Goal: Task Accomplishment & Management: Complete application form

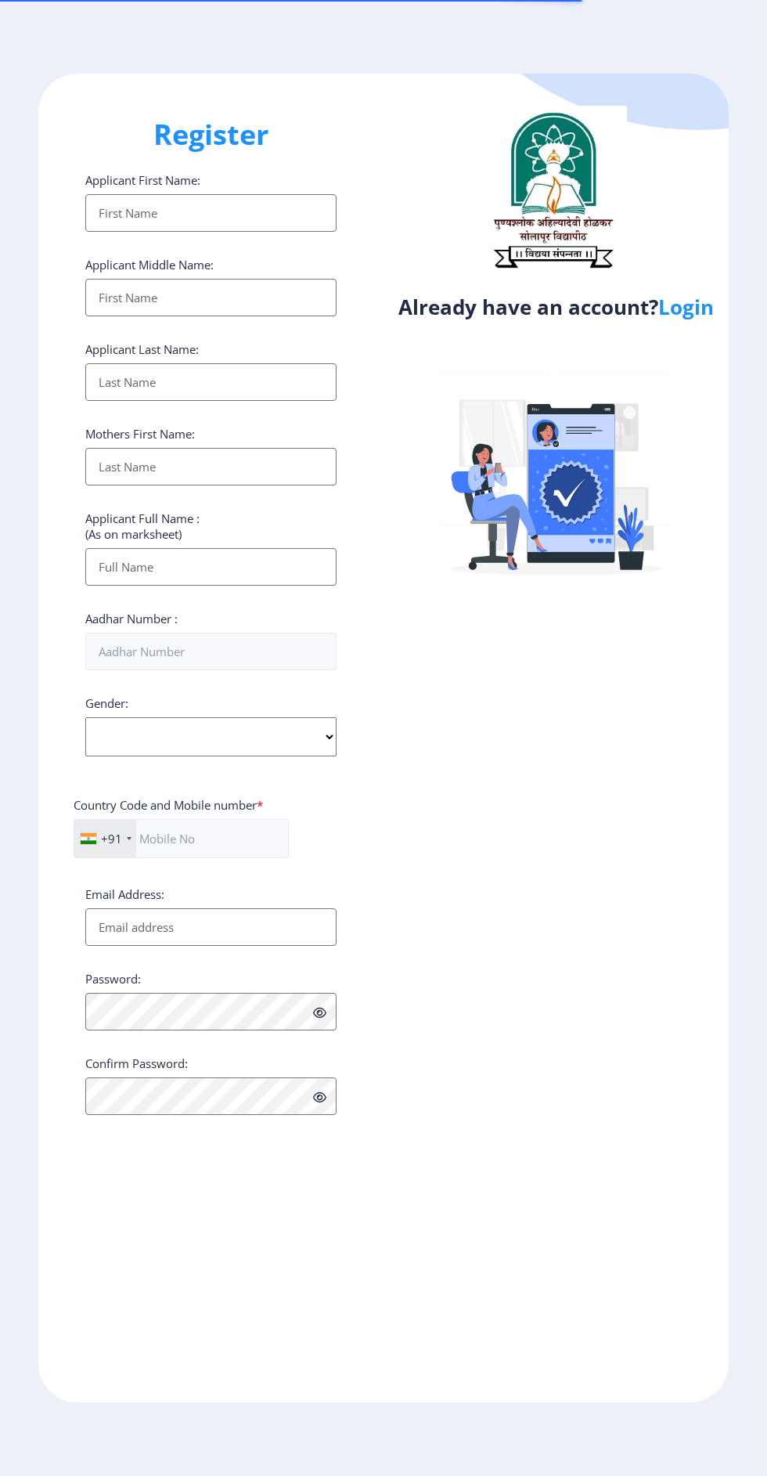
select select
click at [714, 308] on link "Login" at bounding box center [687, 307] width 56 height 28
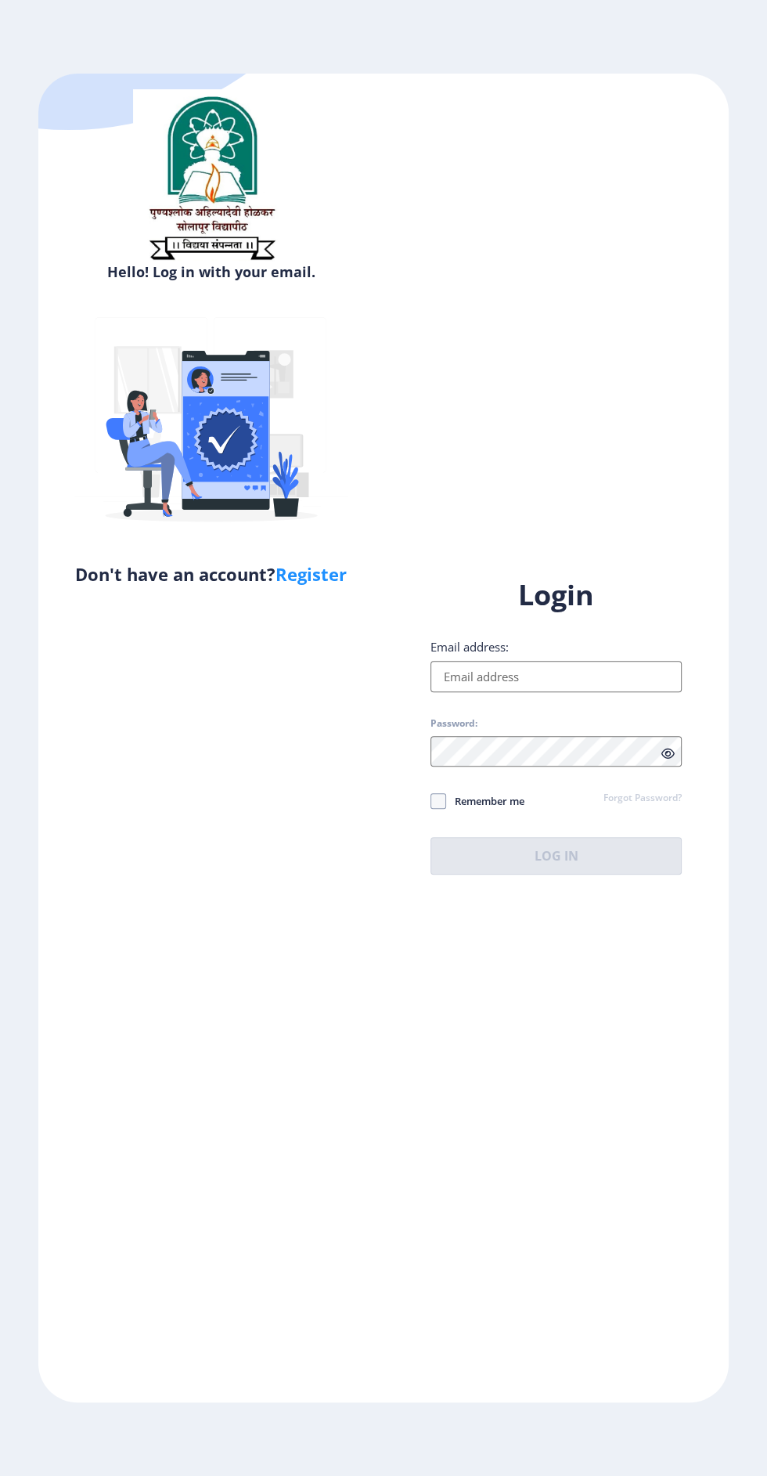
click at [559, 692] on input "Email address:" at bounding box center [556, 676] width 251 height 31
type input "[EMAIL_ADDRESS][DOMAIN_NAME]"
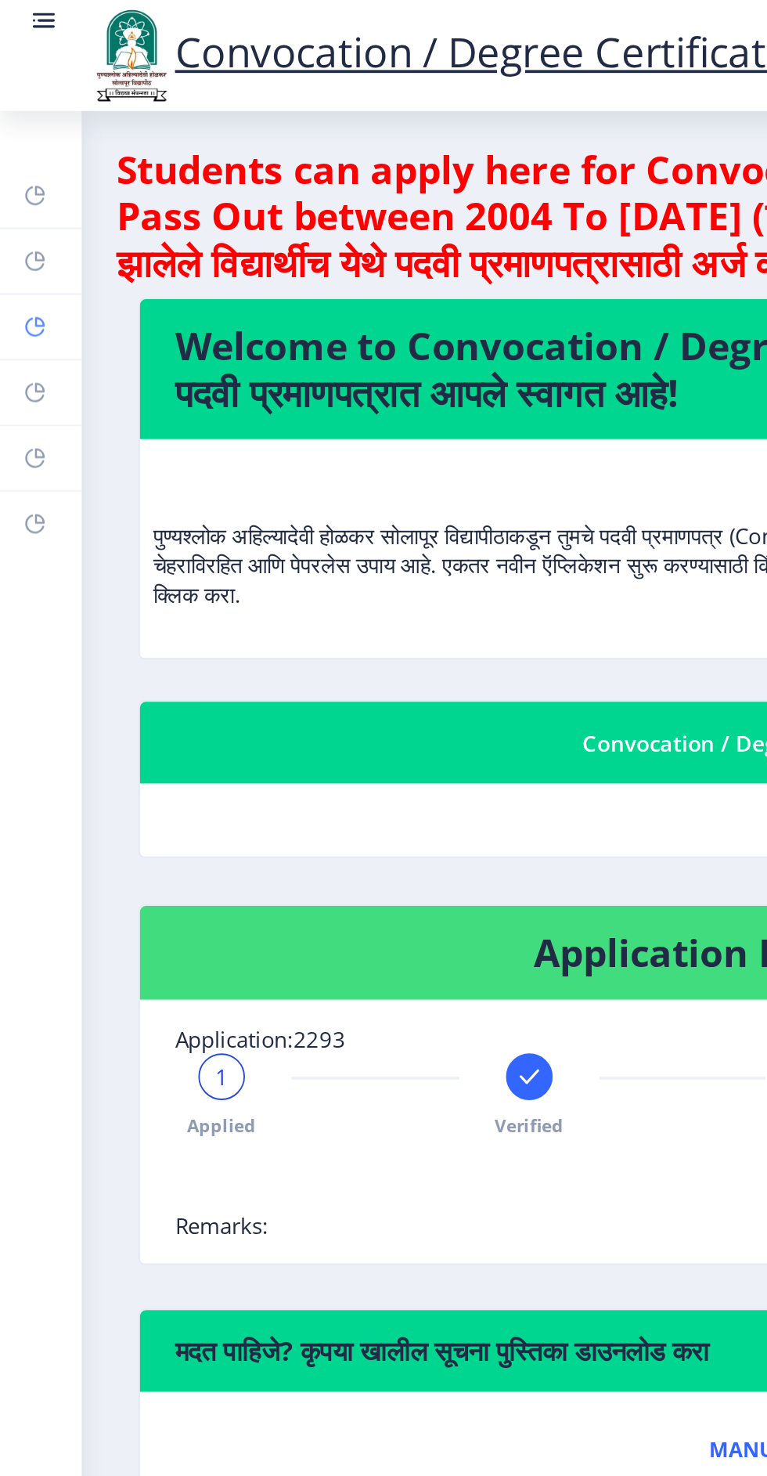
click at [21, 178] on rect at bounding box center [19, 175] width 13 height 13
select select
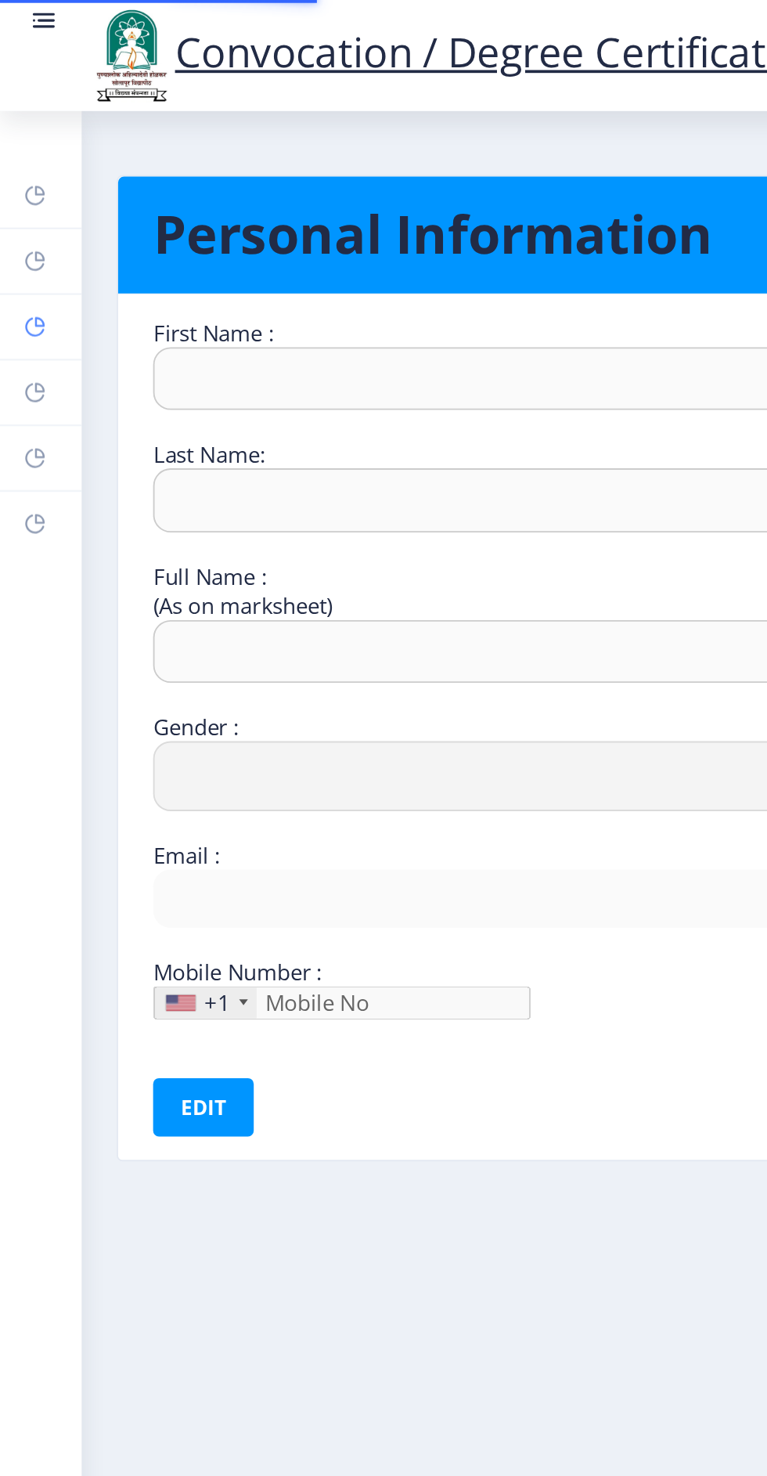
type input "[PERSON_NAME]"
type input "Metkari Hanmant Damu"
select select "[DEMOGRAPHIC_DATA]"
type input "[EMAIL_ADDRESS][DOMAIN_NAME]"
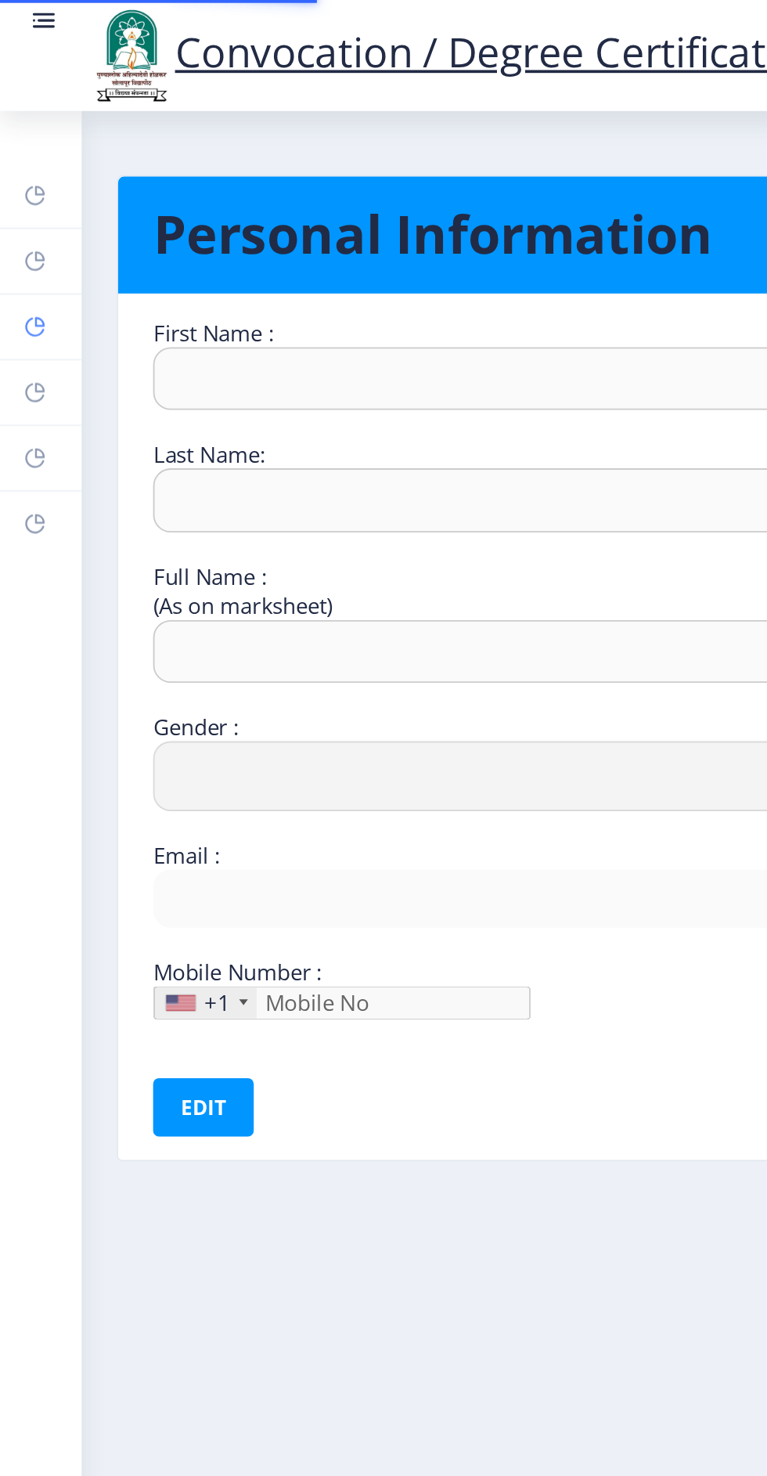
type input "9579340663"
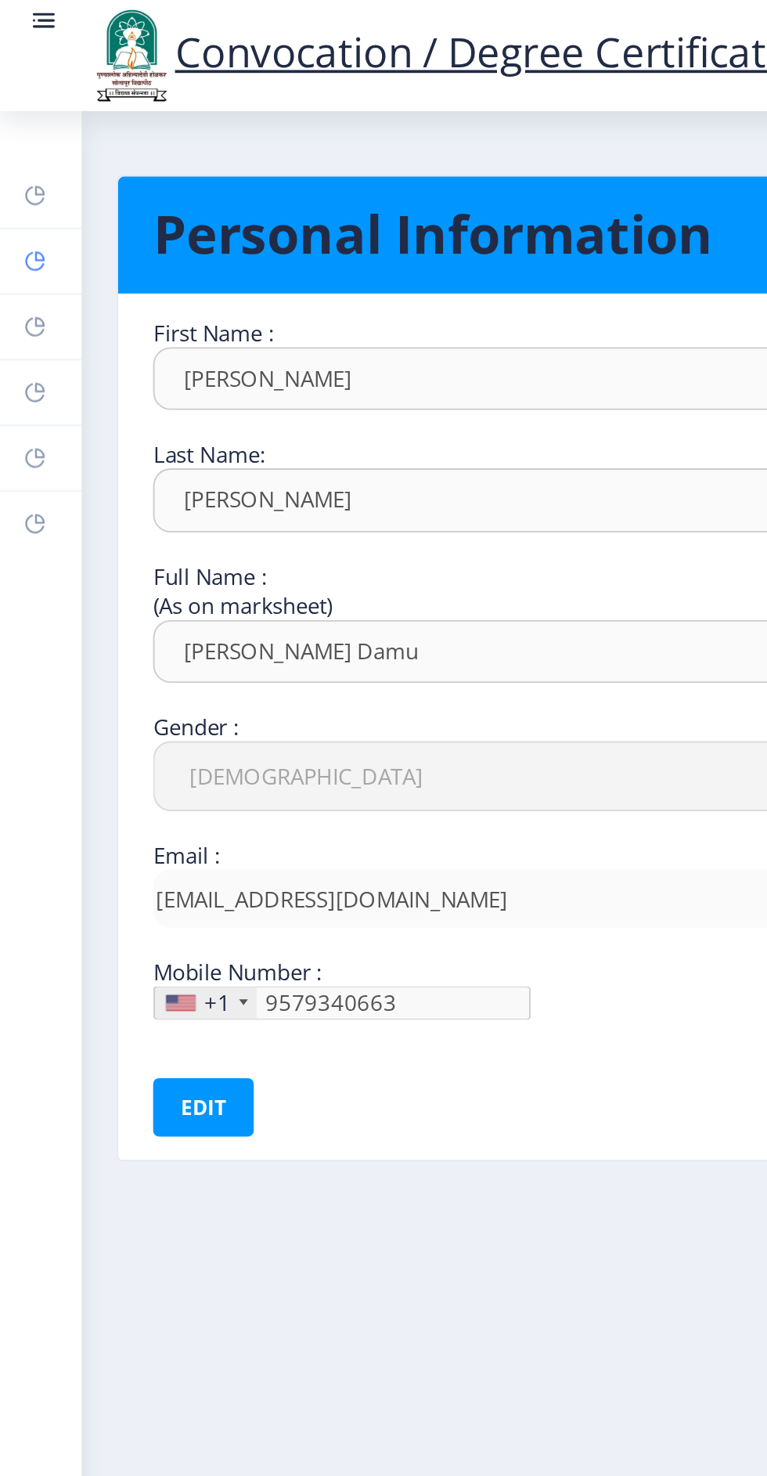
click at [19, 146] on icon at bounding box center [19, 140] width 13 height 16
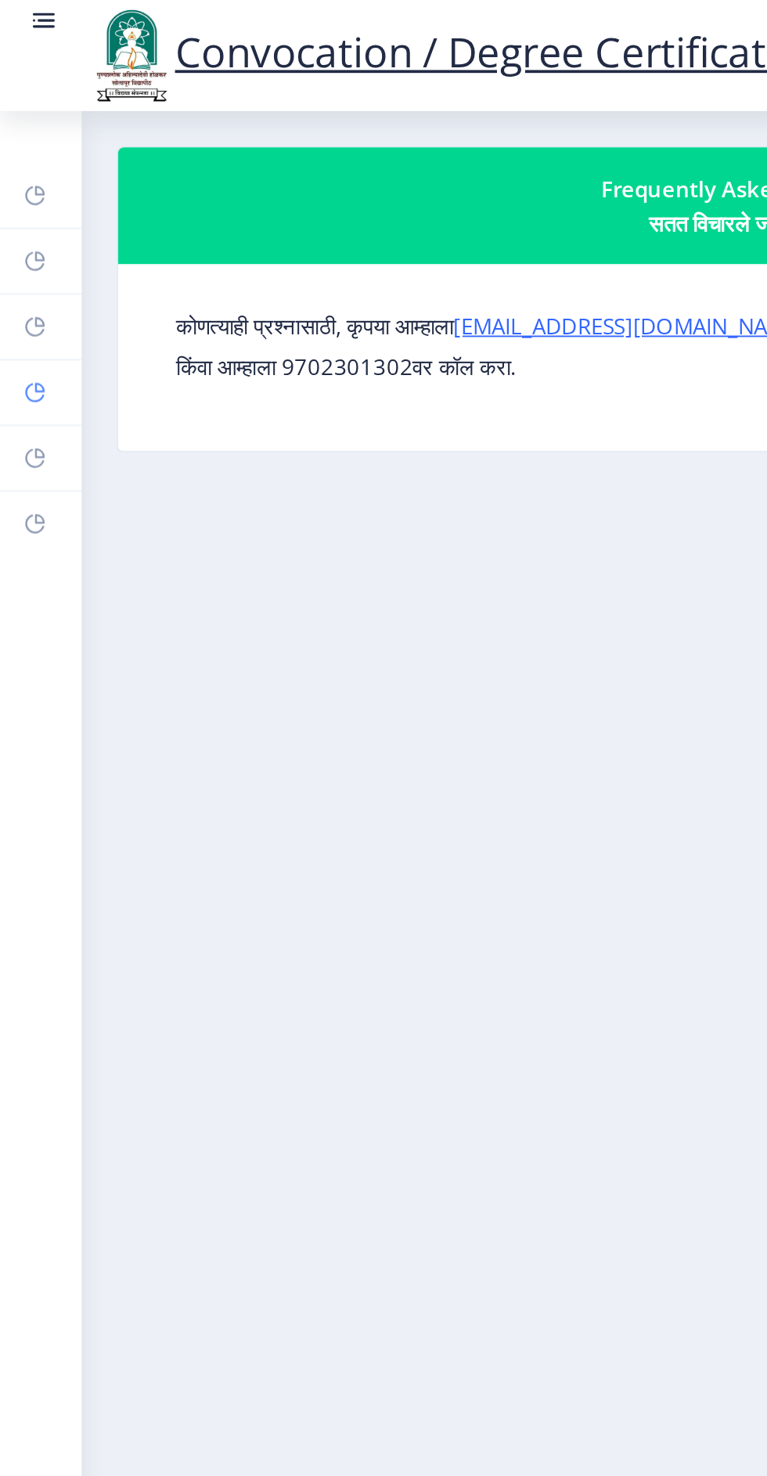
click at [17, 218] on link "Myapplication" at bounding box center [22, 210] width 44 height 34
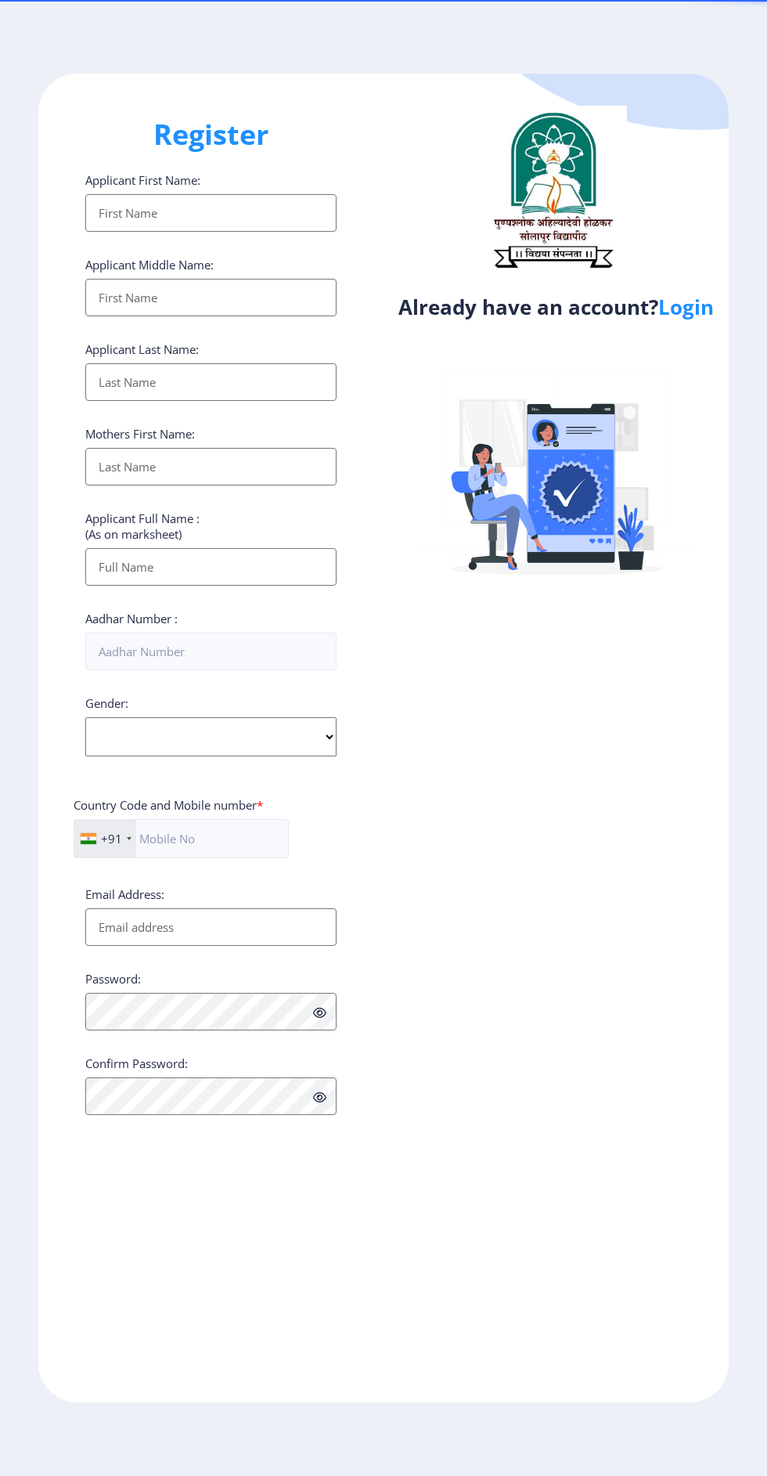
click at [686, 319] on link "Login" at bounding box center [687, 307] width 56 height 28
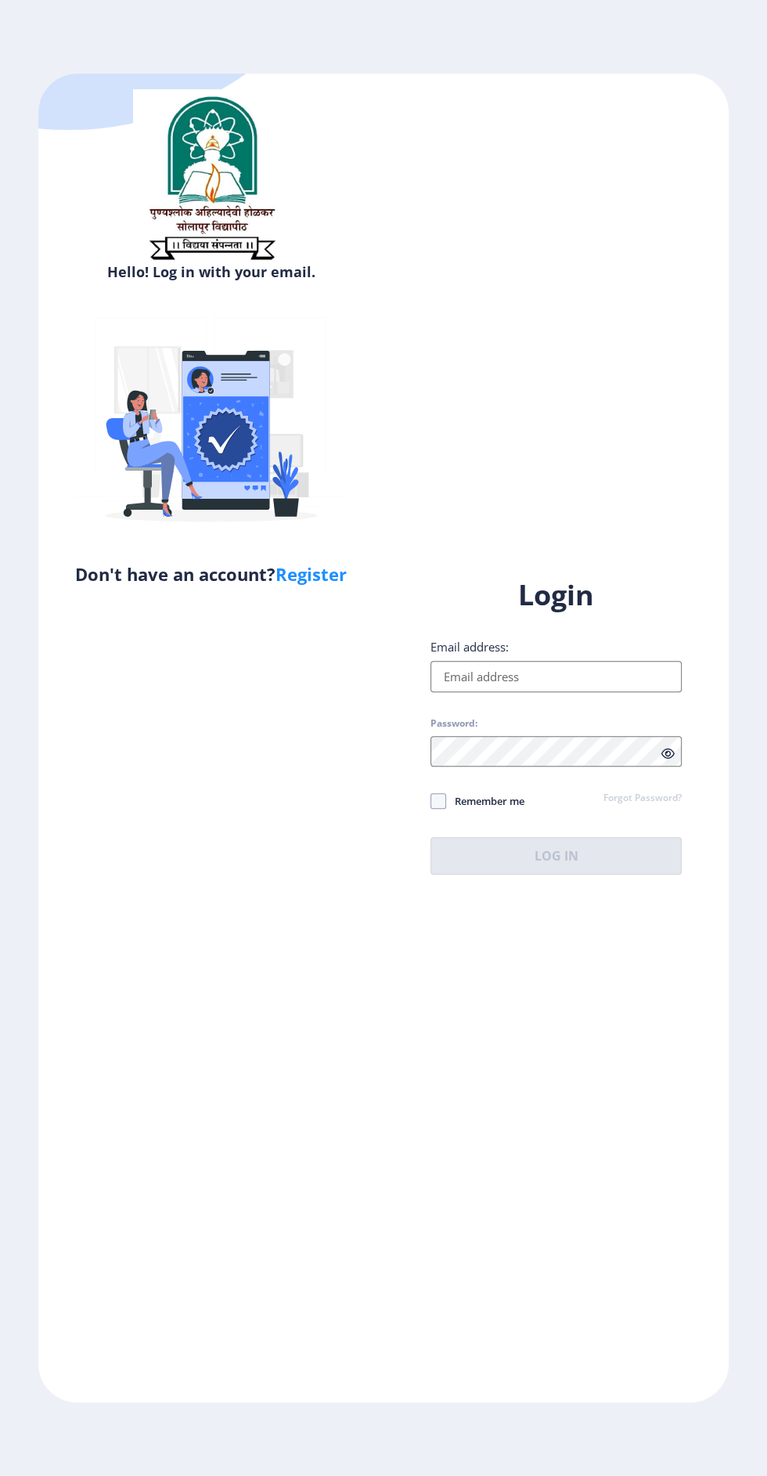
click at [588, 692] on input "Email address:" at bounding box center [556, 676] width 251 height 31
click at [514, 692] on input "Email address:" at bounding box center [556, 676] width 251 height 31
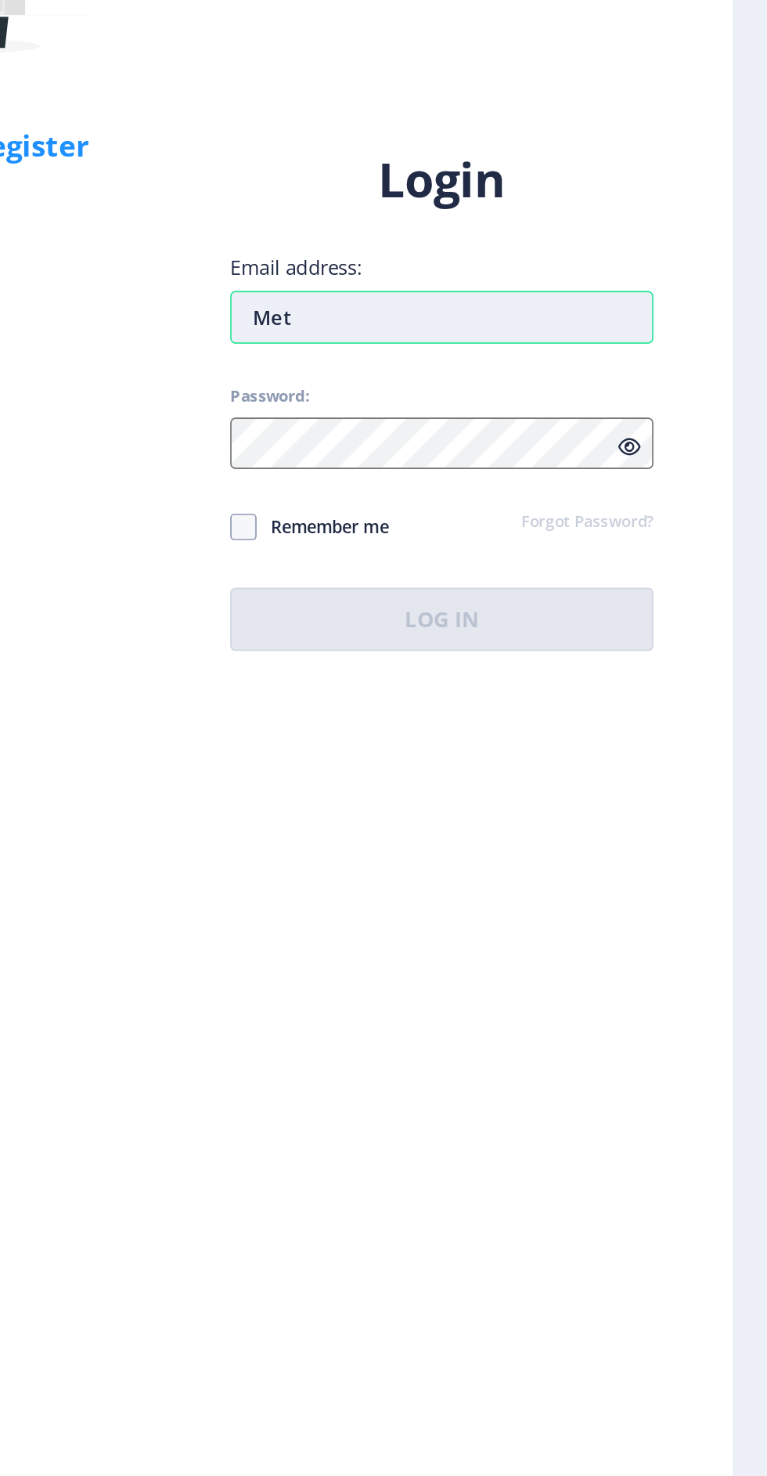
type input "Metk"
type input "[EMAIL_ADDRESS][DOMAIN_NAME]"
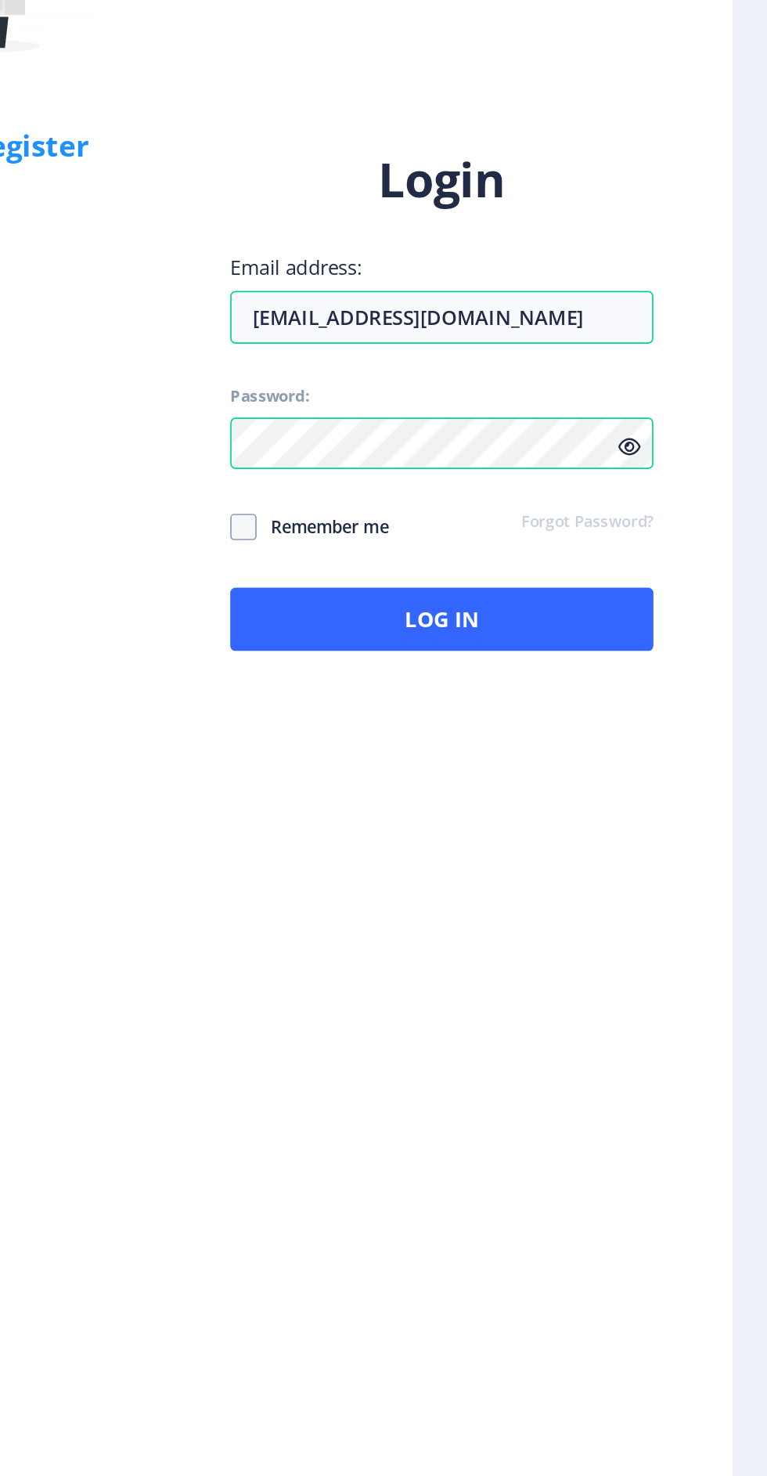
click at [669, 760] on icon at bounding box center [667, 754] width 13 height 12
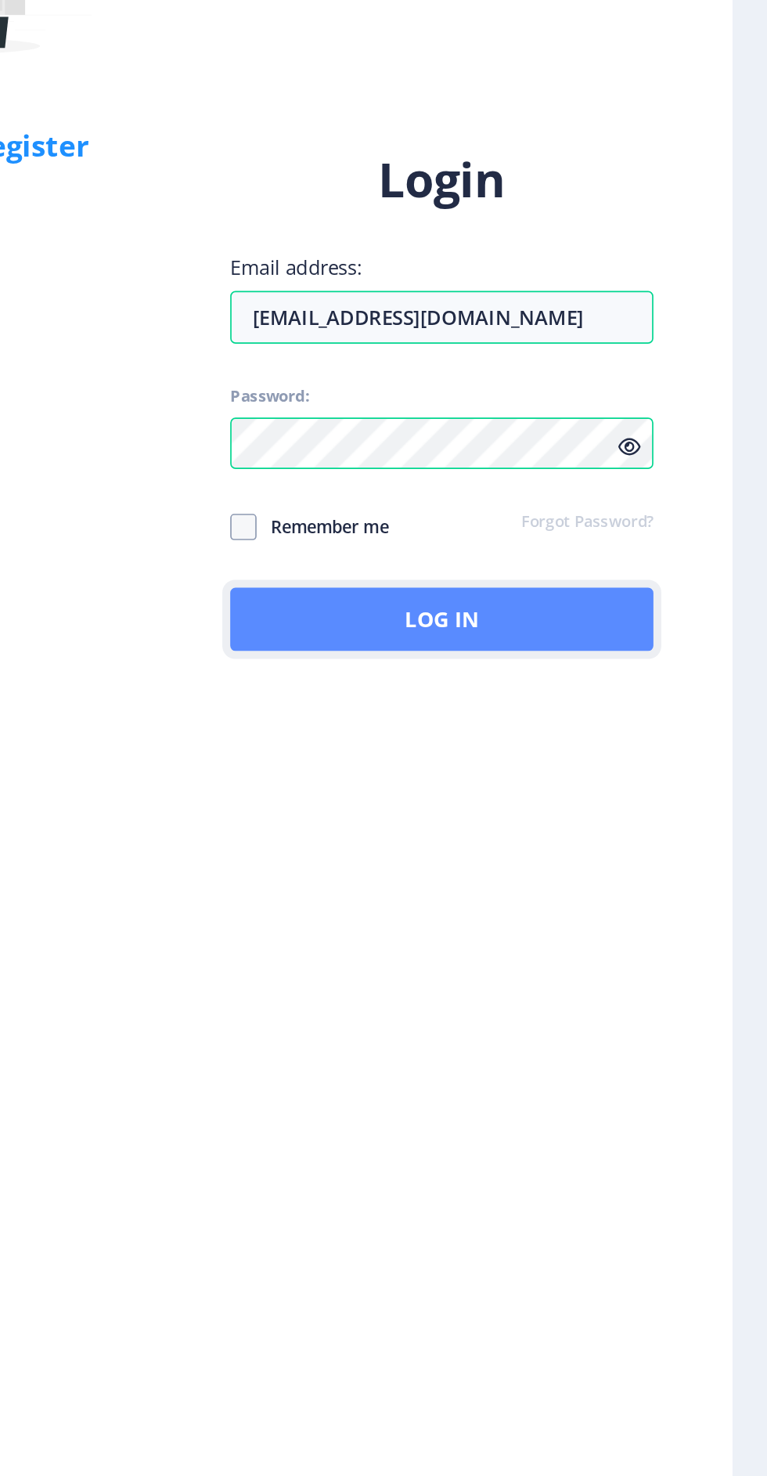
click at [606, 875] on button "Log In" at bounding box center [556, 856] width 251 height 38
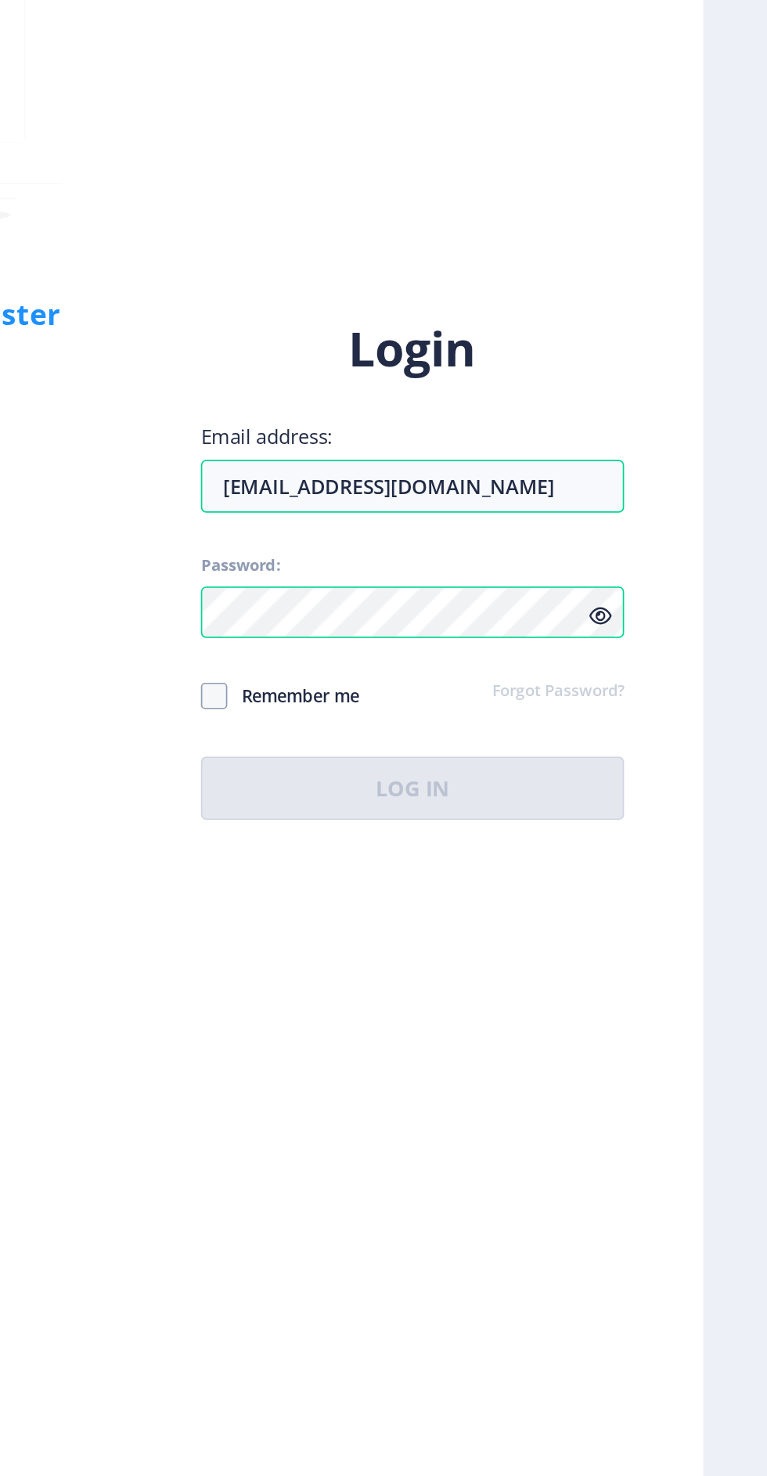
click at [667, 760] on icon at bounding box center [667, 754] width 13 height 12
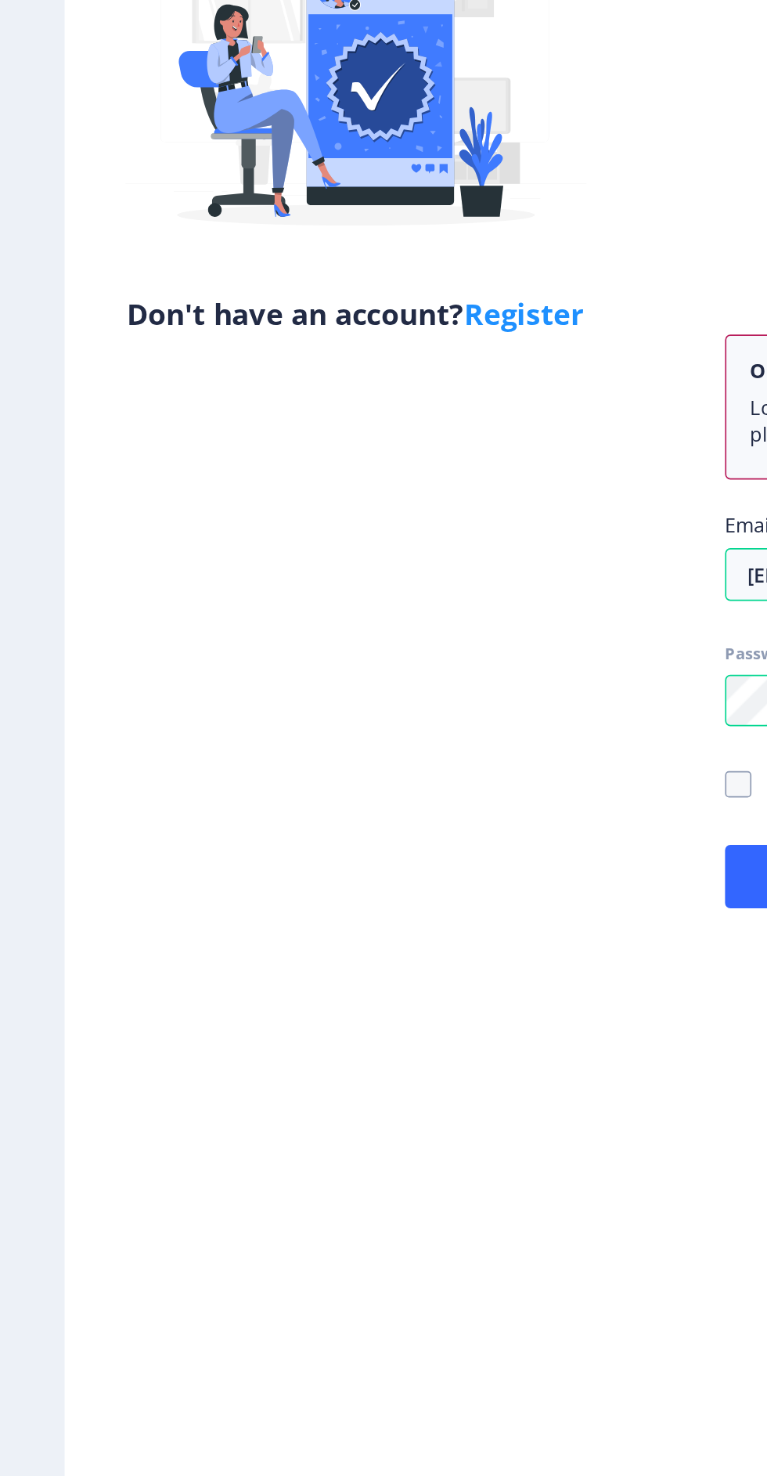
click at [317, 573] on link "Register" at bounding box center [311, 573] width 71 height 23
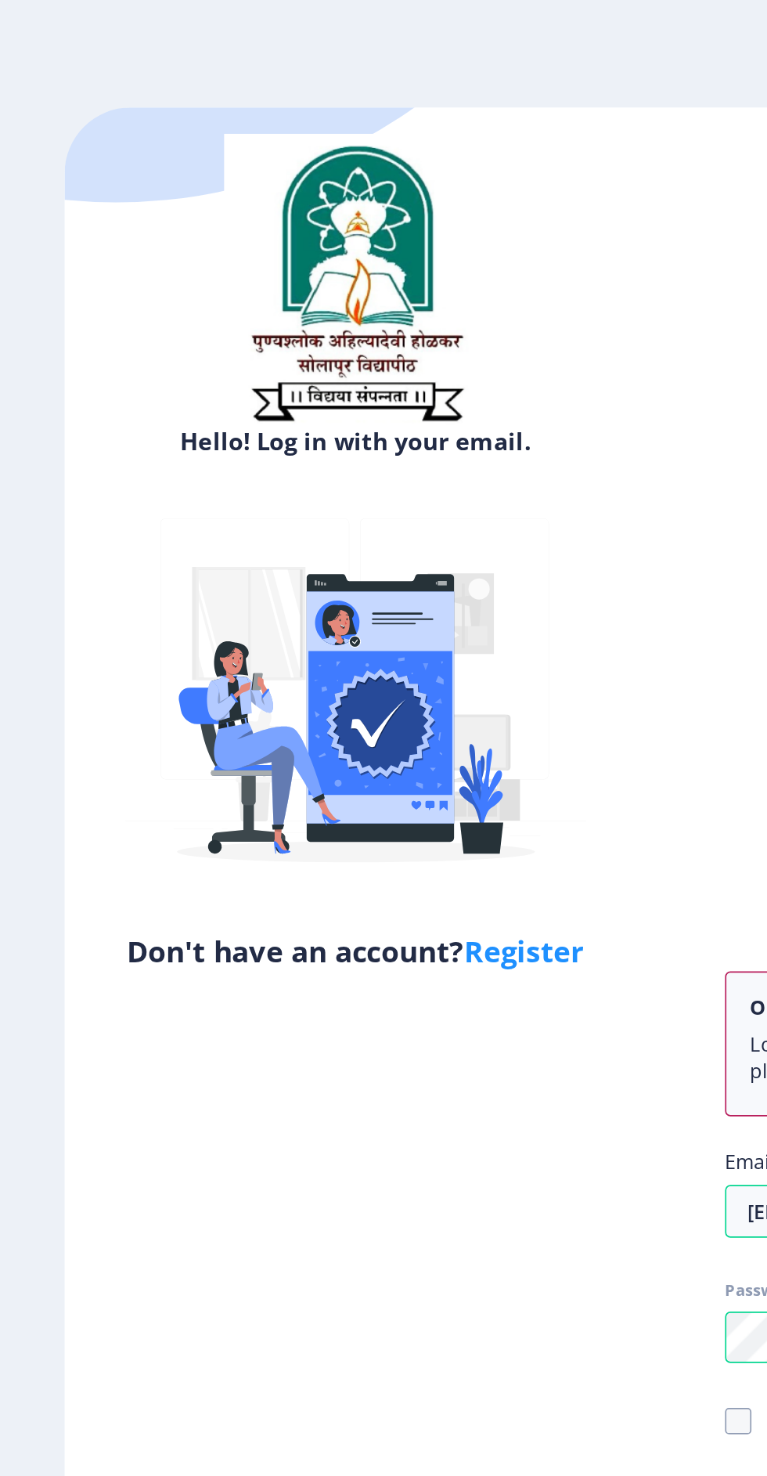
select select
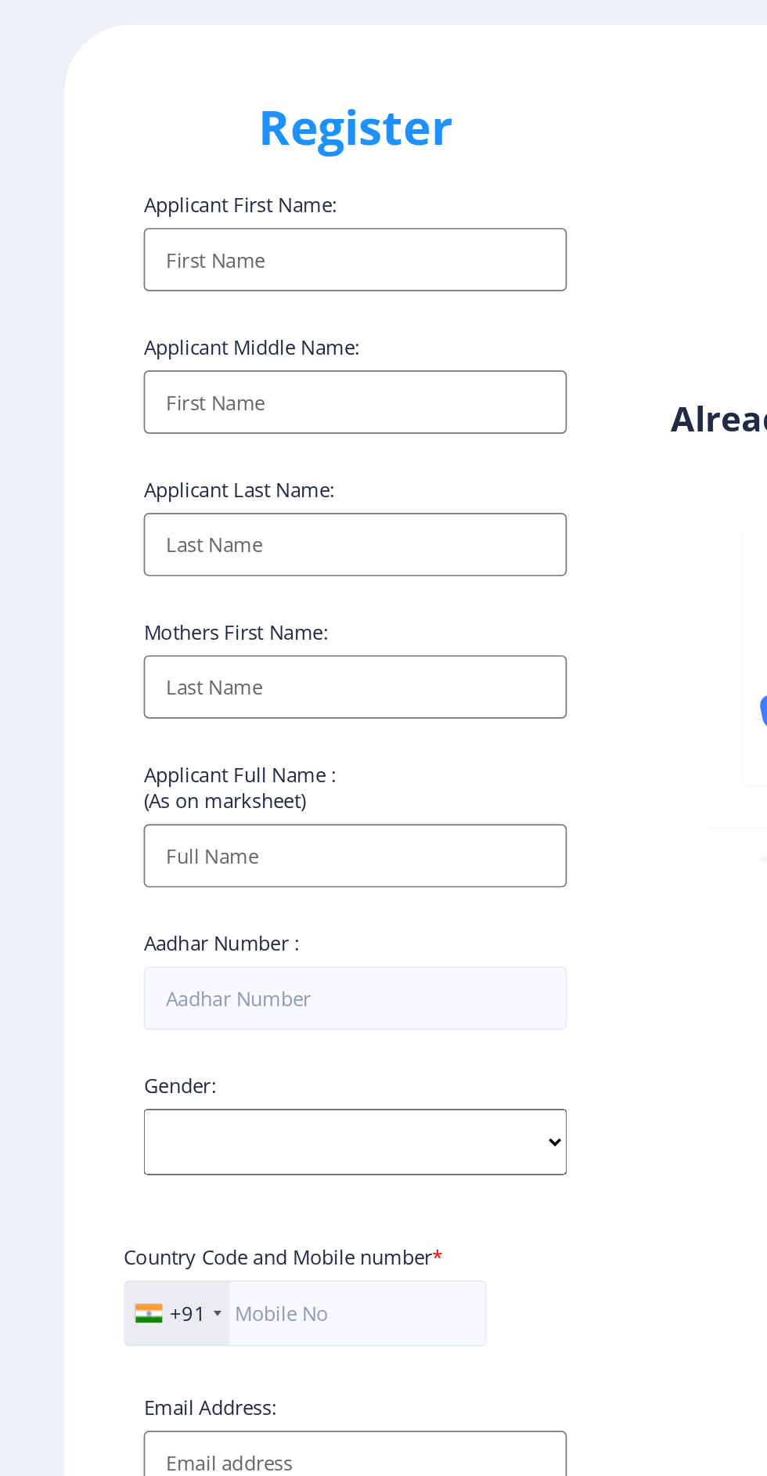
click at [247, 213] on input "Applicant First Name:" at bounding box center [210, 213] width 251 height 38
type input "[PERSON_NAME]"
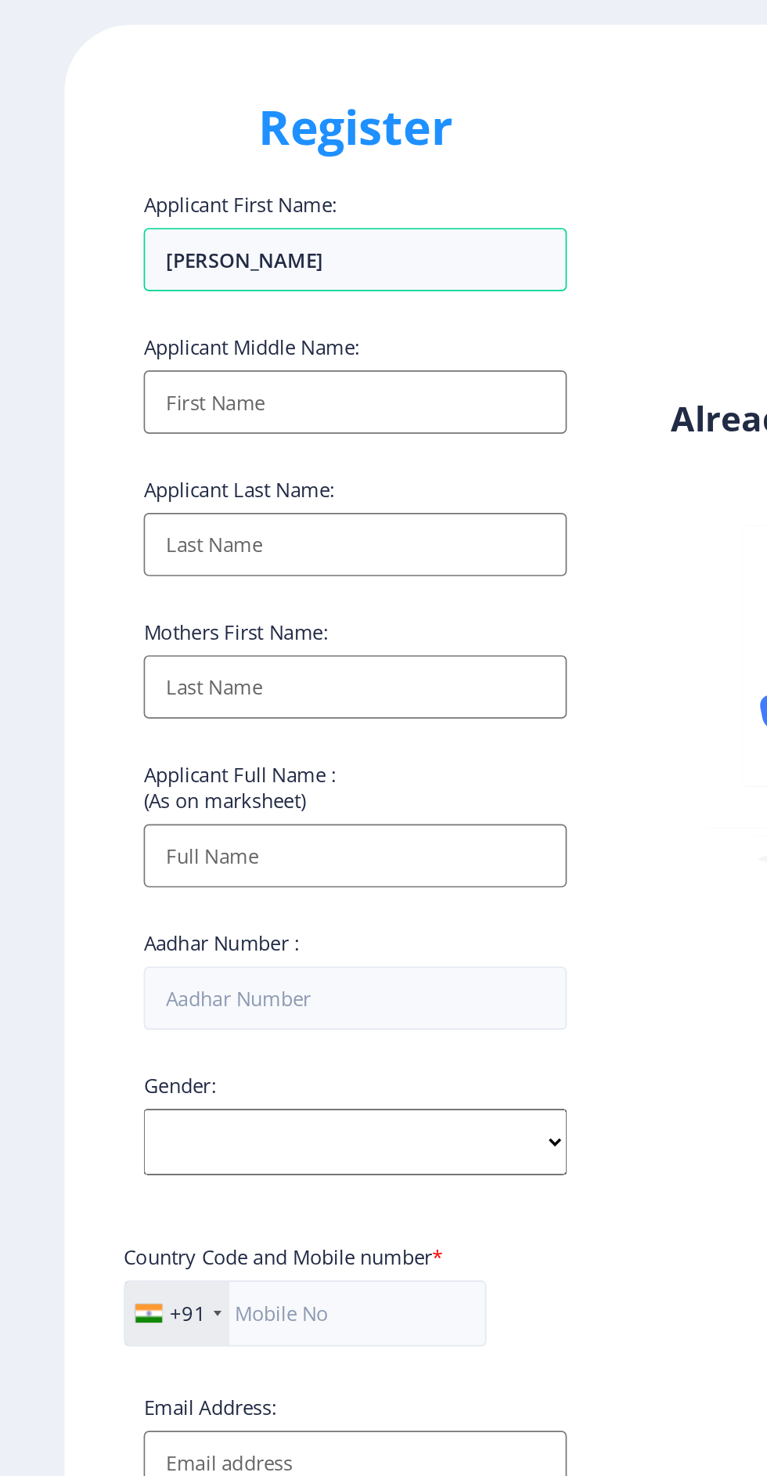
click at [276, 301] on input "Applicant First Name:" at bounding box center [210, 298] width 251 height 38
type input "Damu"
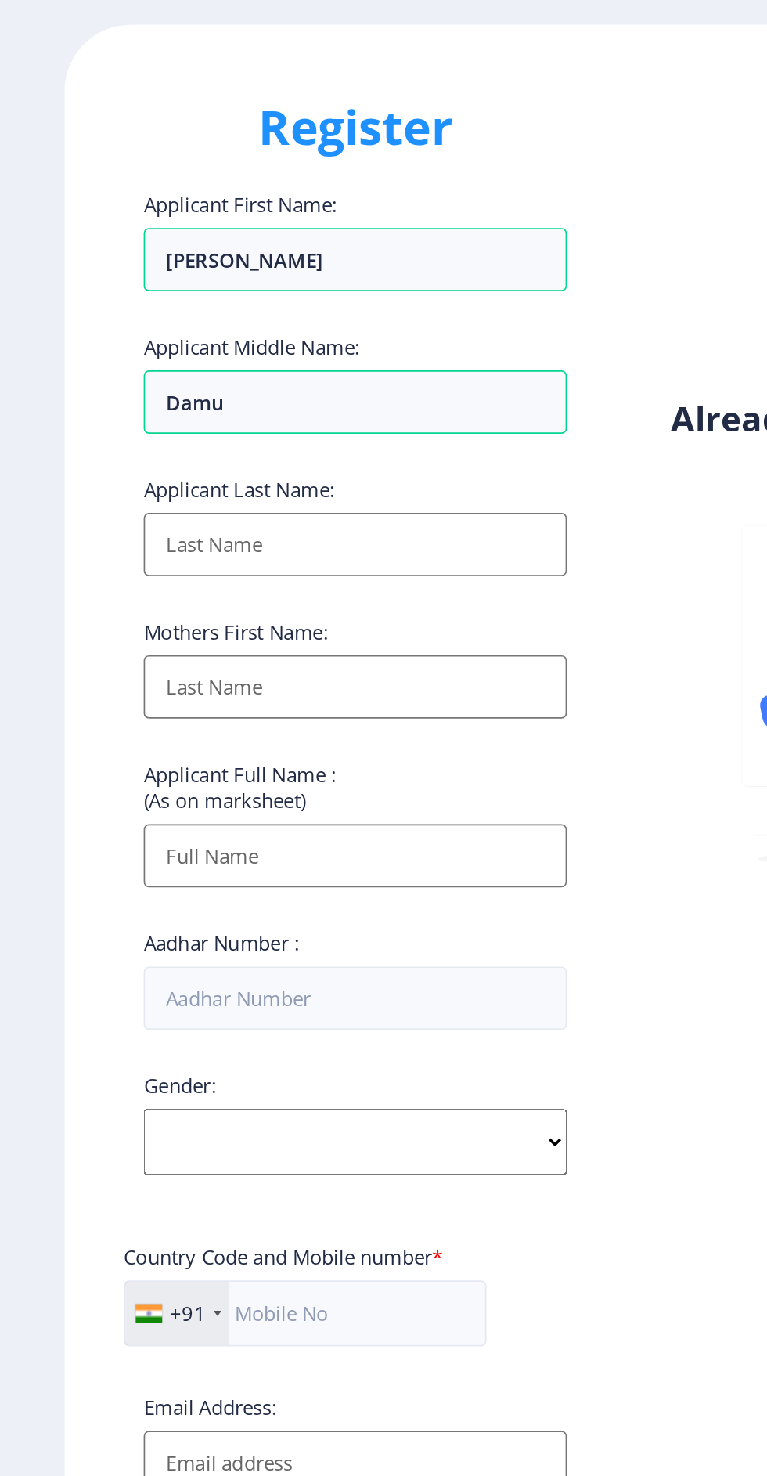
click at [254, 387] on input "Applicant First Name:" at bounding box center [210, 382] width 251 height 38
type input "[PERSON_NAME]"
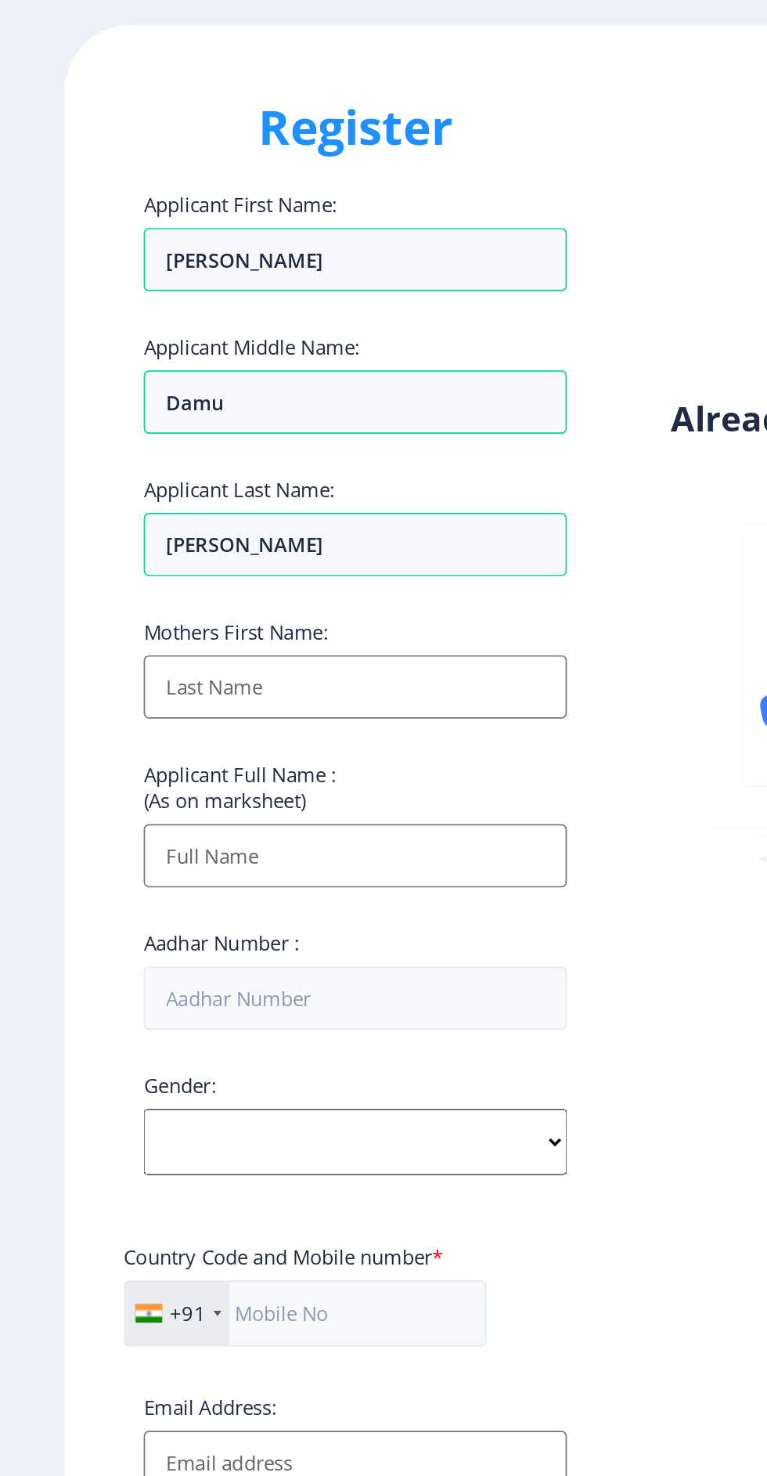
click at [262, 470] on input "Applicant First Name:" at bounding box center [210, 467] width 251 height 38
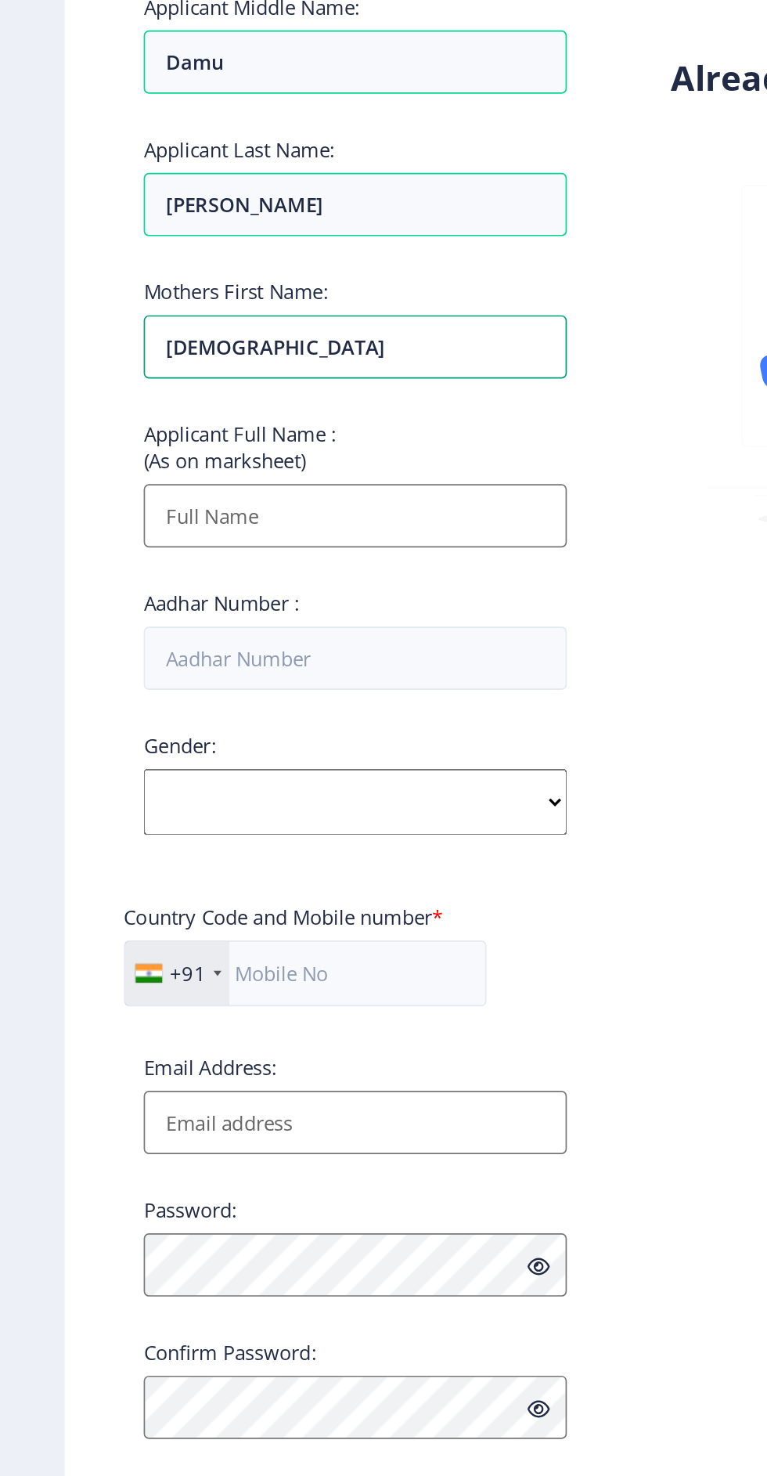
type input "[DEMOGRAPHIC_DATA]"
click at [280, 563] on input "Applicant First Name:" at bounding box center [210, 567] width 251 height 38
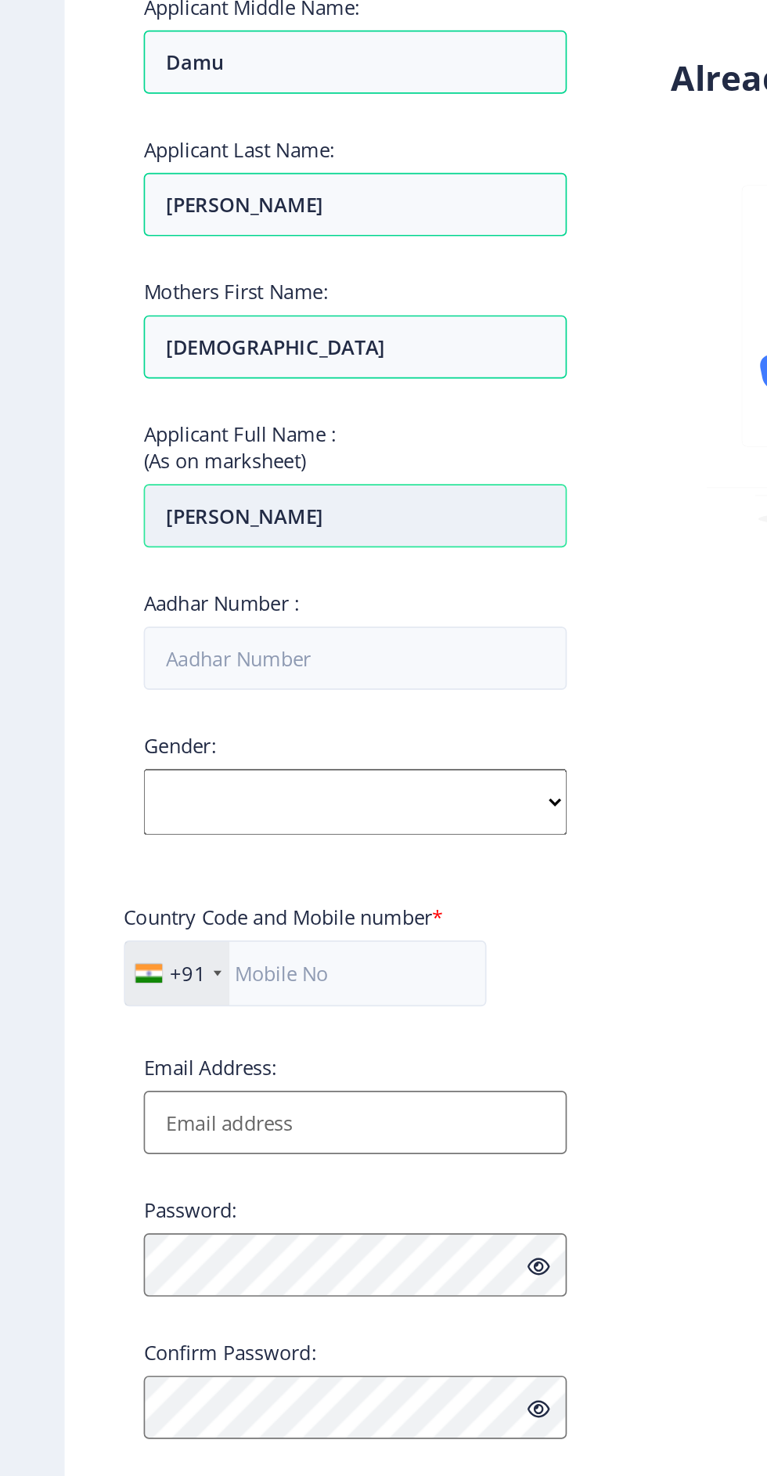
click at [262, 572] on input "Hanmant" at bounding box center [210, 567] width 251 height 38
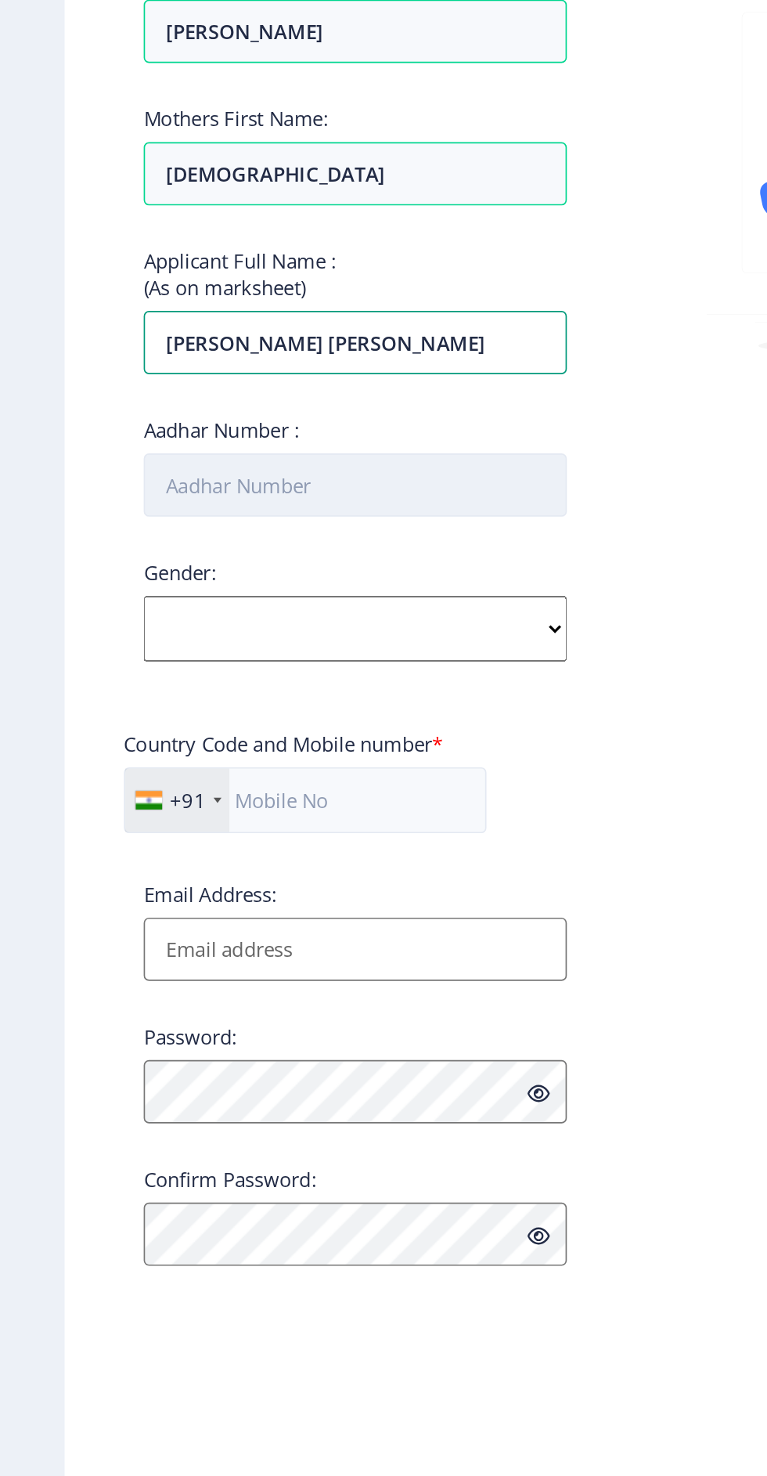
type input "Hanmant Damu Metkari"
click at [265, 659] on input "Aadhar Number :" at bounding box center [210, 652] width 251 height 38
type input "356743300639"
click at [247, 734] on select "Select Gender Male Female Other" at bounding box center [210, 736] width 251 height 39
select select "Male"
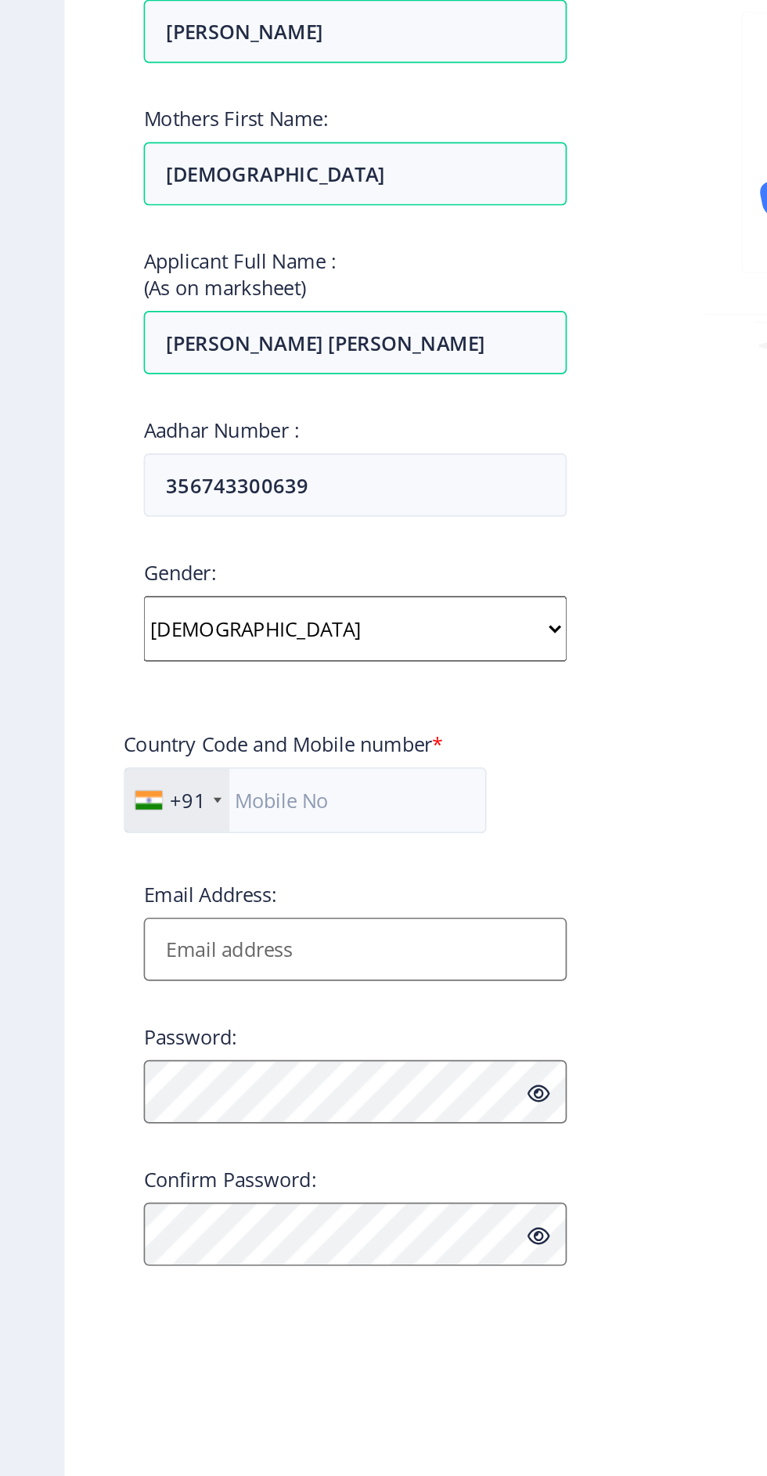
click at [85, 720] on select "Select Gender Male Female Other" at bounding box center [210, 736] width 251 height 39
click at [238, 845] on input "text" at bounding box center [181, 838] width 215 height 39
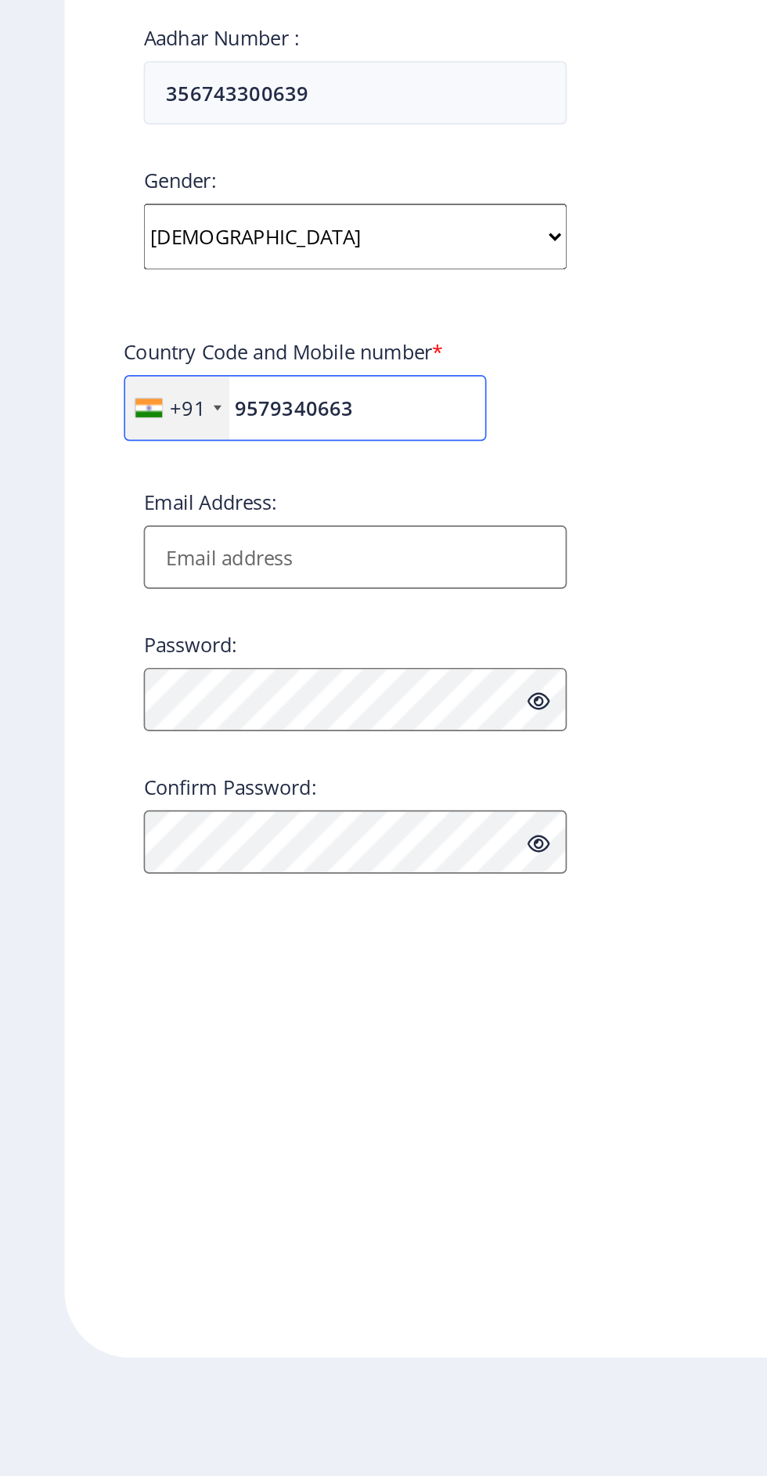
type input "9579340663"
click at [265, 922] on input "Email Address:" at bounding box center [210, 927] width 251 height 38
type input "metkarihd@gmail.com"
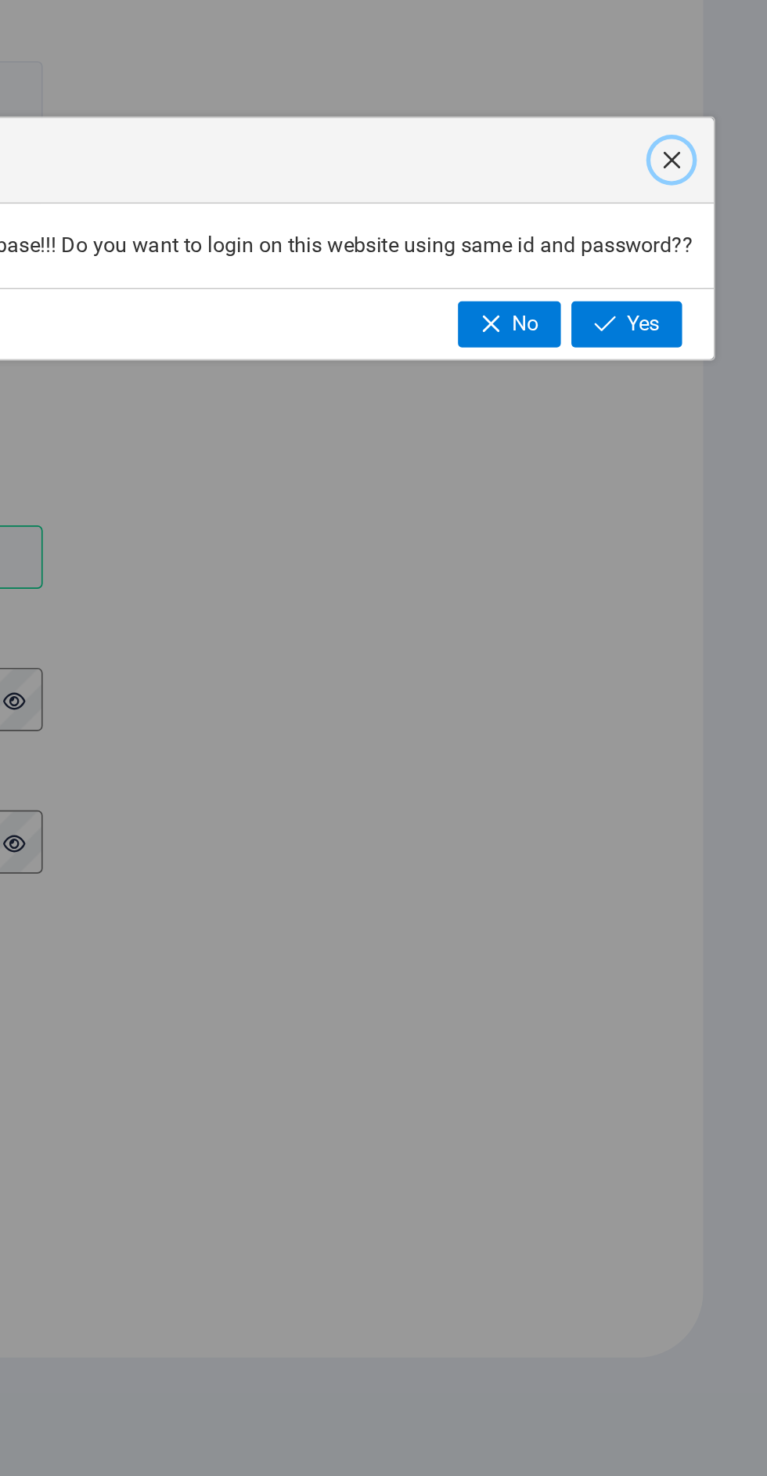
click at [717, 692] on button "button" at bounding box center [710, 691] width 25 height 25
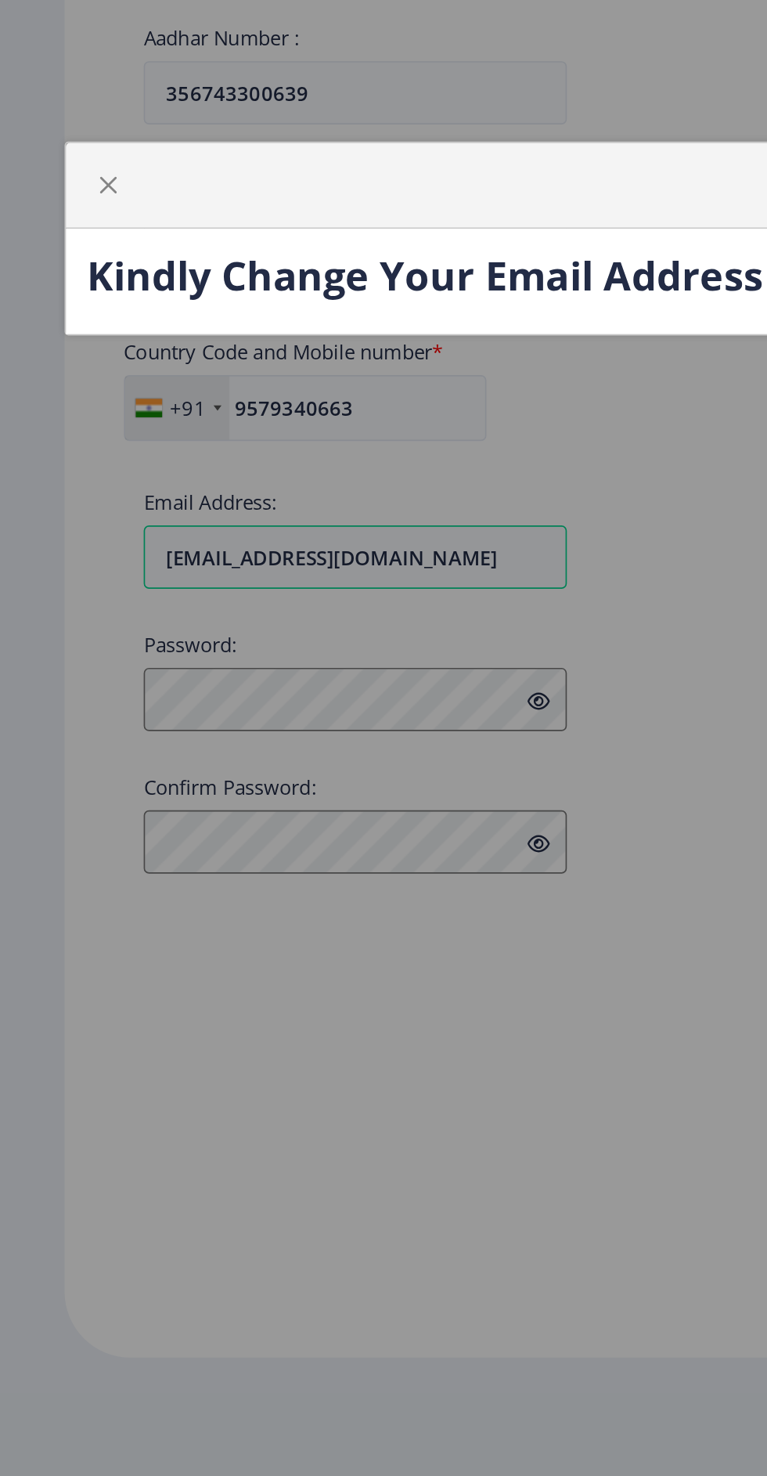
click at [52, 712] on div at bounding box center [64, 706] width 25 height 25
click at [63, 706] on span "button" at bounding box center [64, 706] width 13 height 13
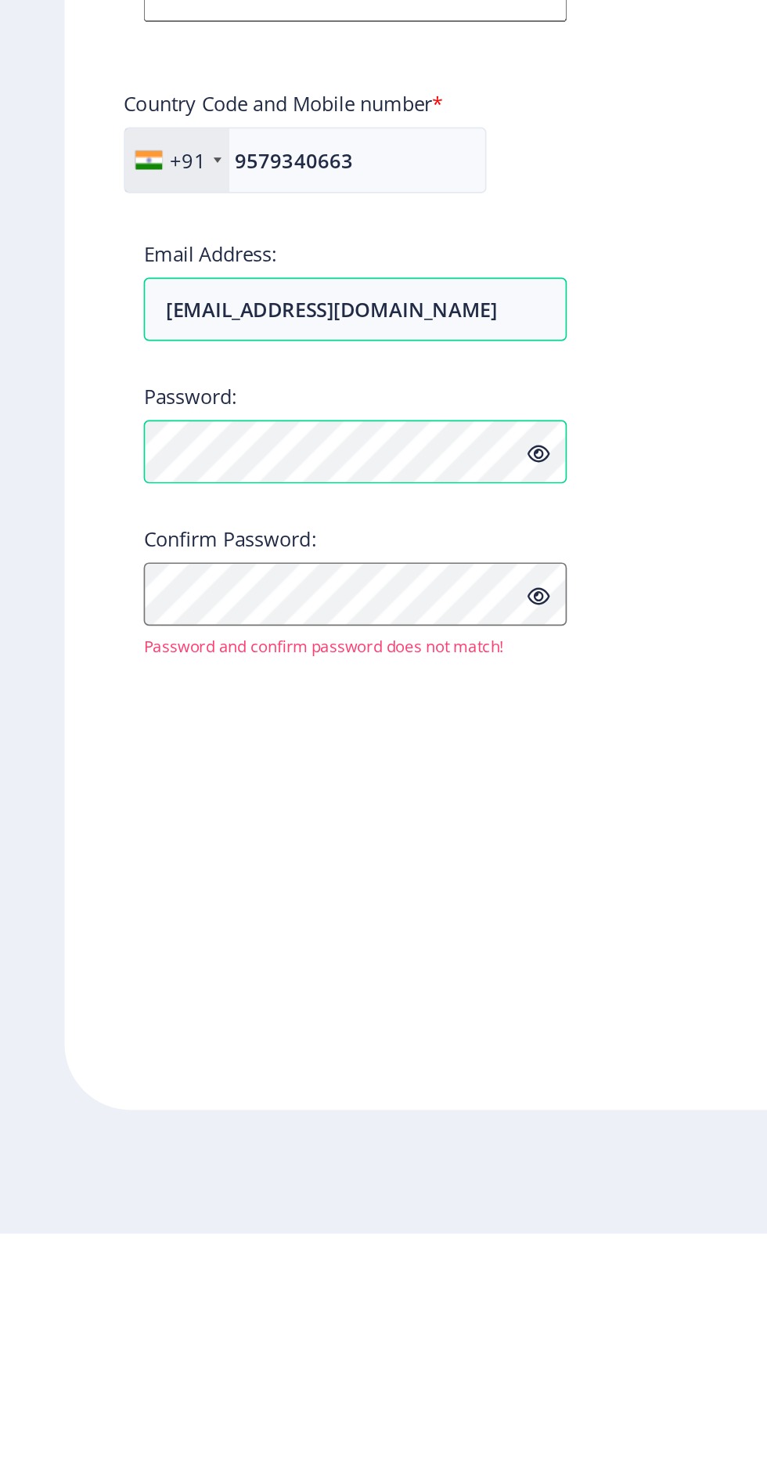
click at [323, 1015] on icon at bounding box center [319, 1013] width 13 height 12
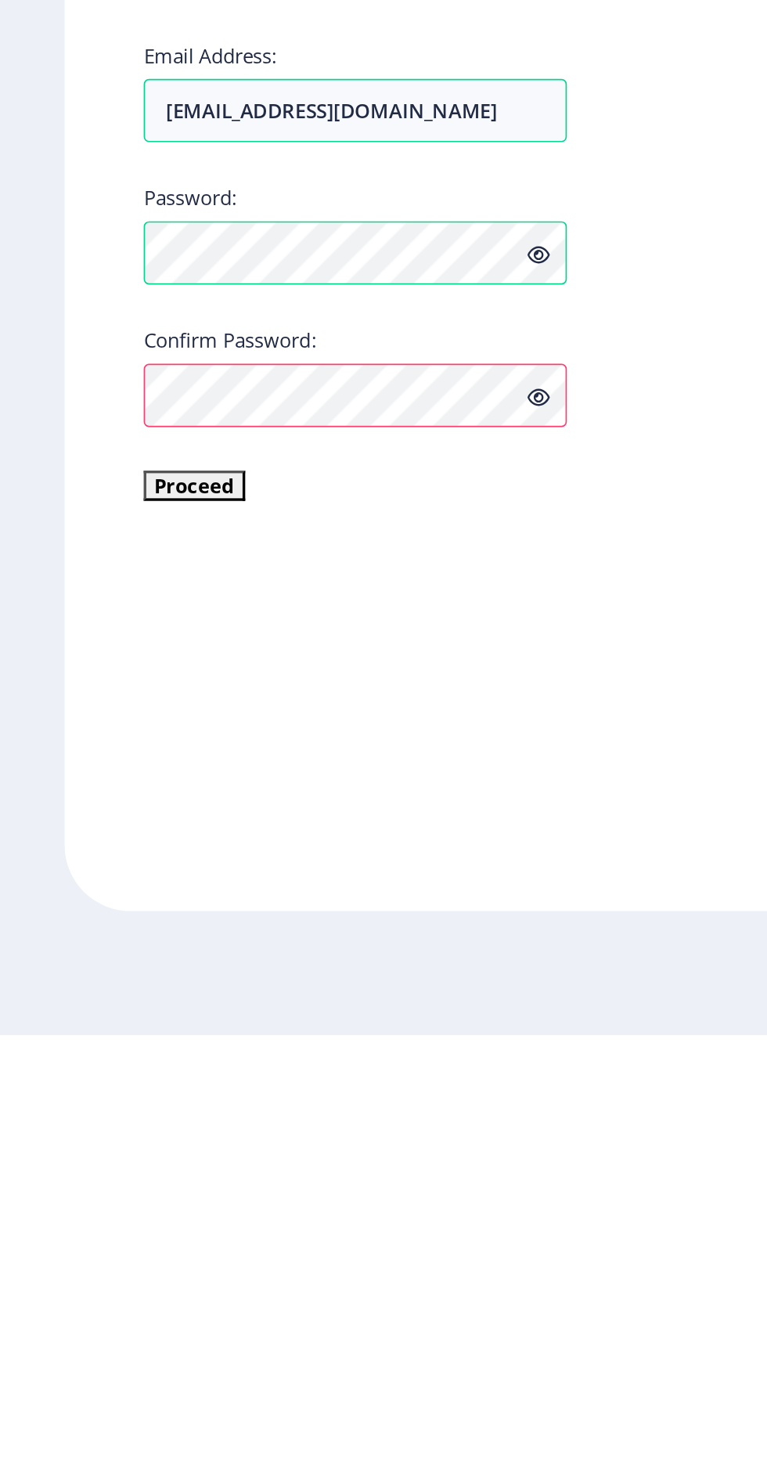
click at [326, 1221] on div "Register Applicant First Name: Hanmant Applicant Middle Name: Damu Applicant La…" at bounding box center [210, 738] width 345 height 1329
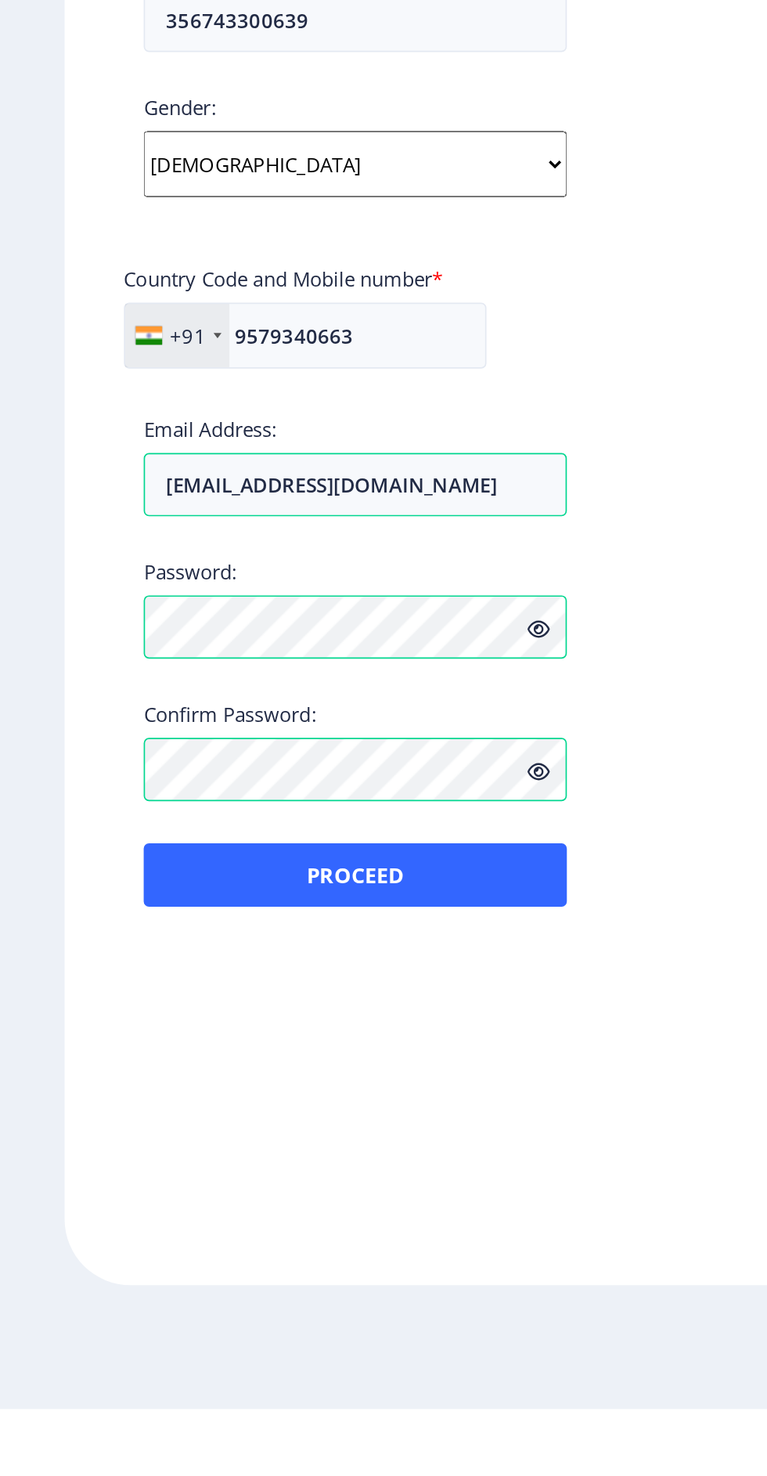
click at [316, 1402] on div "Register Applicant First Name: Hanmant Applicant Middle Name: Damu Applicant La…" at bounding box center [210, 738] width 345 height 1329
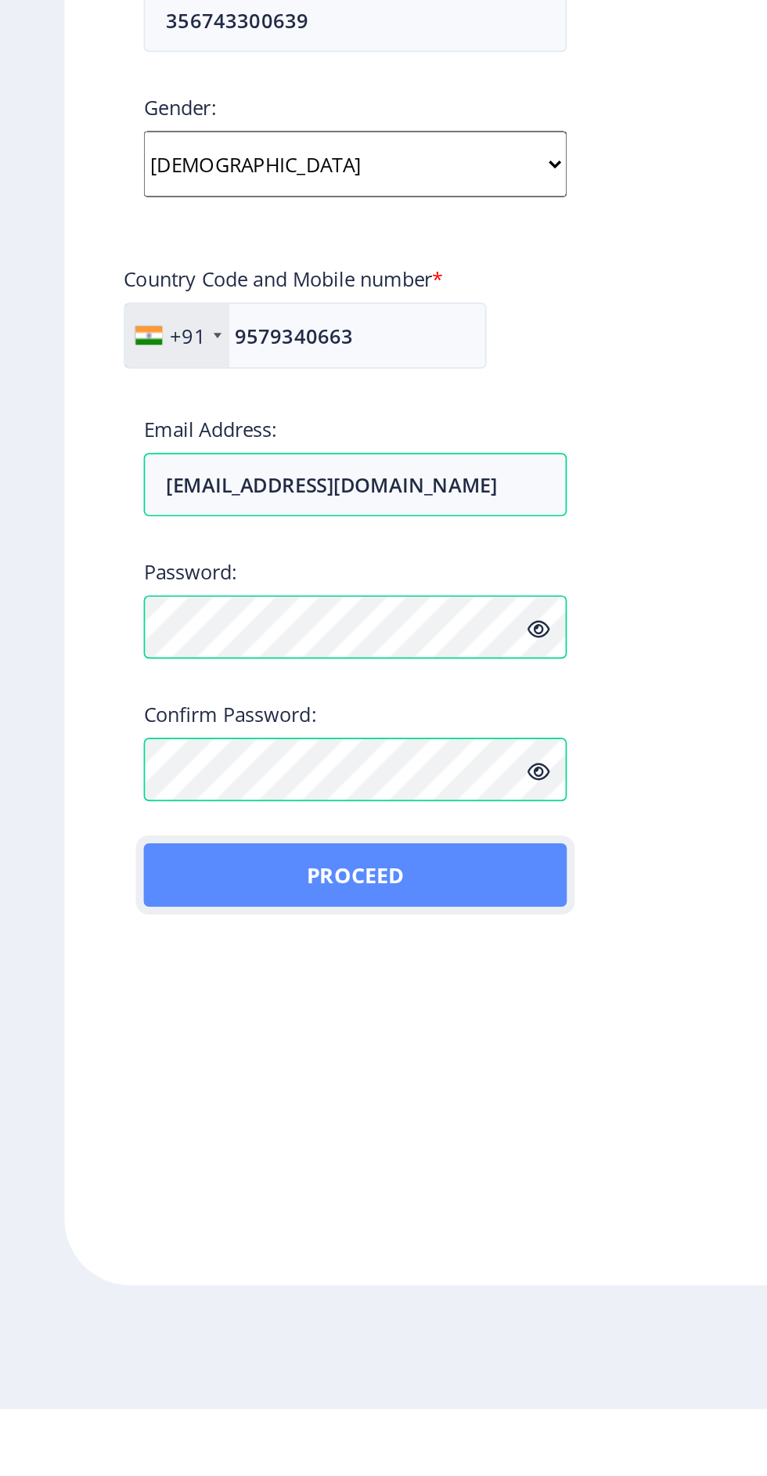
click at [278, 1164] on button "Proceed" at bounding box center [210, 1159] width 251 height 38
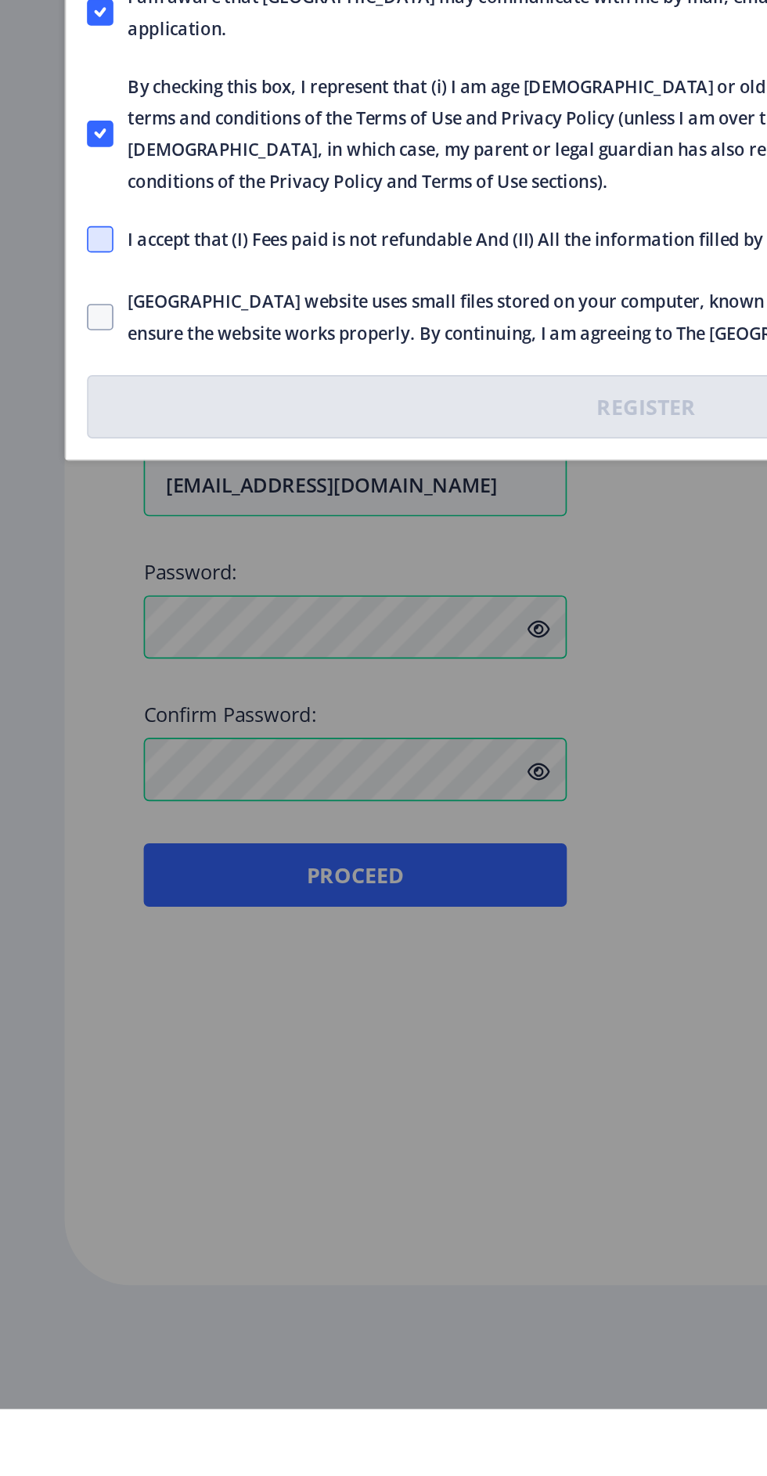
click at [63, 789] on span at bounding box center [60, 782] width 16 height 16
click at [52, 781] on input "I accept that (I) Fees paid is not refundable And (II) All the information fill…" at bounding box center [52, 781] width 1 height 1
checkbox input "true"
click at [64, 836] on span at bounding box center [60, 828] width 16 height 16
click at [52, 828] on input "Solapur University website uses small files stored on your computer, known as c…" at bounding box center [52, 827] width 1 height 1
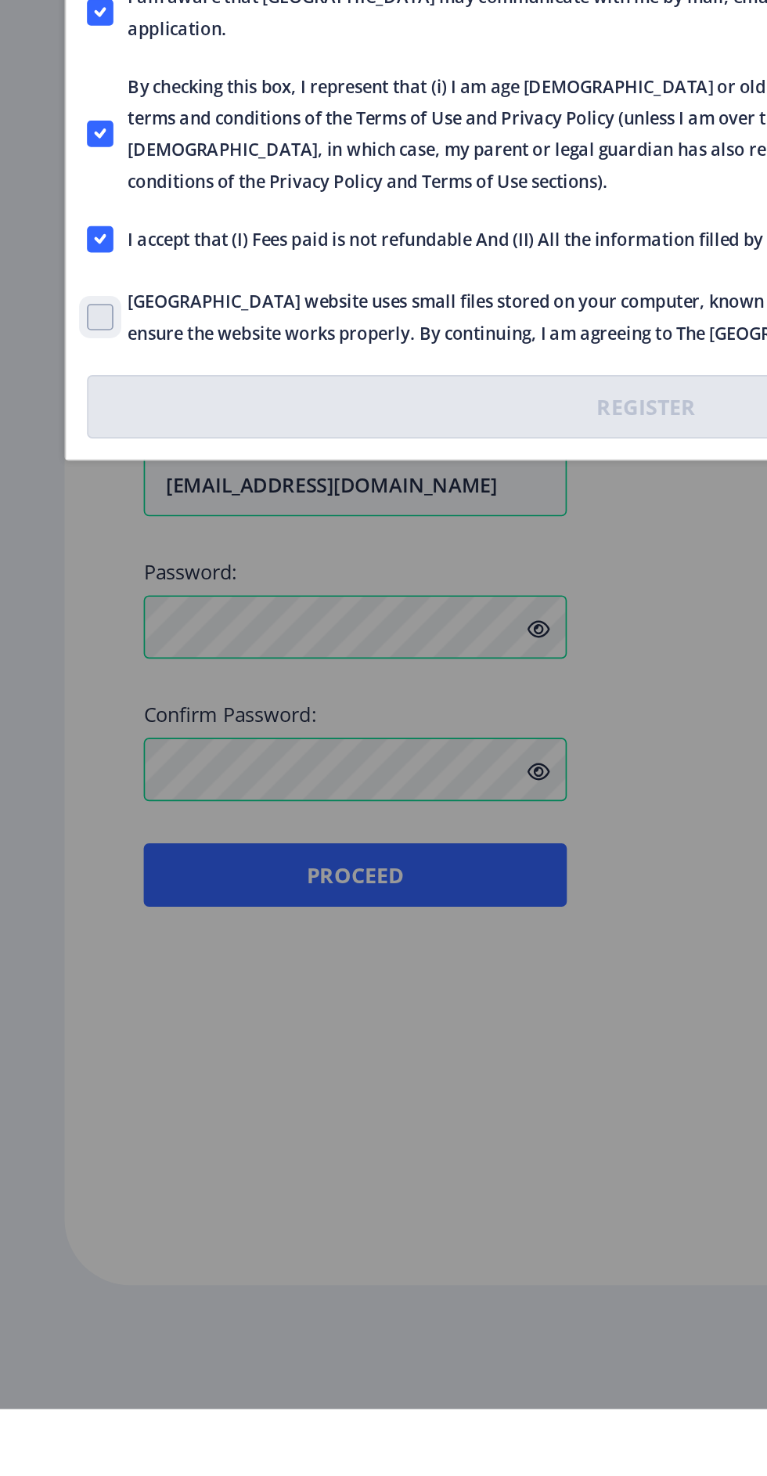
checkbox input "true"
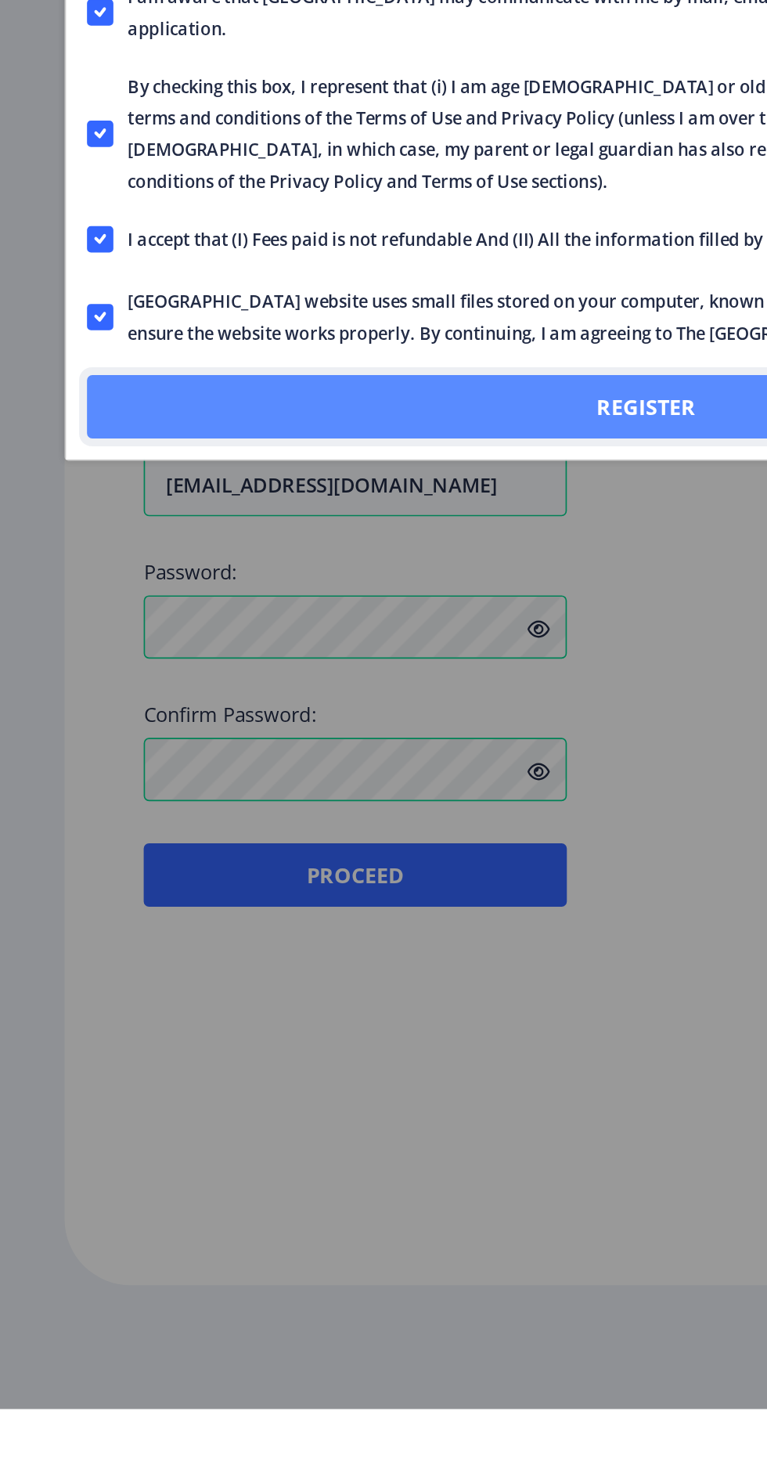
click at [388, 900] on button "Register" at bounding box center [384, 881] width 664 height 38
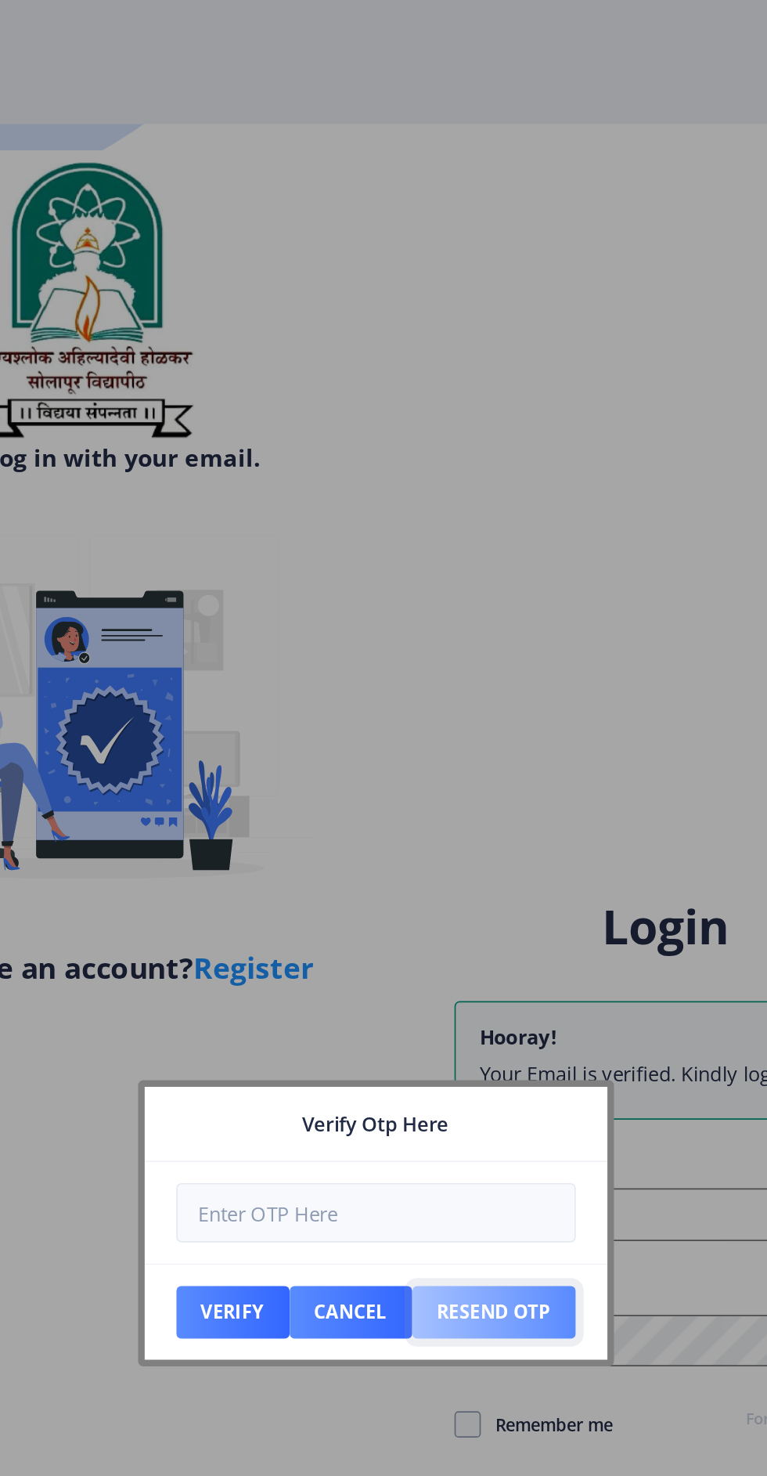
click at [467, 781] on button "Resend Otp" at bounding box center [454, 778] width 97 height 31
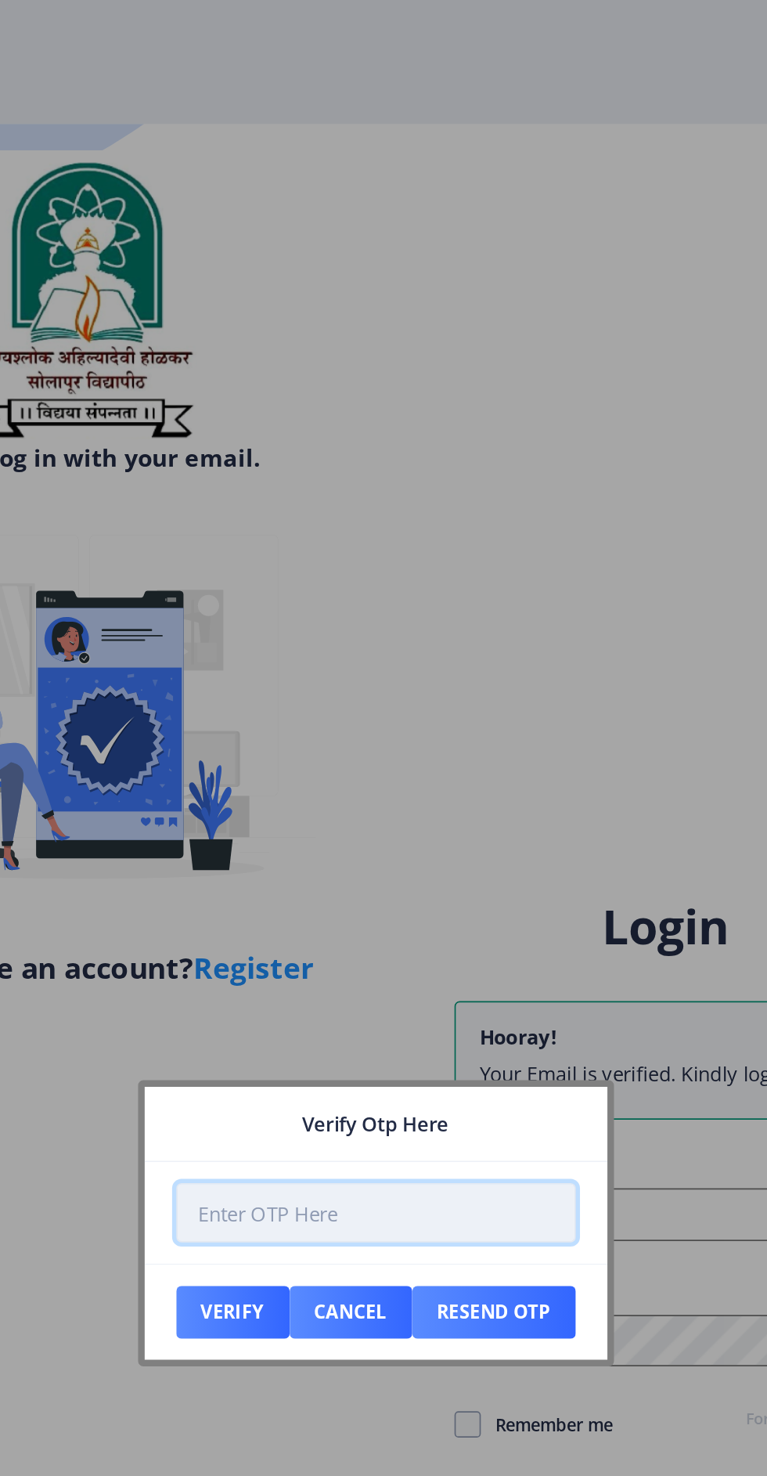
click at [385, 716] on input "number" at bounding box center [383, 719] width 237 height 35
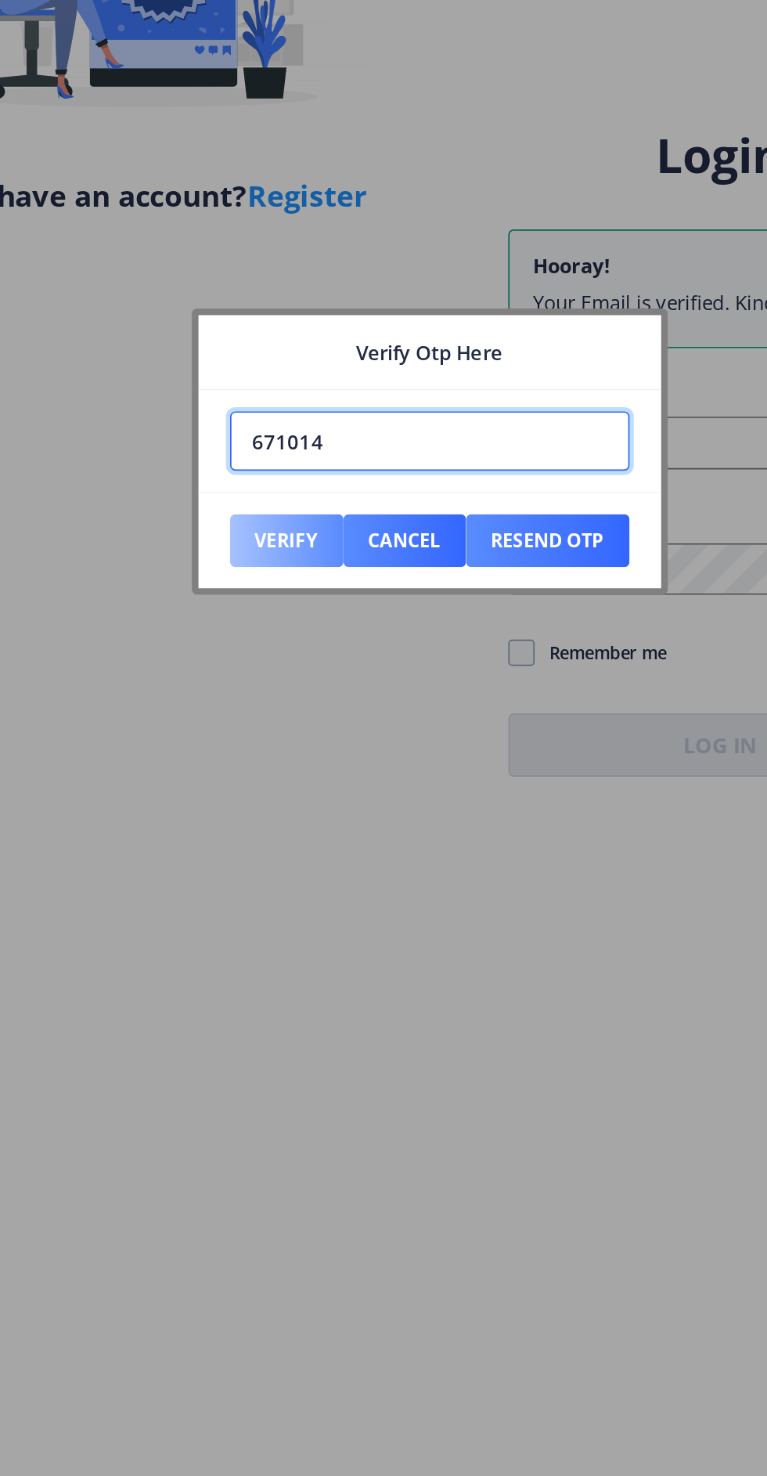
type input "671014"
click at [299, 778] on button "Verify" at bounding box center [298, 778] width 67 height 31
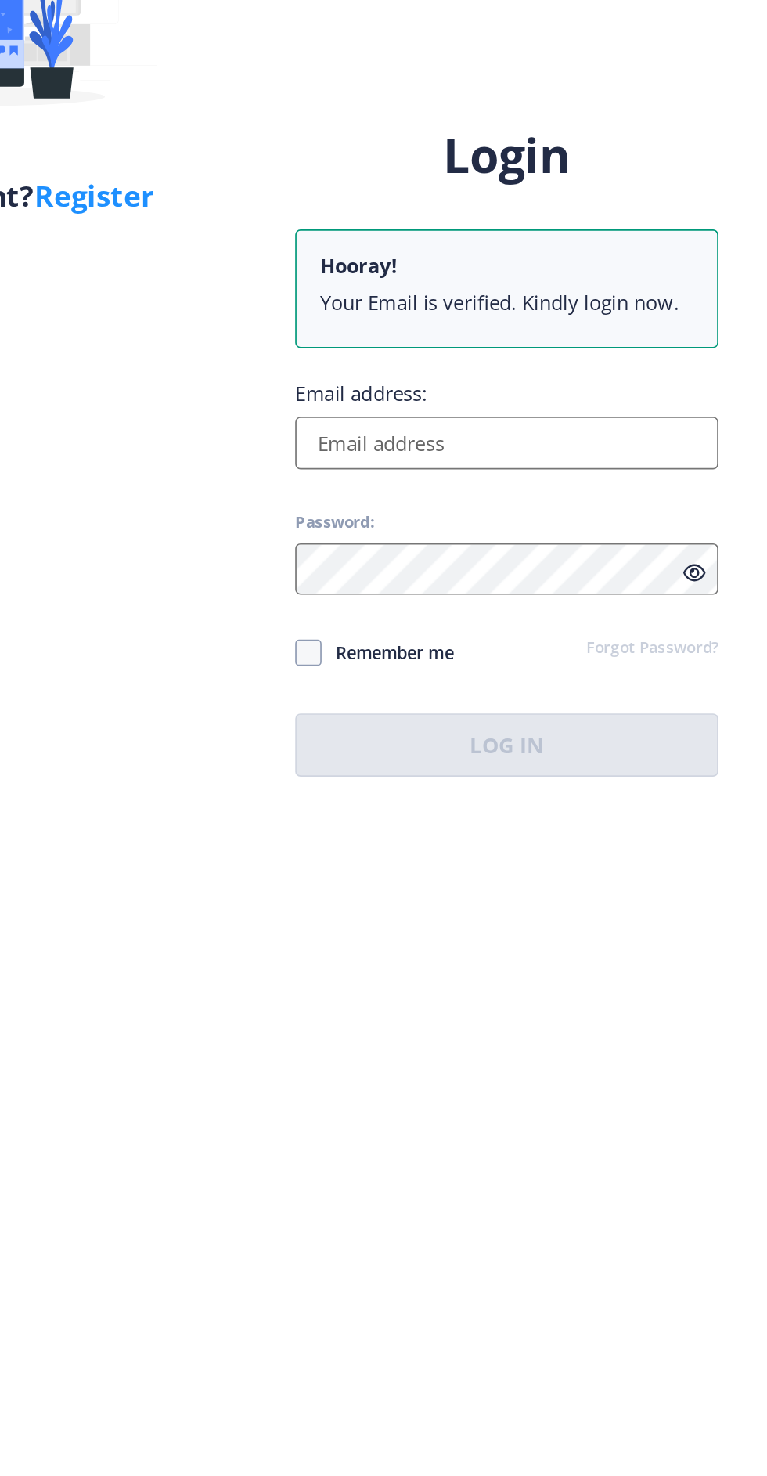
click at [591, 737] on input "Email address:" at bounding box center [556, 721] width 251 height 31
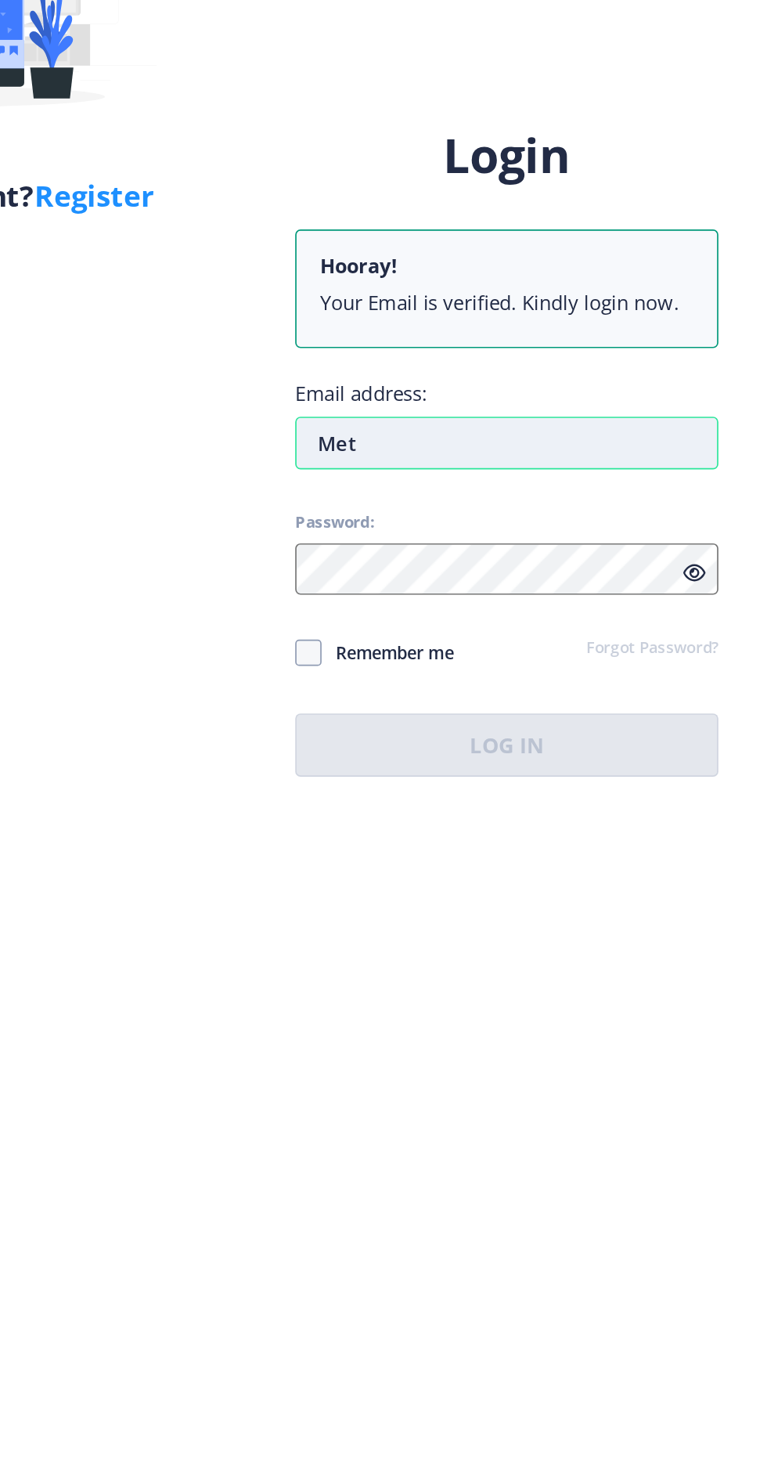
type input "Metk"
type input "metkarihd@gmail.com"
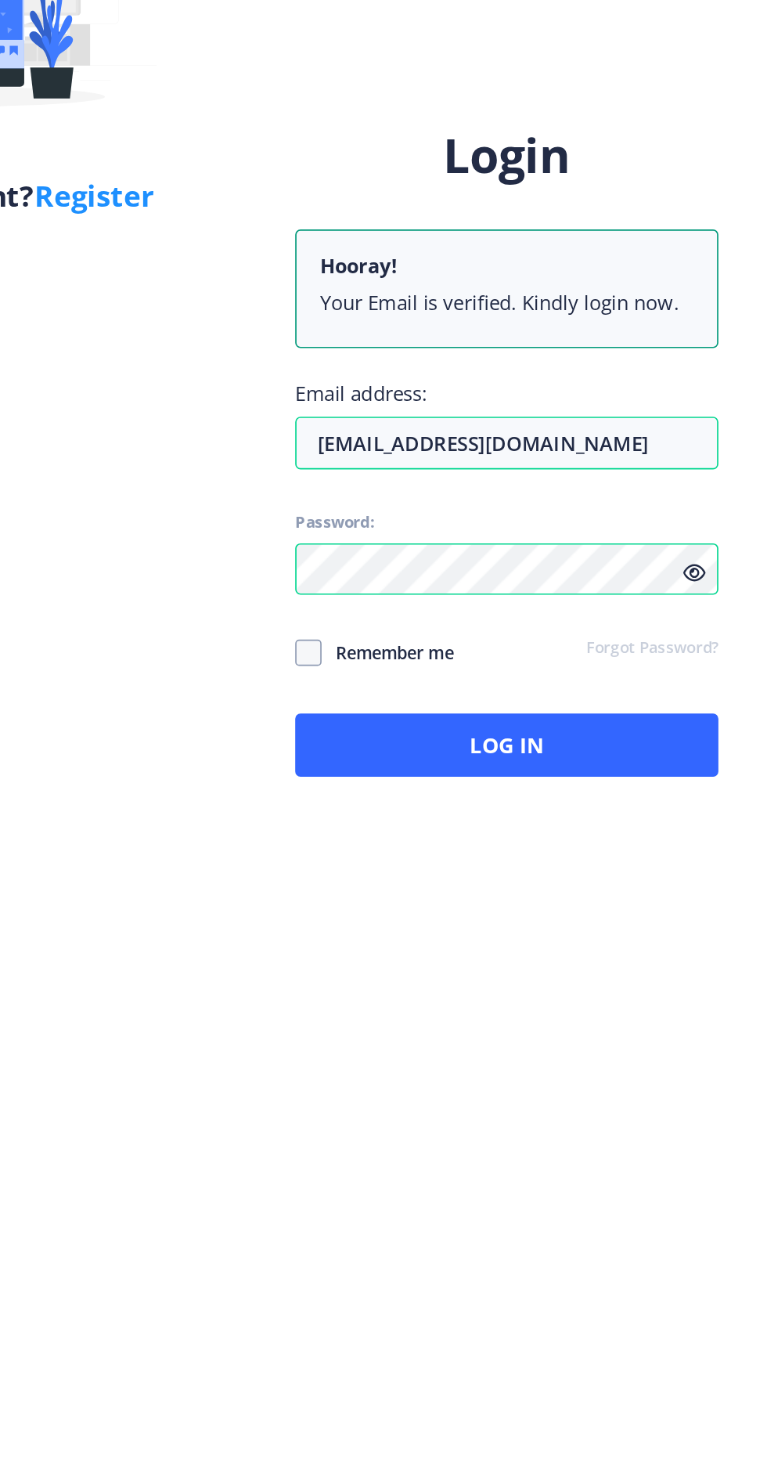
click at [669, 804] on icon at bounding box center [667, 798] width 13 height 12
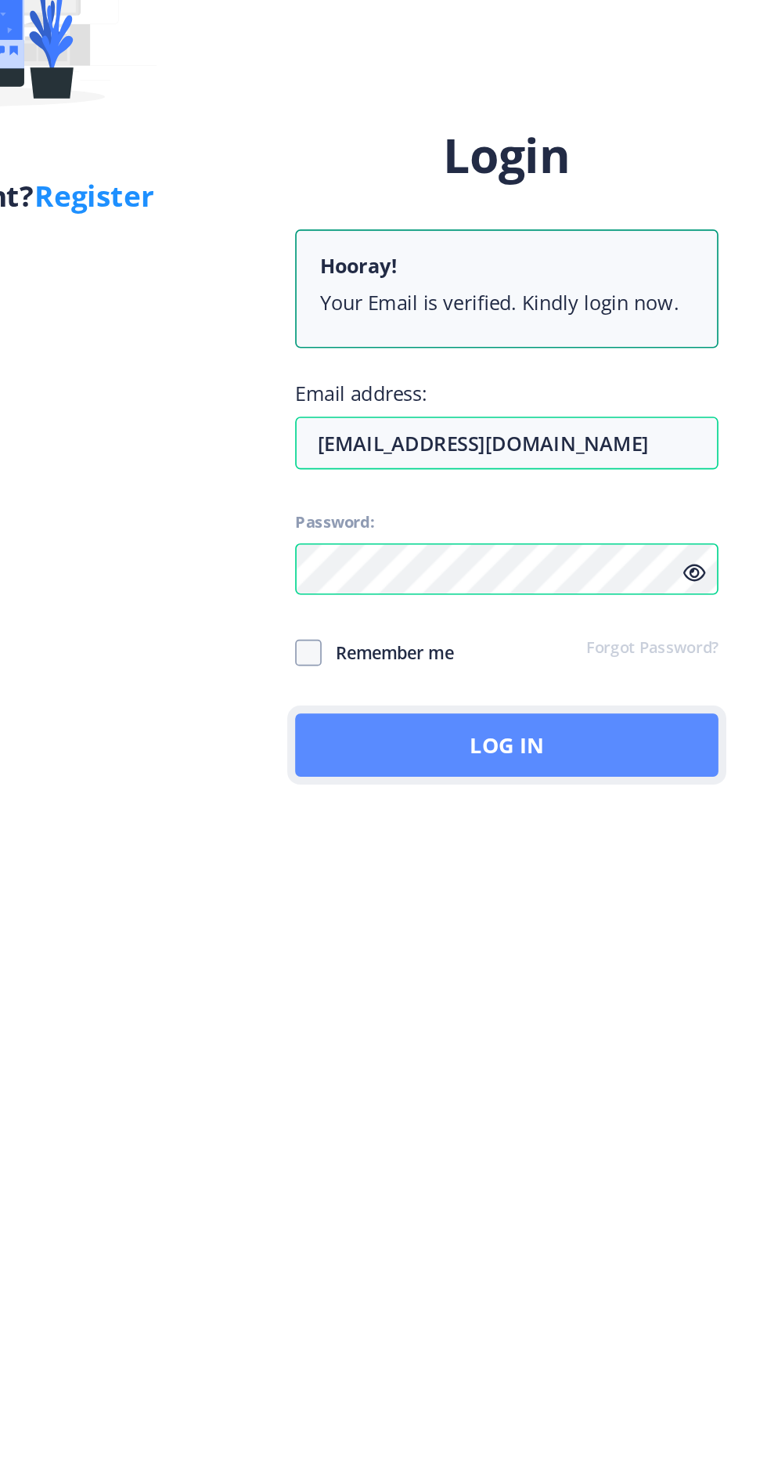
click at [590, 919] on button "Log In" at bounding box center [556, 901] width 251 height 38
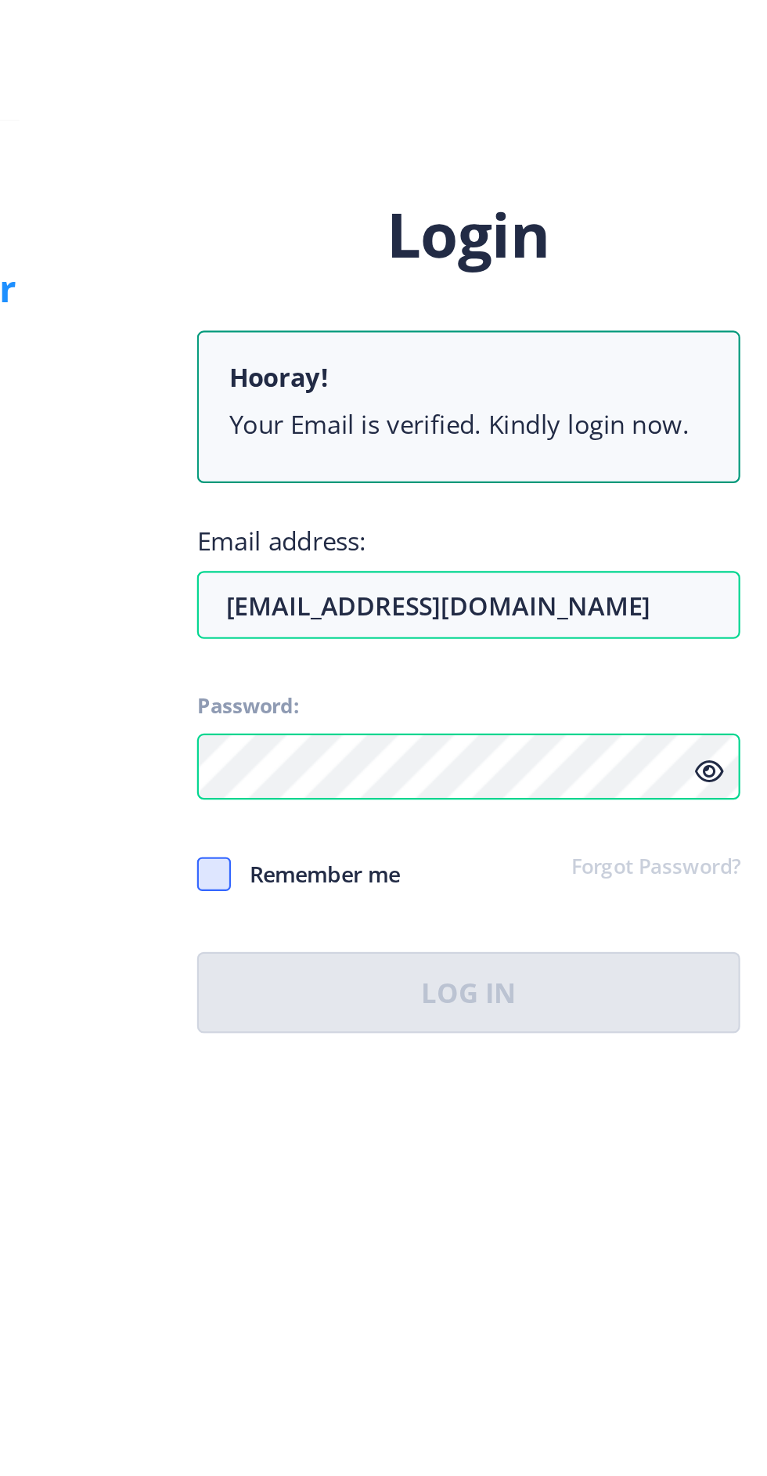
click at [437, 854] on span at bounding box center [439, 846] width 16 height 16
click at [431, 846] on input "Remember me" at bounding box center [431, 846] width 1 height 1
checkbox input "true"
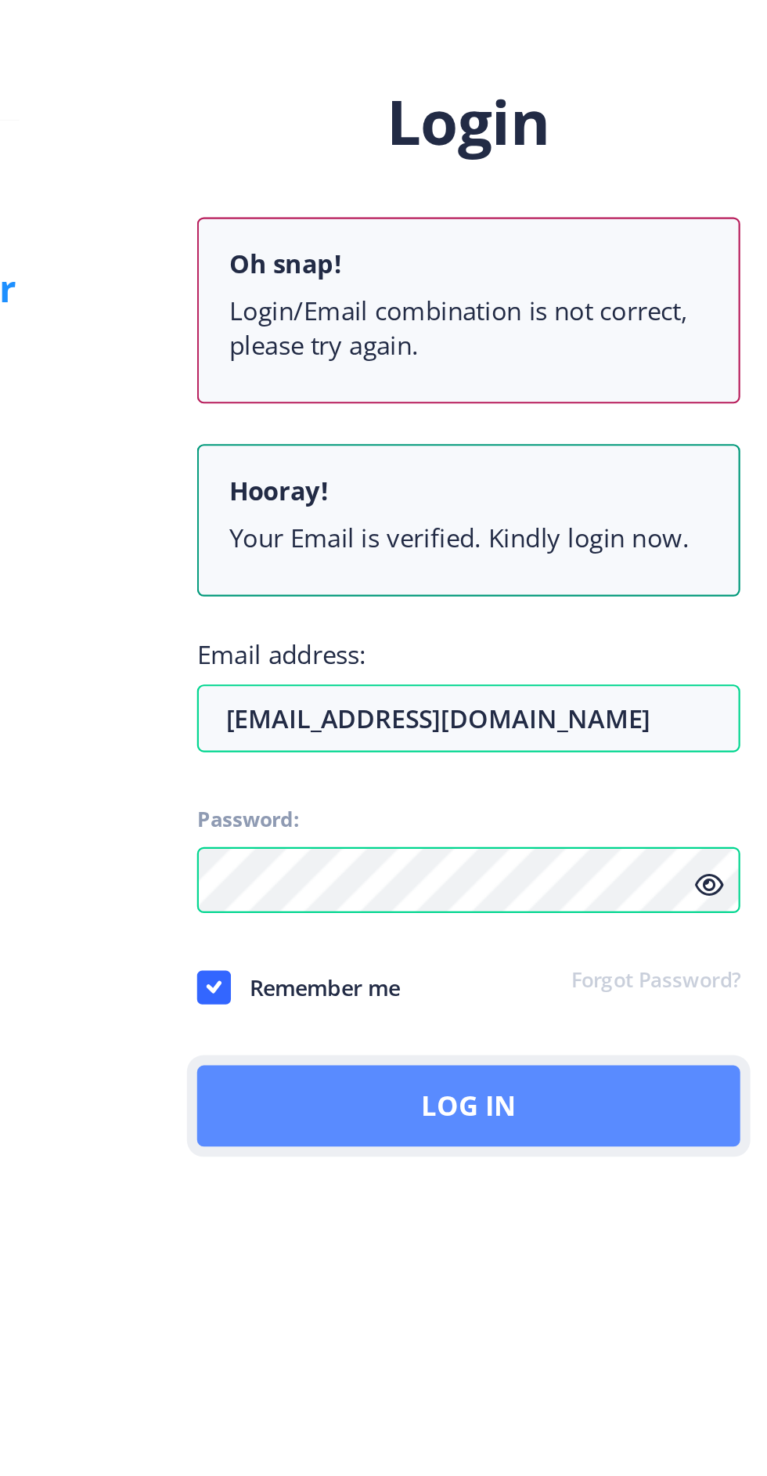
click at [612, 972] on button "Log In" at bounding box center [556, 953] width 251 height 38
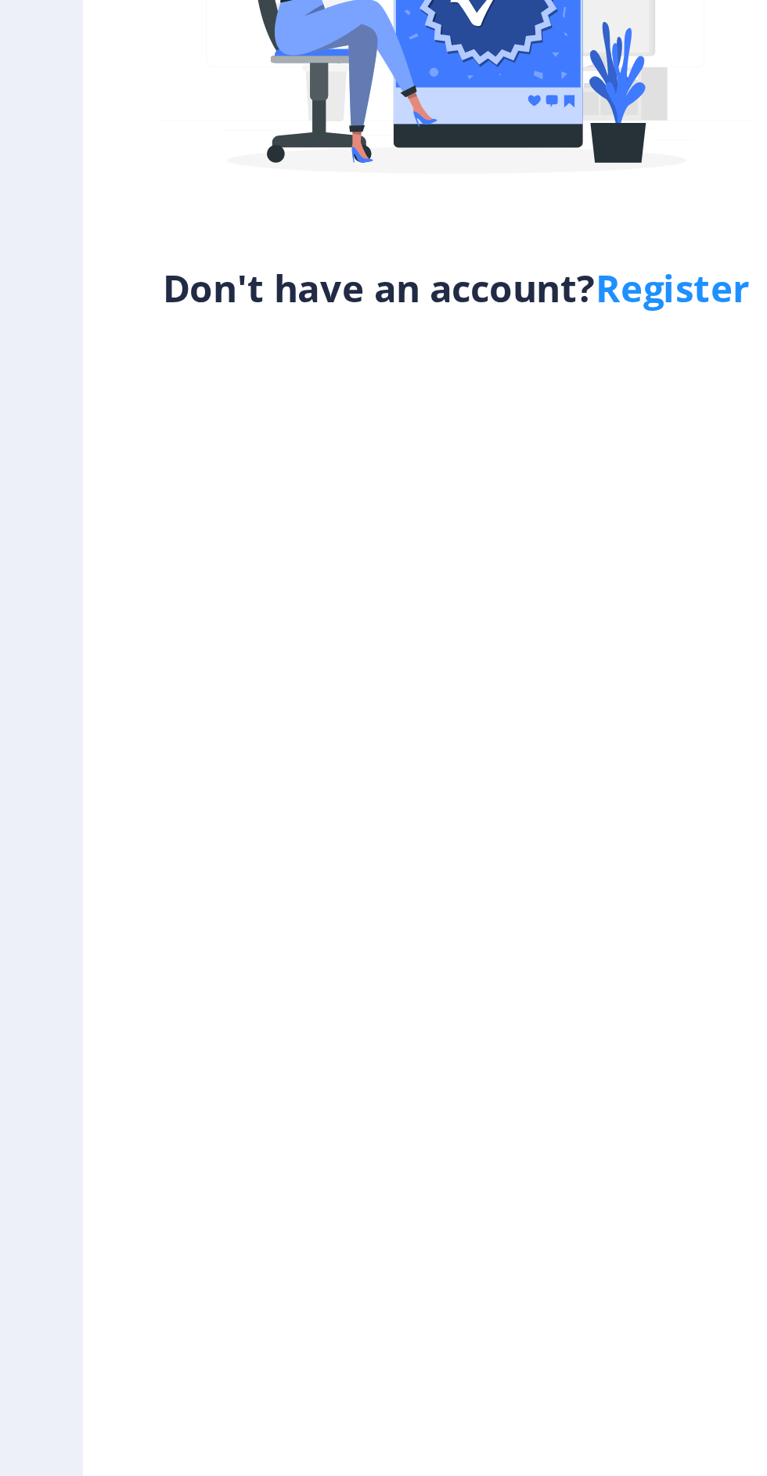
click at [293, 586] on link "Register" at bounding box center [311, 573] width 71 height 23
select select
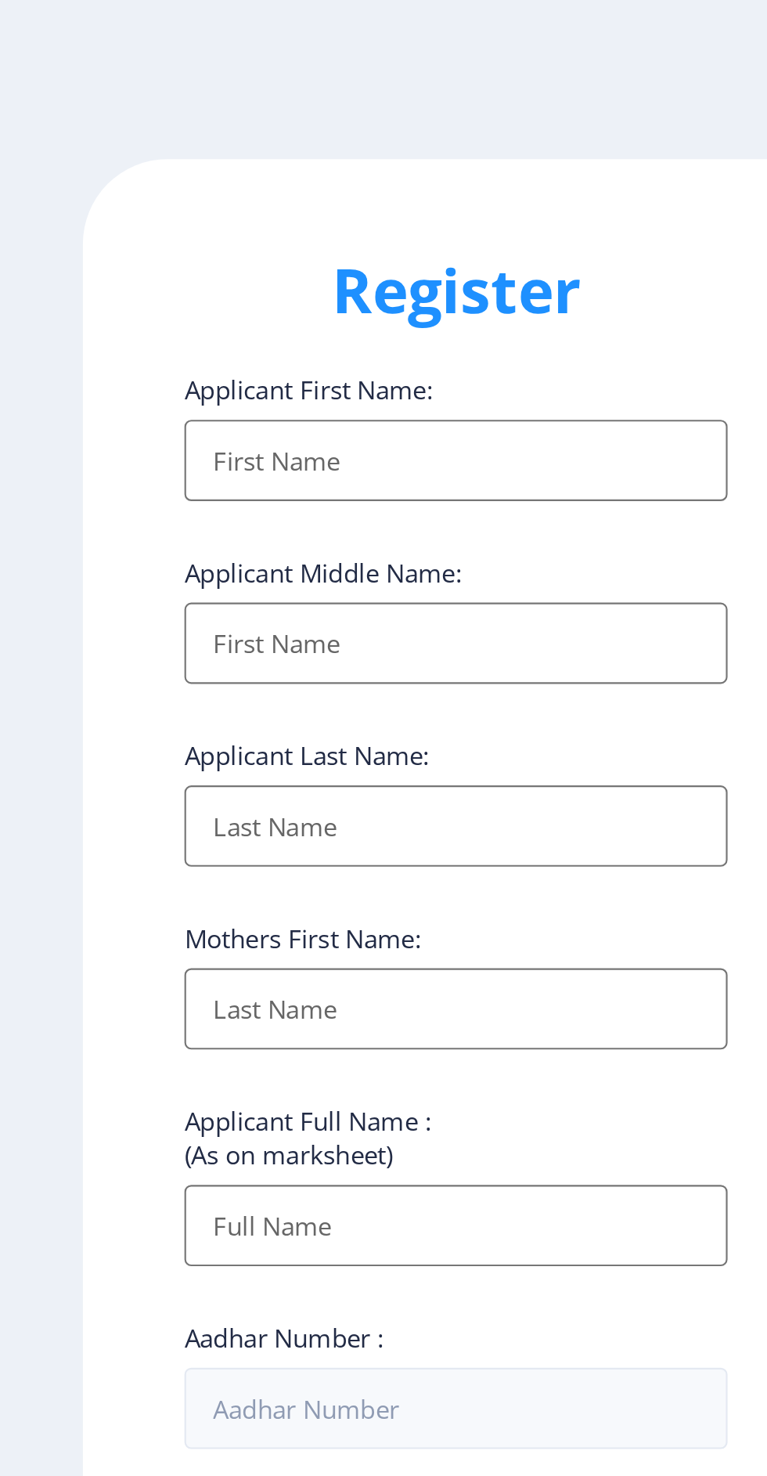
click at [233, 224] on input "Applicant First Name:" at bounding box center [210, 213] width 251 height 38
type input "Hanmant"
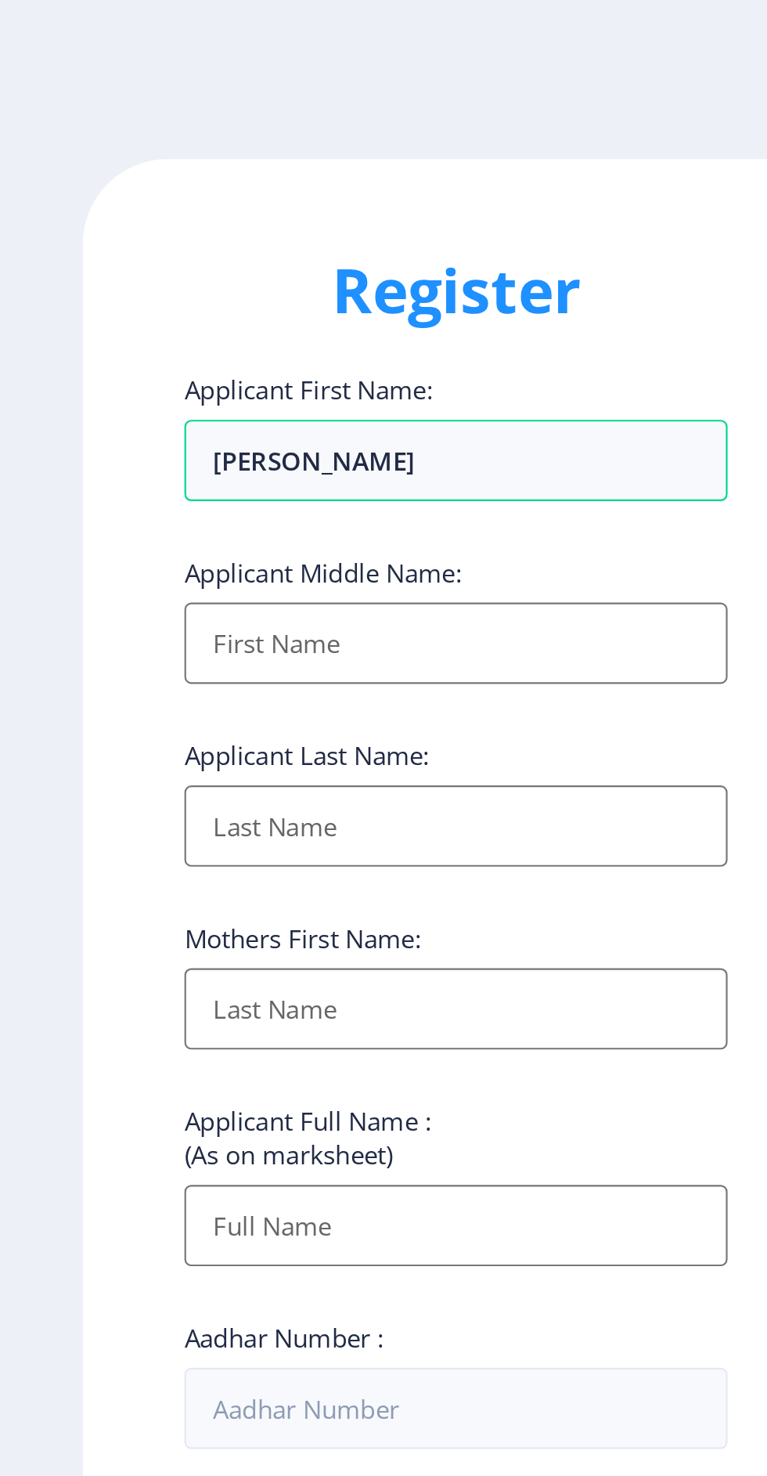
click at [221, 296] on input "Applicant First Name:" at bounding box center [210, 298] width 251 height 38
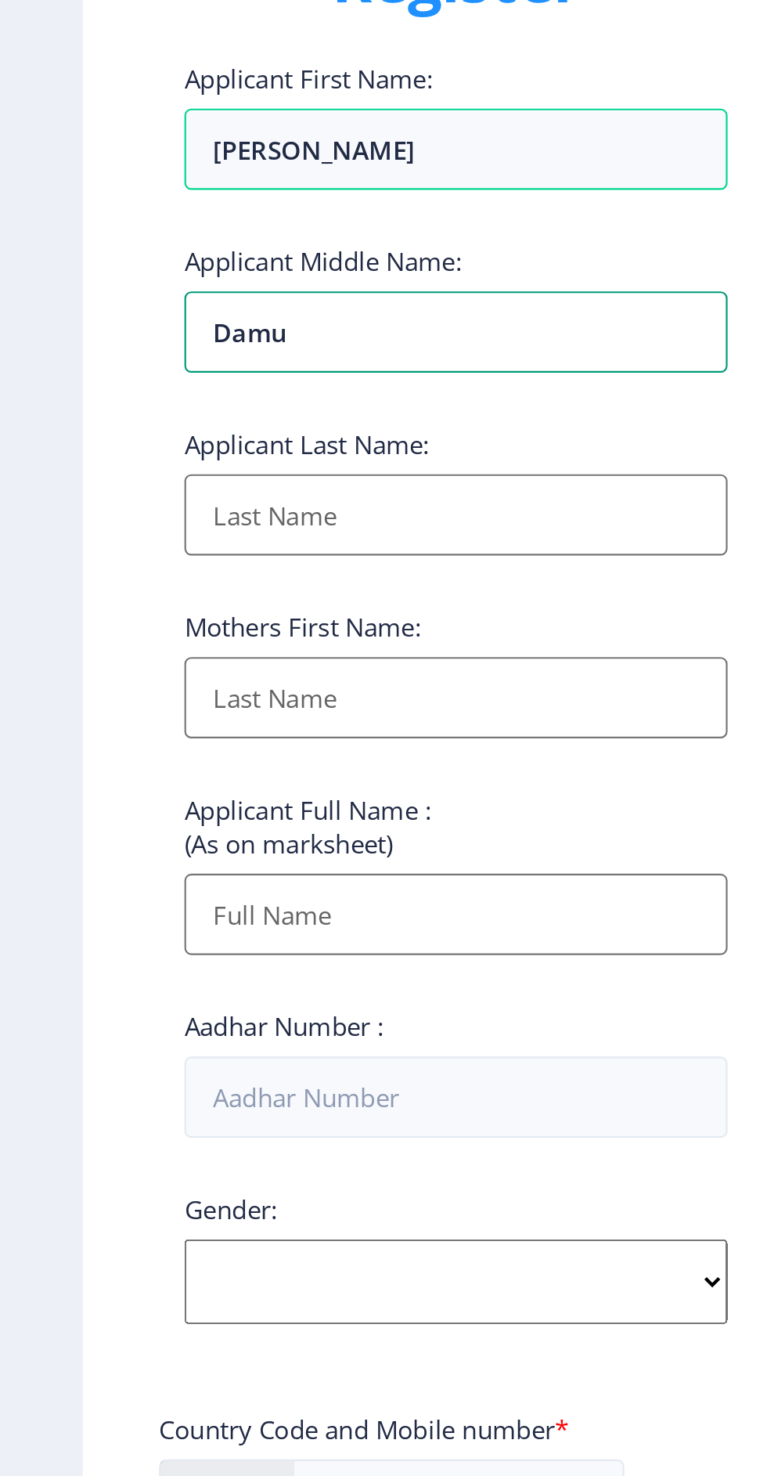
type input "Damu"
click at [228, 388] on input "Applicant First Name:" at bounding box center [210, 382] width 251 height 38
type input "Metkari"
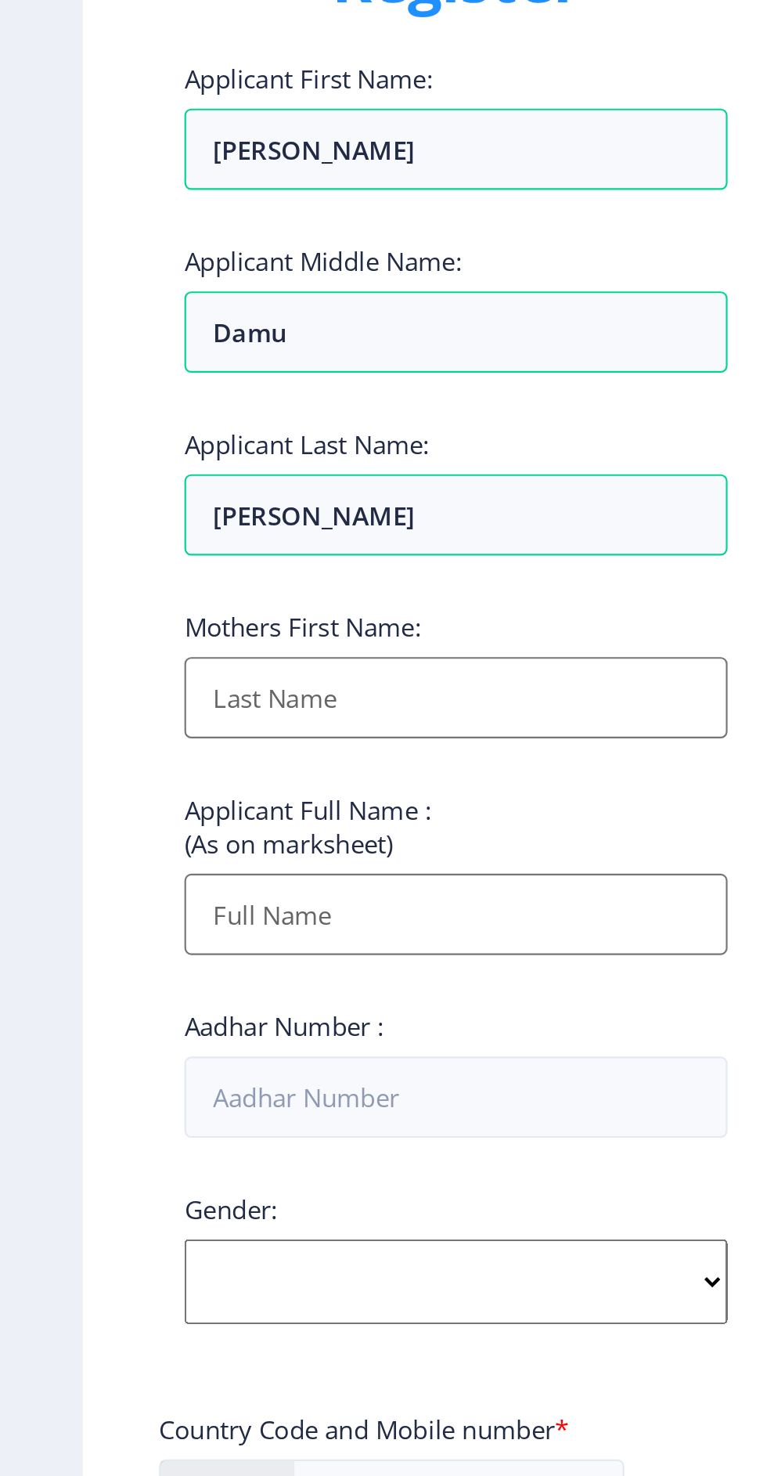
click at [236, 472] on input "Applicant First Name:" at bounding box center [210, 467] width 251 height 38
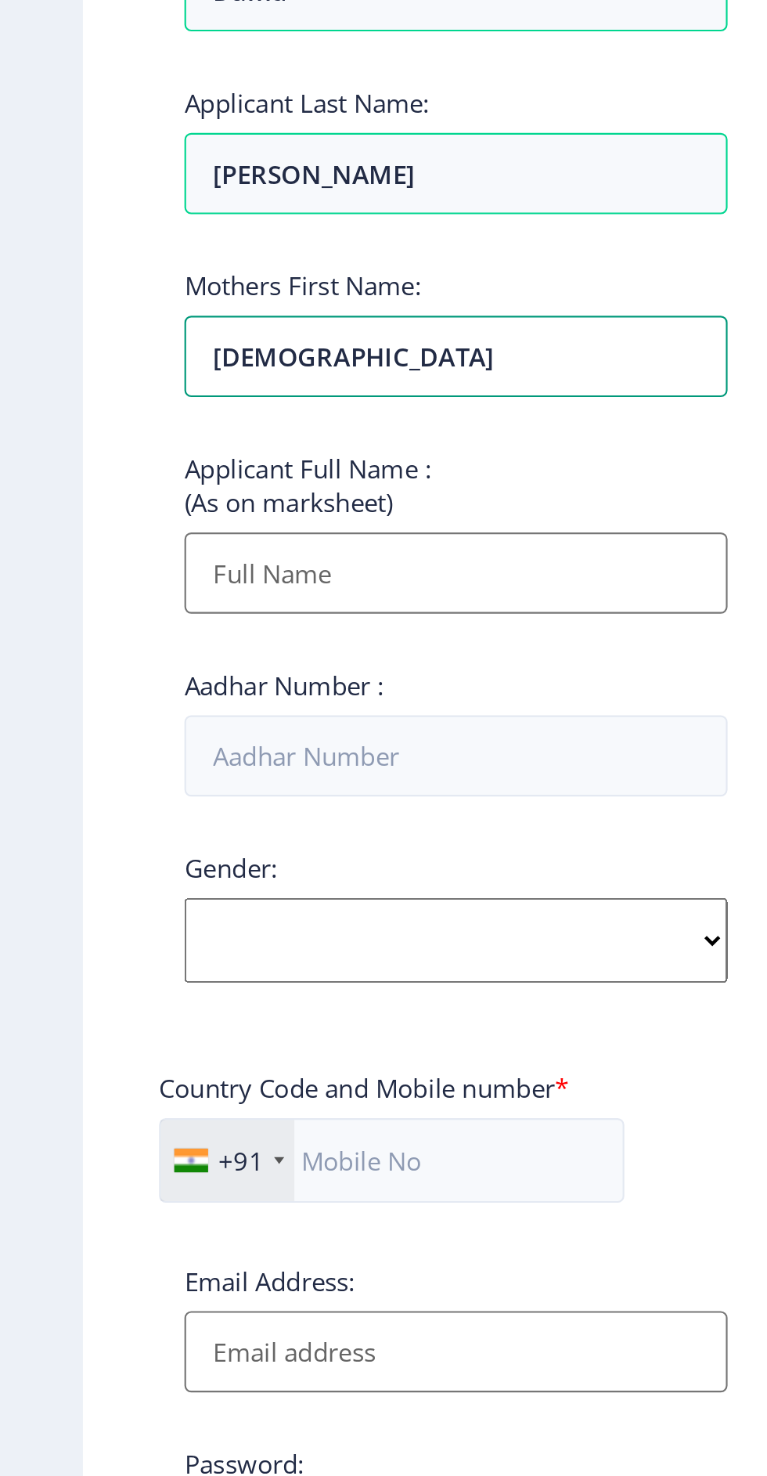
type input "Sunita"
click at [241, 563] on input "Applicant First Name:" at bounding box center [210, 567] width 251 height 38
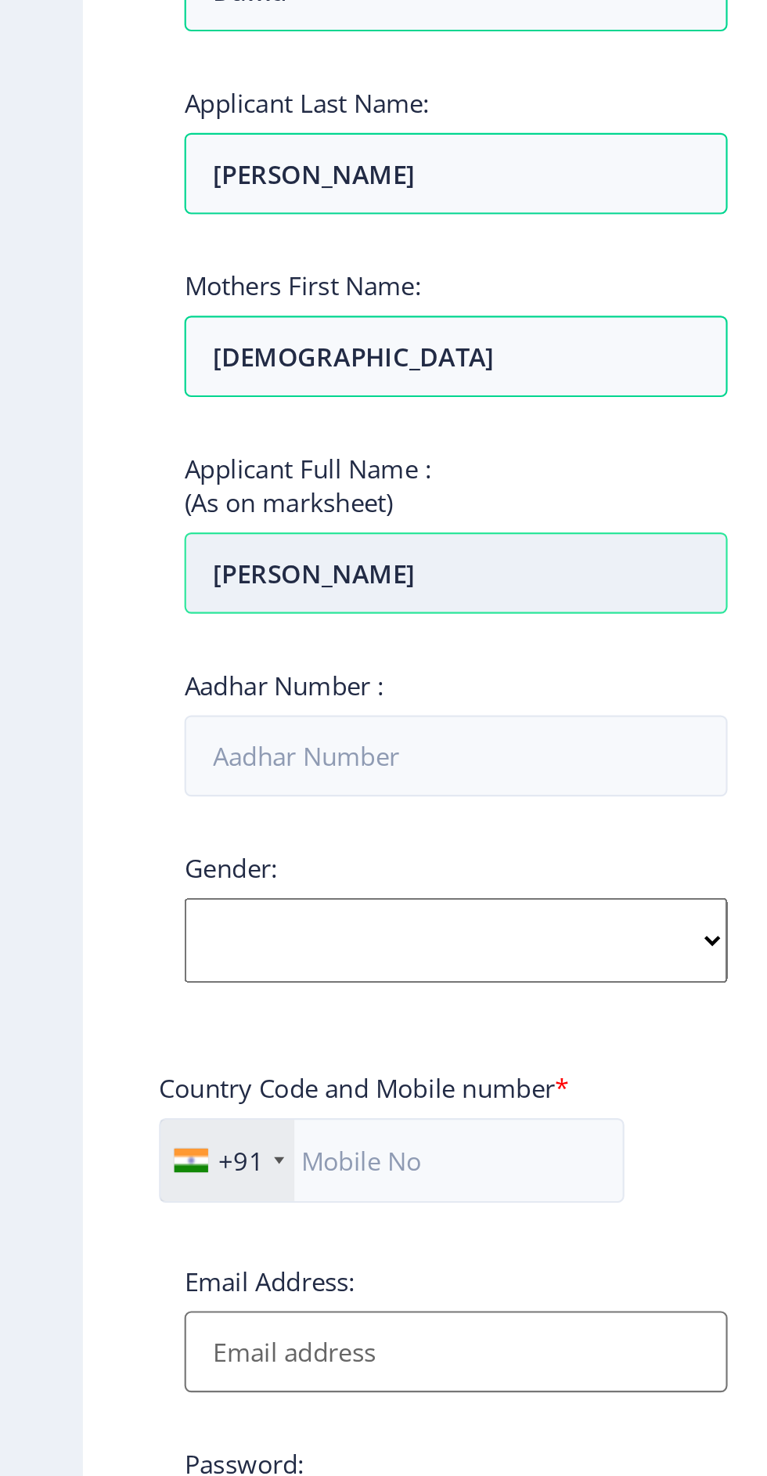
click at [233, 570] on input "Hanmant" at bounding box center [210, 567] width 251 height 38
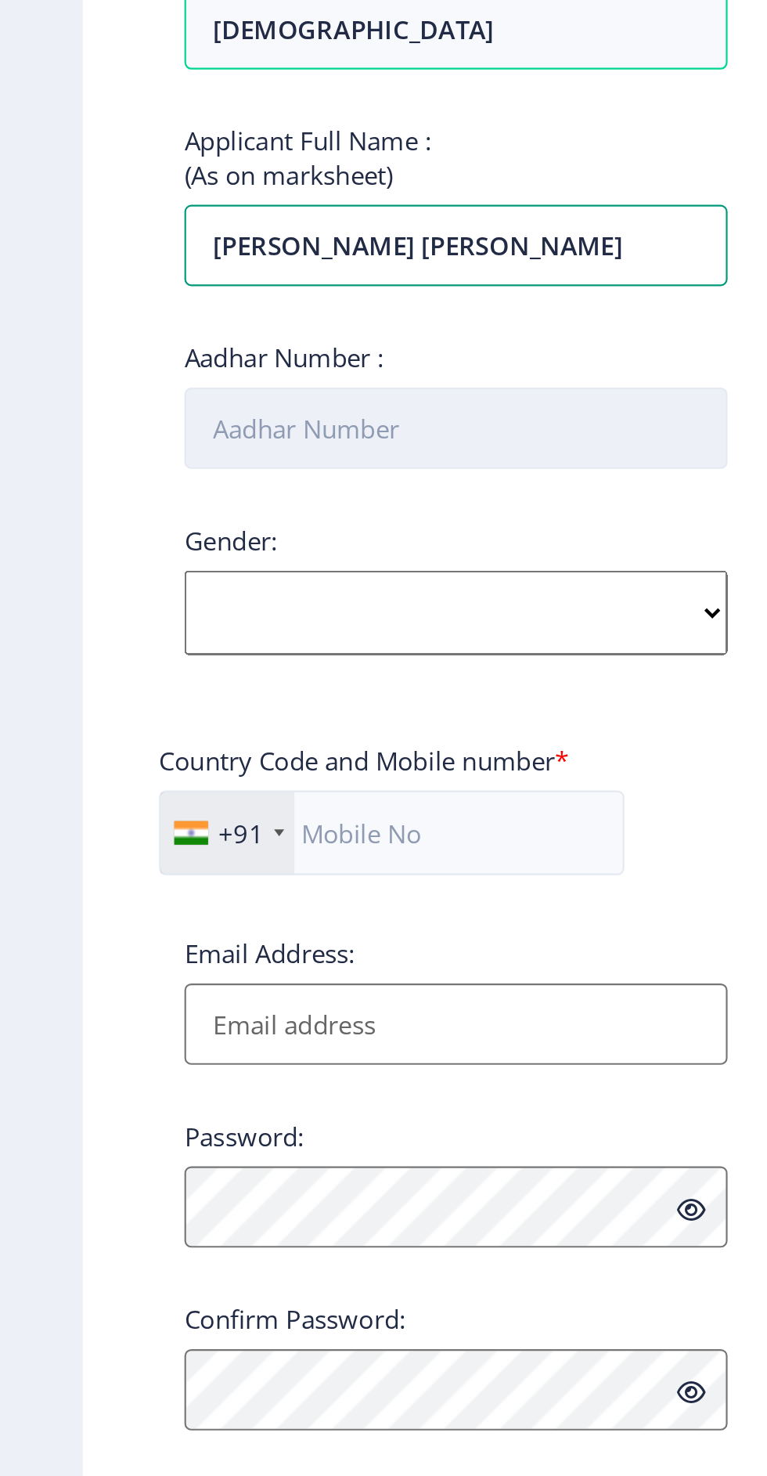
type input "Hanmant Damu Metkari"
click at [250, 670] on input "Aadhar Number :" at bounding box center [210, 652] width 251 height 38
type input "356743300639"
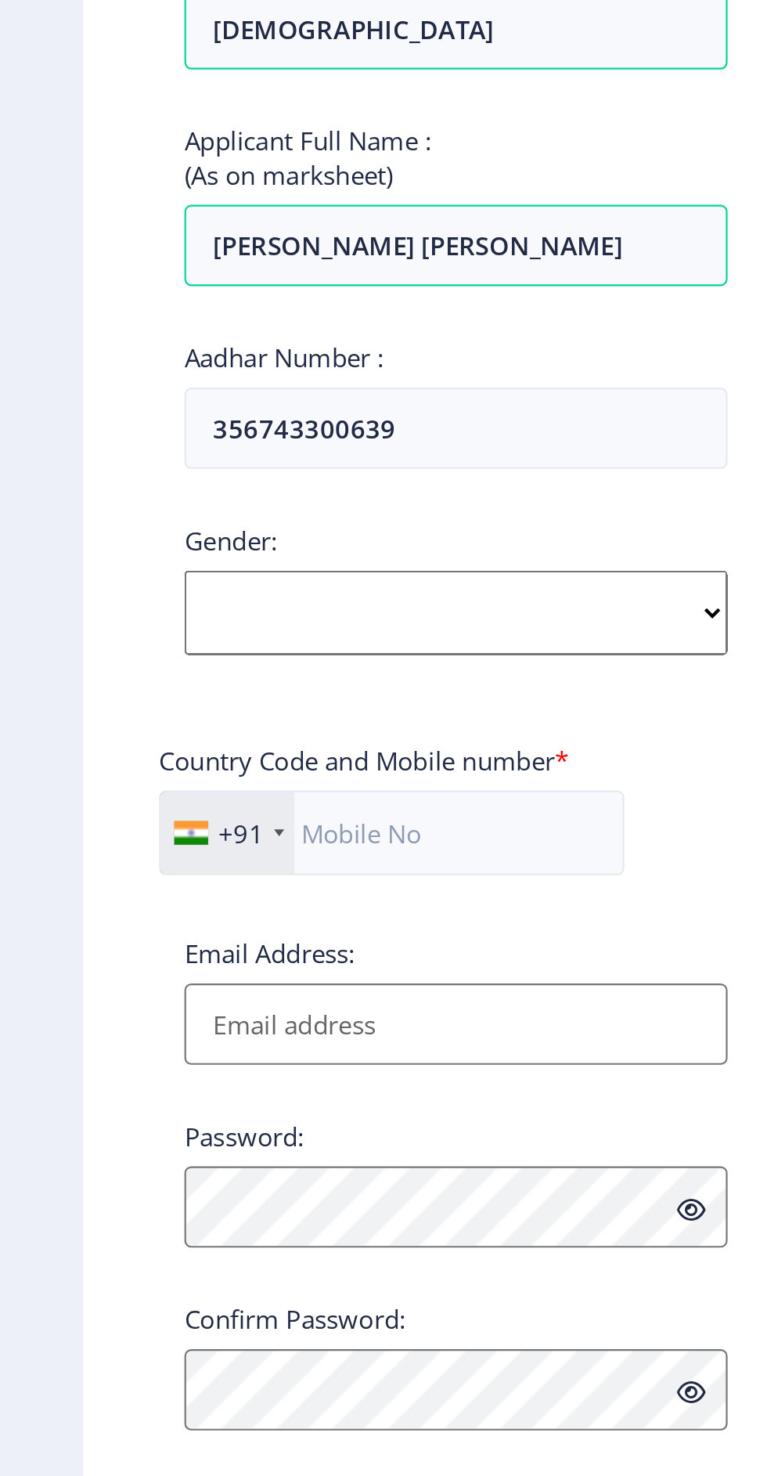
click at [227, 741] on select "Select Gender Male Female Other" at bounding box center [210, 736] width 251 height 39
select select "Male"
click at [85, 720] on select "Select Gender Male Female Other" at bounding box center [210, 736] width 251 height 39
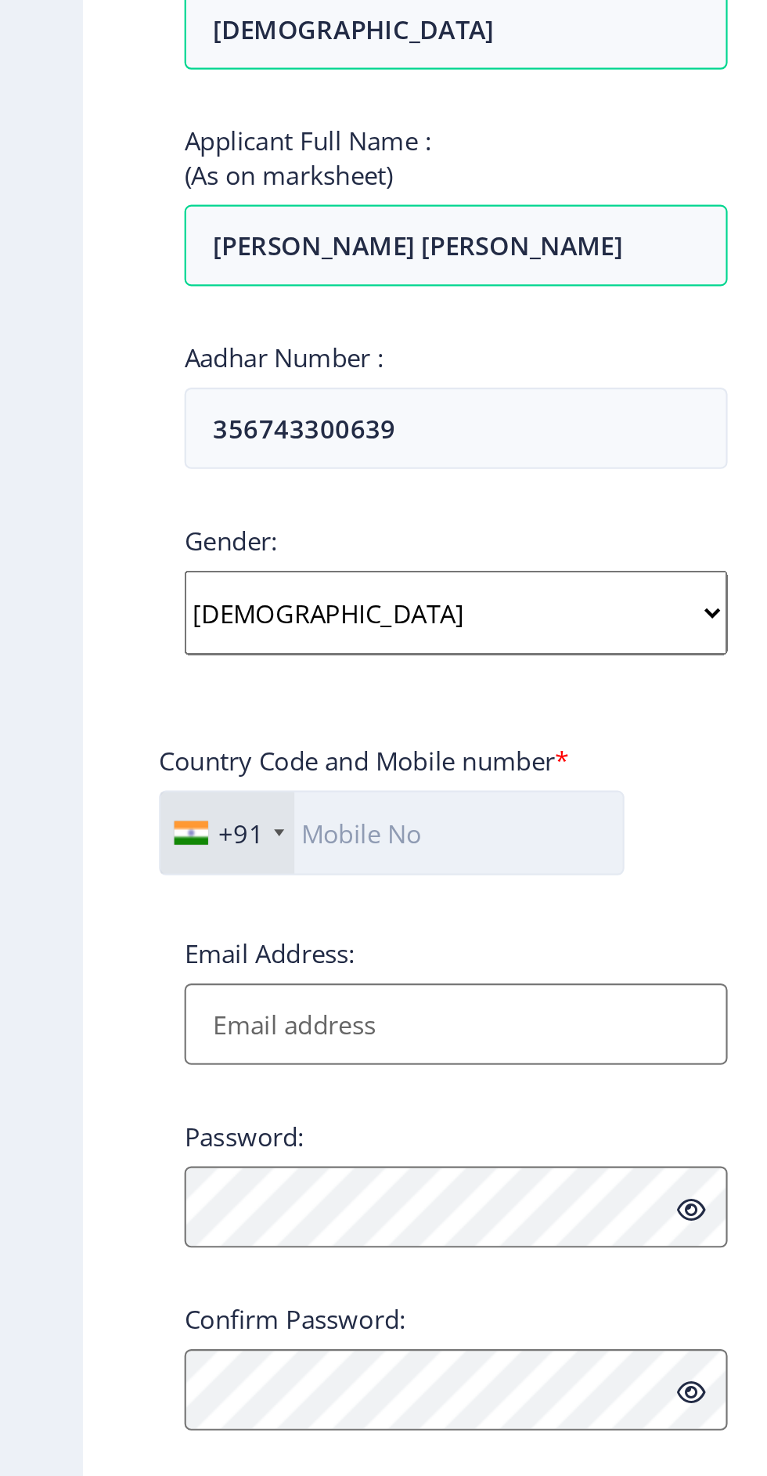
click at [227, 844] on input "text" at bounding box center [181, 838] width 215 height 39
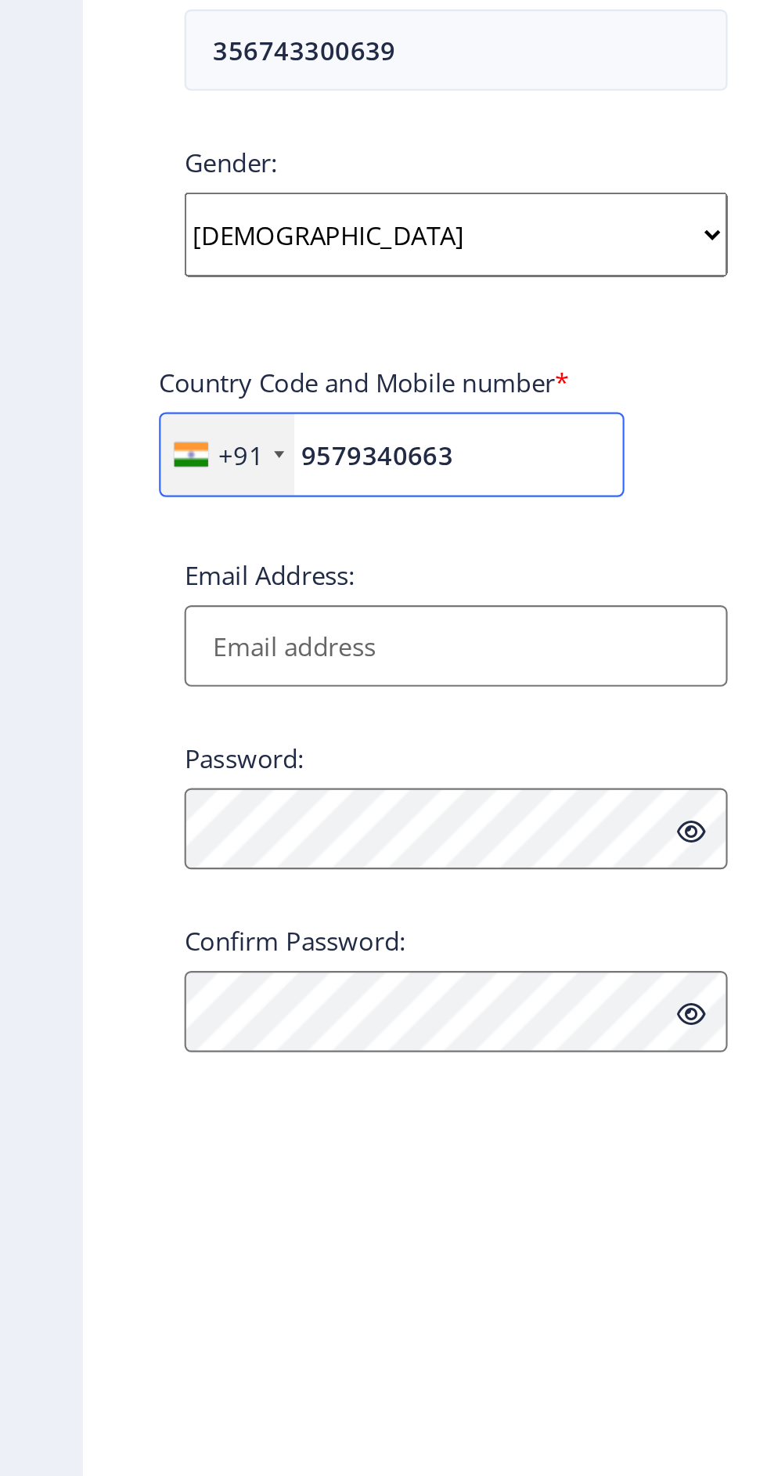
type input "9579340663"
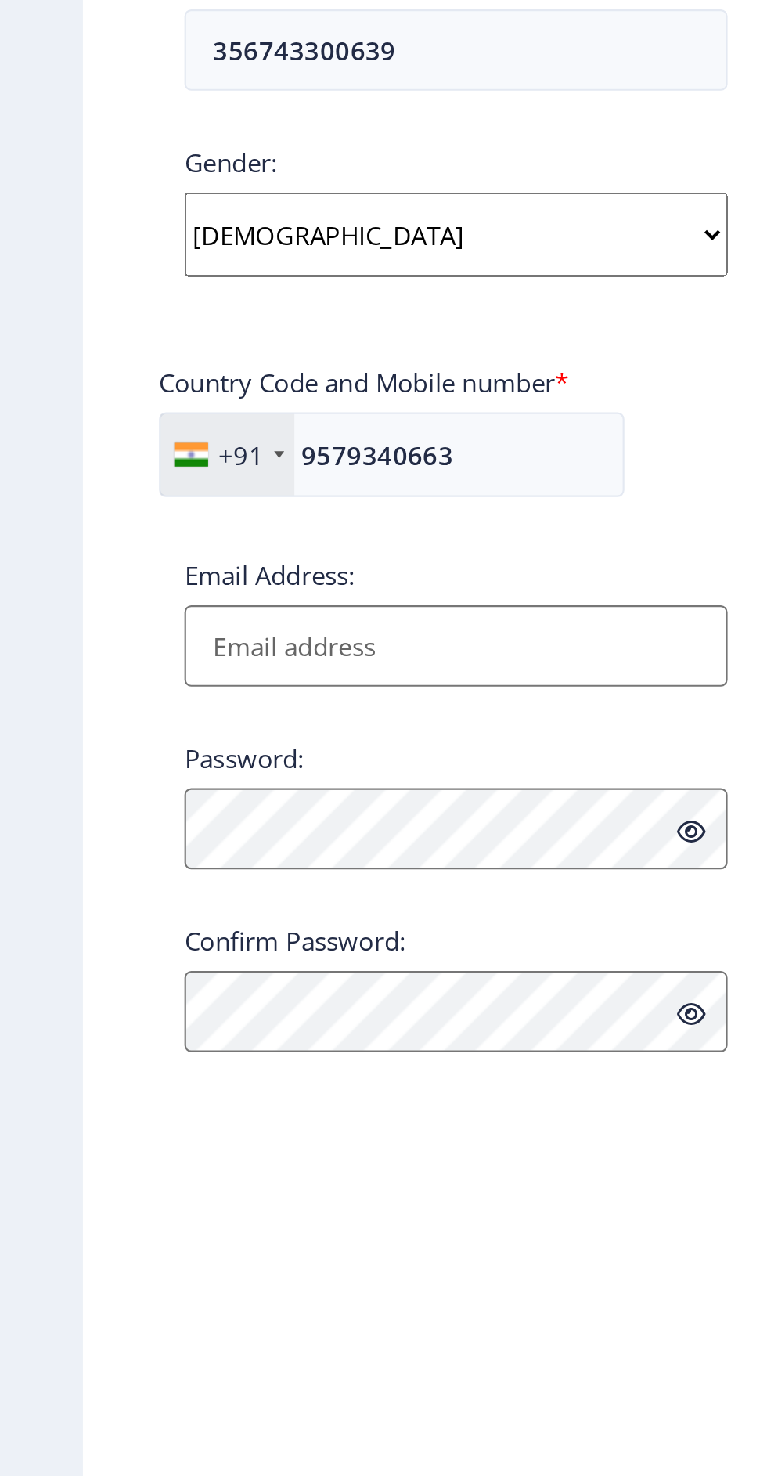
click at [242, 931] on input "Email Address:" at bounding box center [210, 927] width 251 height 38
click at [244, 927] on input "Email Address:" at bounding box center [210, 927] width 251 height 38
type input "metkarihd@gmail.com"
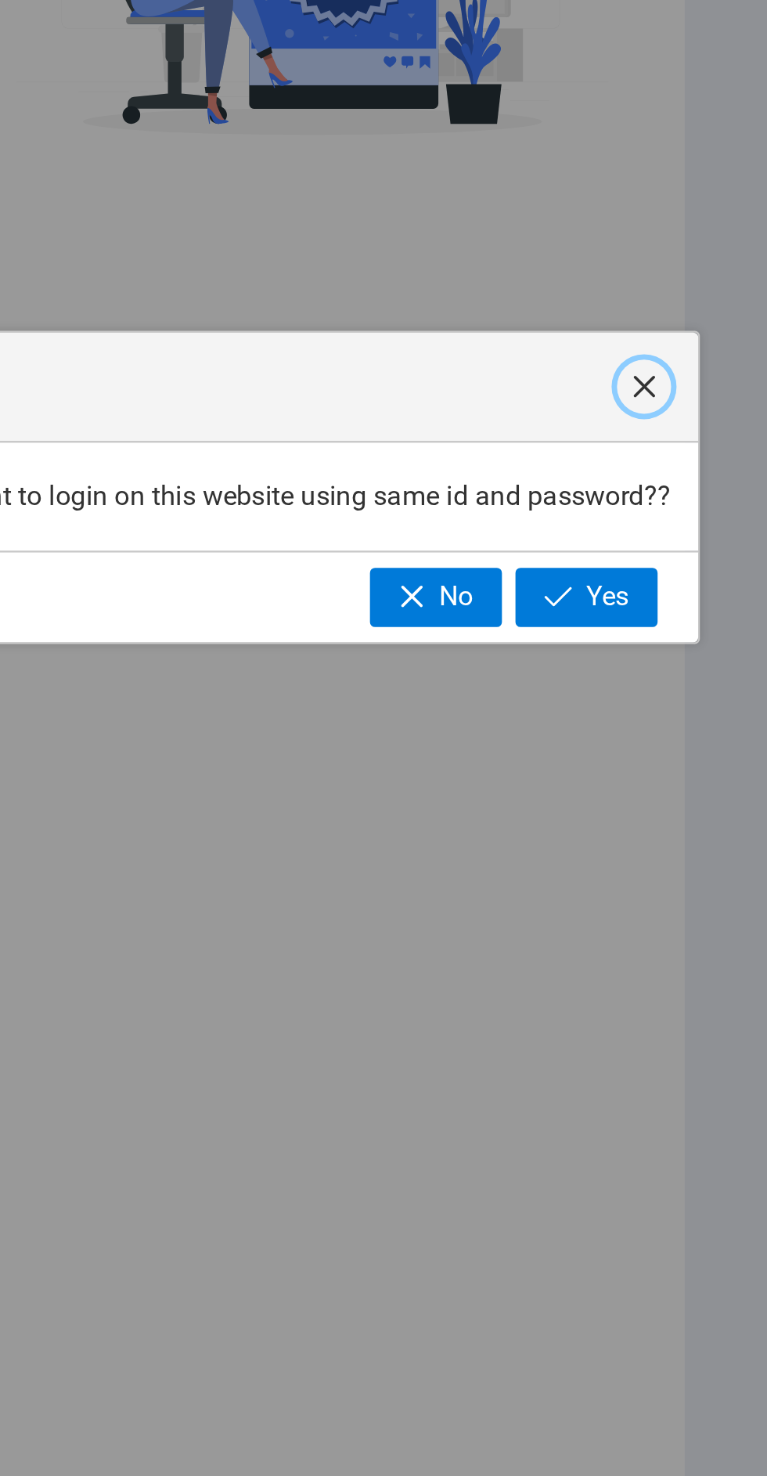
click at [713, 688] on span "button" at bounding box center [710, 691] width 13 height 13
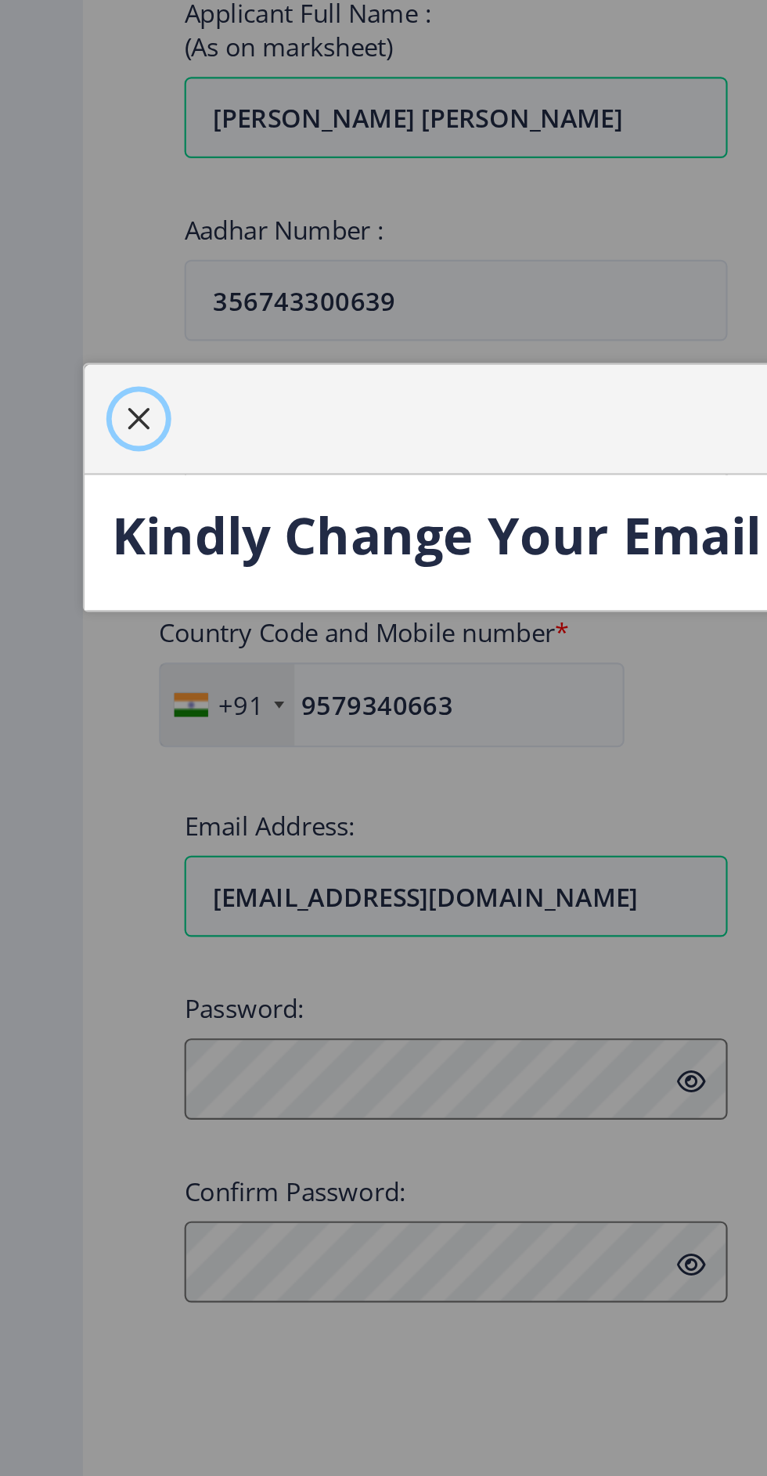
click at [61, 704] on span "button" at bounding box center [64, 706] width 13 height 13
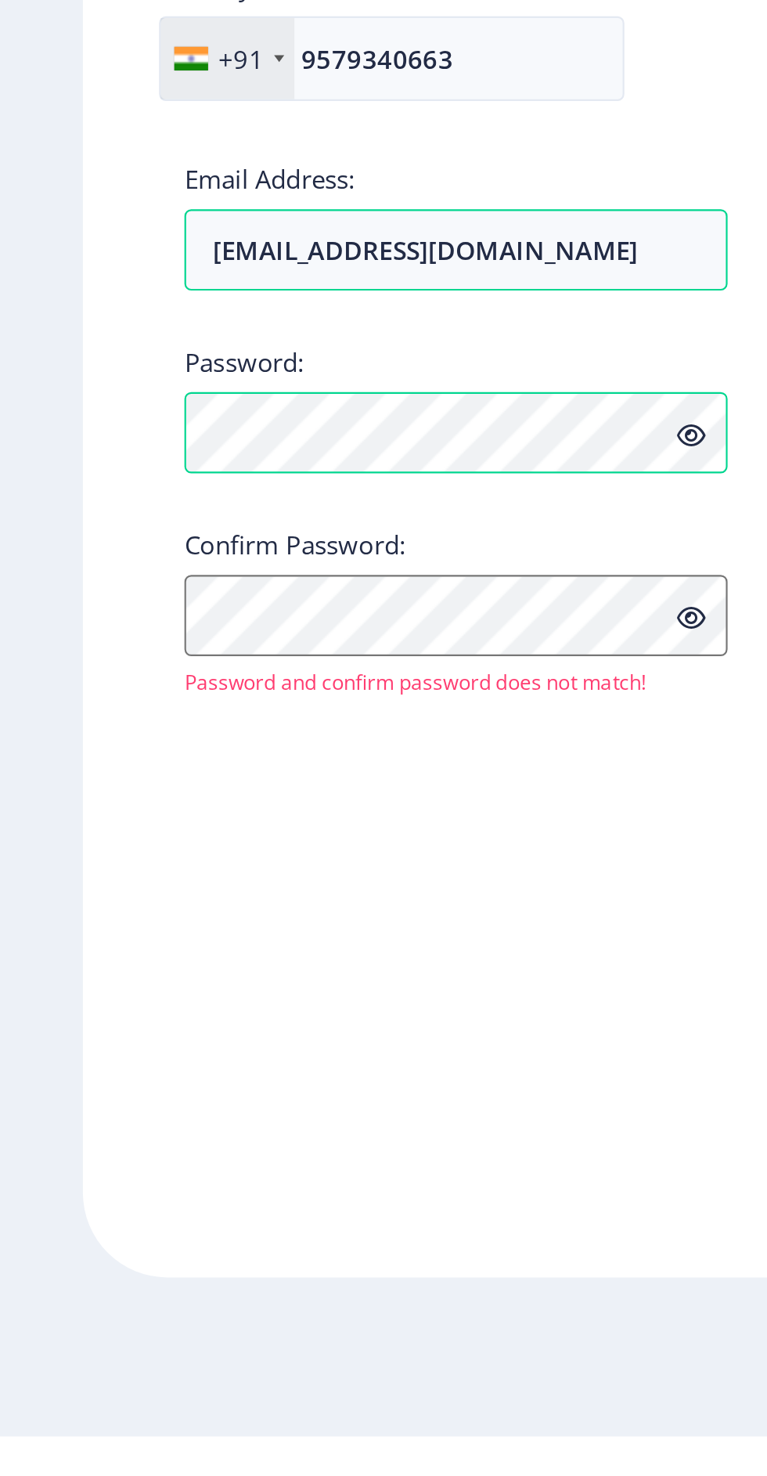
click at [319, 1019] on icon at bounding box center [319, 1013] width 13 height 12
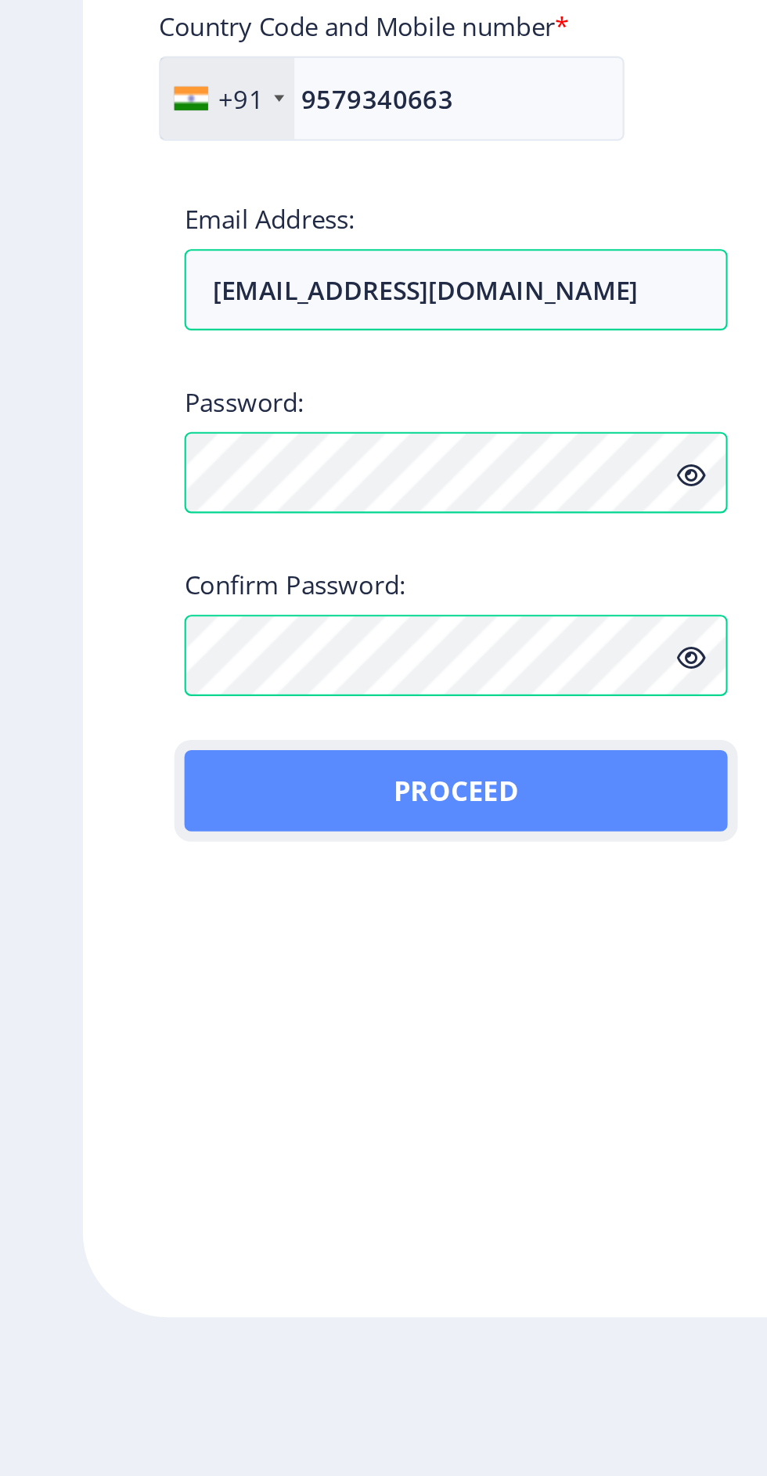
click at [269, 1165] on button "Proceed" at bounding box center [210, 1159] width 251 height 38
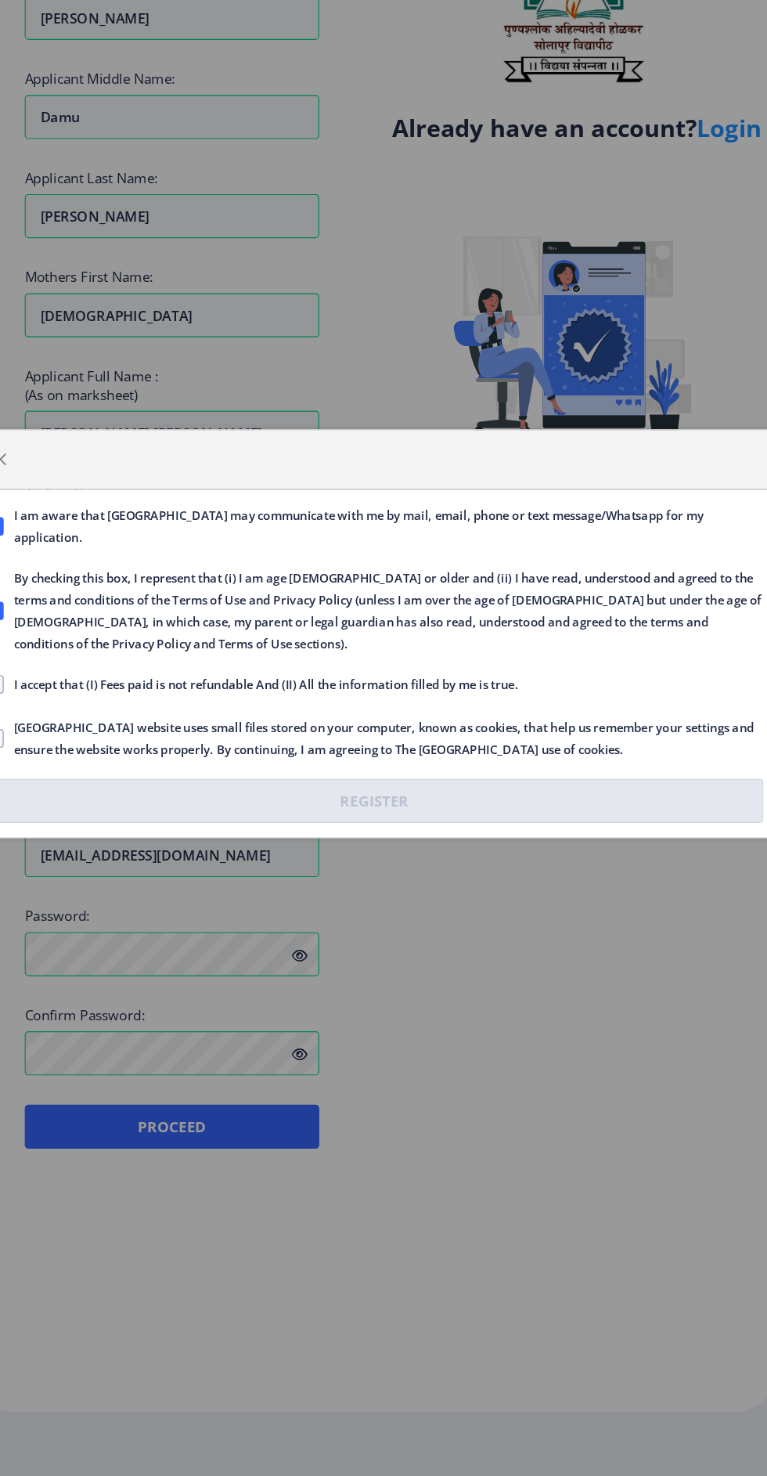
click at [254, 687] on span "By checking this box, I represent that (i) I am age 13 or older and (ii) I have…" at bounding box center [391, 718] width 648 height 75
click at [52, 718] on input "By checking this box, I represent that (i) I am age 13 or older and (ii) I have…" at bounding box center [52, 718] width 1 height 1
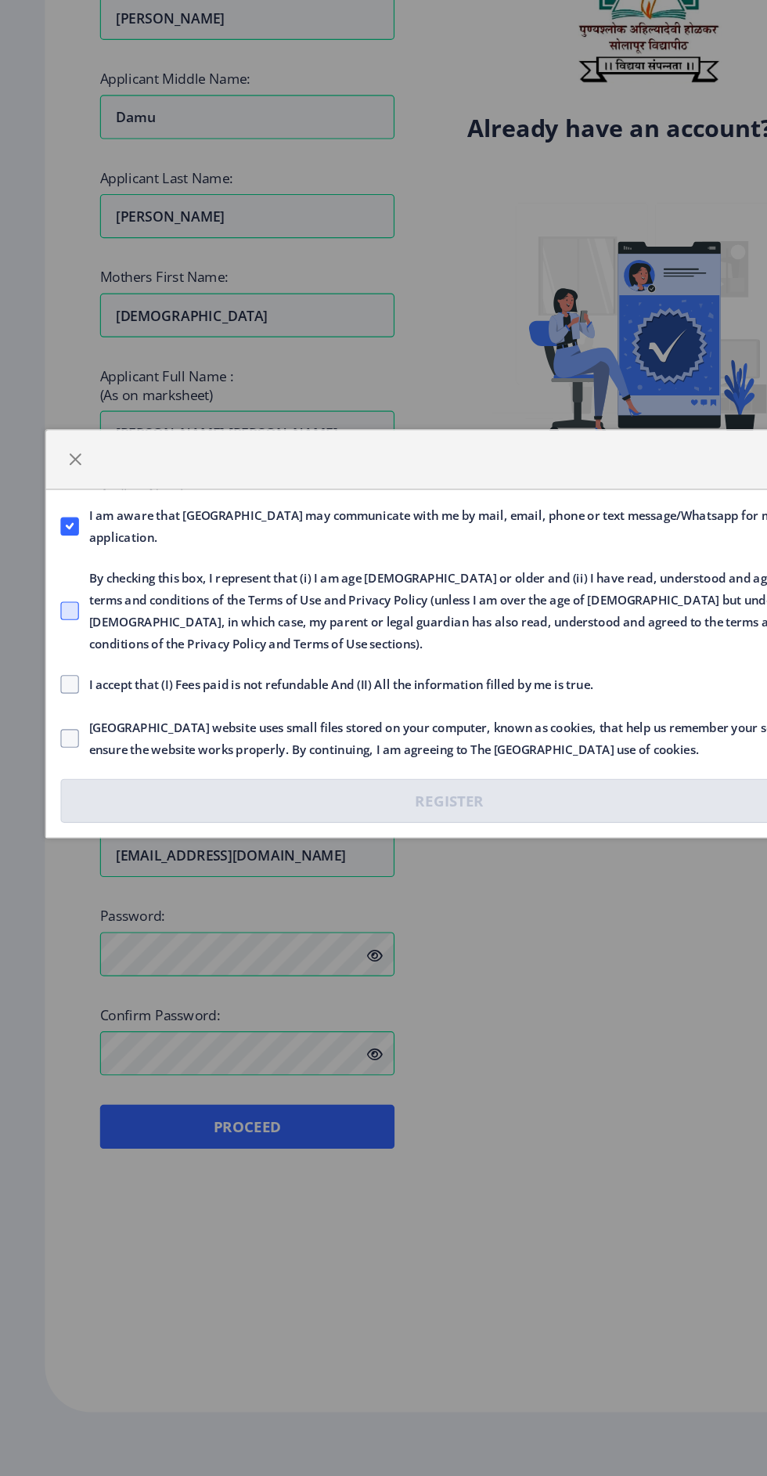
click at [63, 721] on span at bounding box center [60, 719] width 16 height 16
click at [52, 719] on input "By checking this box, I represent that (i) I am age 13 or older and (ii) I have…" at bounding box center [52, 718] width 1 height 1
checkbox input "true"
click at [64, 781] on span at bounding box center [60, 782] width 16 height 16
click at [52, 781] on input "I accept that (I) Fees paid is not refundable And (II) All the information fill…" at bounding box center [52, 781] width 1 height 1
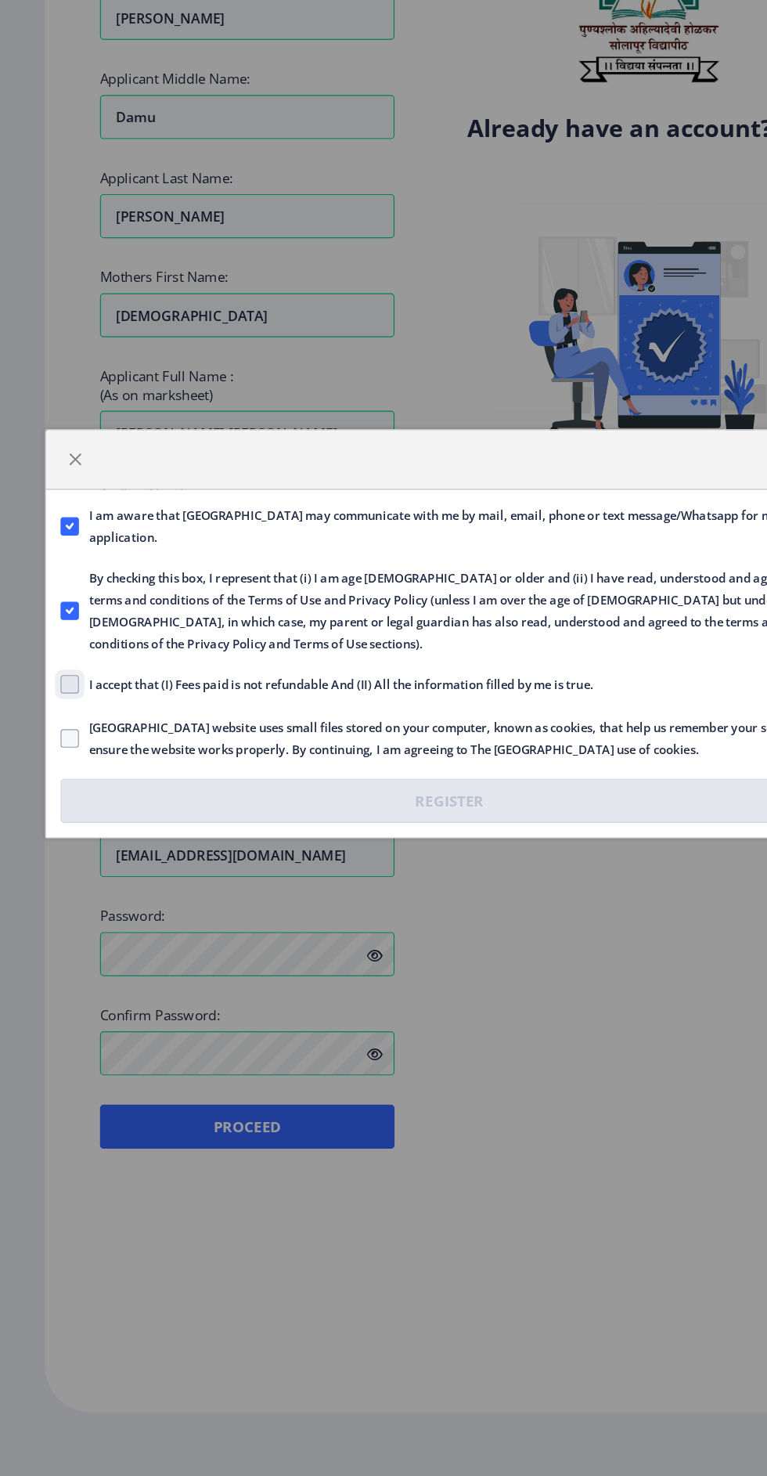
checkbox input "true"
click at [59, 826] on span at bounding box center [60, 828] width 16 height 16
click at [52, 827] on input "Solapur University website uses small files stored on your computer, known as c…" at bounding box center [52, 827] width 1 height 1
checkbox input "true"
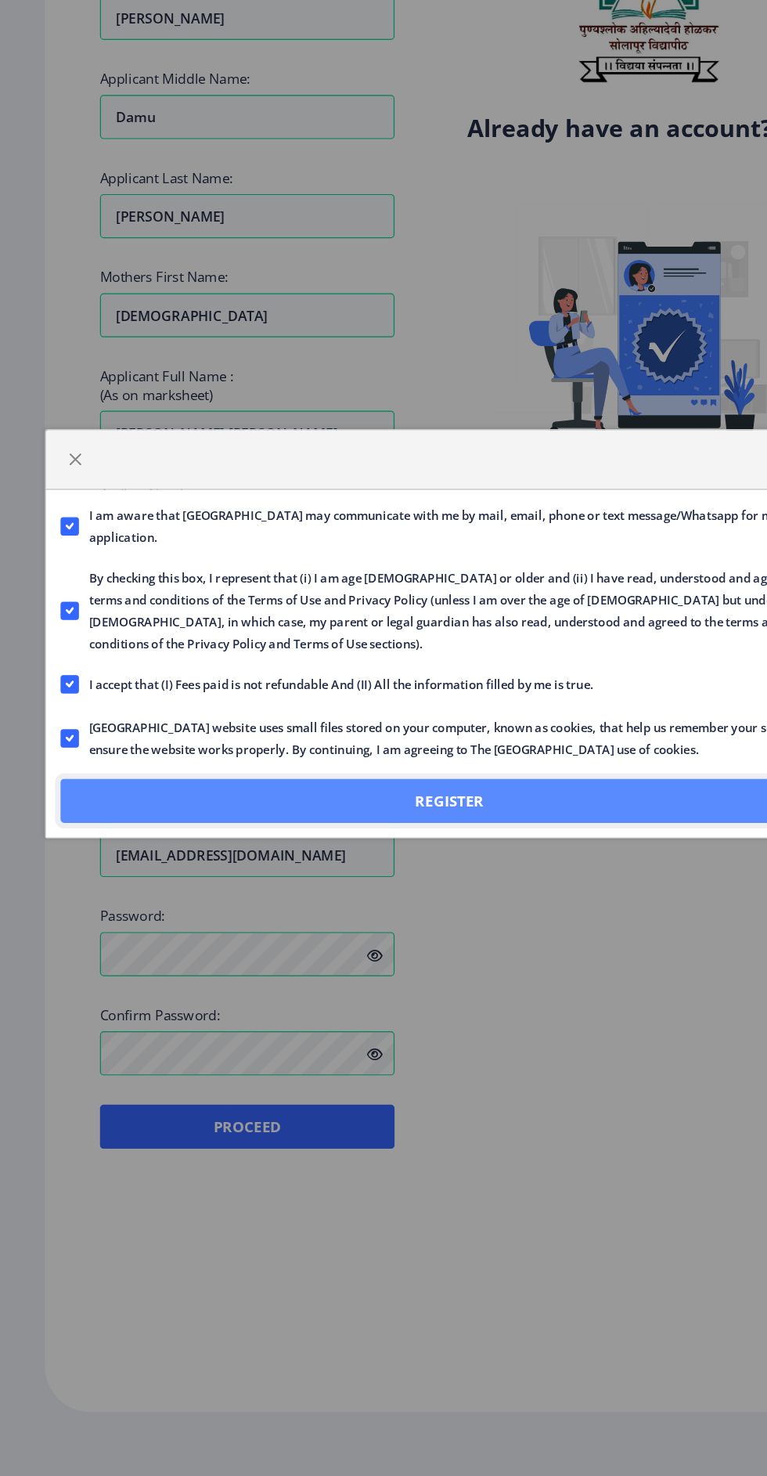
click at [453, 874] on button "Register" at bounding box center [384, 881] width 664 height 38
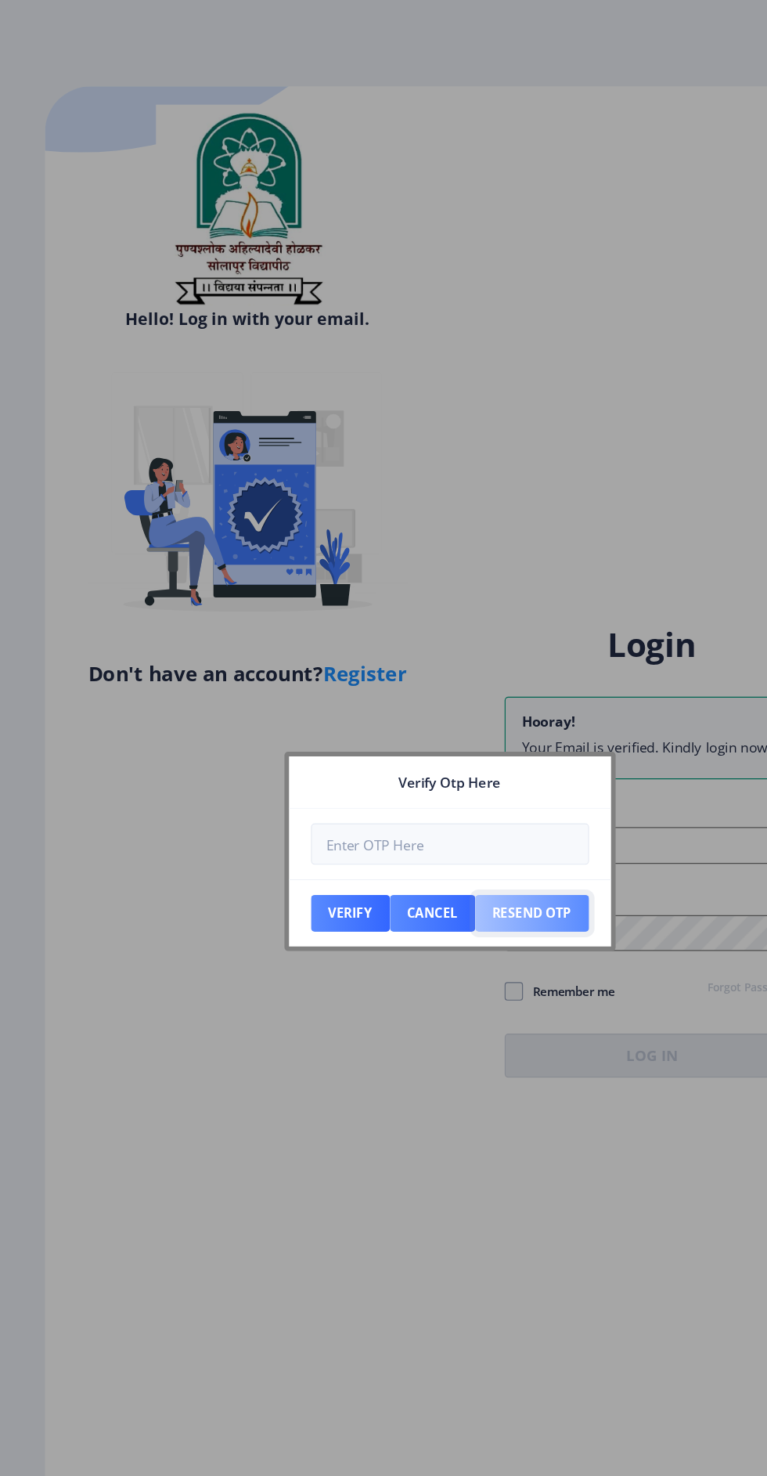
click at [462, 781] on button "Resend Otp" at bounding box center [454, 778] width 97 height 31
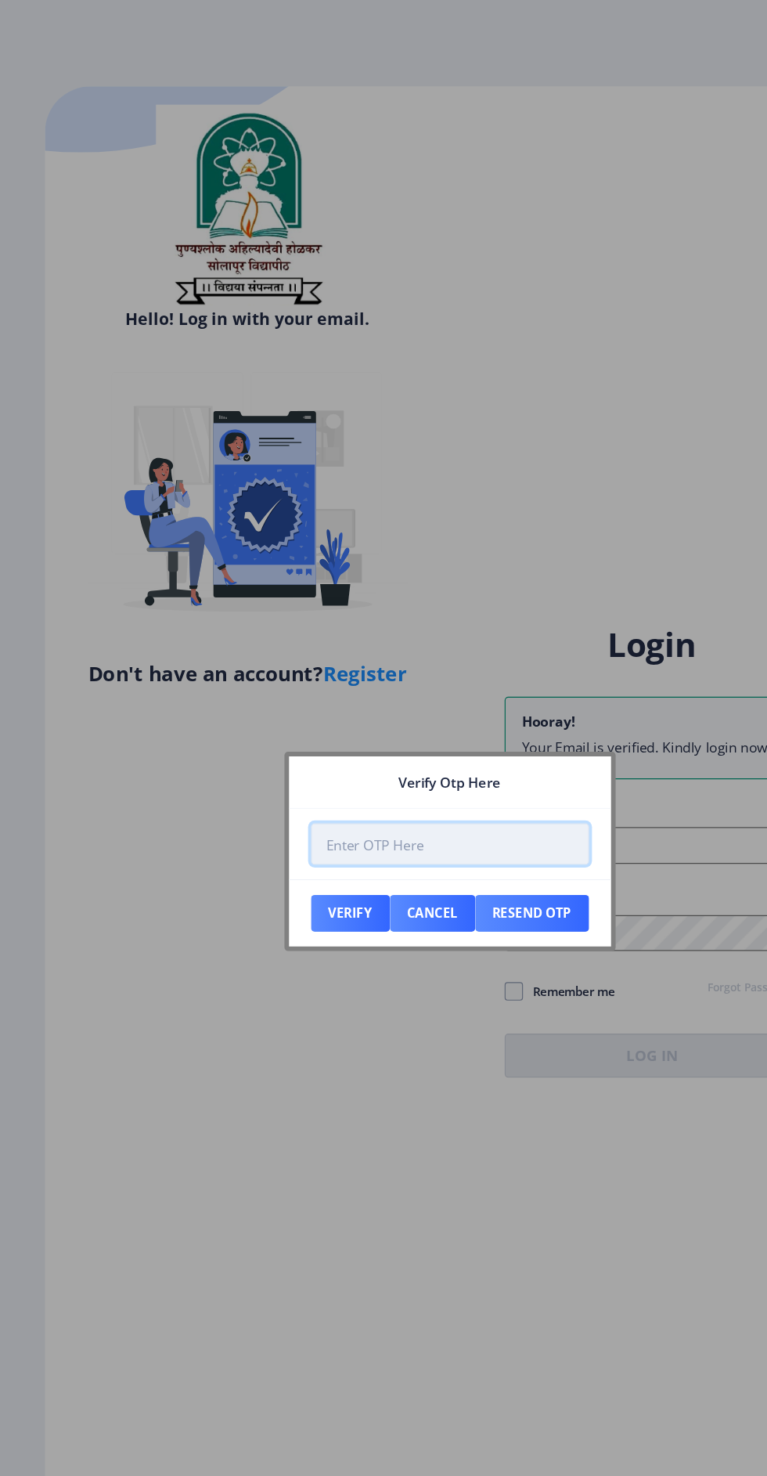
click at [428, 722] on input "number" at bounding box center [383, 719] width 237 height 35
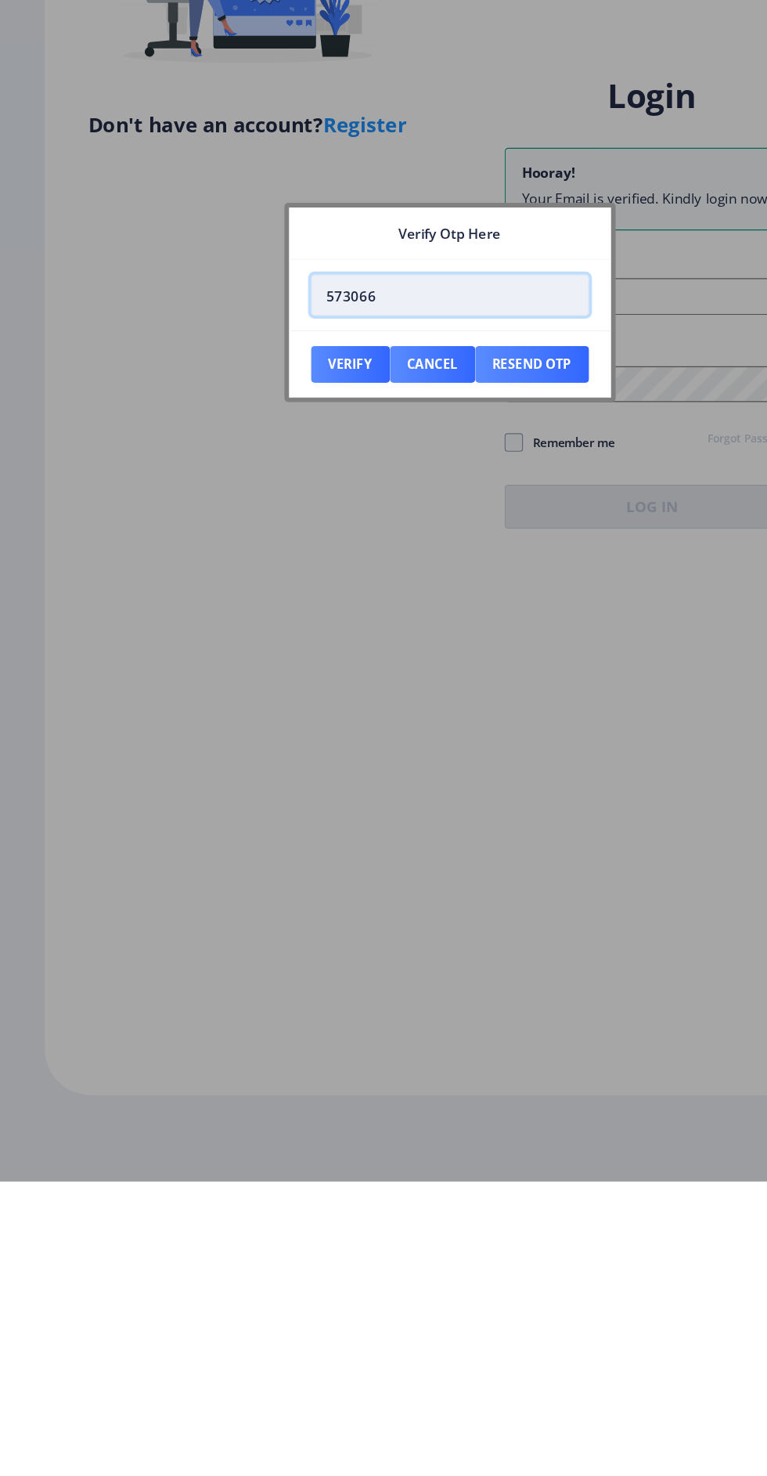
type input "573066"
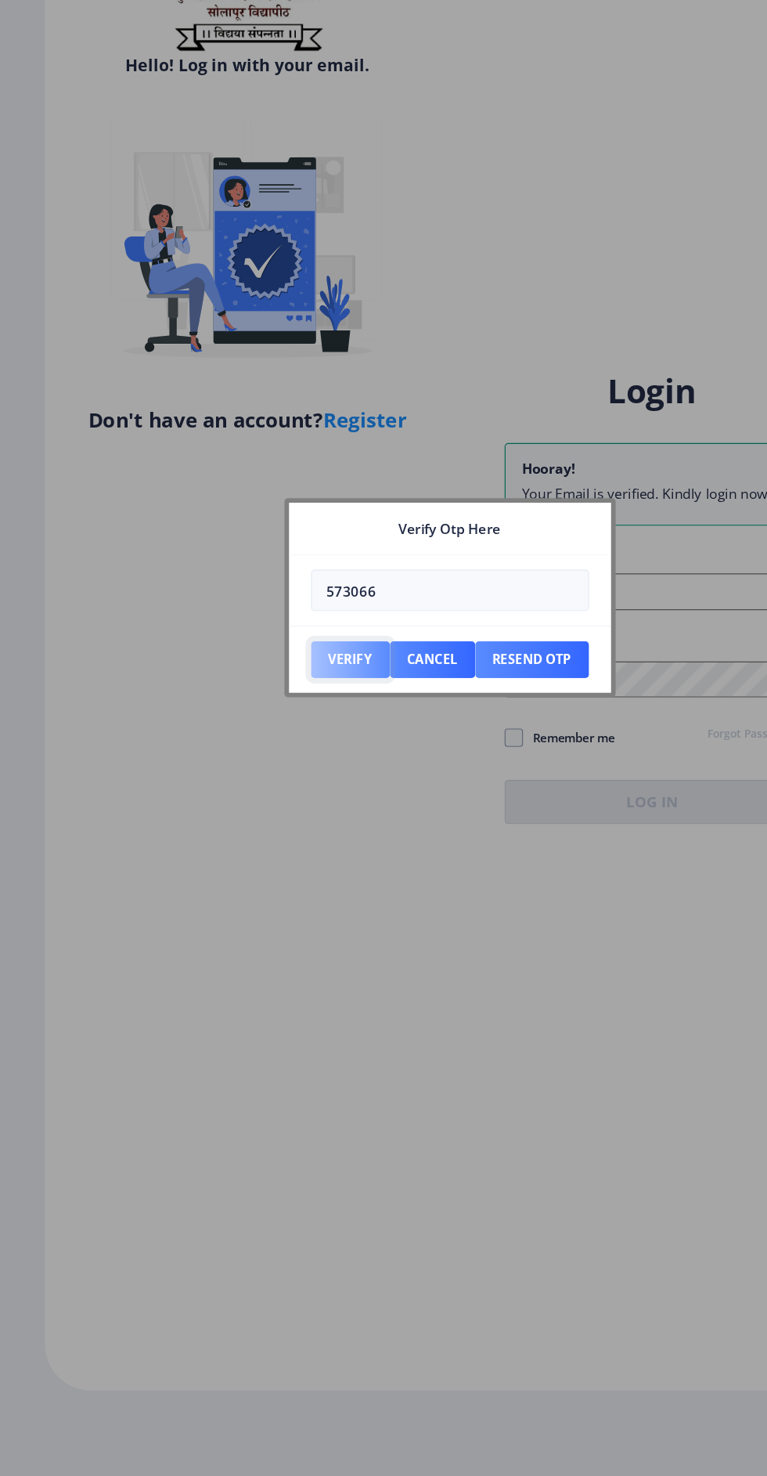
click at [296, 778] on button "Verify" at bounding box center [298, 778] width 67 height 31
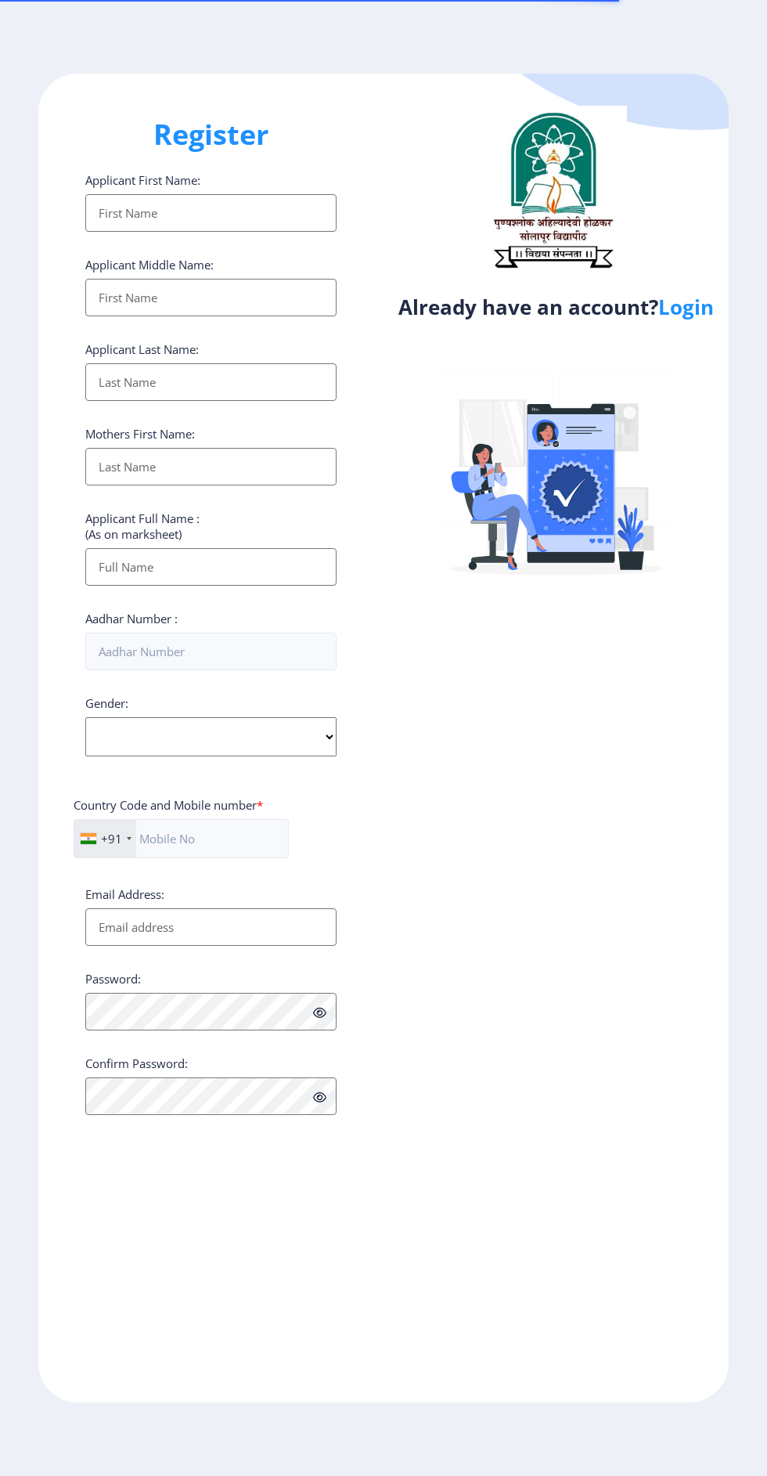
select select
click at [251, 214] on input "Applicant First Name:" at bounding box center [210, 213] width 251 height 38
type input "[PERSON_NAME]"
click at [269, 301] on input "Applicant First Name:" at bounding box center [210, 298] width 251 height 38
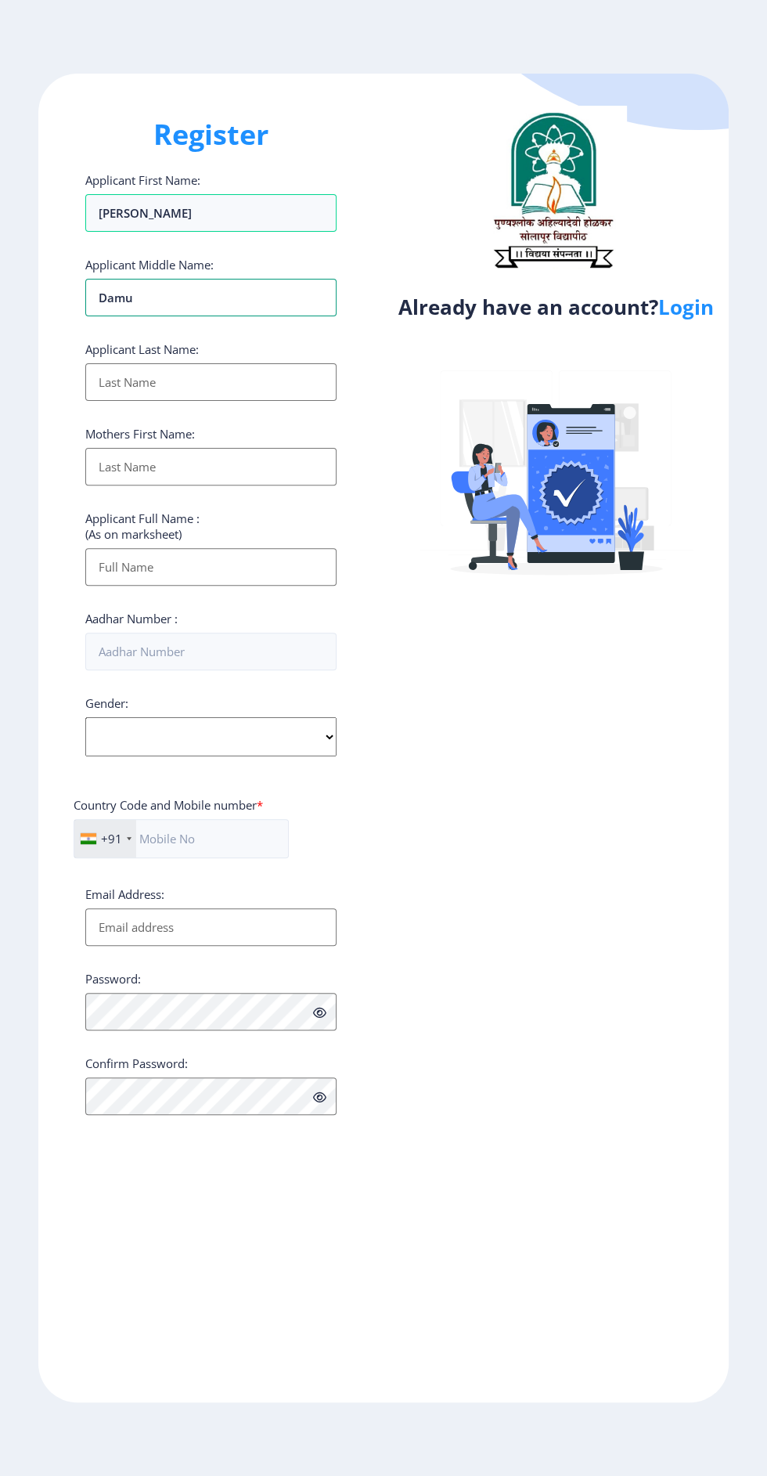
type input "Damu"
click at [276, 384] on input "Applicant First Name:" at bounding box center [210, 382] width 251 height 38
type input "[PERSON_NAME]"
click at [265, 462] on input "Applicant First Name:" at bounding box center [210, 467] width 251 height 38
type input "[DEMOGRAPHIC_DATA]"
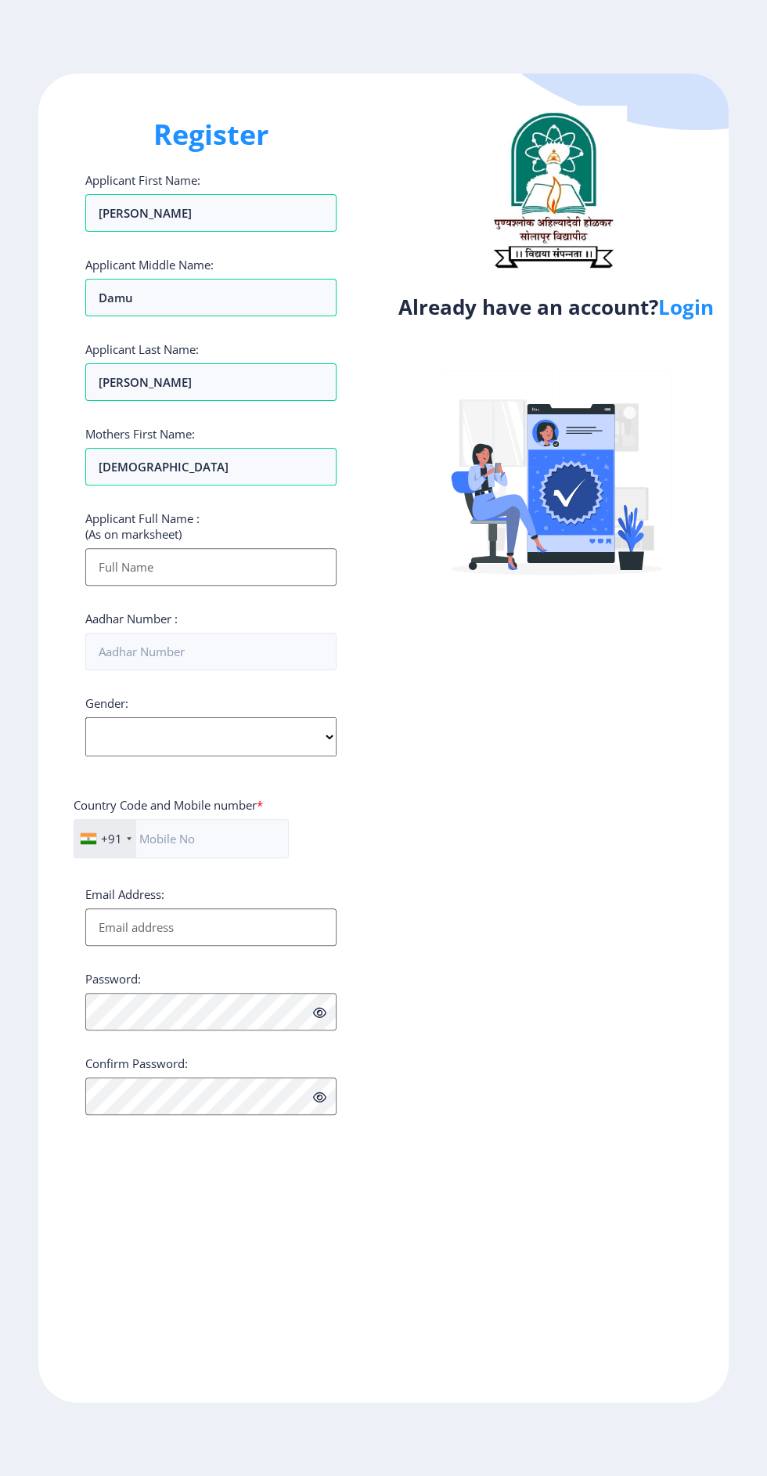
click at [258, 567] on input "Applicant First Name:" at bounding box center [210, 567] width 251 height 38
click at [259, 568] on input "[PERSON_NAME]" at bounding box center [210, 567] width 251 height 38
type input "Hanmant Damu Metkari"
click at [236, 653] on input "Aadhar Number :" at bounding box center [210, 652] width 251 height 38
type input "356743300639"
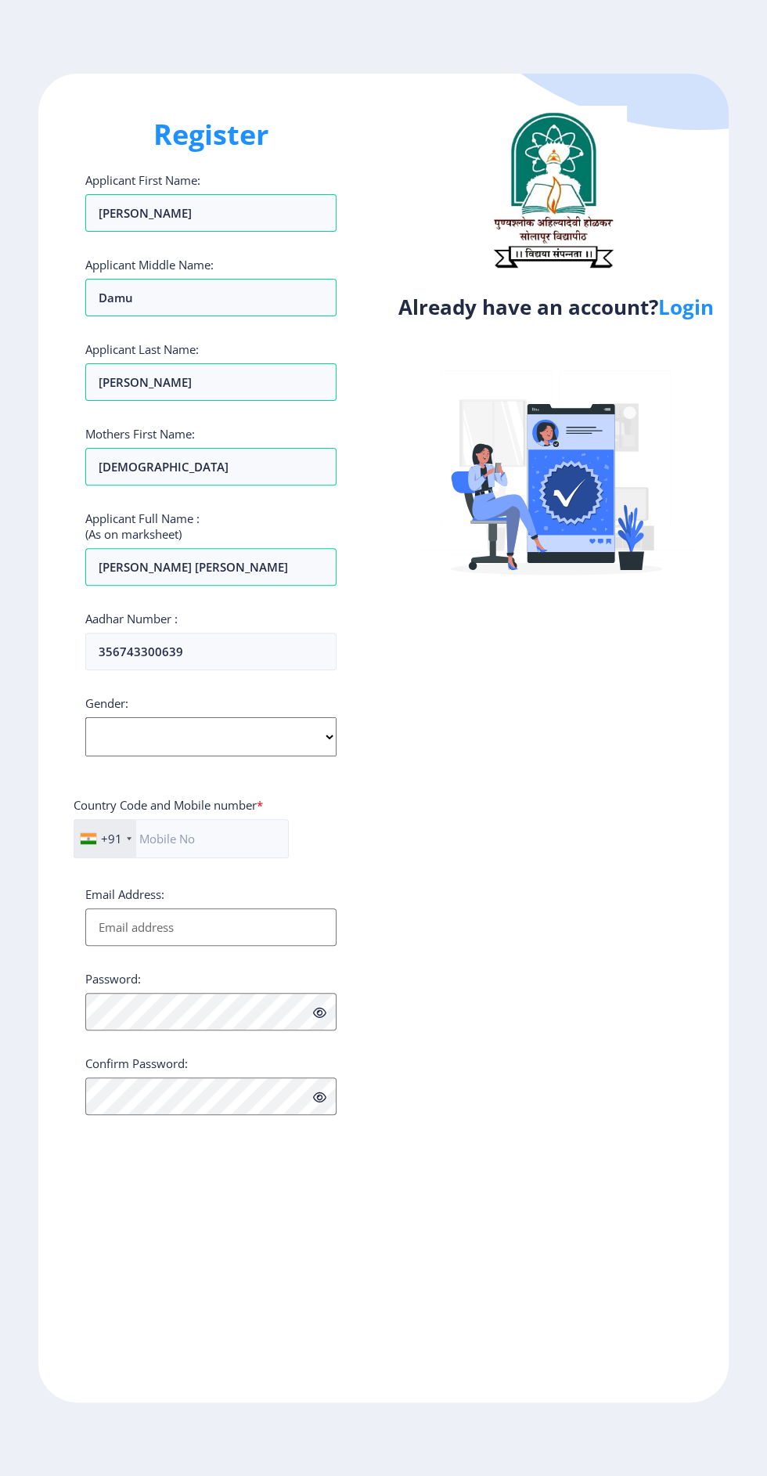
click at [277, 756] on select "Select Gender Male Female Other" at bounding box center [210, 736] width 251 height 39
select select "Male"
click at [85, 720] on select "Select Gender Male Female Other" at bounding box center [210, 736] width 251 height 39
click at [225, 845] on input "text" at bounding box center [181, 838] width 215 height 39
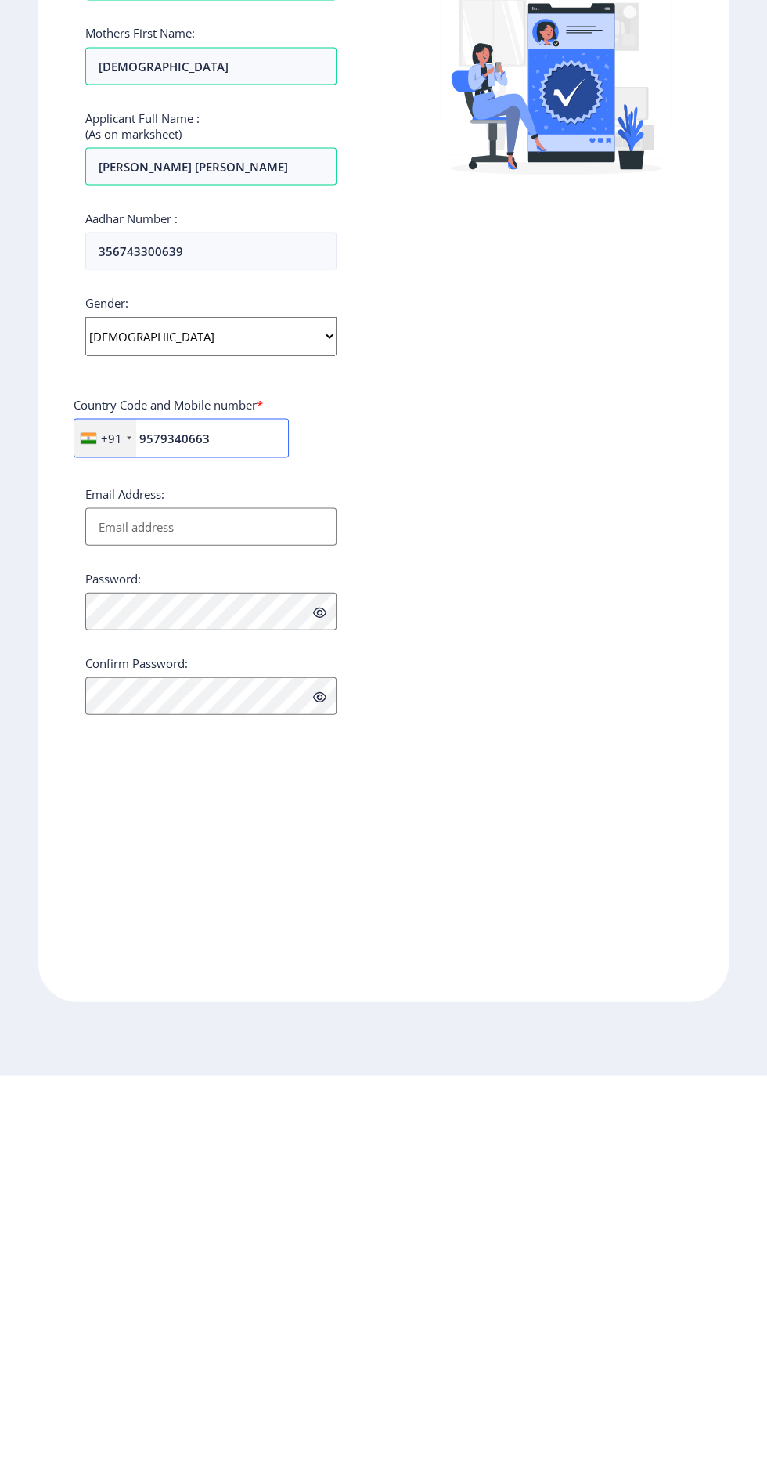
type input "9579340663"
click at [265, 921] on input "Email Address:" at bounding box center [210, 927] width 251 height 38
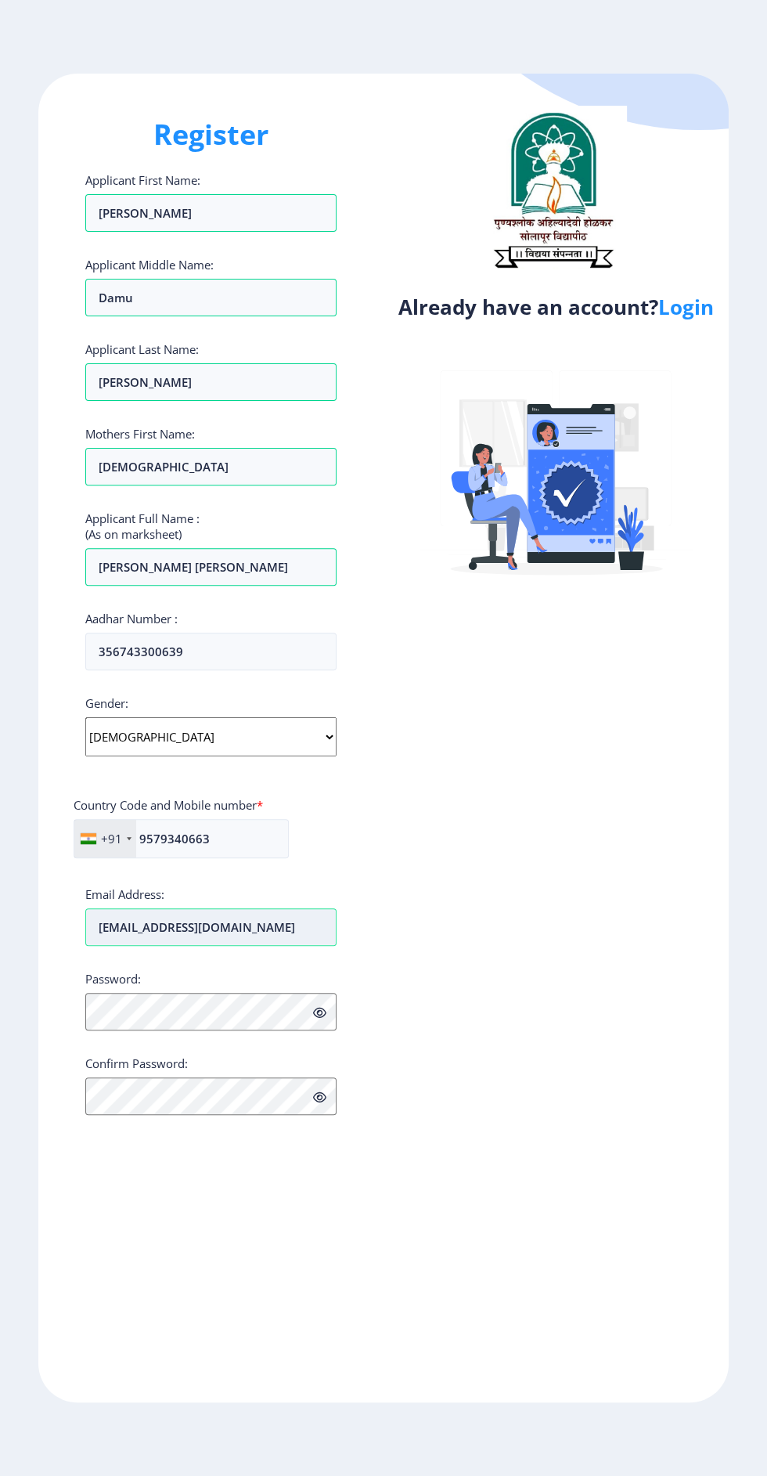
click at [157, 932] on input "metkarihd@gmail.com" at bounding box center [210, 927] width 251 height 38
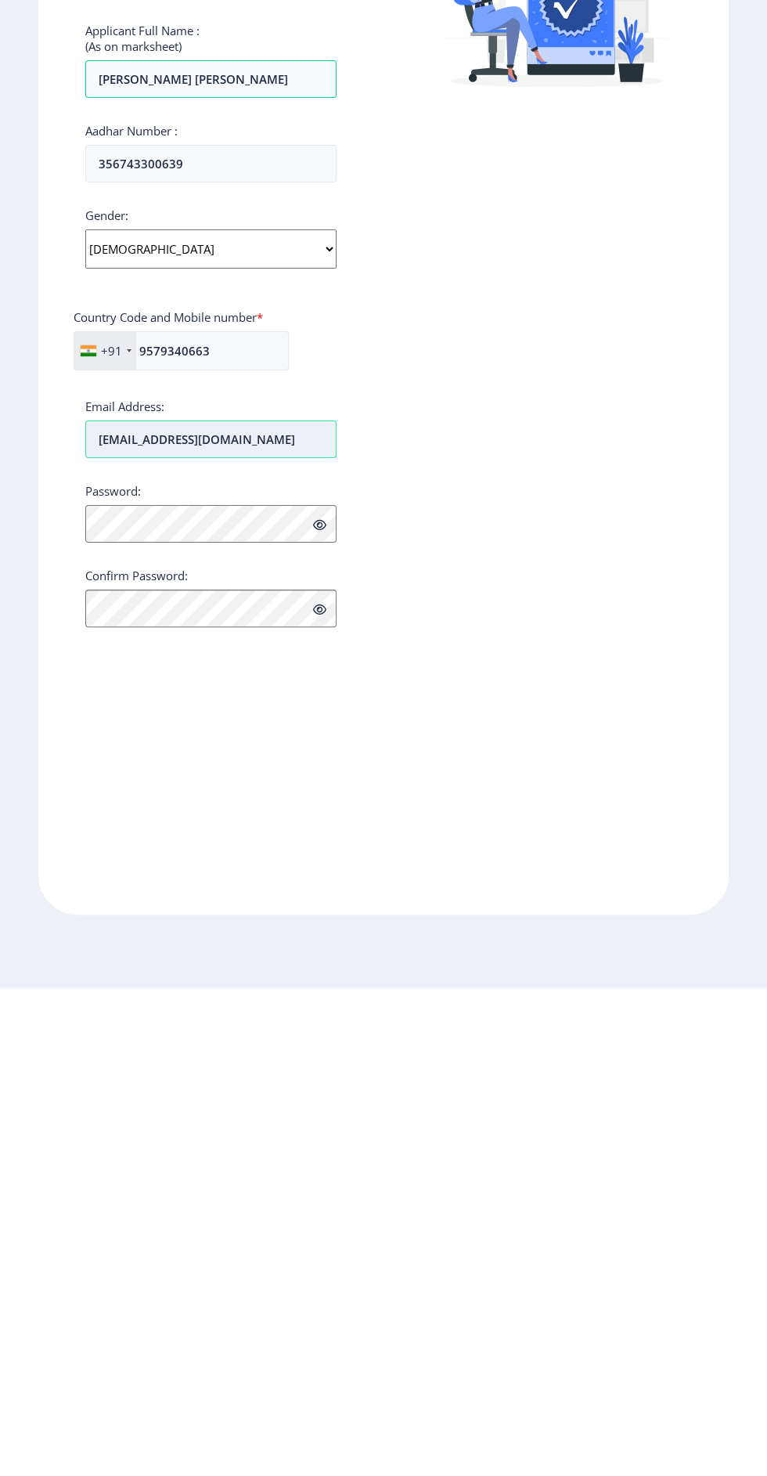
type input "metkarihd123@gmail.com"
click at [322, 1010] on icon at bounding box center [319, 1013] width 13 height 12
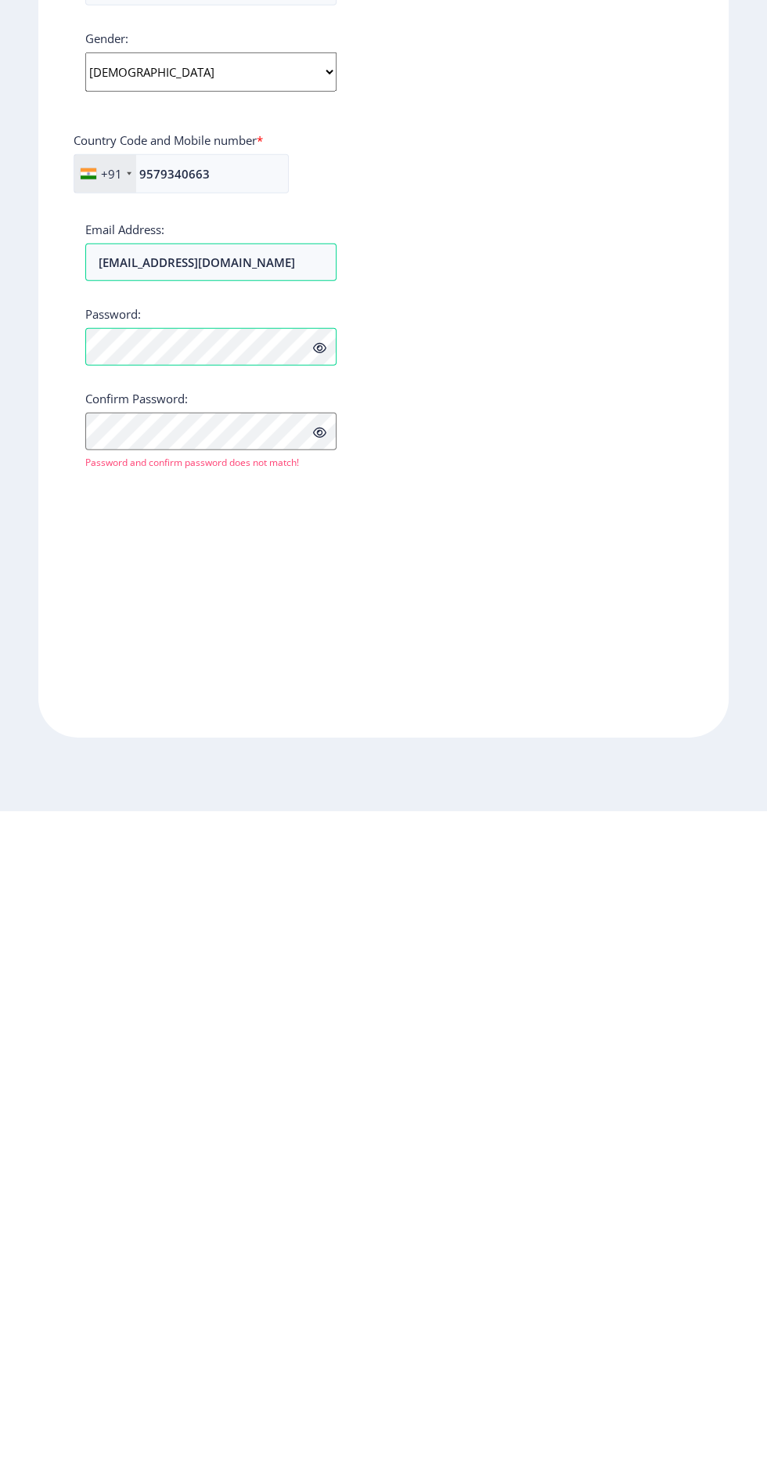
scroll to position [23, 0]
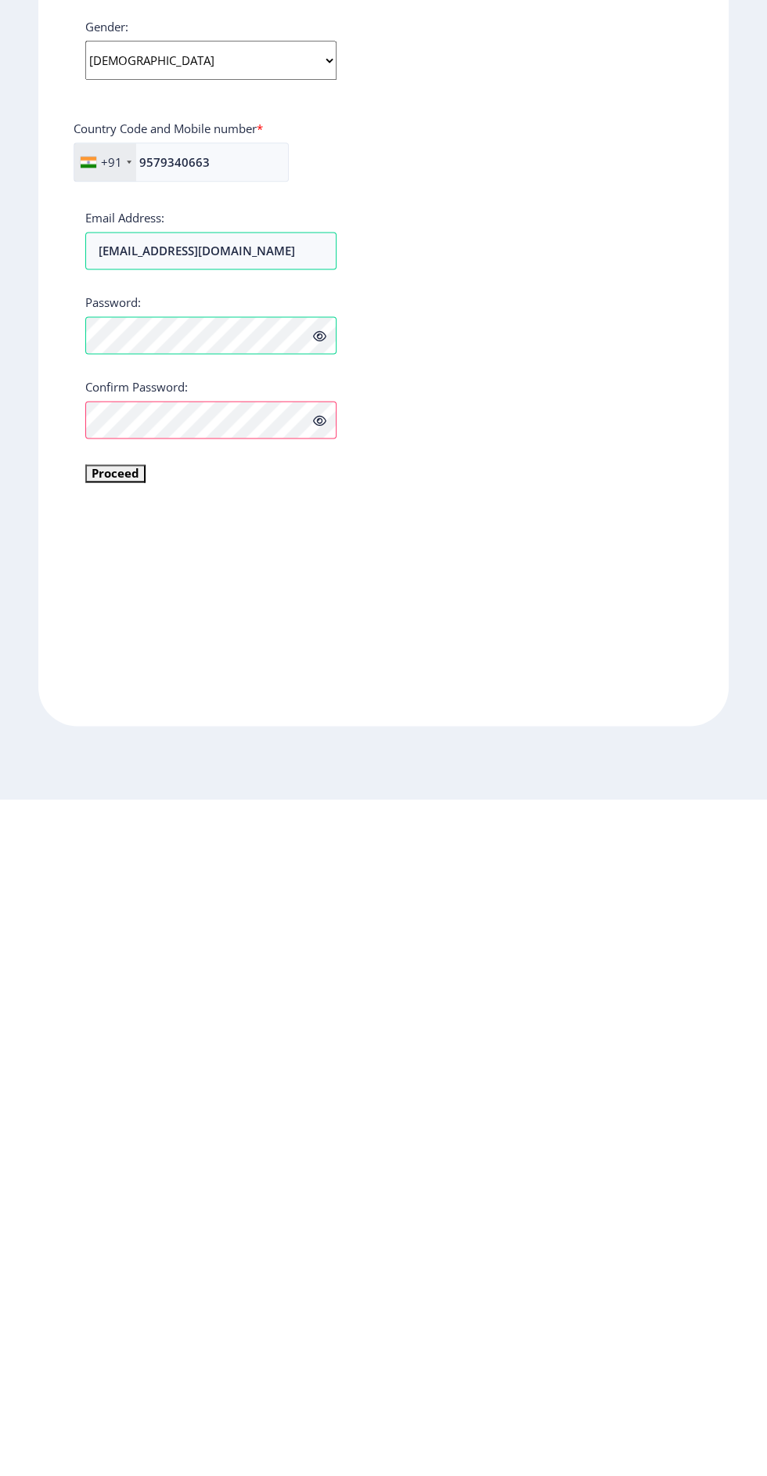
click at [388, 1259] on div "Already have an account? Login" at bounding box center [556, 738] width 345 height 1329
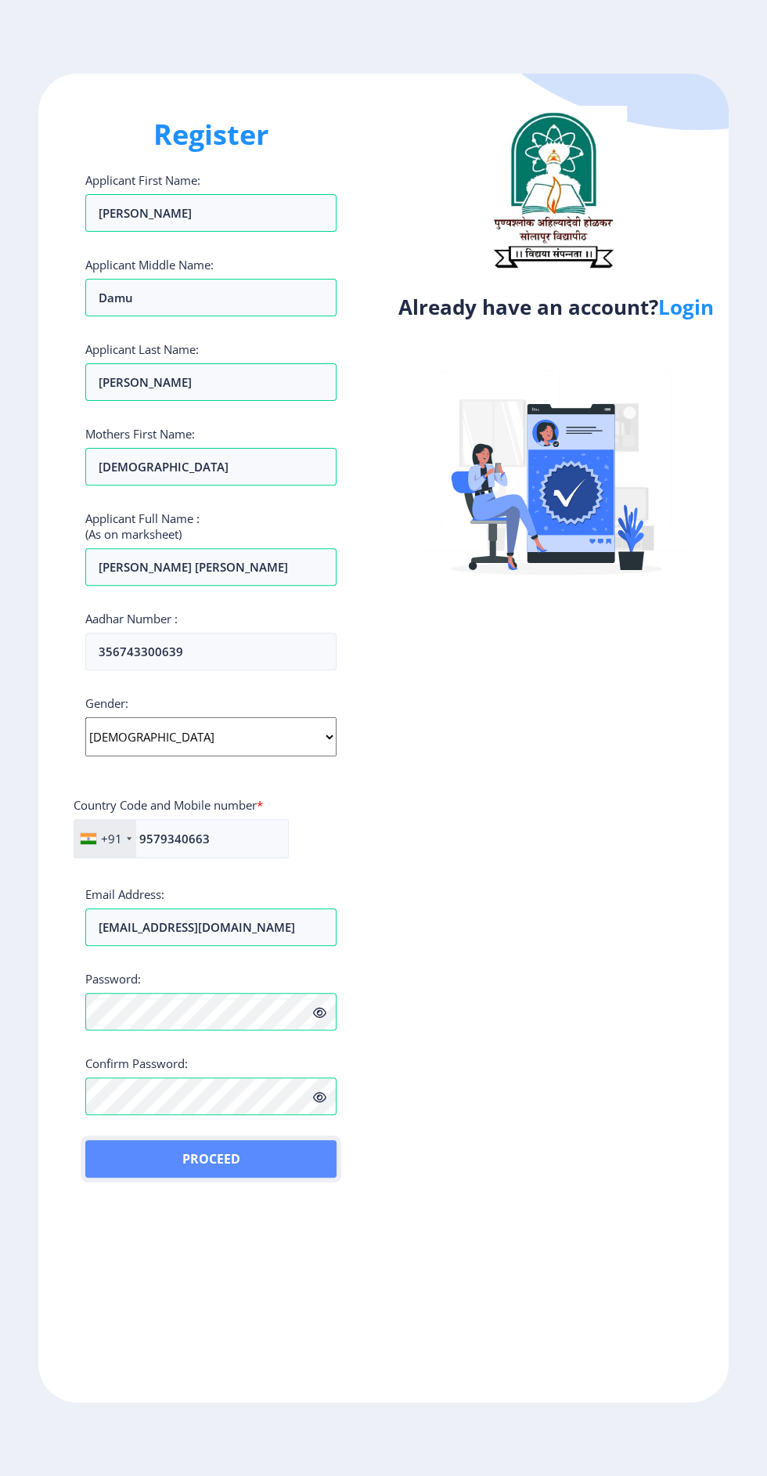
click at [266, 1141] on button "Proceed" at bounding box center [210, 1159] width 251 height 38
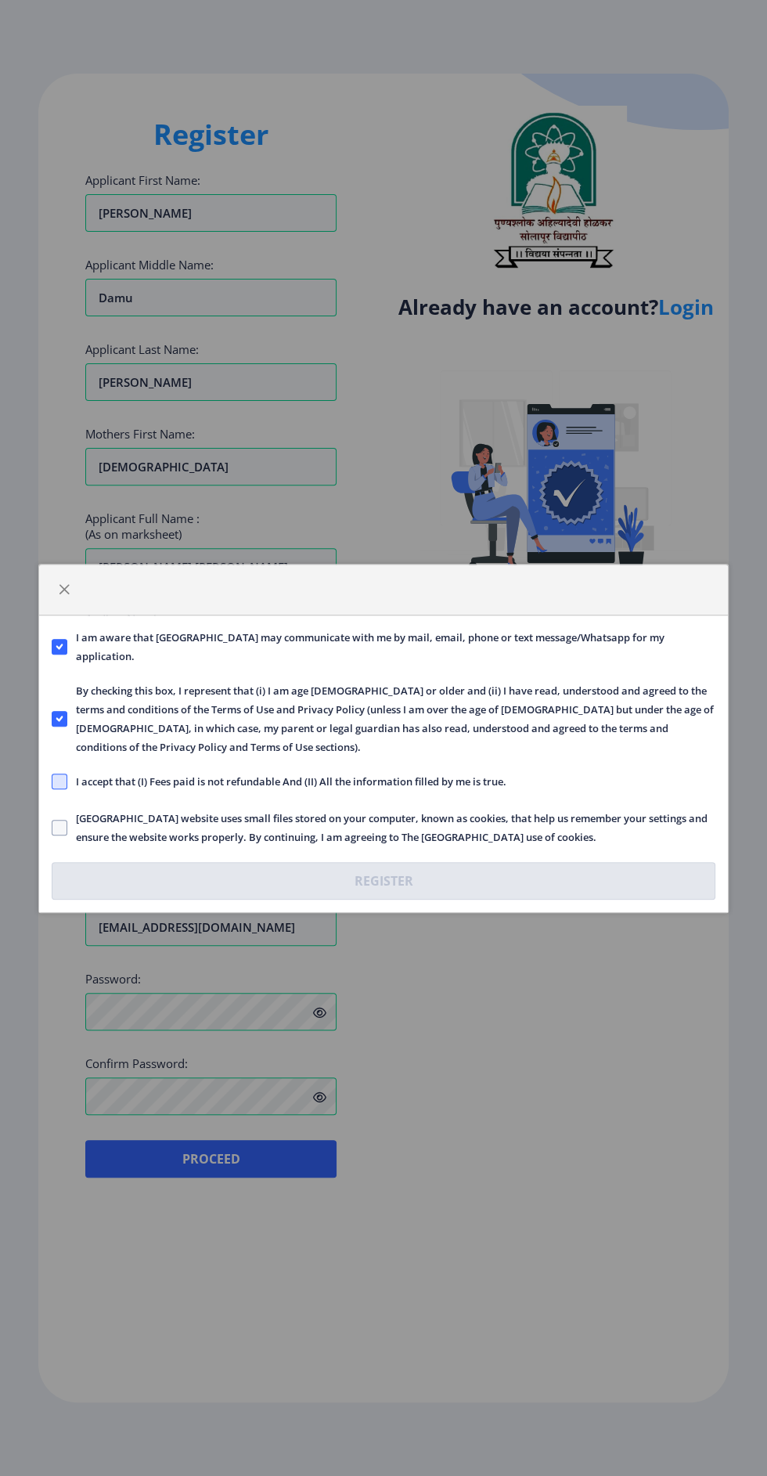
click at [66, 776] on span at bounding box center [60, 782] width 16 height 16
click at [52, 781] on input "I accept that (I) Fees paid is not refundable And (II) All the information fill…" at bounding box center [52, 781] width 1 height 1
checkbox input "true"
click at [60, 827] on span at bounding box center [60, 828] width 16 height 16
click at [52, 827] on input "Solapur University website uses small files stored on your computer, known as c…" at bounding box center [52, 827] width 1 height 1
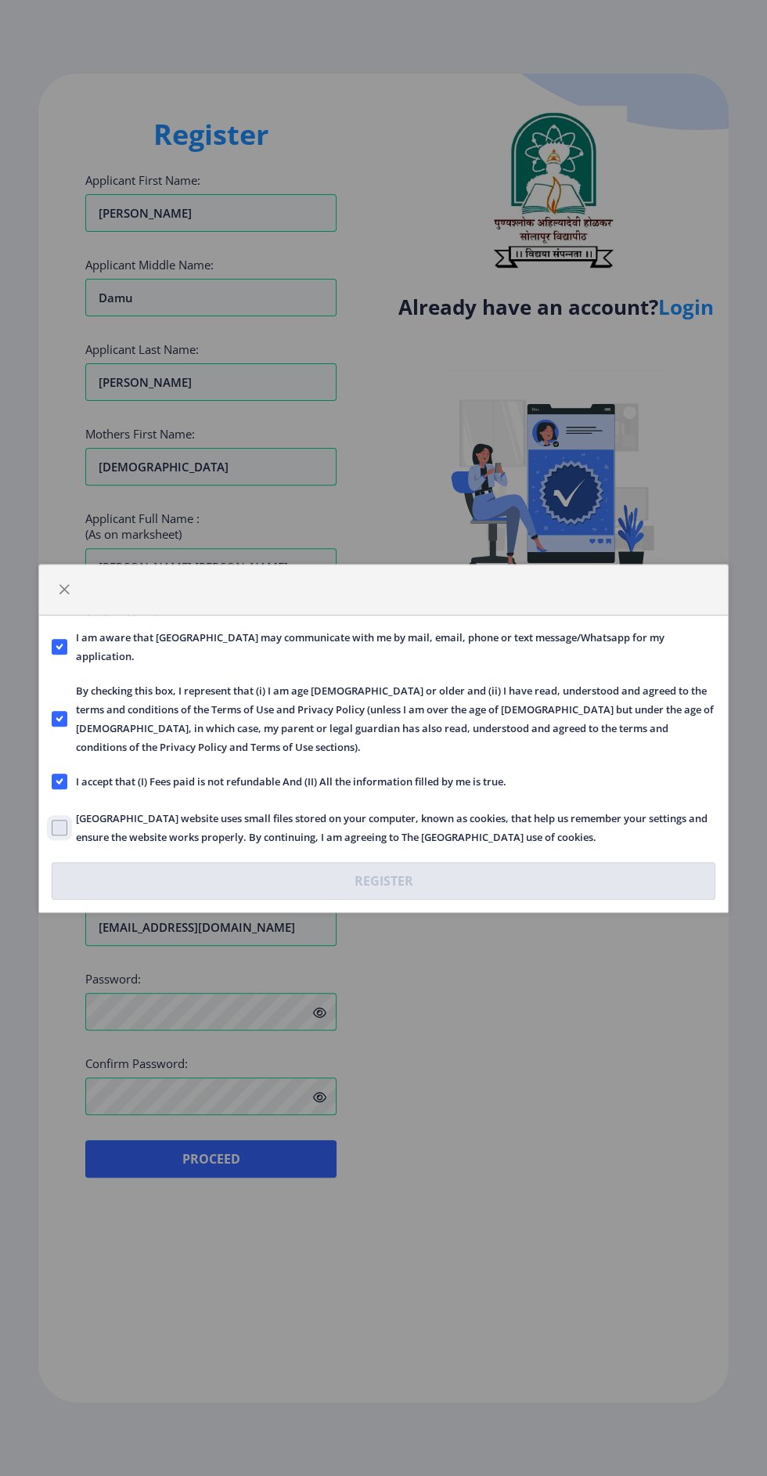
checkbox input "true"
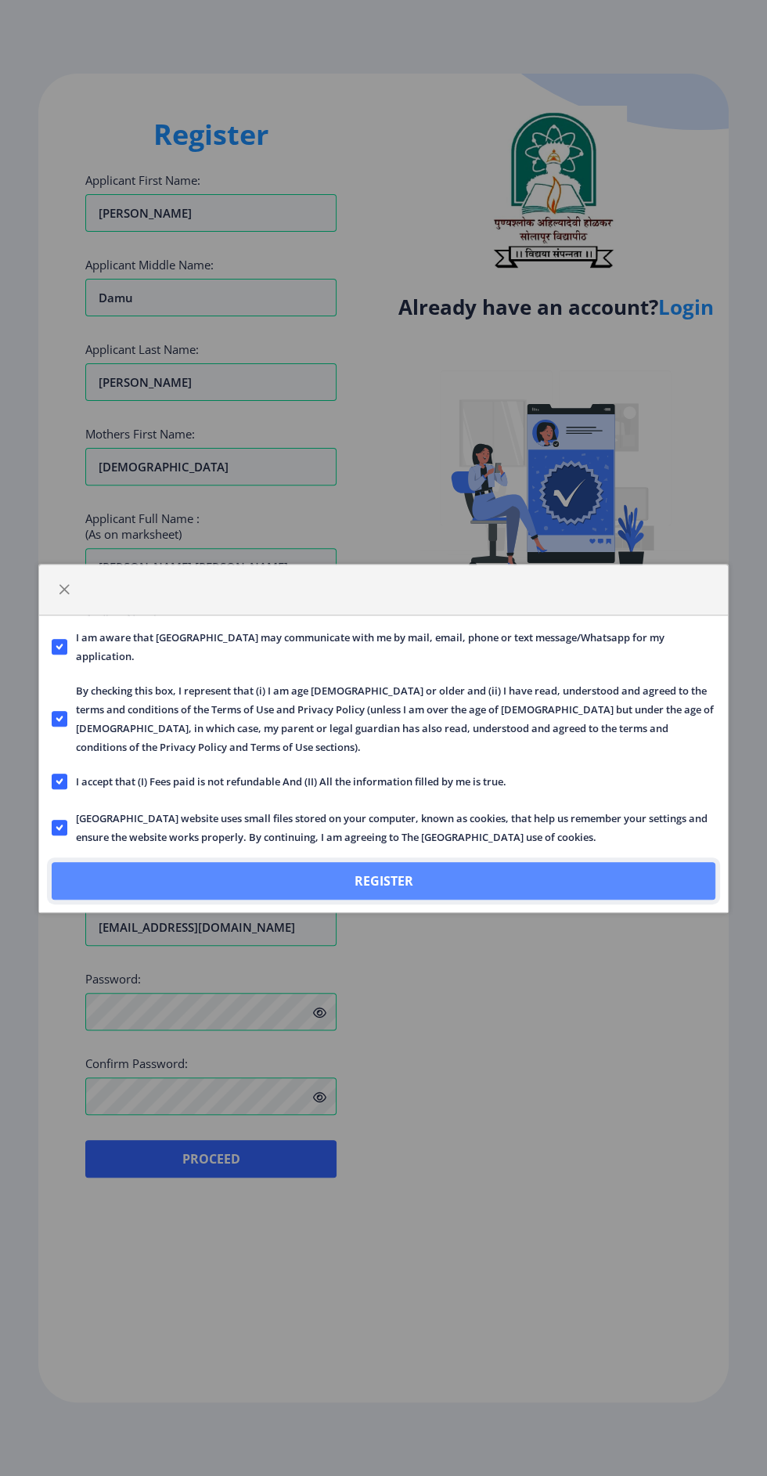
click at [478, 893] on button "Register" at bounding box center [384, 881] width 664 height 38
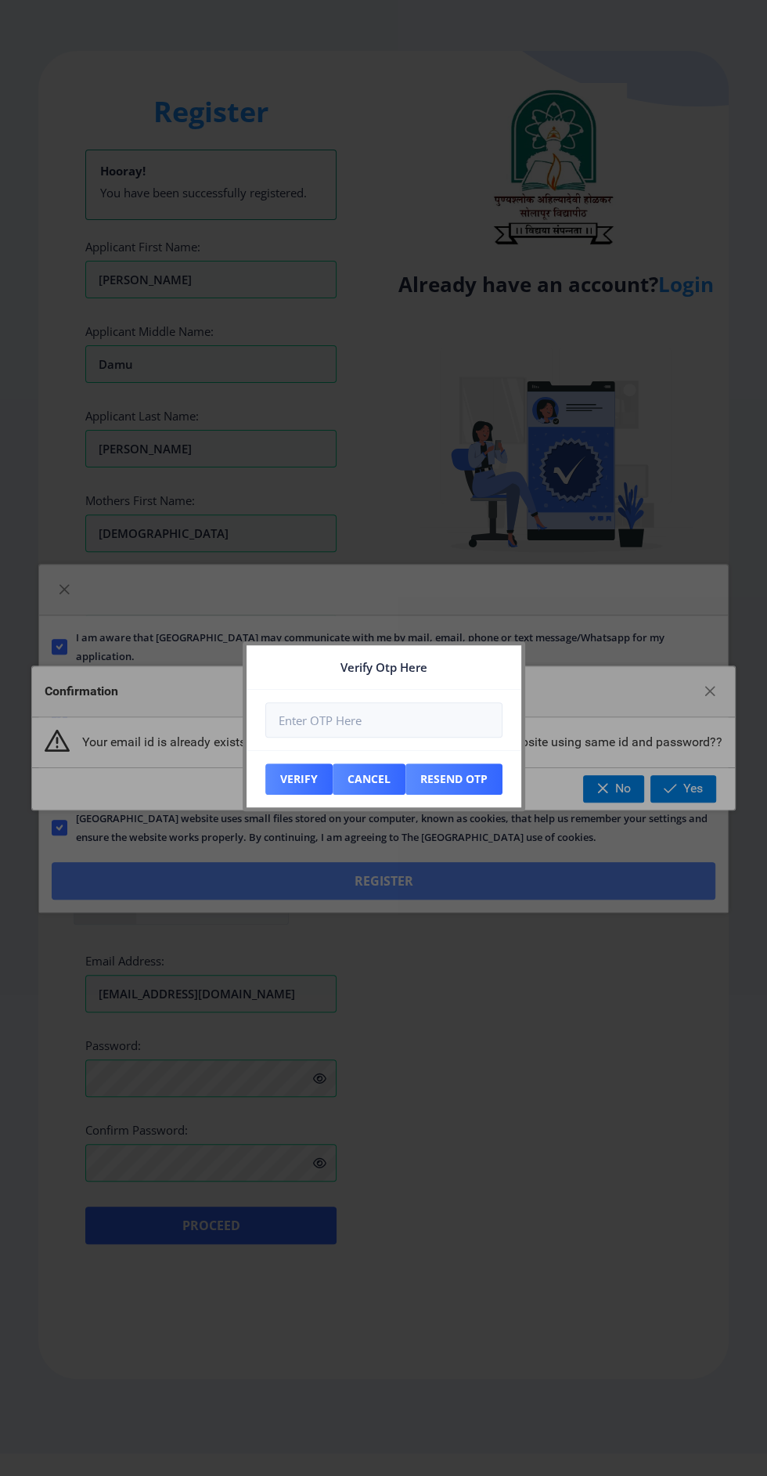
scroll to position [0, 0]
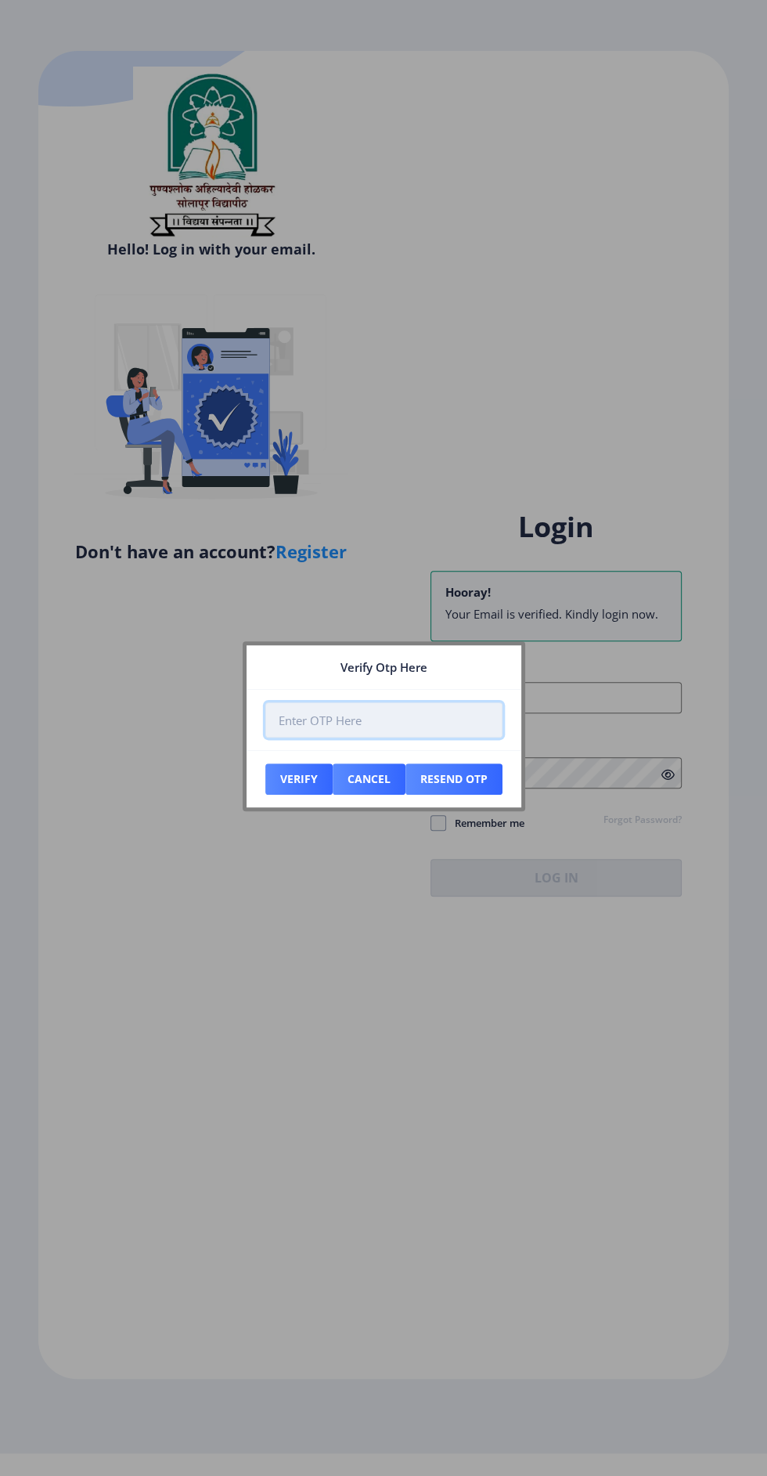
click at [447, 719] on input "number" at bounding box center [383, 719] width 237 height 35
click at [399, 713] on input "number" at bounding box center [383, 719] width 237 height 35
type input "734409"
click at [301, 778] on button "Verify" at bounding box center [298, 778] width 67 height 31
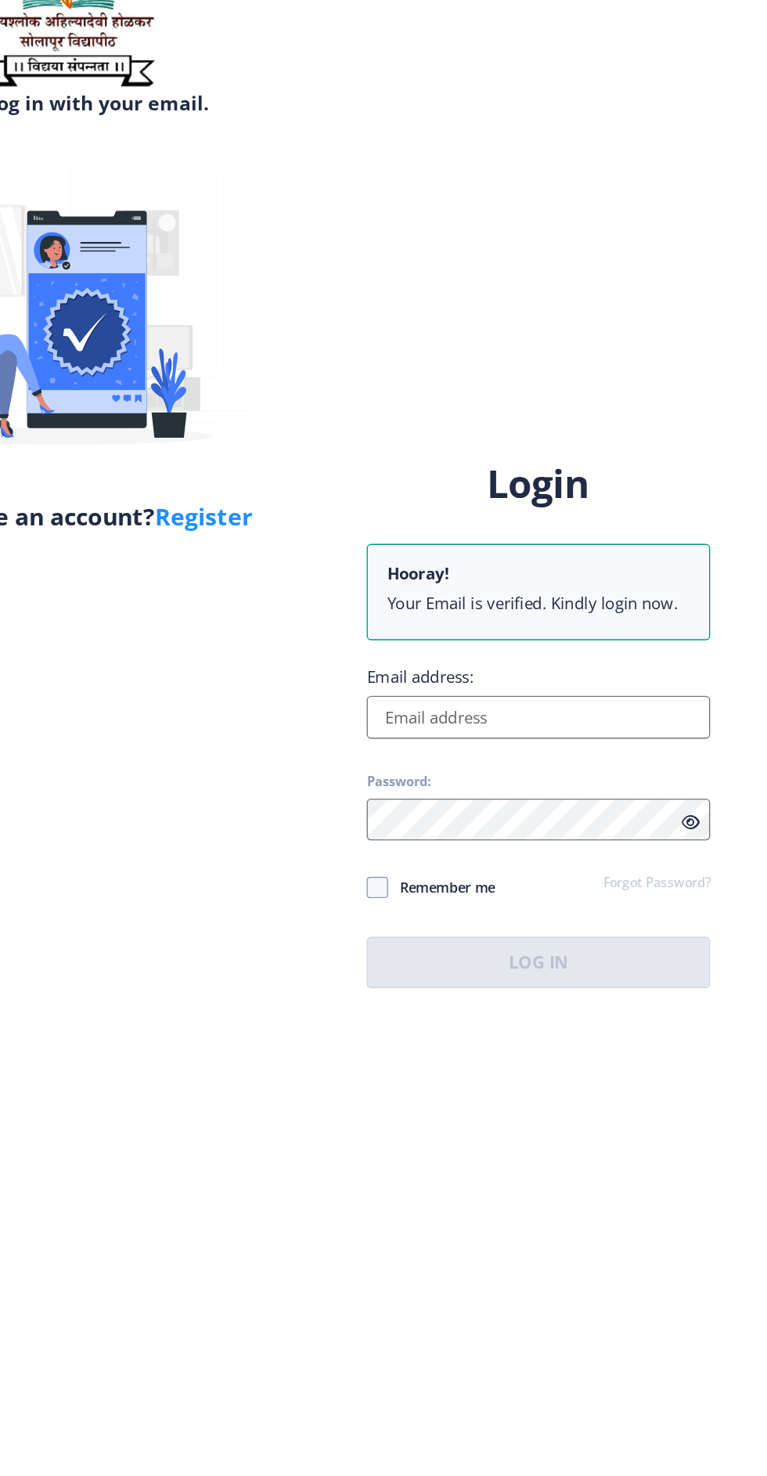
scroll to position [26, 0]
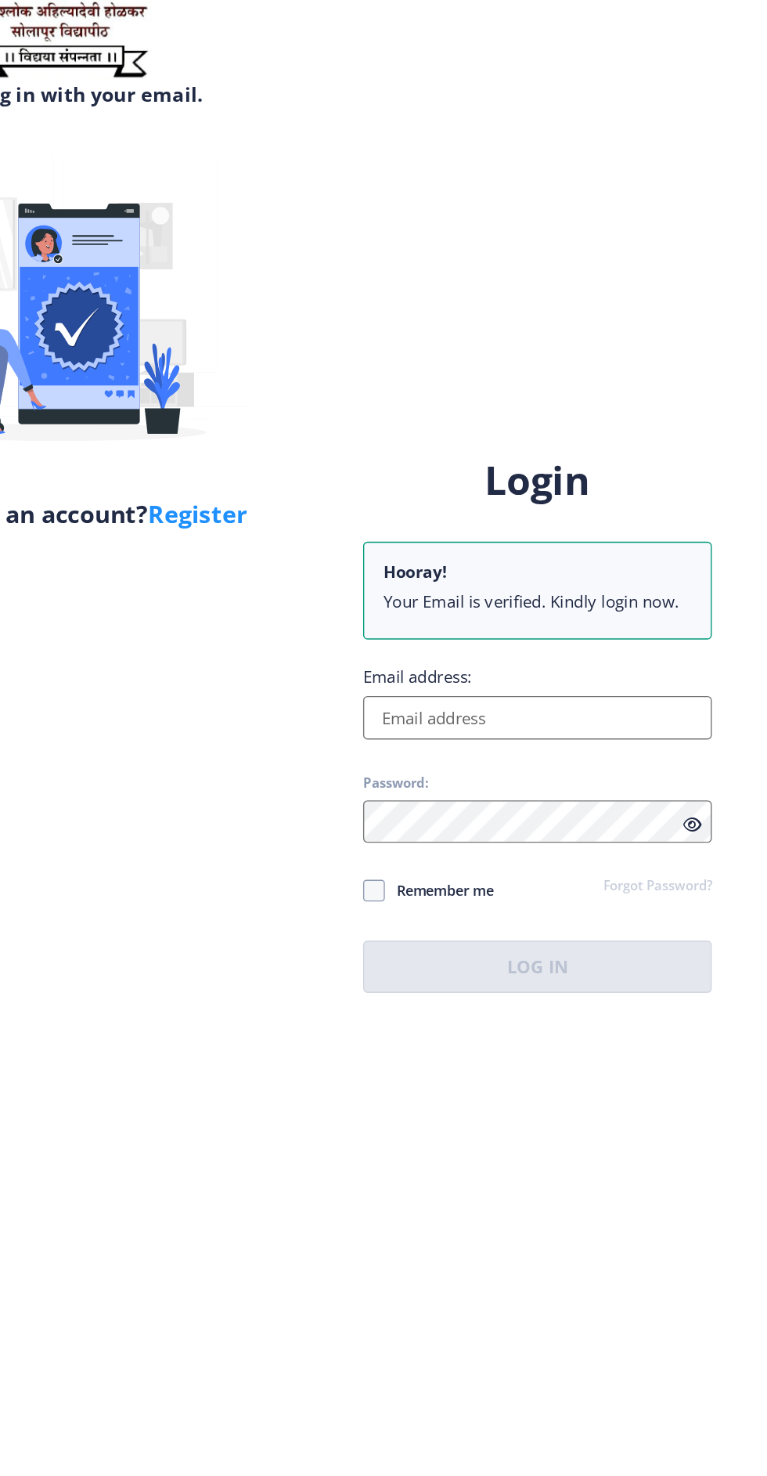
click at [590, 734] on input "Email address:" at bounding box center [556, 721] width 251 height 31
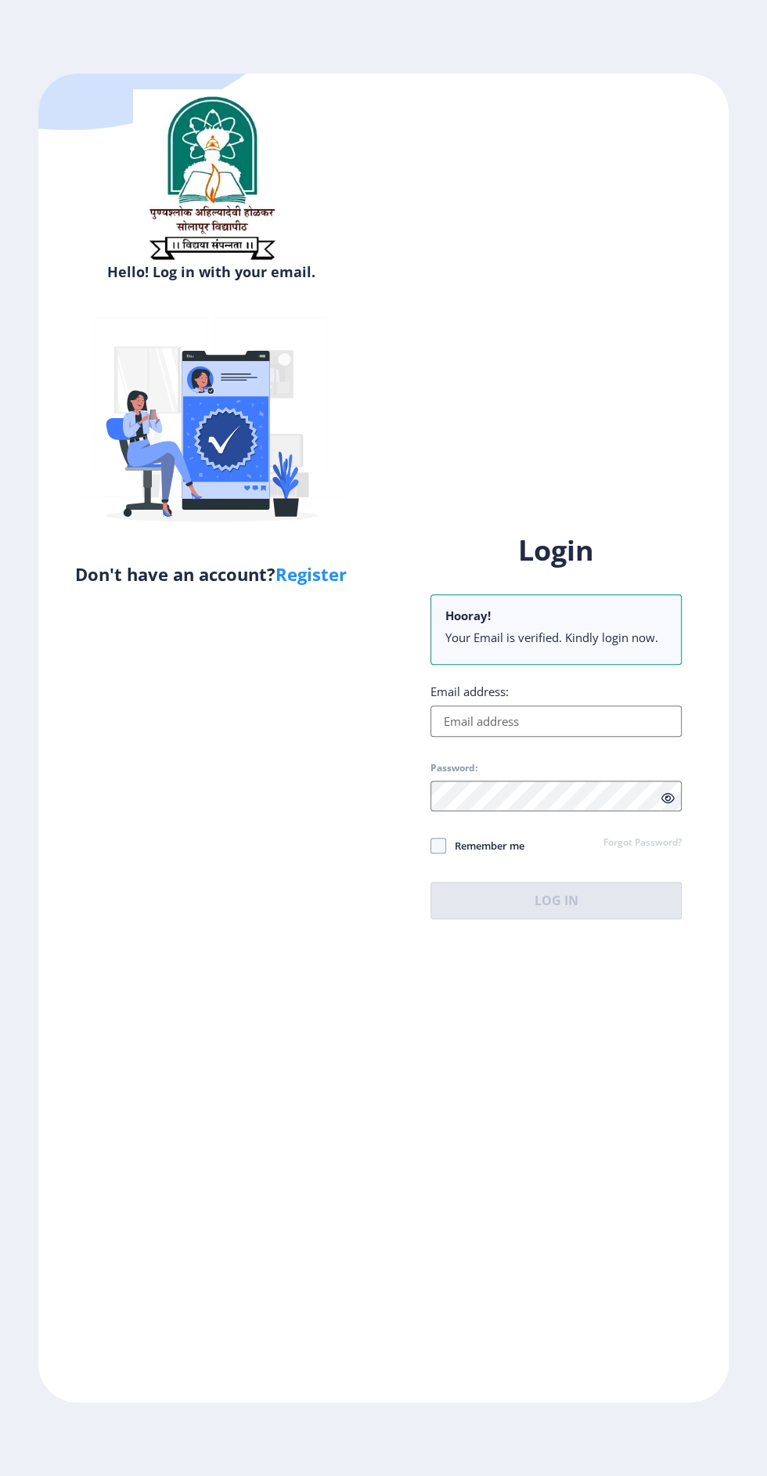
scroll to position [2, 0]
click at [544, 737] on input "Email address:" at bounding box center [556, 721] width 251 height 31
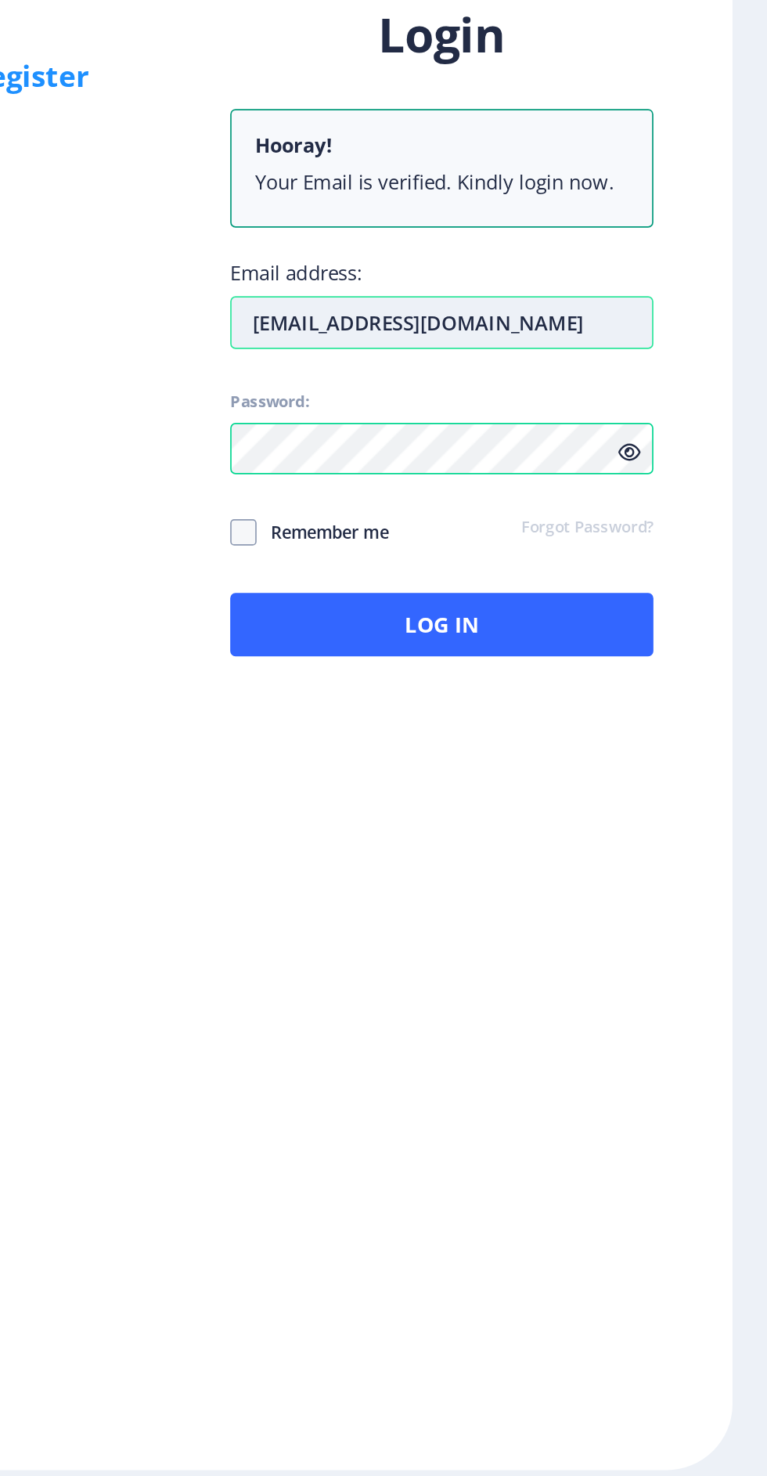
click at [502, 737] on input "metkarihd@gmail.com" at bounding box center [556, 721] width 251 height 31
type input "metkarihd123@gmail.com"
click at [664, 804] on icon at bounding box center [667, 798] width 13 height 12
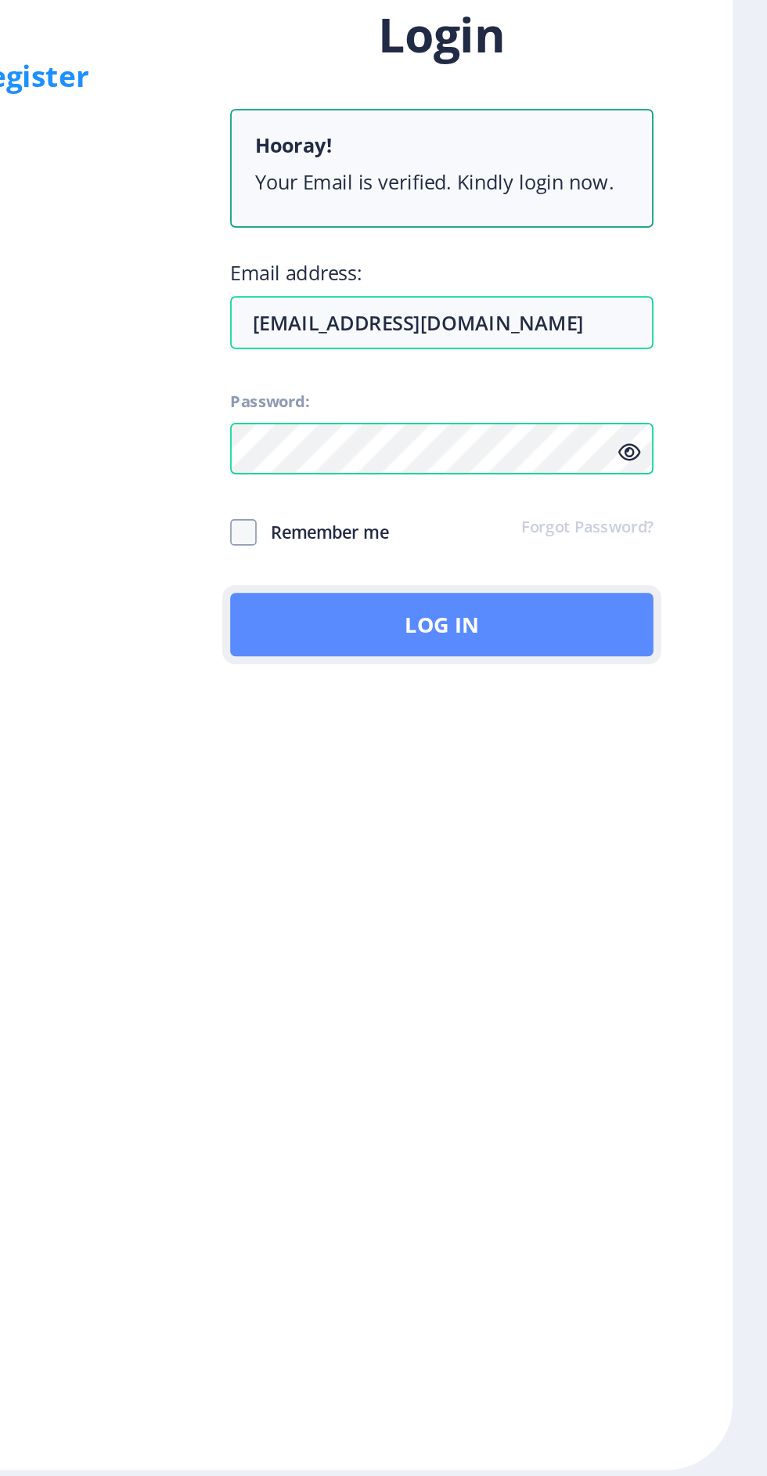
click at [592, 919] on button "Log In" at bounding box center [556, 901] width 251 height 38
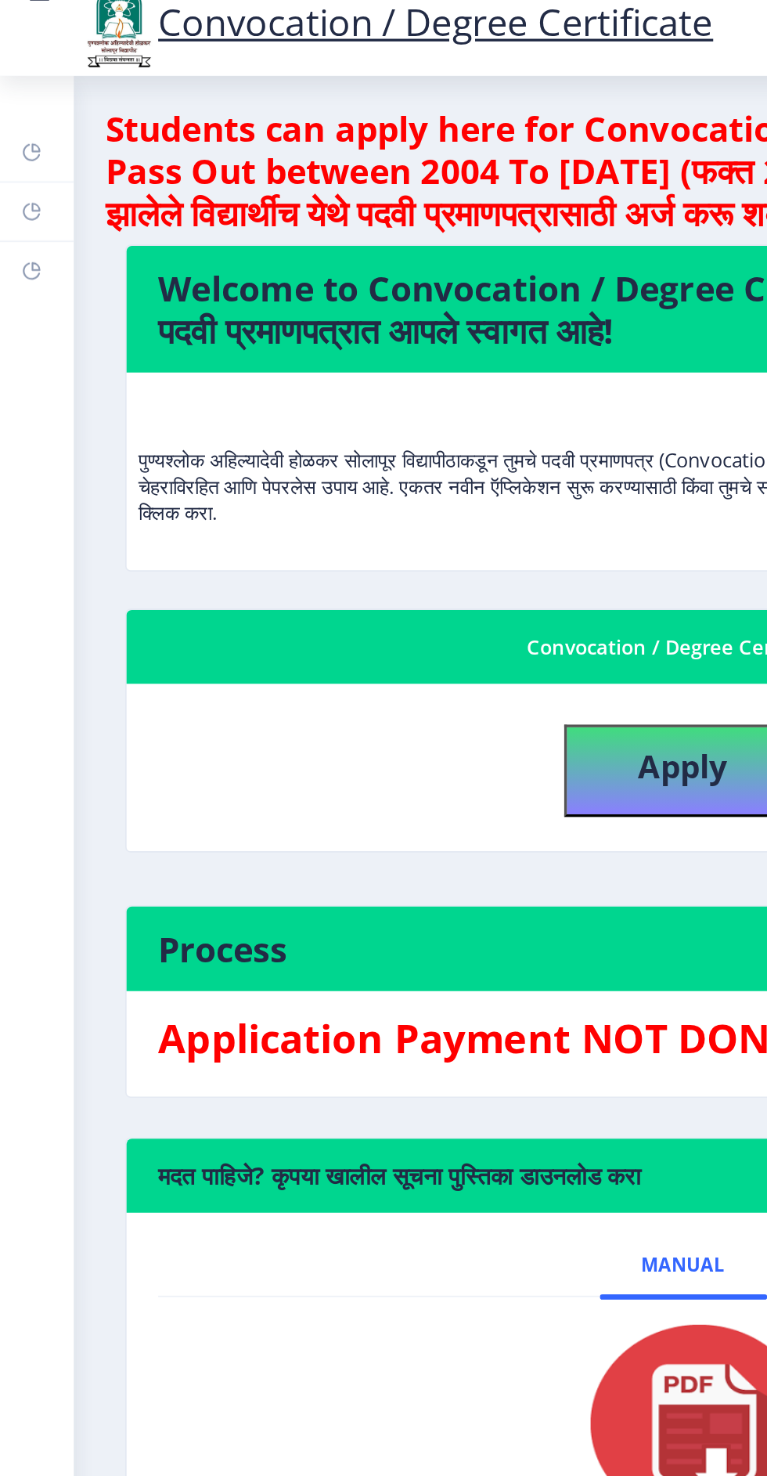
scroll to position [2, 0]
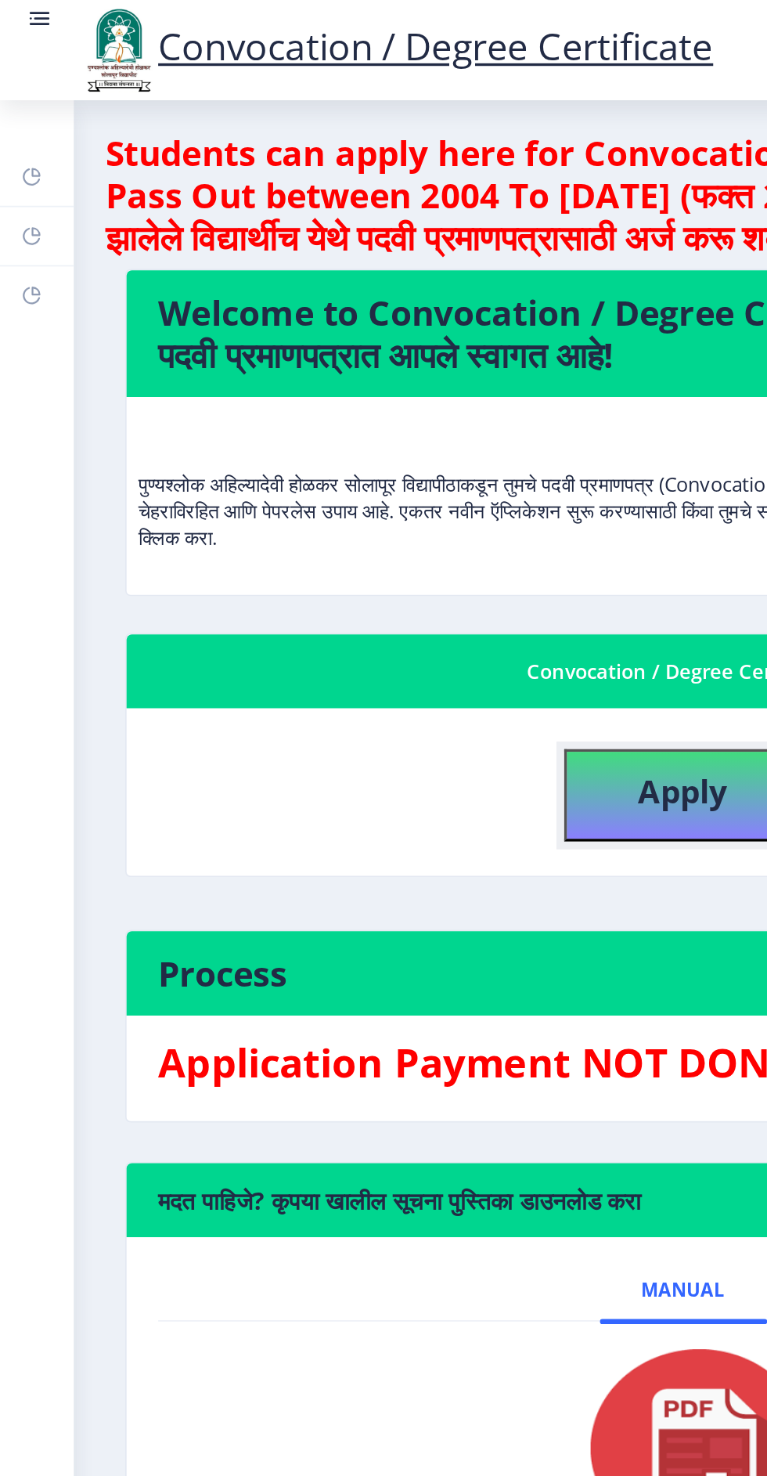
click at [399, 465] on b "Apply" at bounding box center [405, 470] width 53 height 26
select select
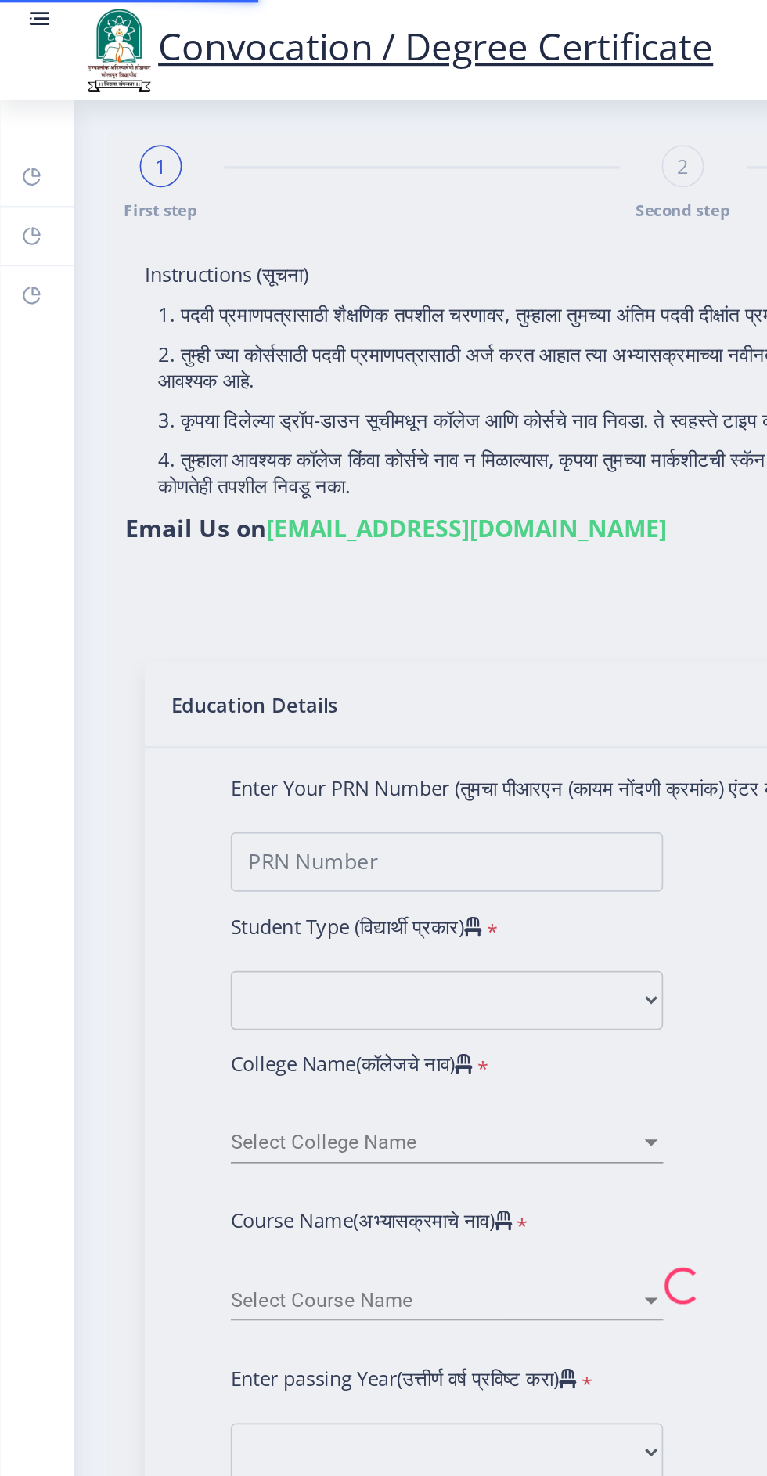
type input "Hanmant Damu Metkari"
type input "Sunita"
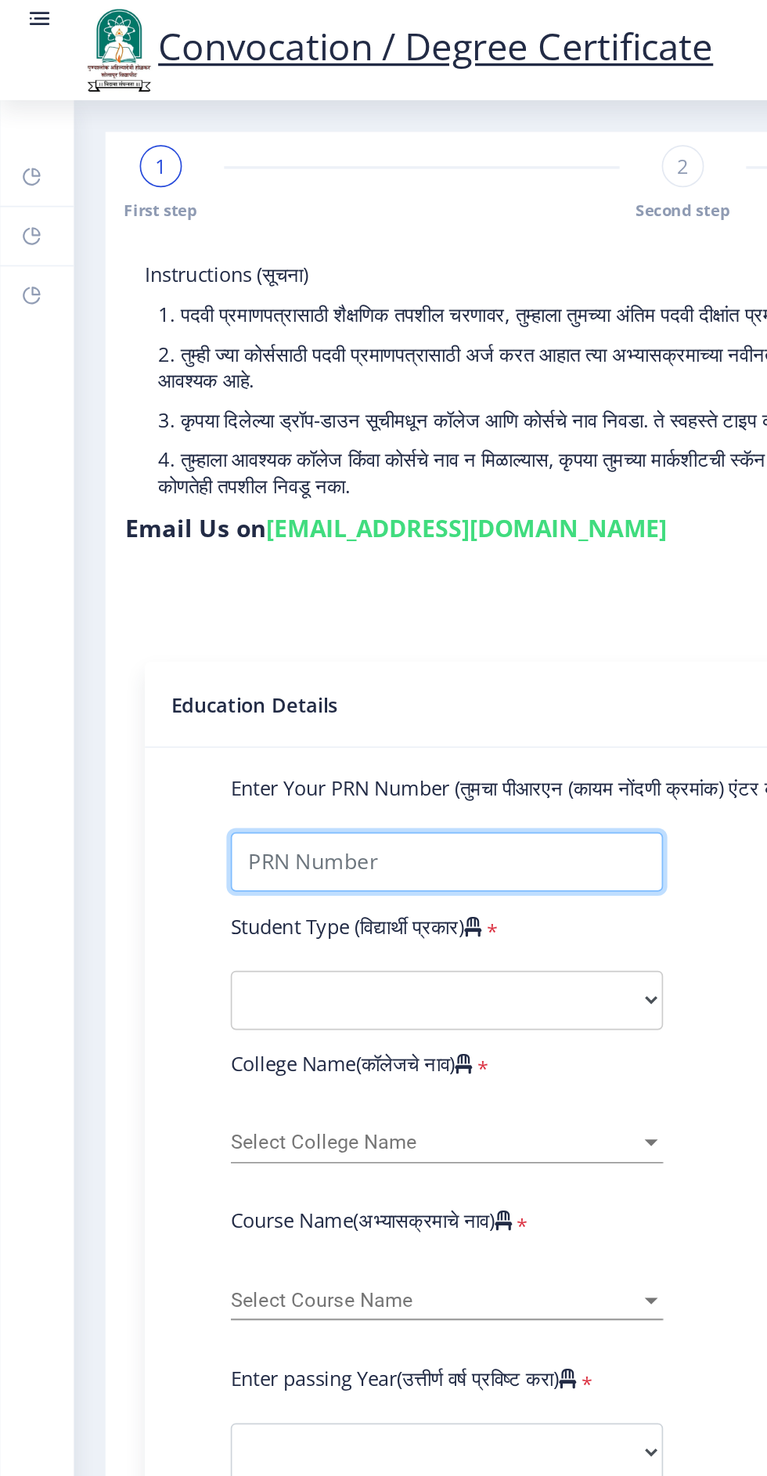
click at [296, 512] on input "Enter Your PRN Number (तुमचा पीआरएन (कायम नोंदणी क्रमांक) एंटर करा)" at bounding box center [265, 511] width 257 height 35
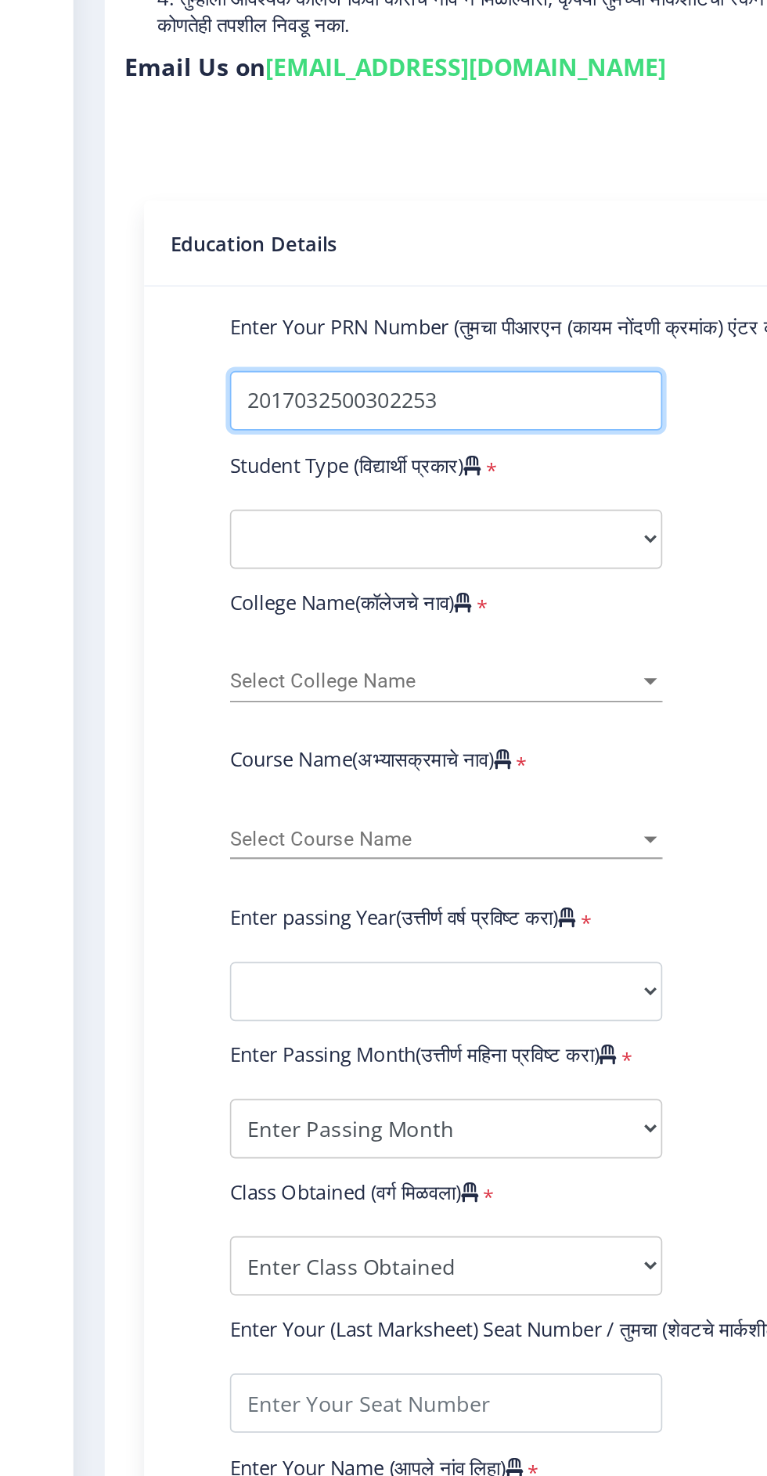
type input "2017032500302253"
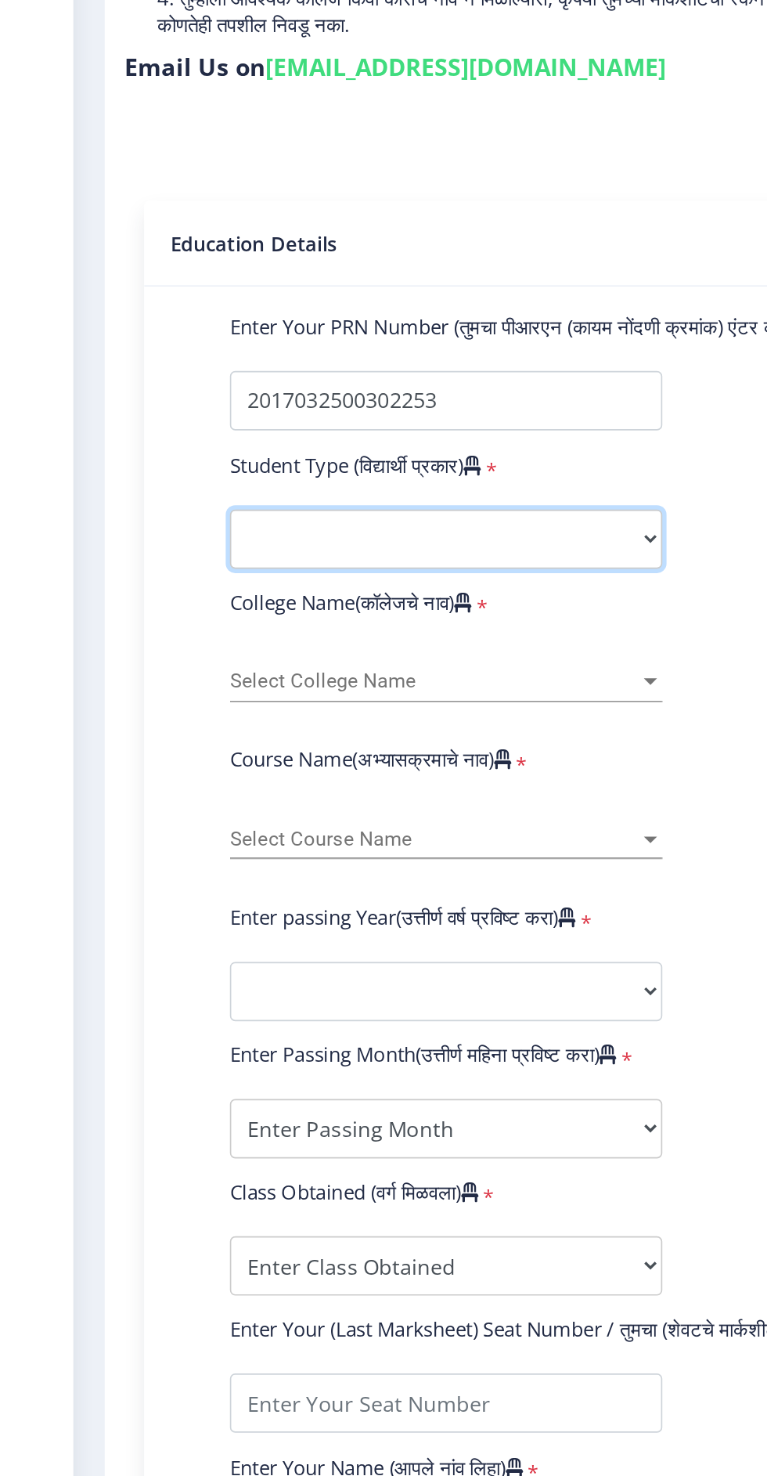
click at [374, 595] on select "Select Student Type Regular External" at bounding box center [265, 593] width 257 height 35
select select "Regular"
click at [137, 576] on select "Select Student Type Regular External" at bounding box center [265, 593] width 257 height 35
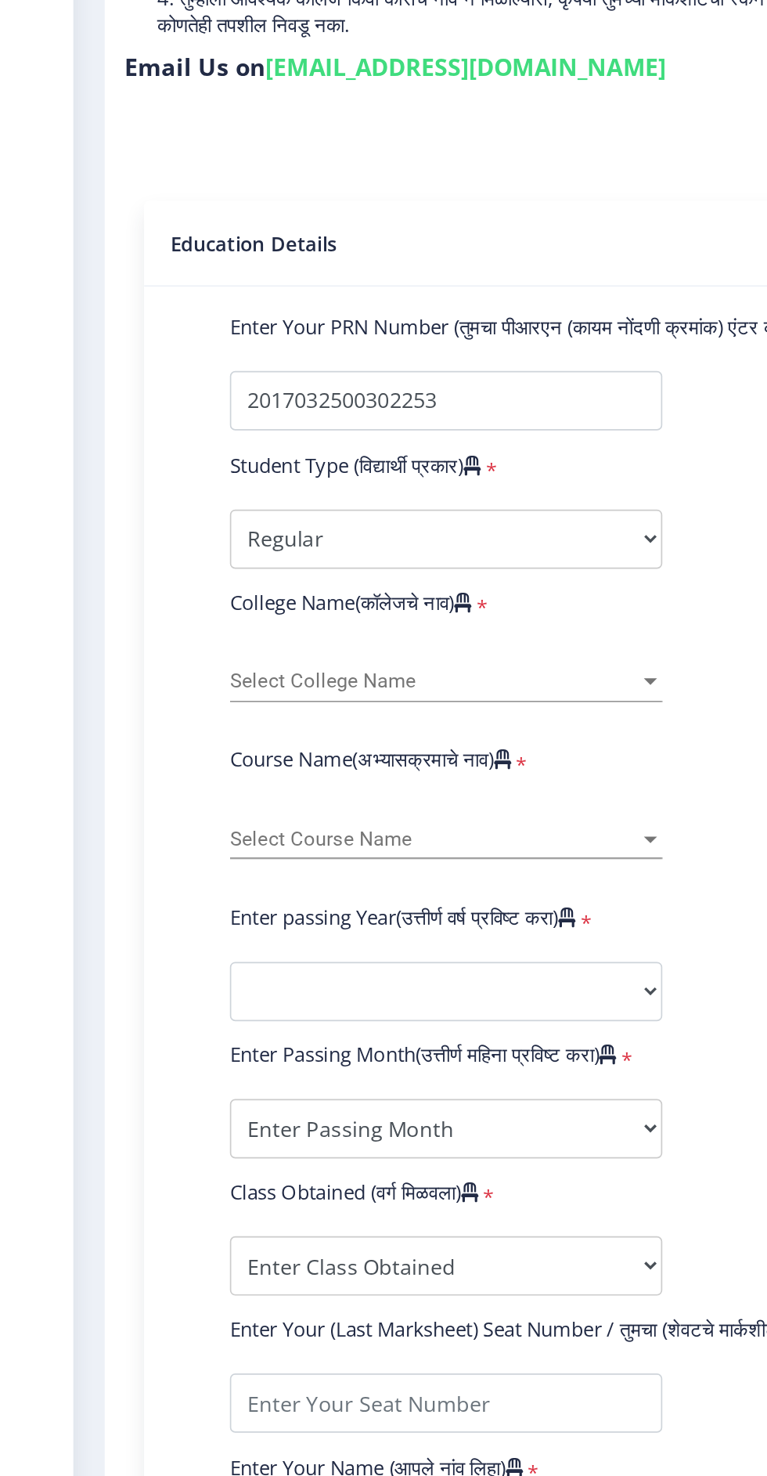
click at [372, 682] on span "Select College Name" at bounding box center [258, 678] width 243 height 13
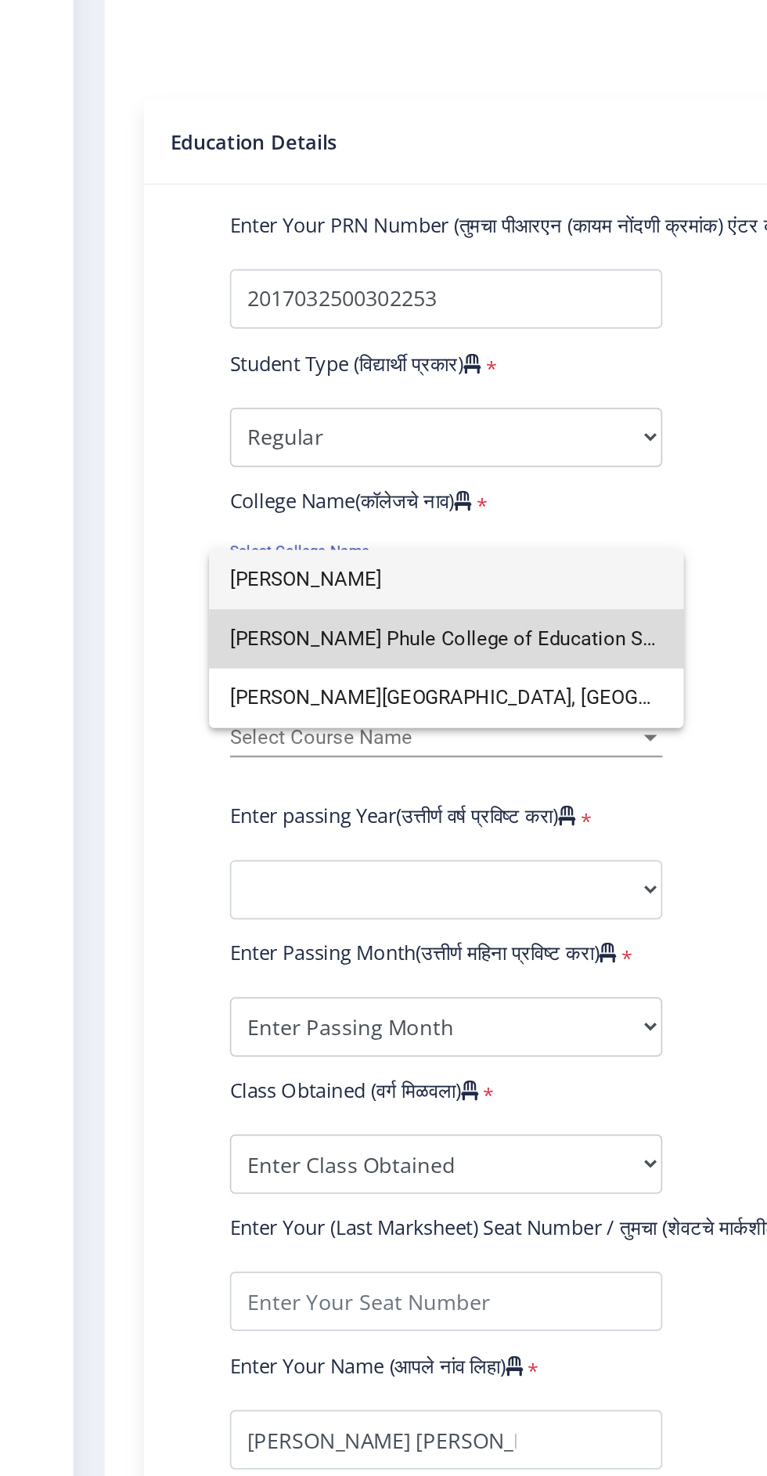
type input "Mahatma"
click at [330, 714] on span "Mahatma Phule College of Education Sangola" at bounding box center [265, 713] width 257 height 35
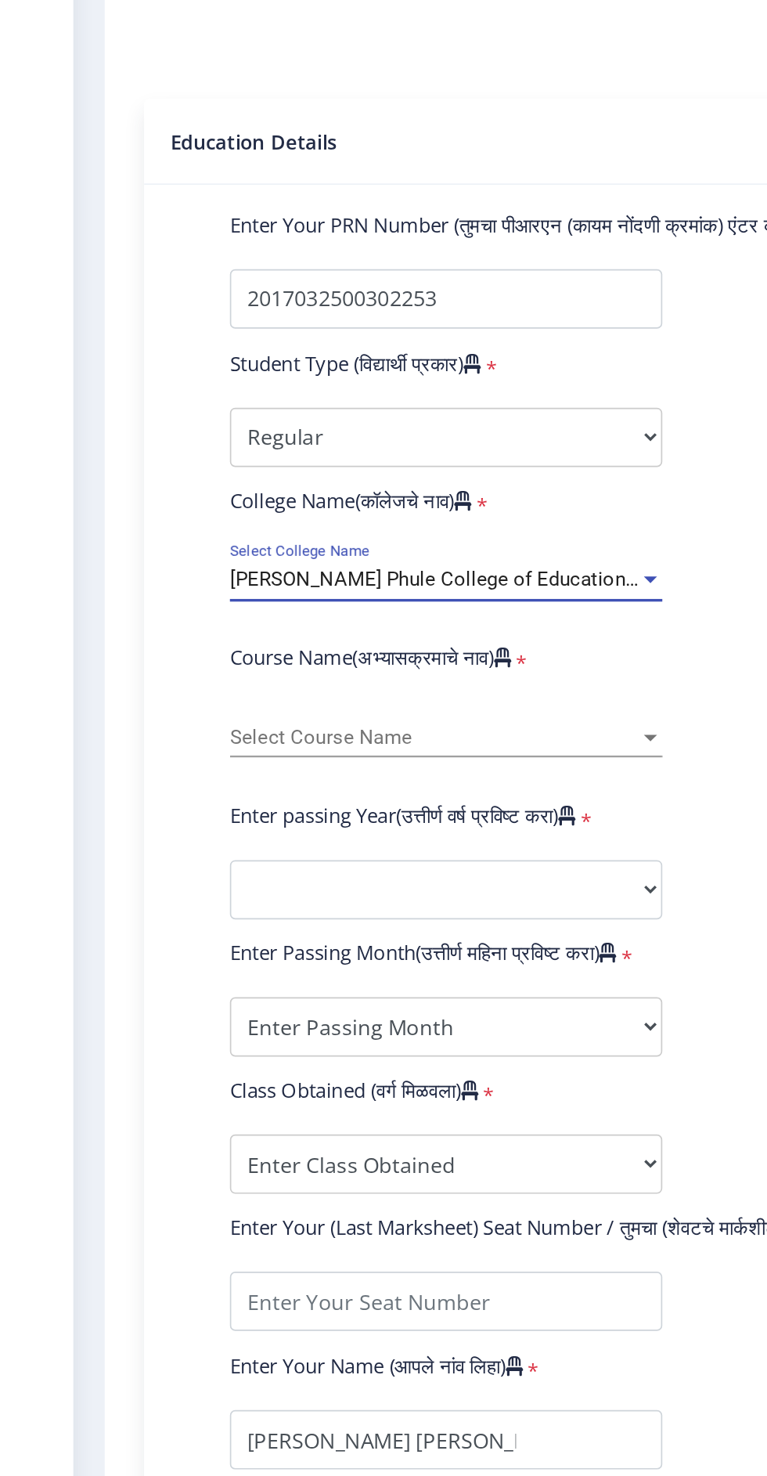
click at [386, 773] on div at bounding box center [387, 773] width 8 height 4
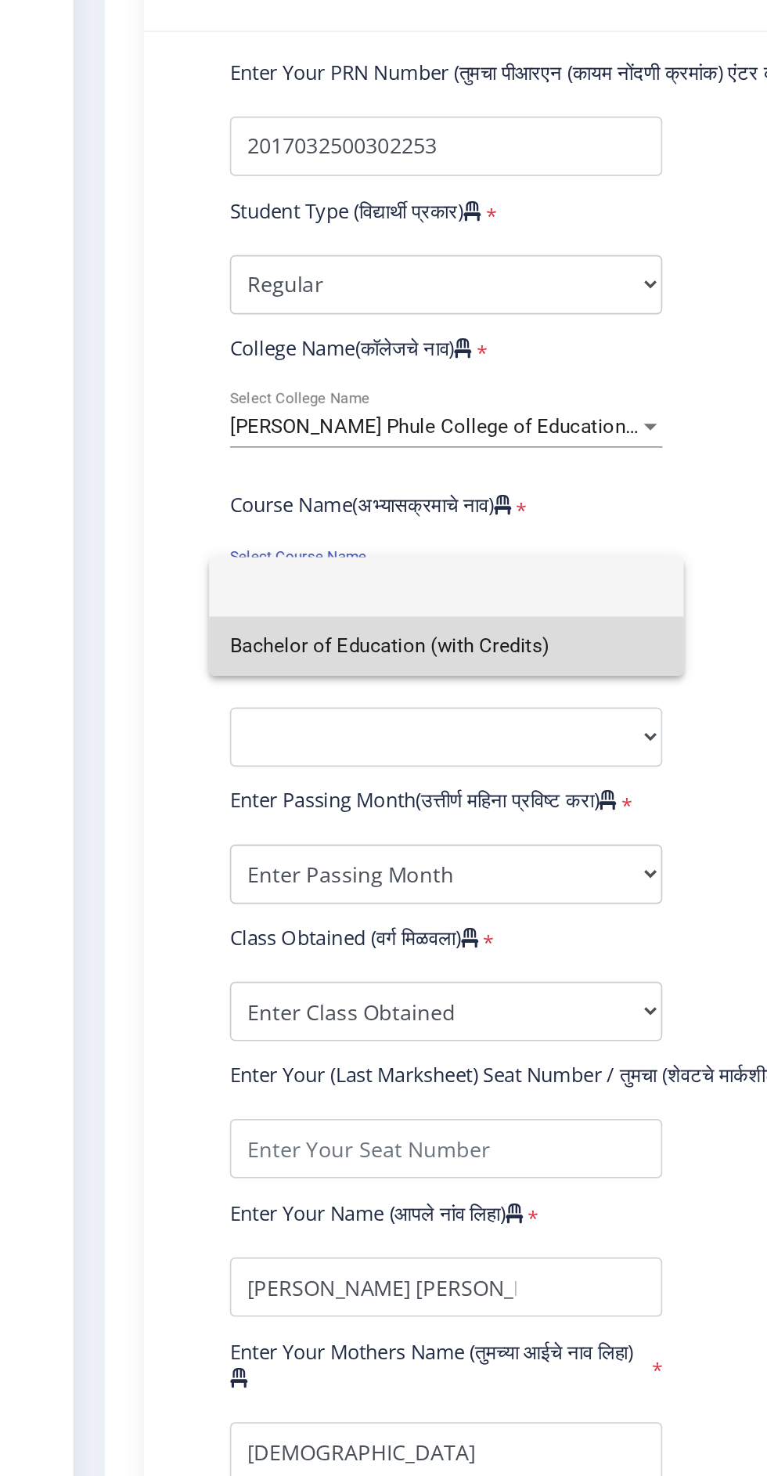
click at [339, 805] on span "Bachelor of Education (with Credits)" at bounding box center [265, 808] width 257 height 35
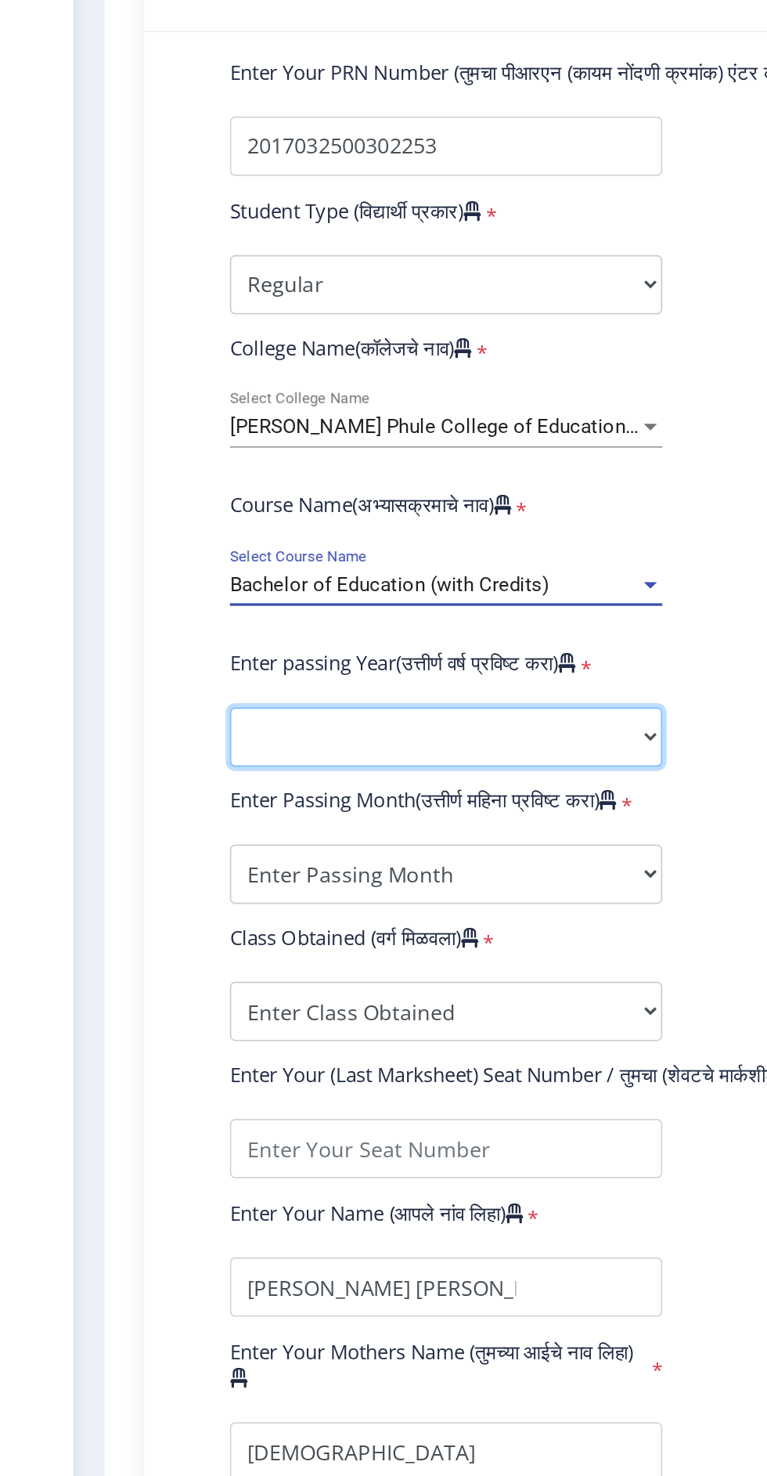
click at [378, 860] on select "2025 2024 2023 2022 2021 2020 2019 2018 2017 2016 2015 2014 2013 2012 2011 2010…" at bounding box center [265, 862] width 257 height 35
select select "2019"
click at [137, 845] on select "2025 2024 2023 2022 2021 2020 2019 2018 2017 2016 2015 2014 2013 2012 2011 2010…" at bounding box center [265, 862] width 257 height 35
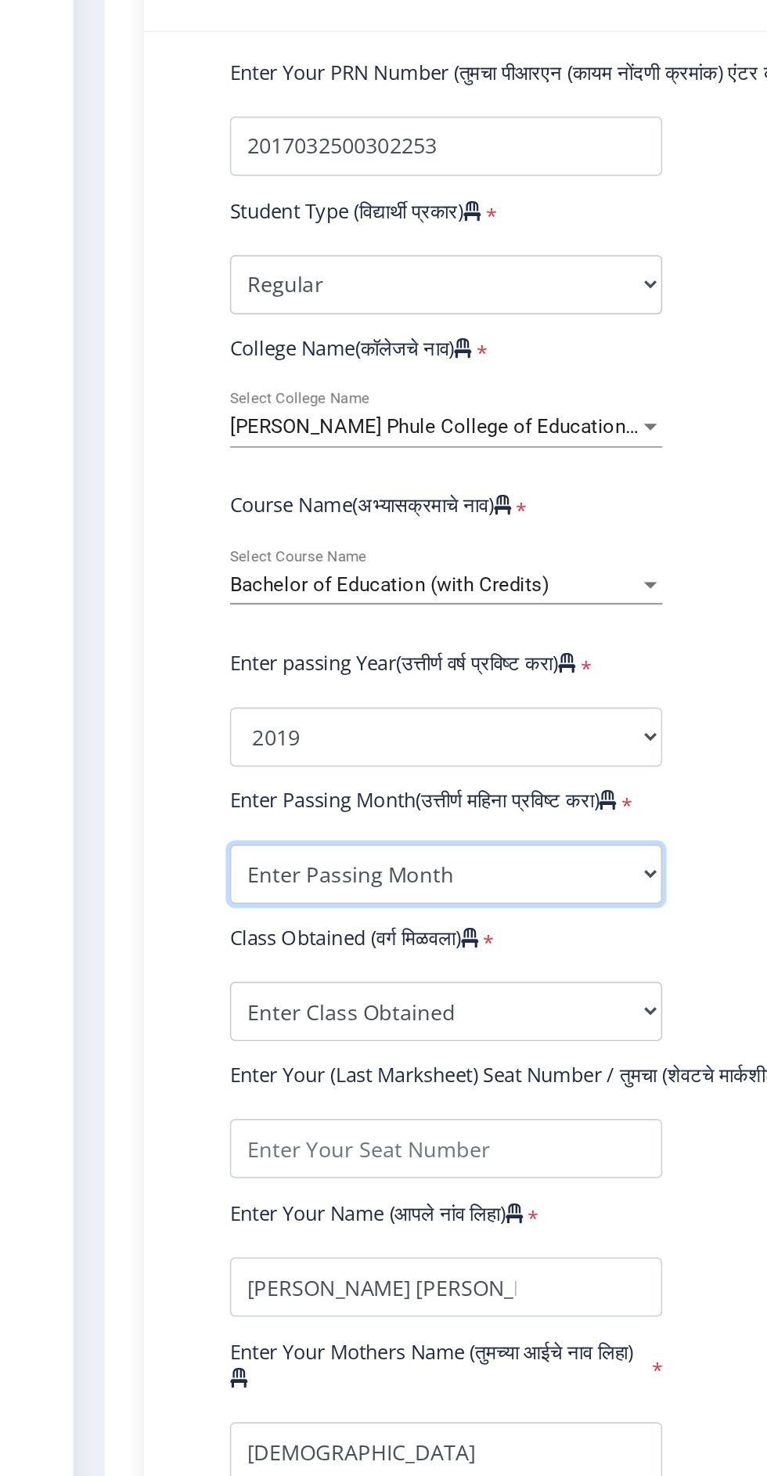
click at [372, 946] on select "Enter Passing Month March April May October November December" at bounding box center [265, 943] width 257 height 35
select select "May"
click at [137, 926] on select "Enter Passing Month March April May October November December" at bounding box center [265, 943] width 257 height 35
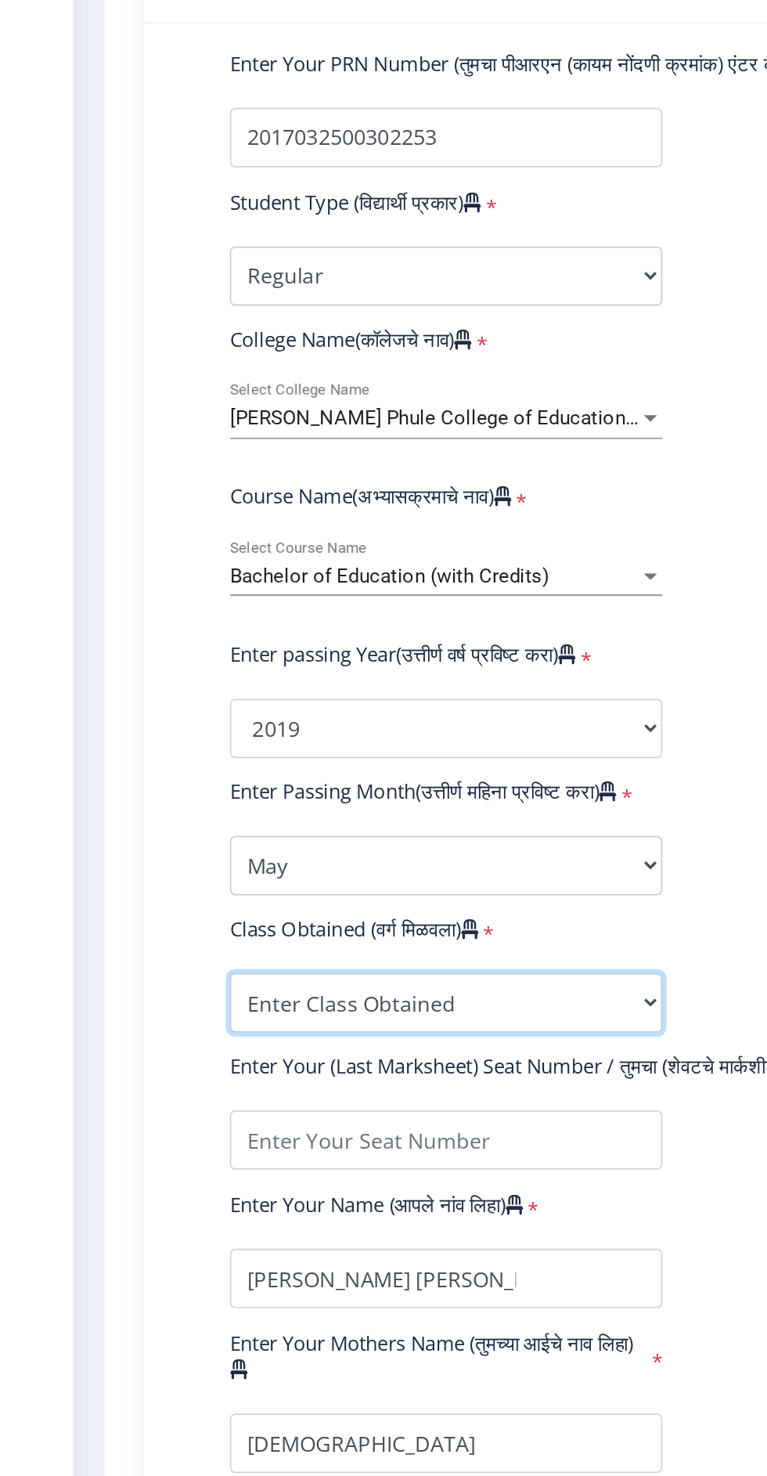
click at [370, 1030] on select "Enter Class Obtained FIRST CLASS WITH DISTINCTION FIRST CLASS HIGHER SECOND CLA…" at bounding box center [265, 1025] width 257 height 35
select select "Grade B+"
click at [137, 1008] on select "Enter Class Obtained FIRST CLASS WITH DISTINCTION FIRST CLASS HIGHER SECOND CLA…" at bounding box center [265, 1025] width 257 height 35
click at [373, 1028] on select "Enter Class Obtained FIRST CLASS WITH DISTINCTION FIRST CLASS HIGHER SECOND CLA…" at bounding box center [265, 1025] width 257 height 35
click at [137, 1008] on select "Enter Class Obtained FIRST CLASS WITH DISTINCTION FIRST CLASS HIGHER SECOND CLA…" at bounding box center [265, 1025] width 257 height 35
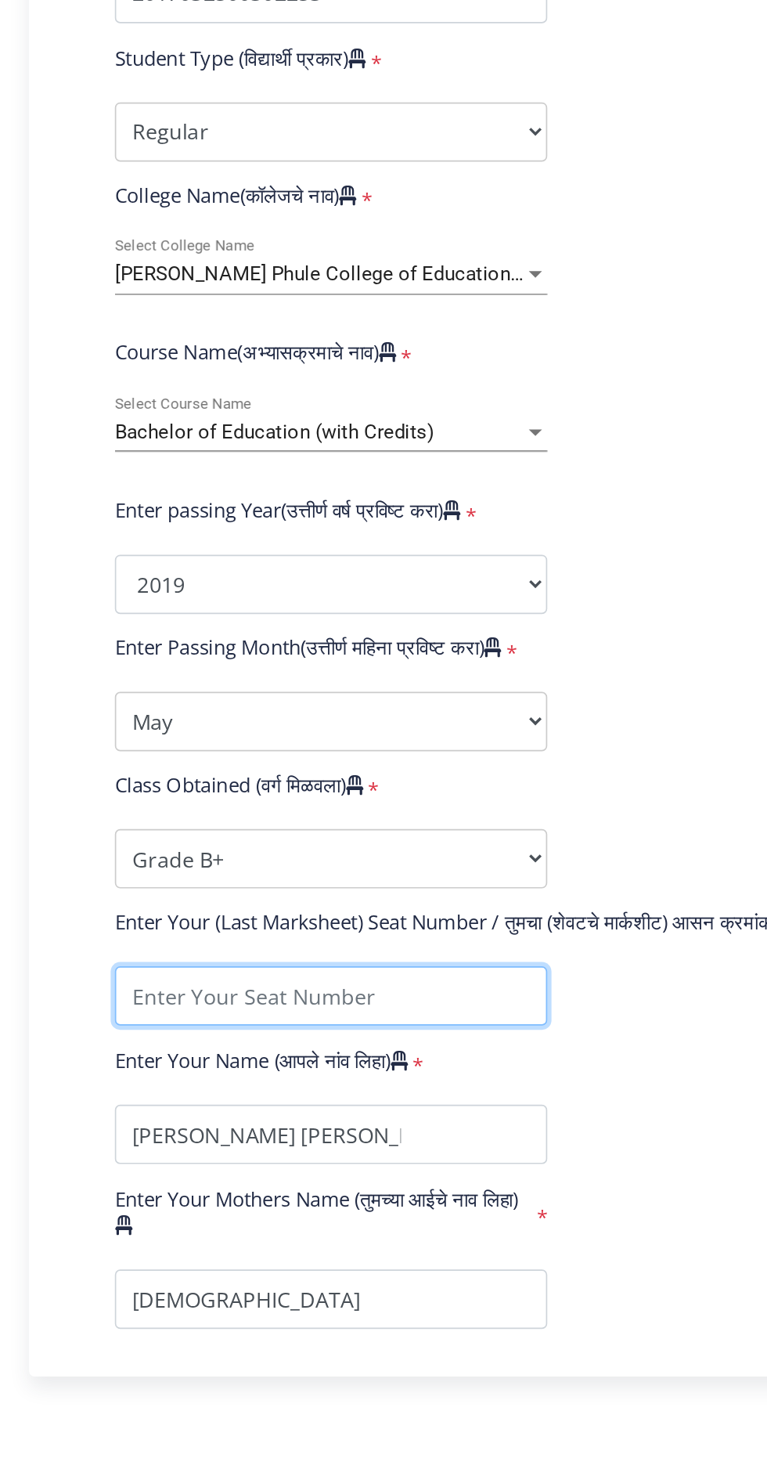
click at [352, 1106] on input "textarea" at bounding box center [265, 1106] width 257 height 35
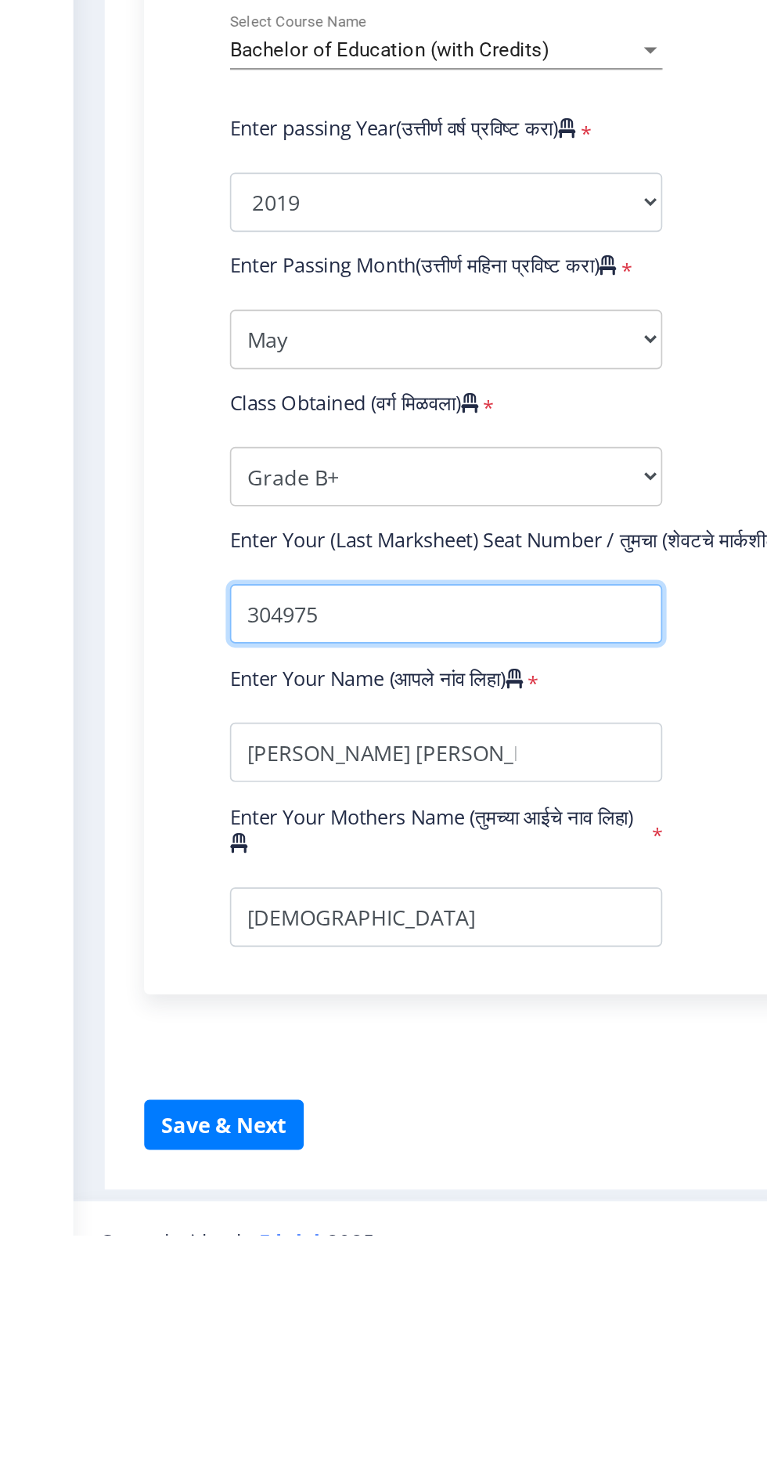
type input "304975"
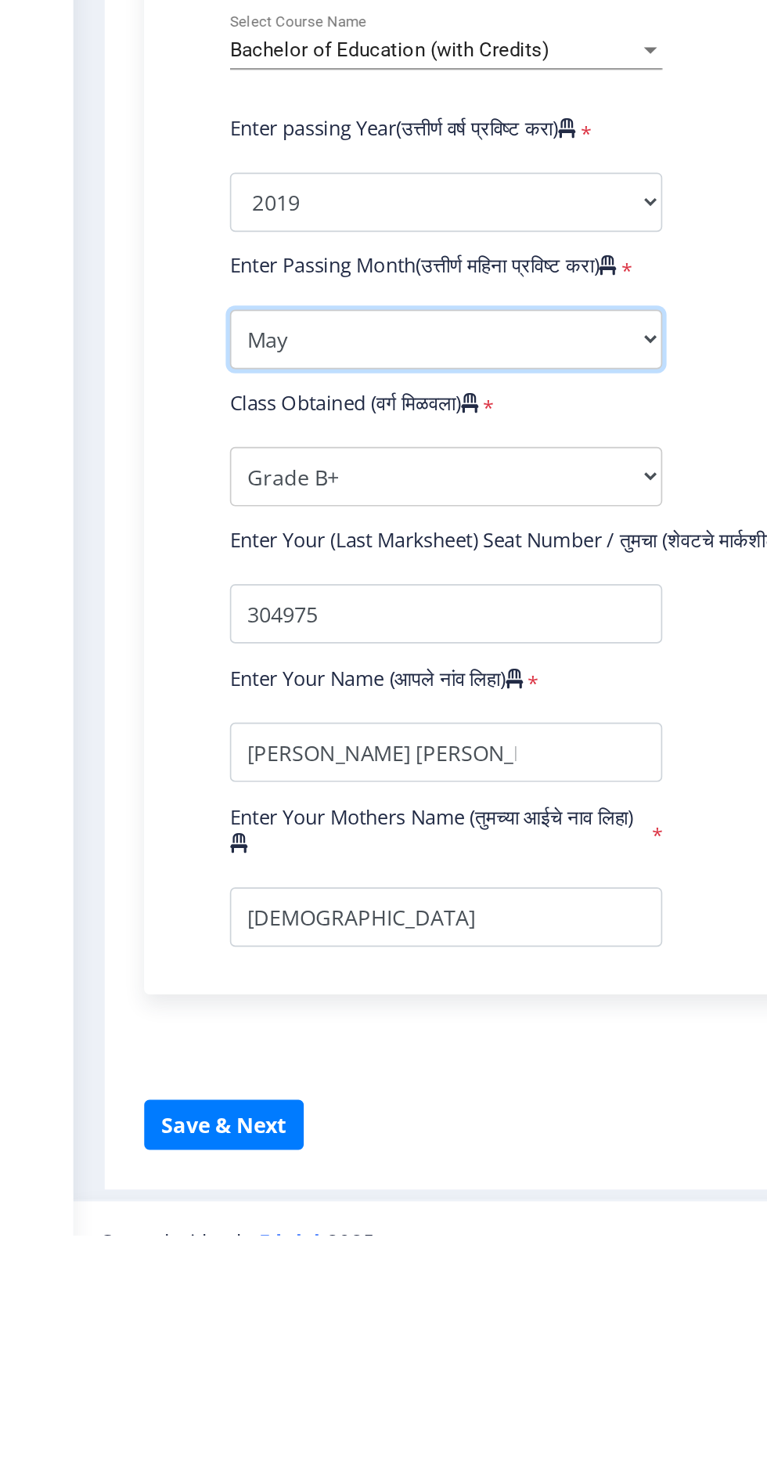
click at [376, 947] on select "Enter Passing Month March April May October November December" at bounding box center [265, 943] width 257 height 35
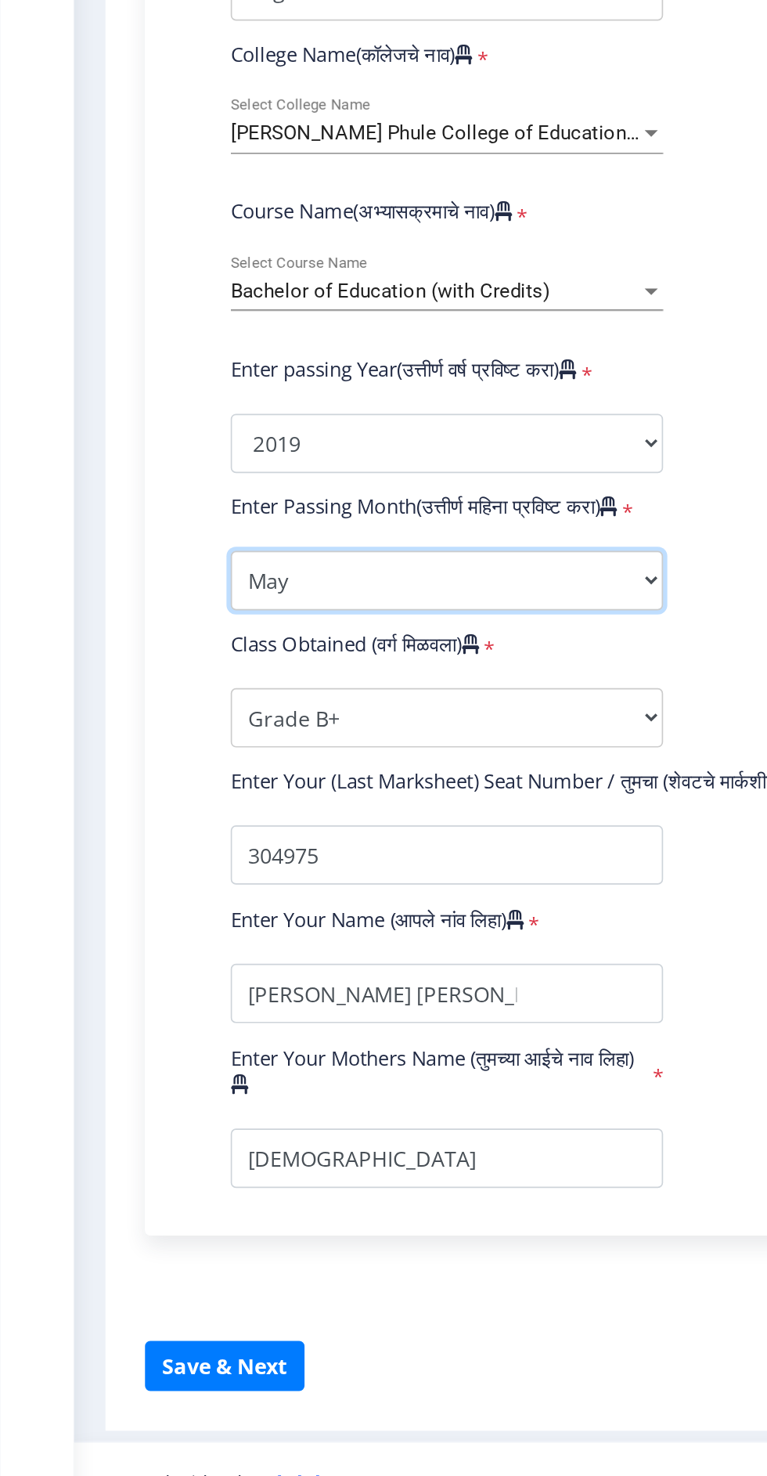
click at [335, 931] on select "Enter Passing Month March April May October November December" at bounding box center [265, 943] width 257 height 35
click at [137, 926] on select "Enter Passing Month March April May October November December" at bounding box center [265, 943] width 257 height 35
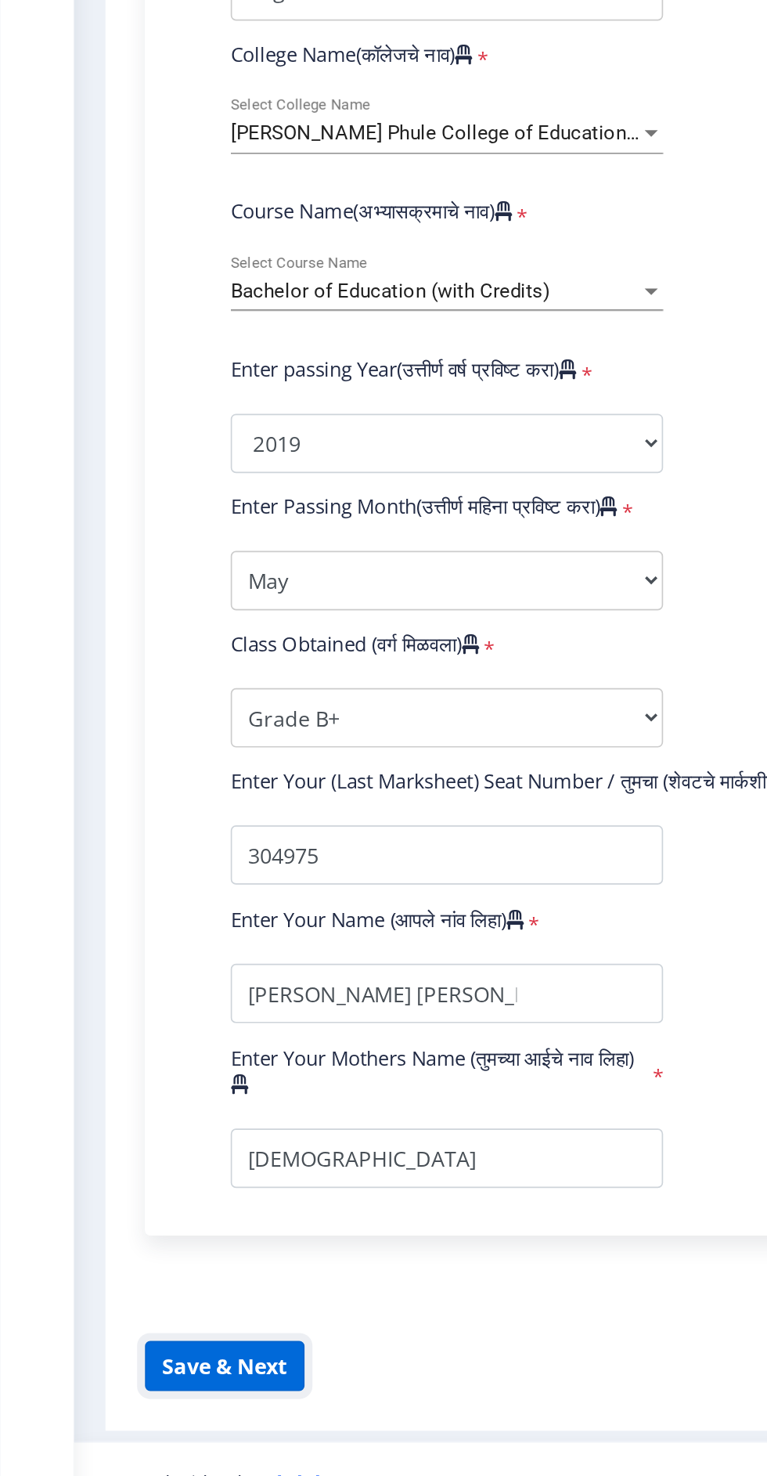
click at [157, 1402] on button "Save & Next" at bounding box center [133, 1410] width 95 height 30
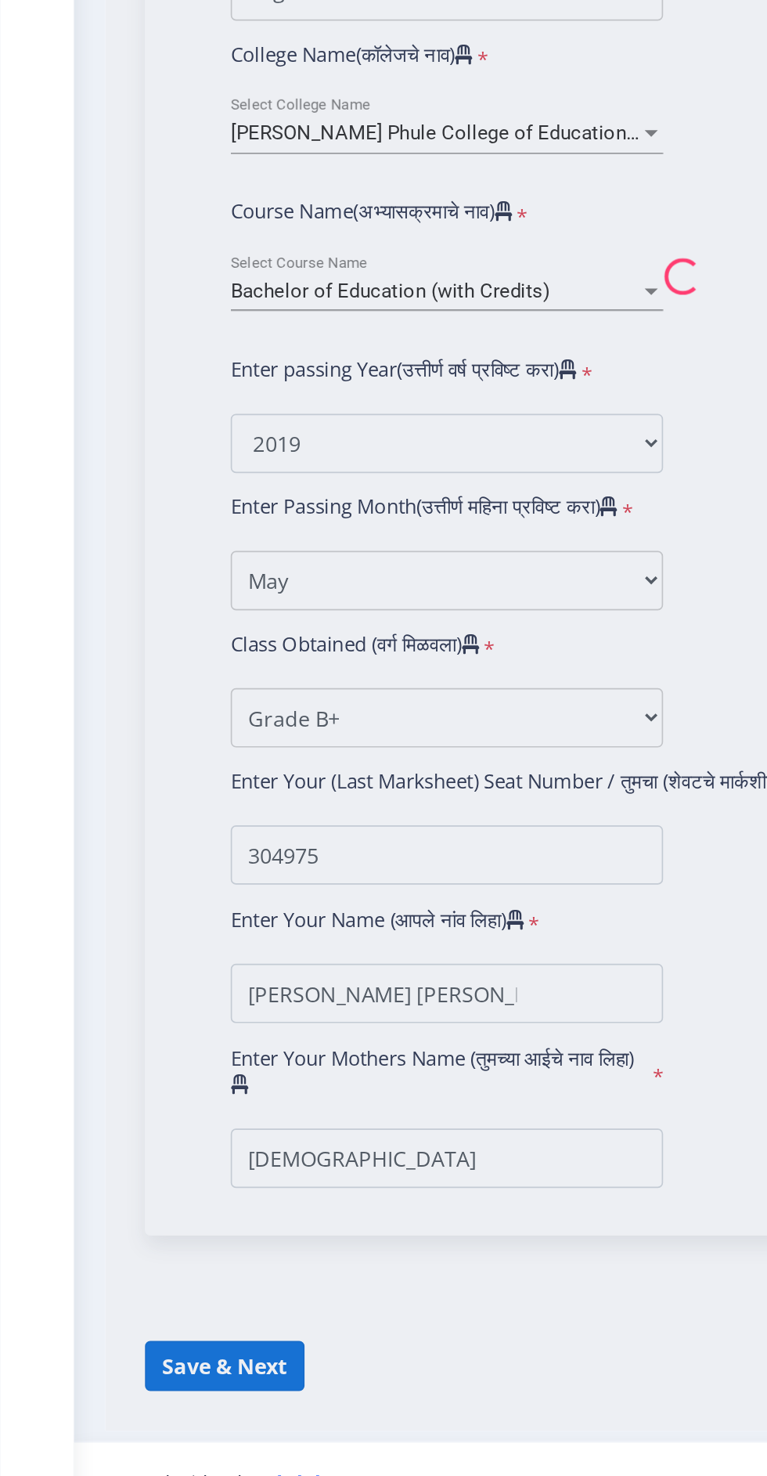
select select
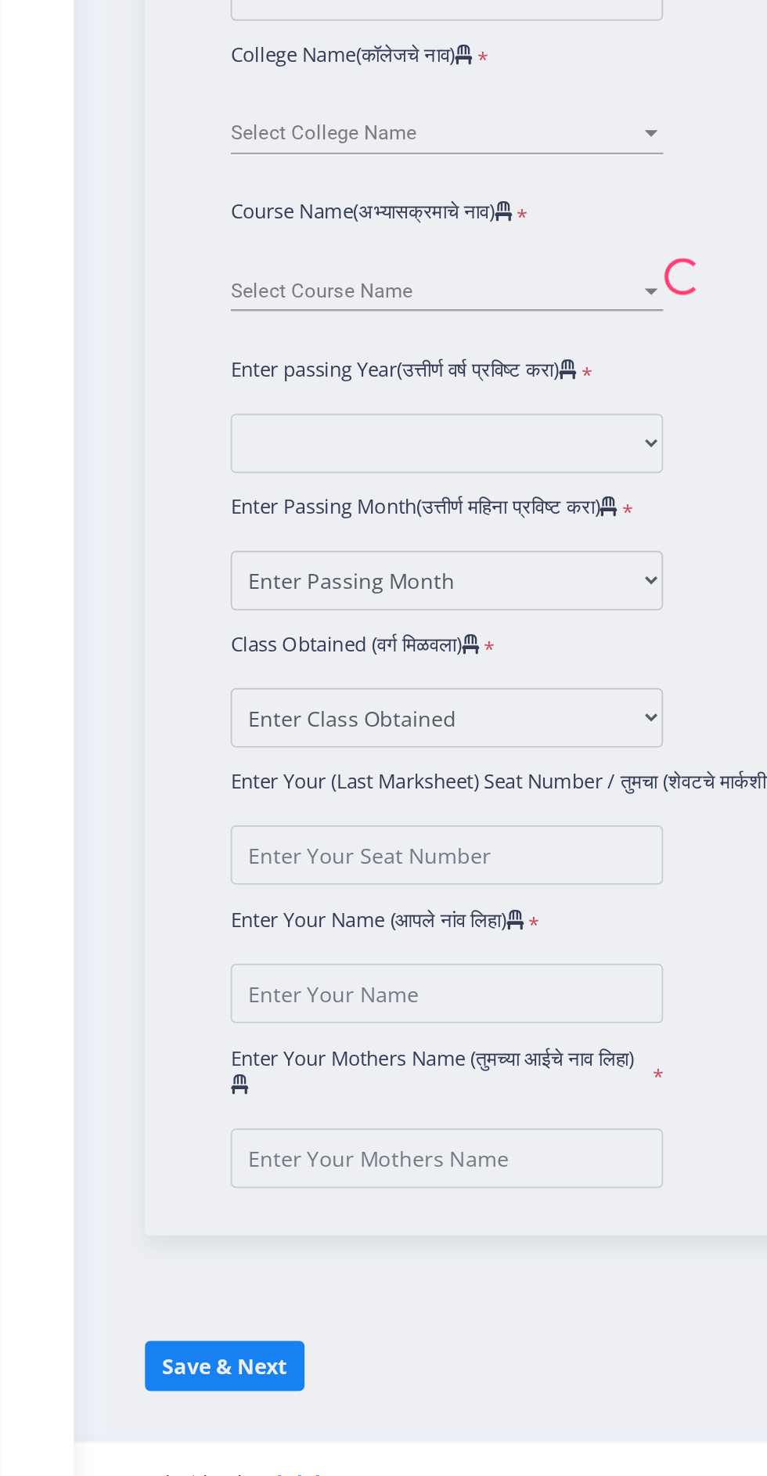
type input "Hanmant Damu Metkari"
type input "Sunita"
type input "2017032500302253"
select select "Regular"
select select "2019"
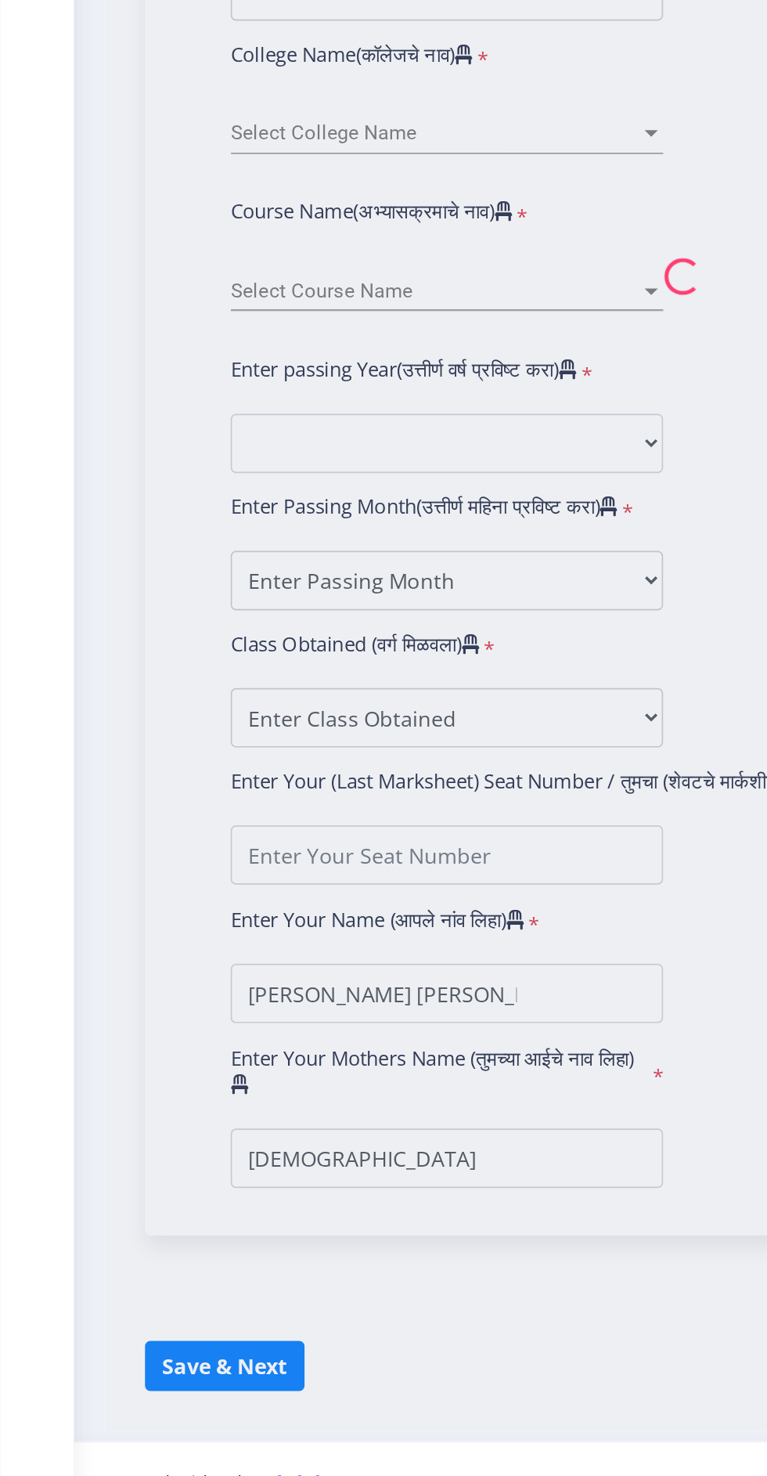
select select "May"
select select "Grade B+"
type input "304975"
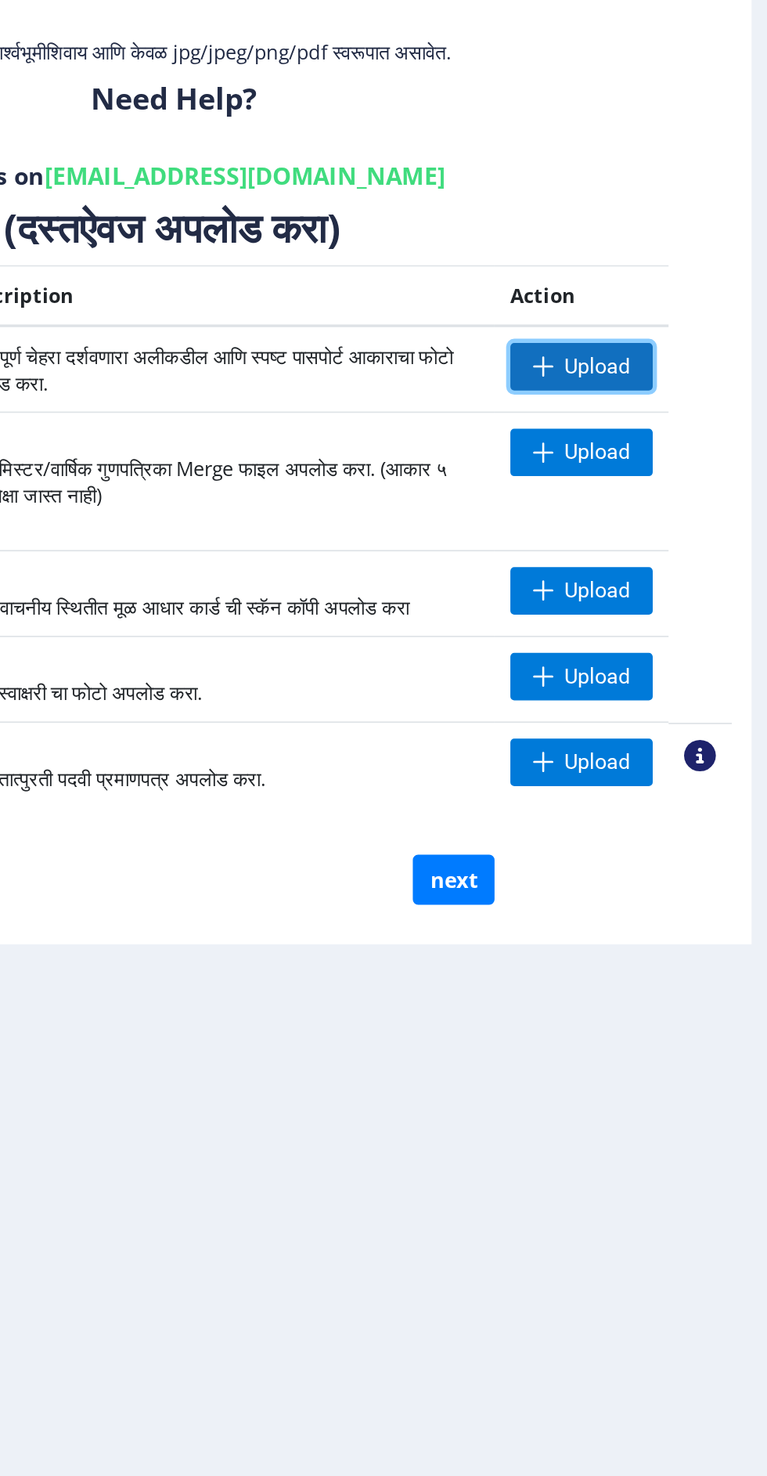
click at [667, 455] on span "Upload" at bounding box center [656, 450] width 39 height 16
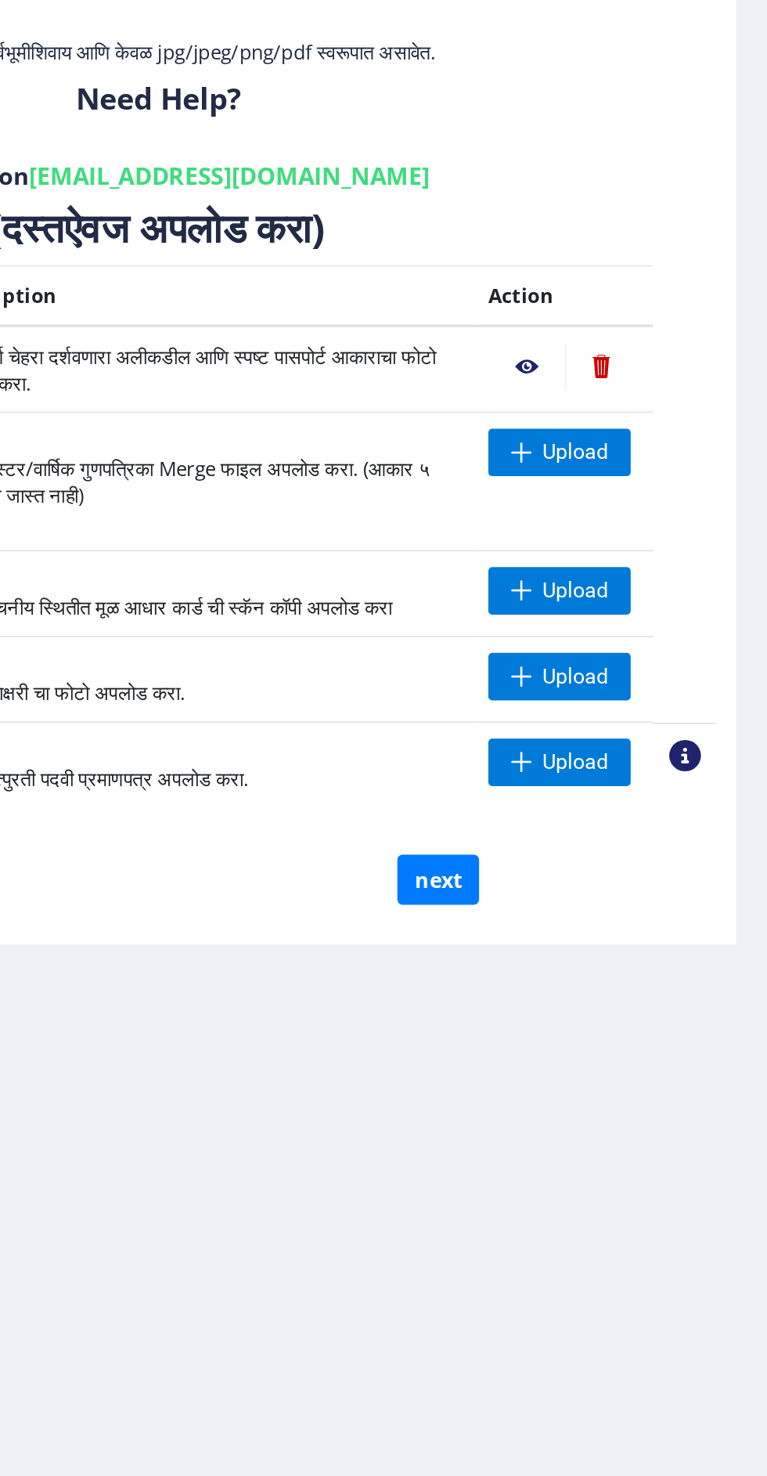
click at [626, 459] on nb-action at bounding box center [623, 450] width 45 height 28
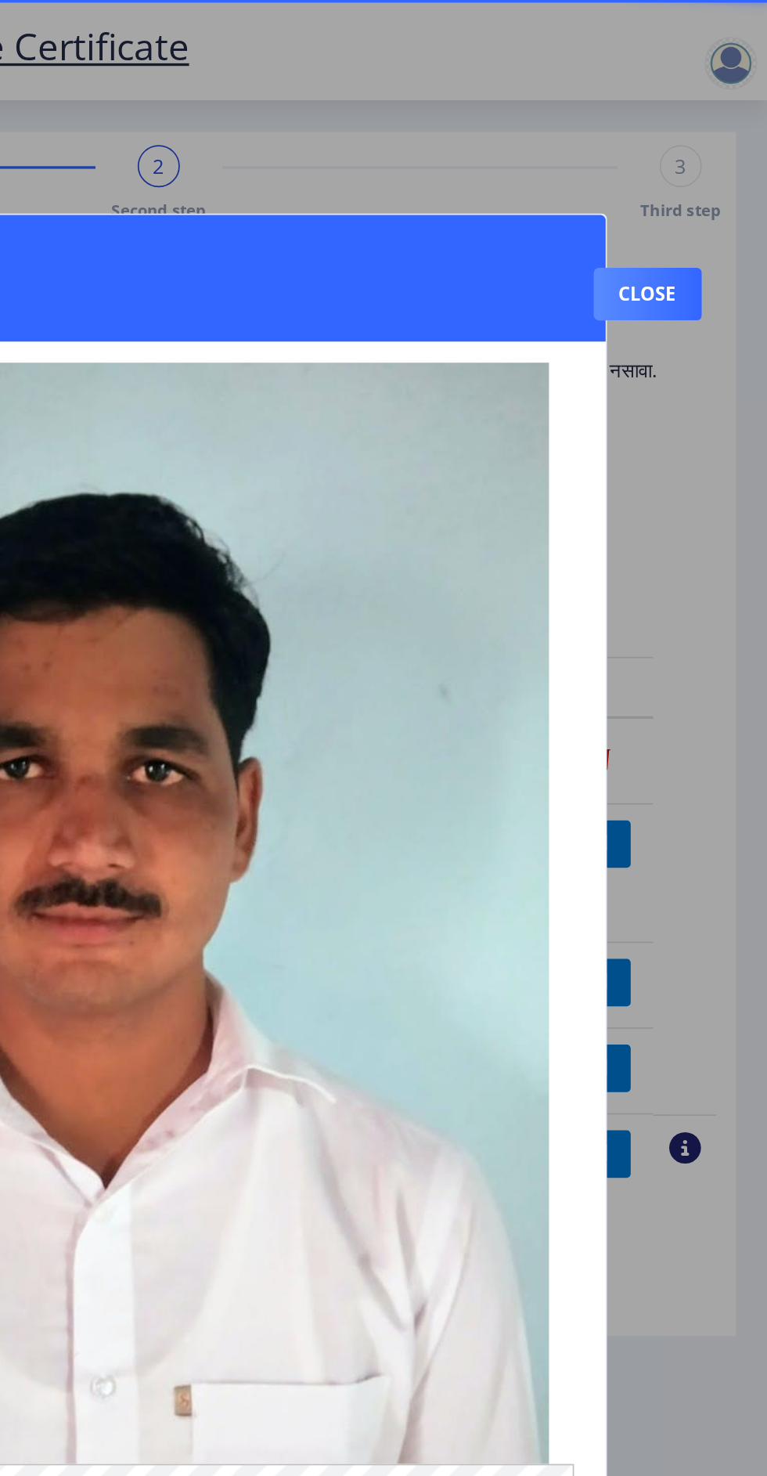
scroll to position [46, 18]
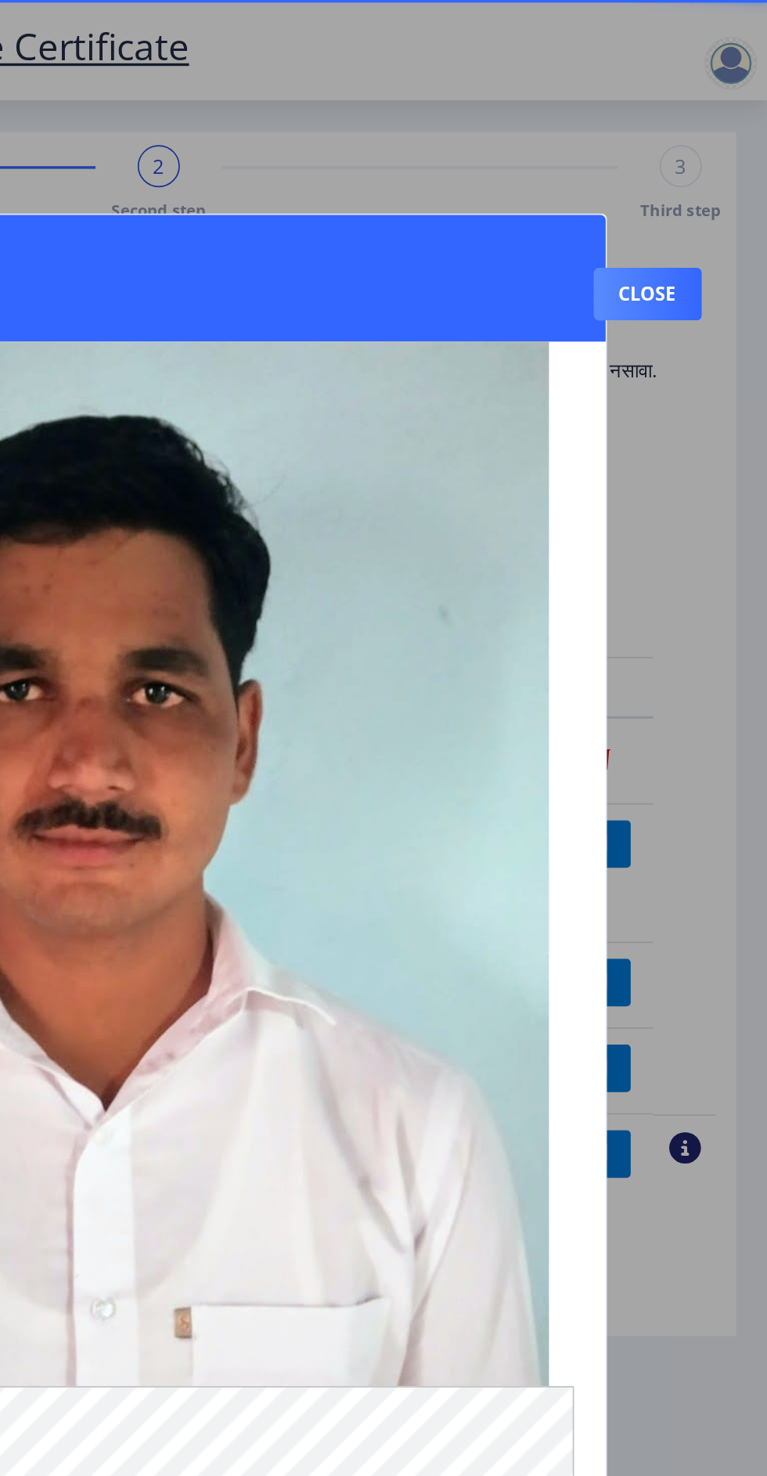
click at [727, 252] on div at bounding box center [383, 738] width 767 height 1476
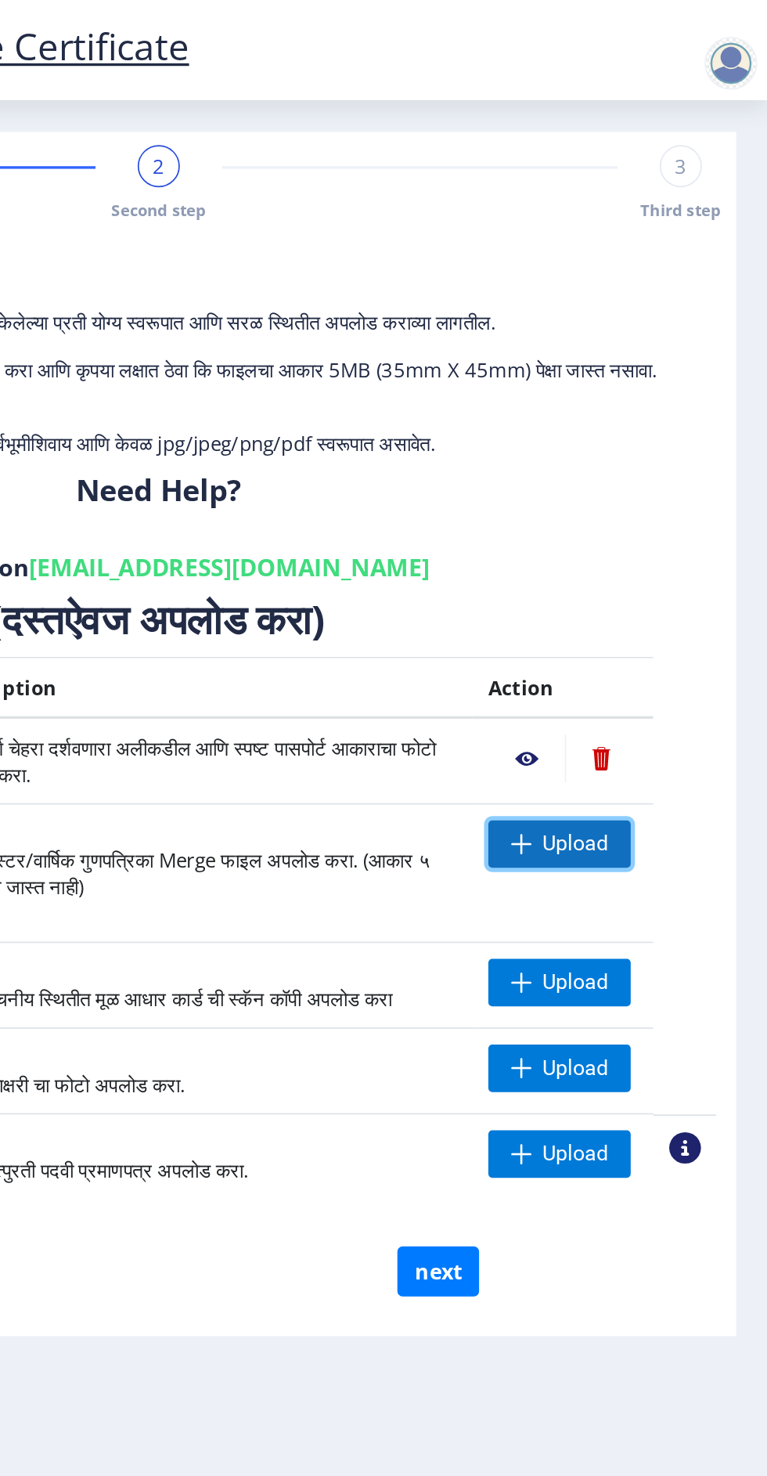
click at [641, 500] on span "Upload" at bounding box center [652, 501] width 39 height 16
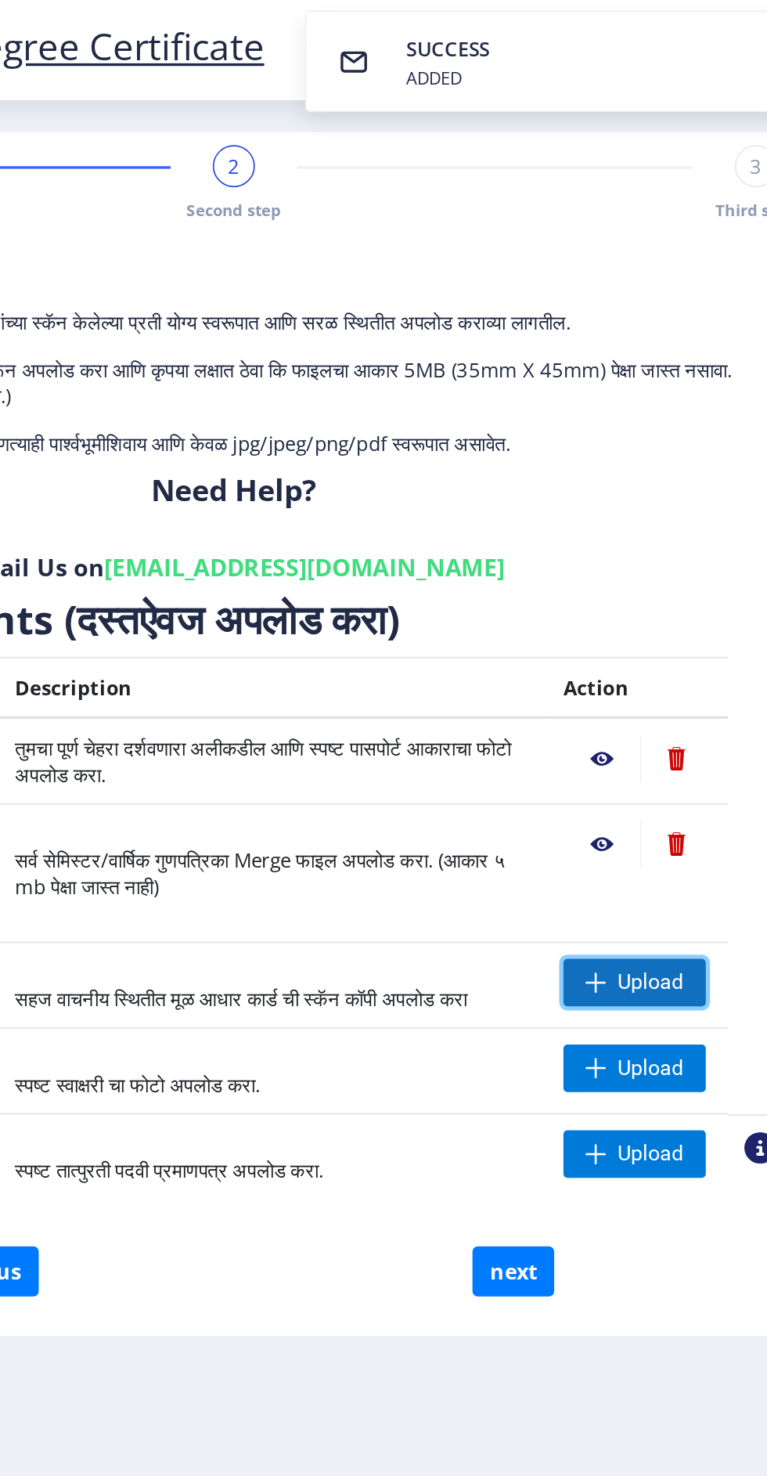
click at [639, 576] on span "Upload" at bounding box center [652, 584] width 39 height 16
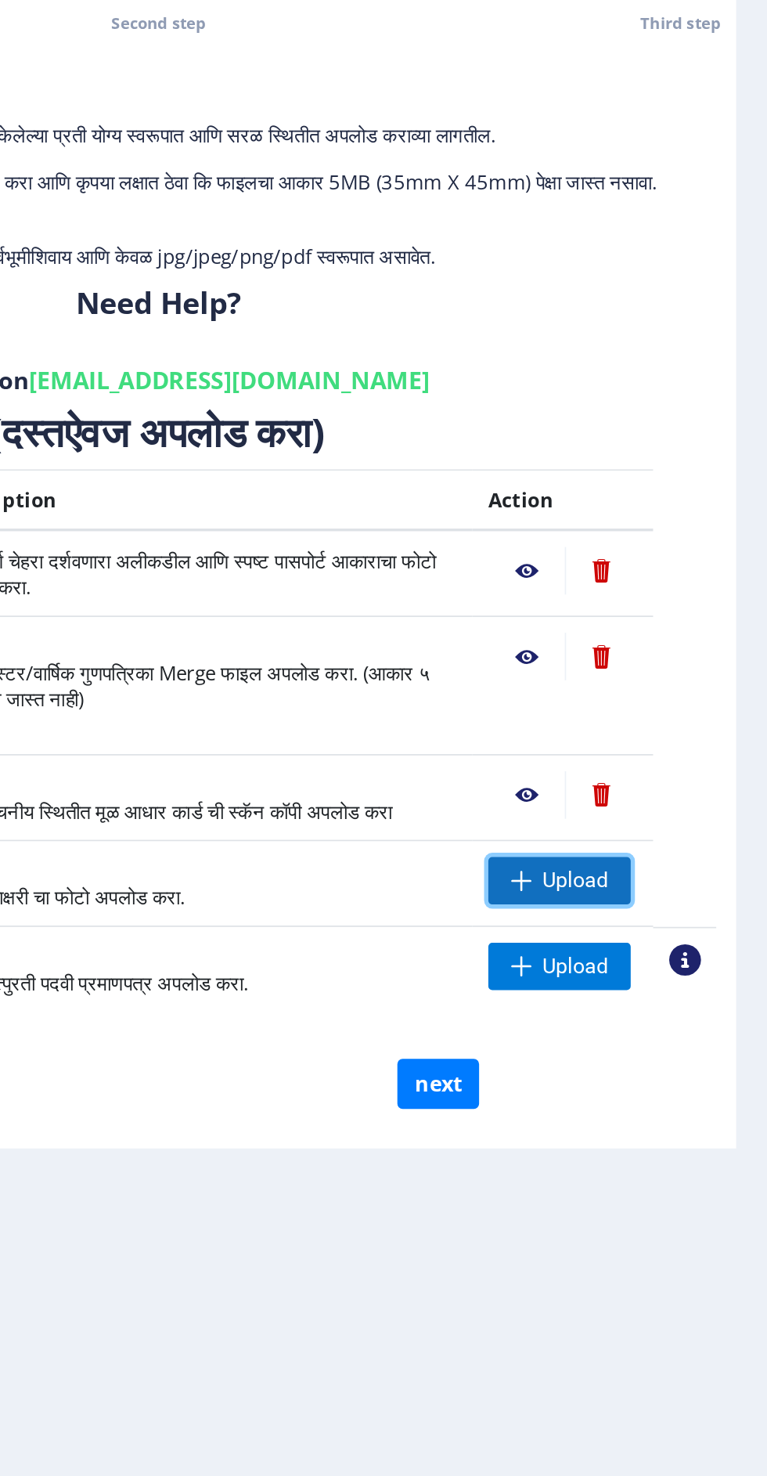
click at [661, 630] on span "Upload" at bounding box center [652, 634] width 39 height 16
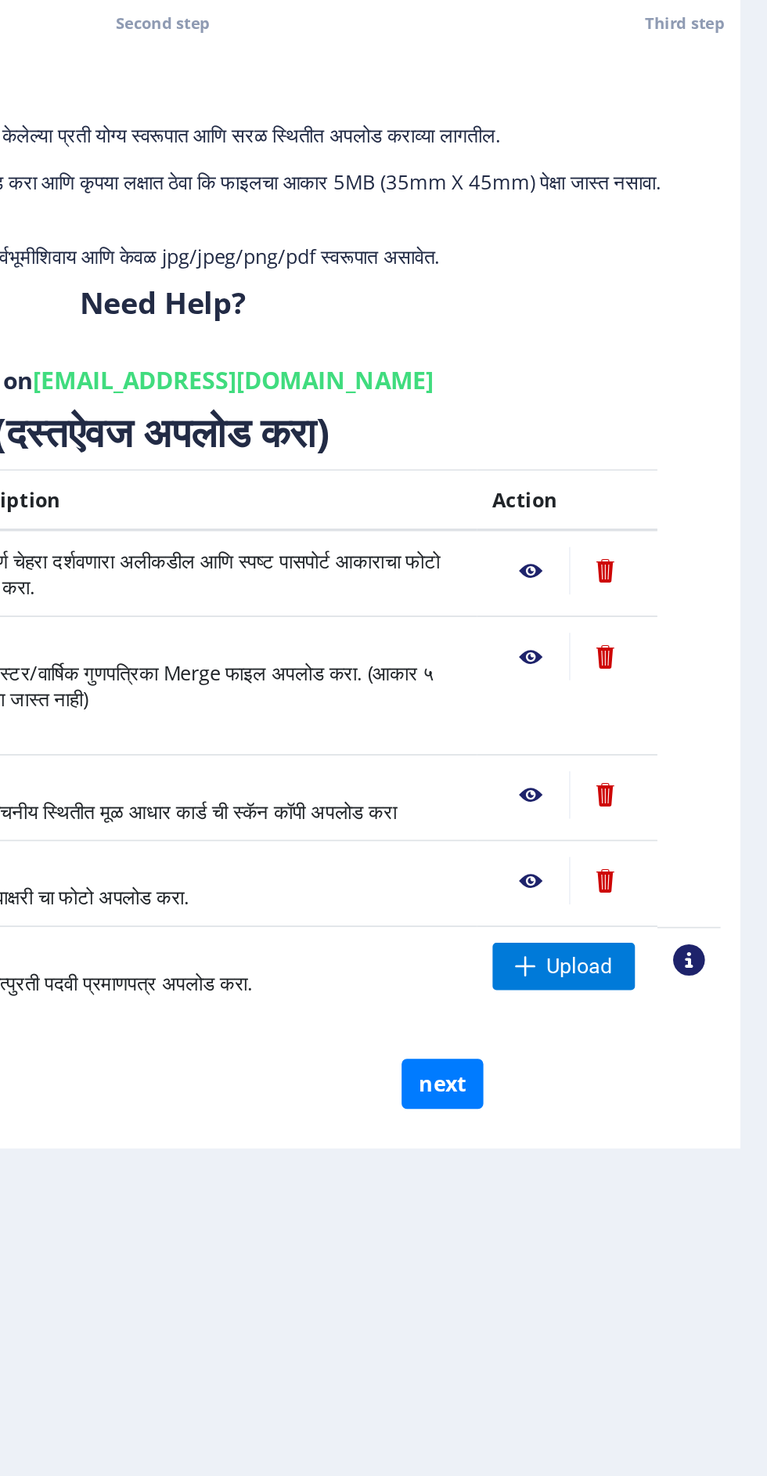
click at [630, 635] on nb-action at bounding box center [623, 634] width 45 height 28
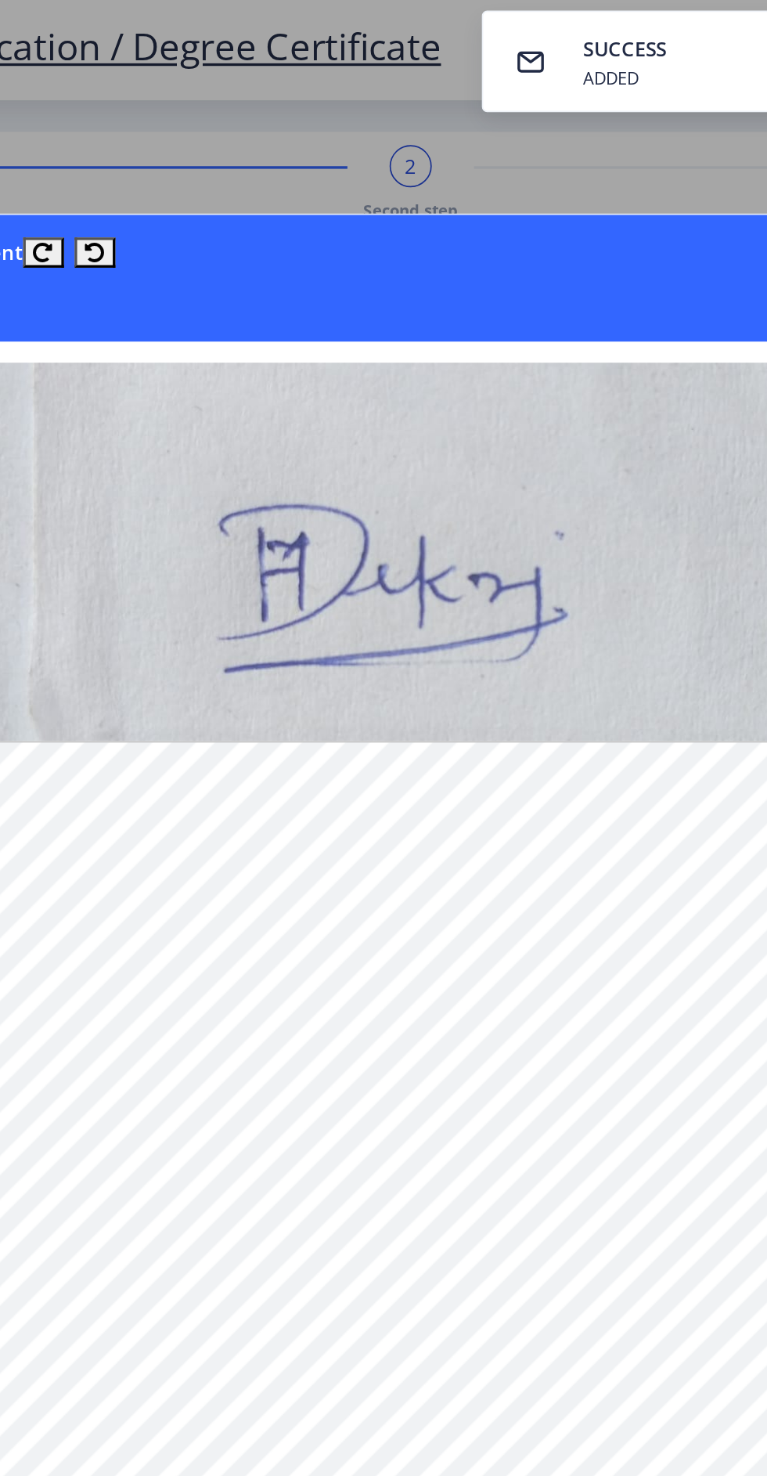
scroll to position [0, 18]
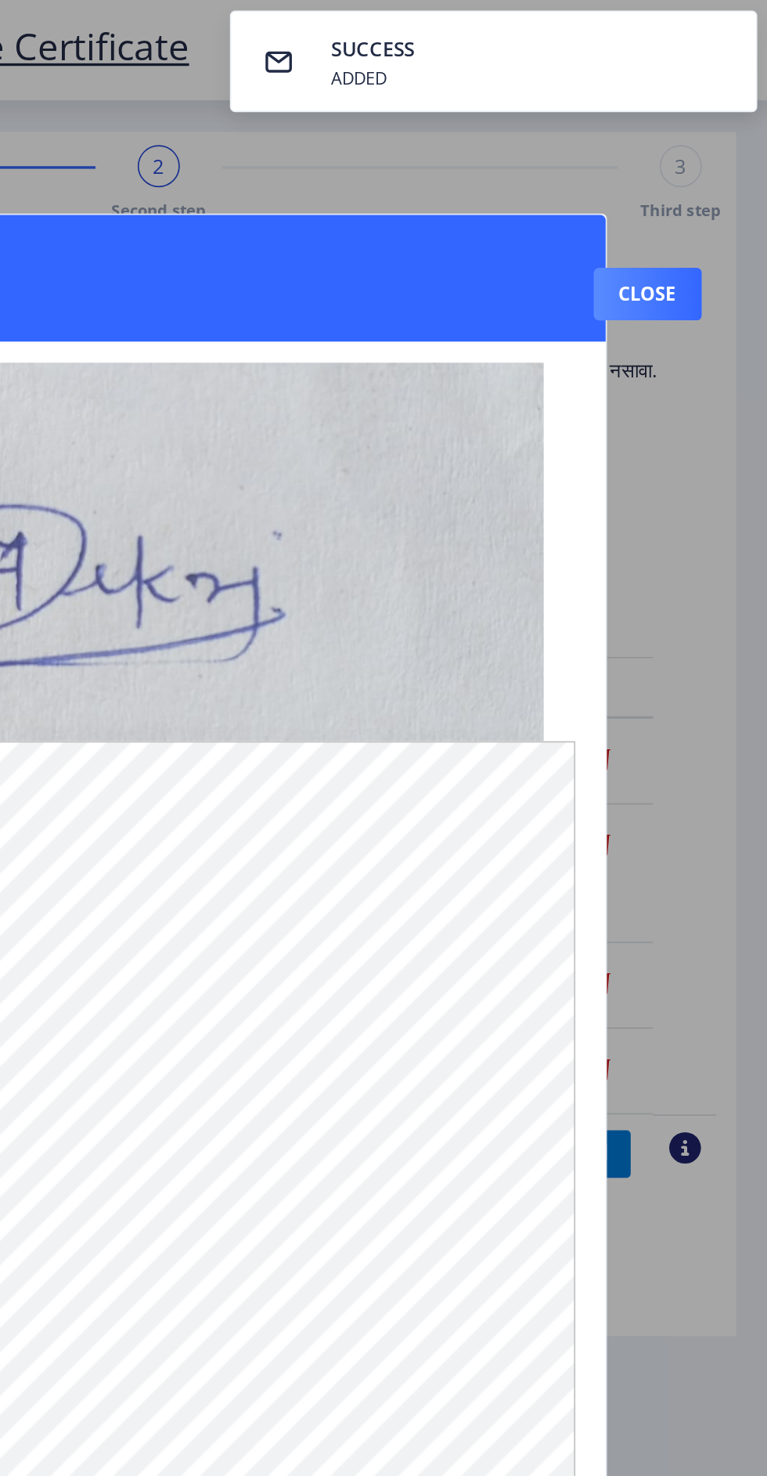
click at [715, 465] on div at bounding box center [383, 738] width 767 height 1476
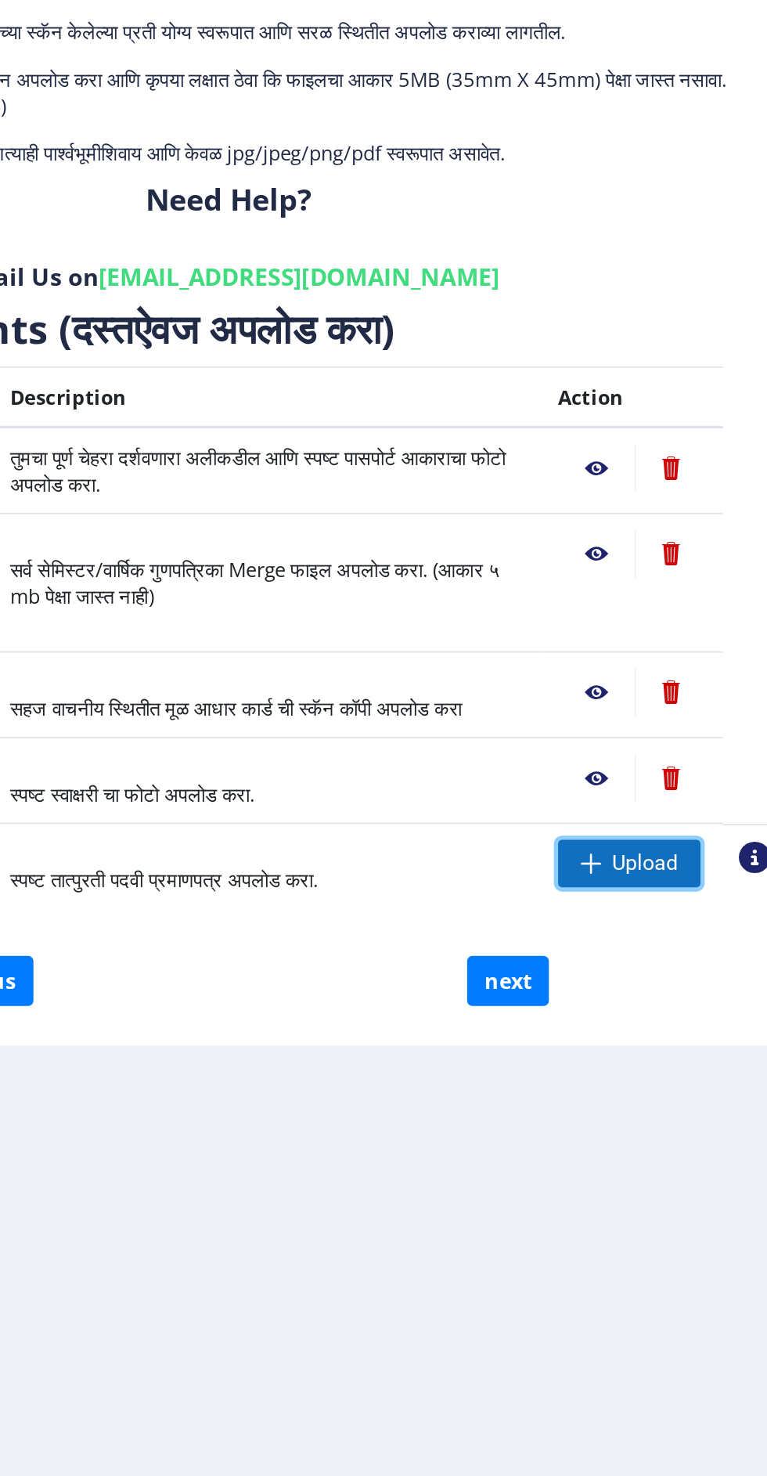
click at [646, 693] on span "Upload" at bounding box center [643, 685] width 85 height 28
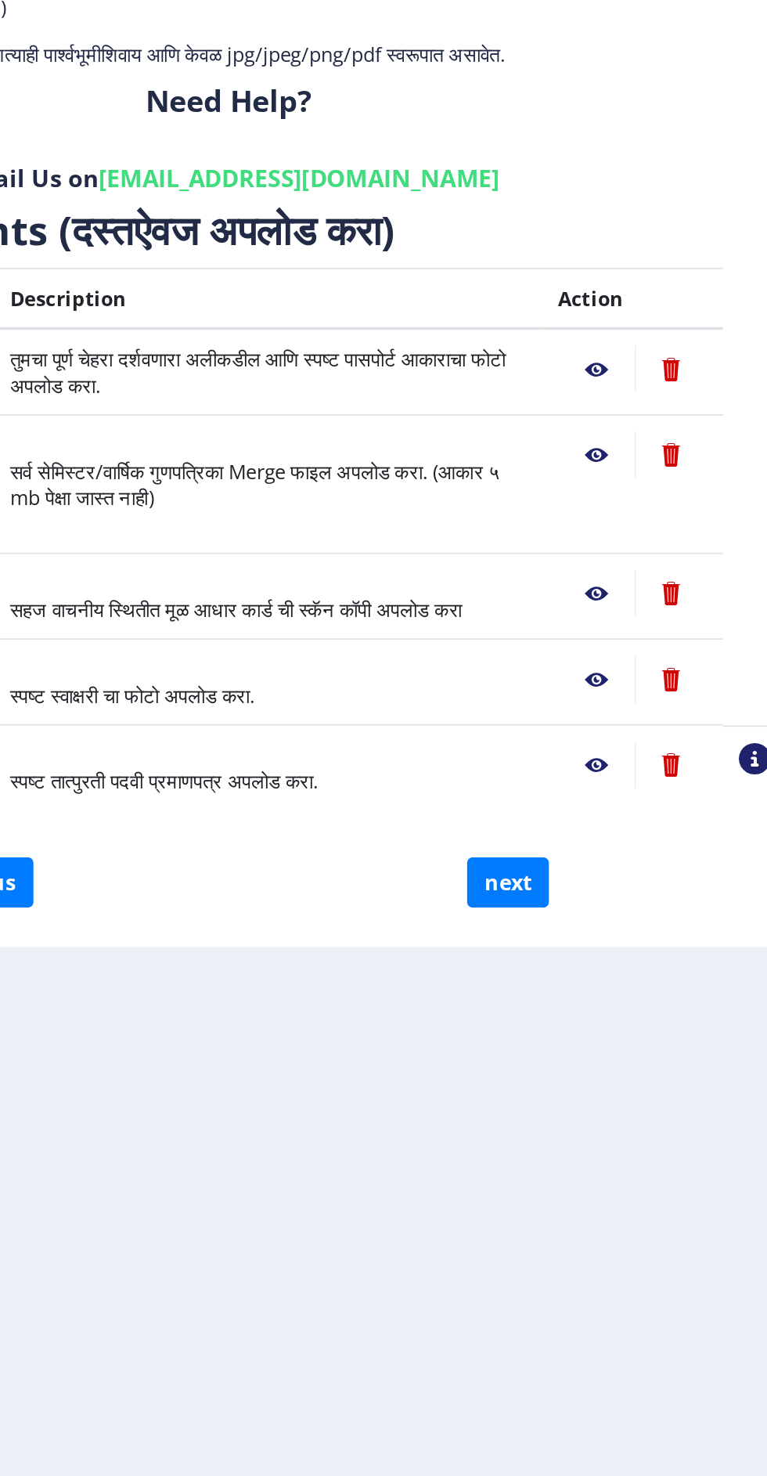
click at [621, 684] on nb-action at bounding box center [623, 685] width 45 height 28
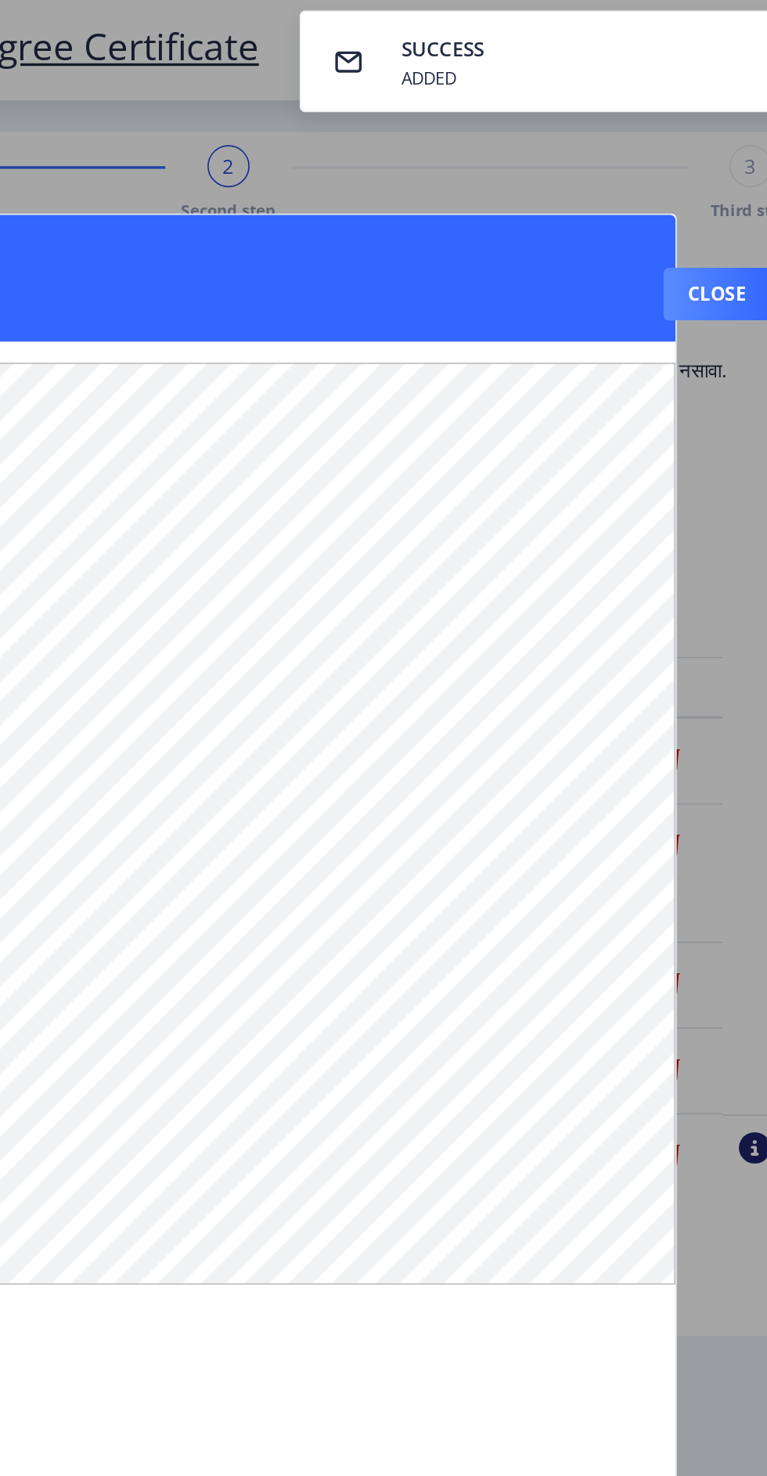
click at [698, 437] on div at bounding box center [383, 738] width 767 height 1476
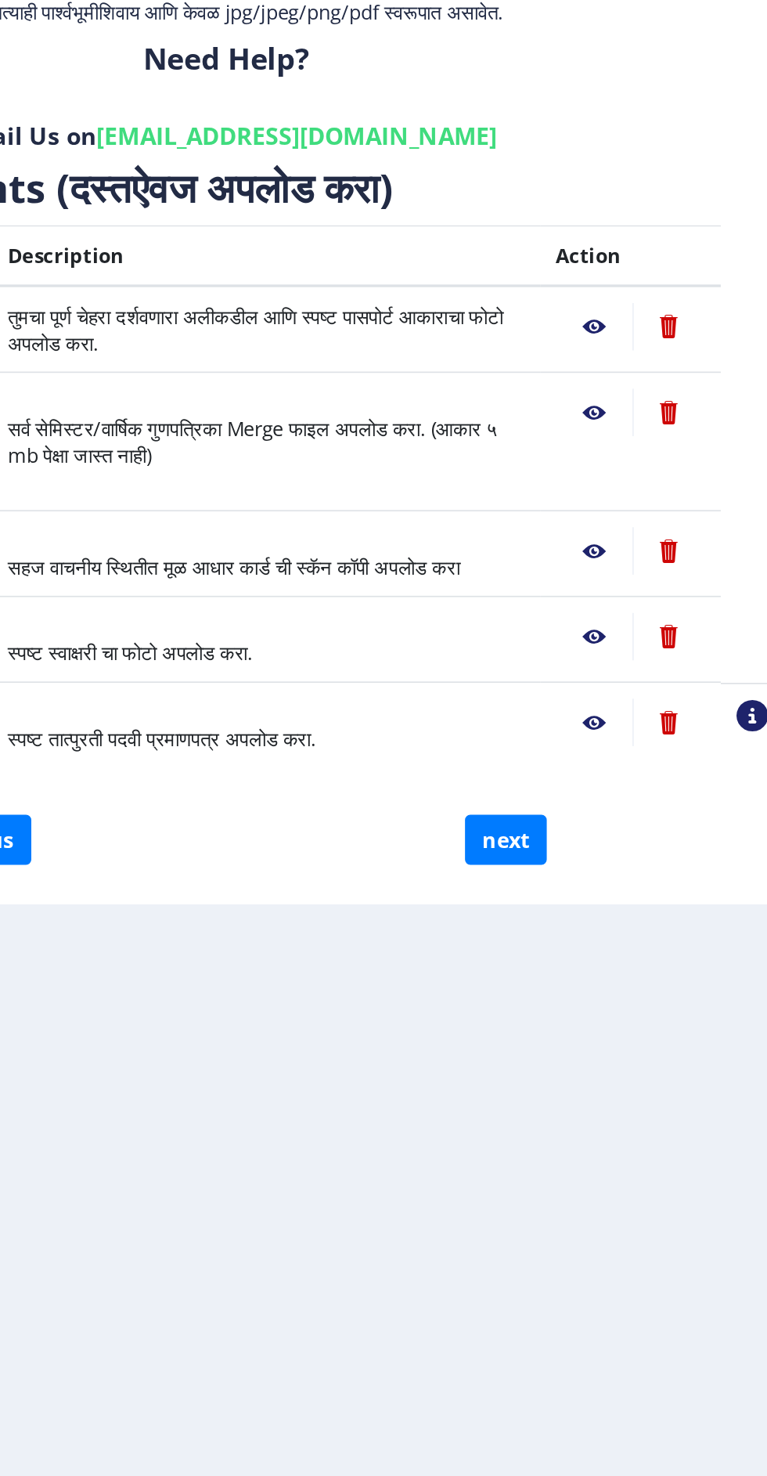
click at [639, 633] on nb-action at bounding box center [623, 634] width 45 height 28
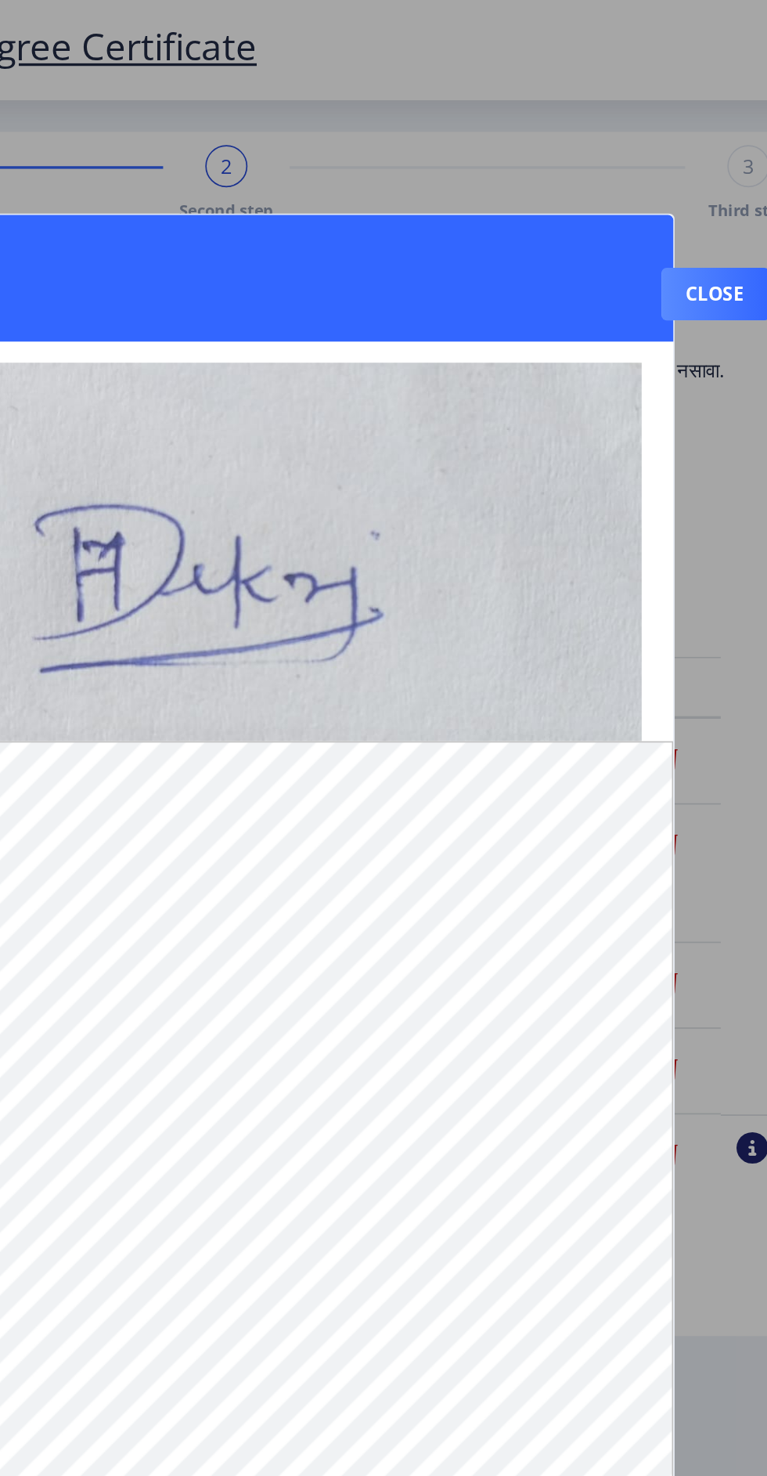
click at [708, 315] on div at bounding box center [383, 738] width 767 height 1476
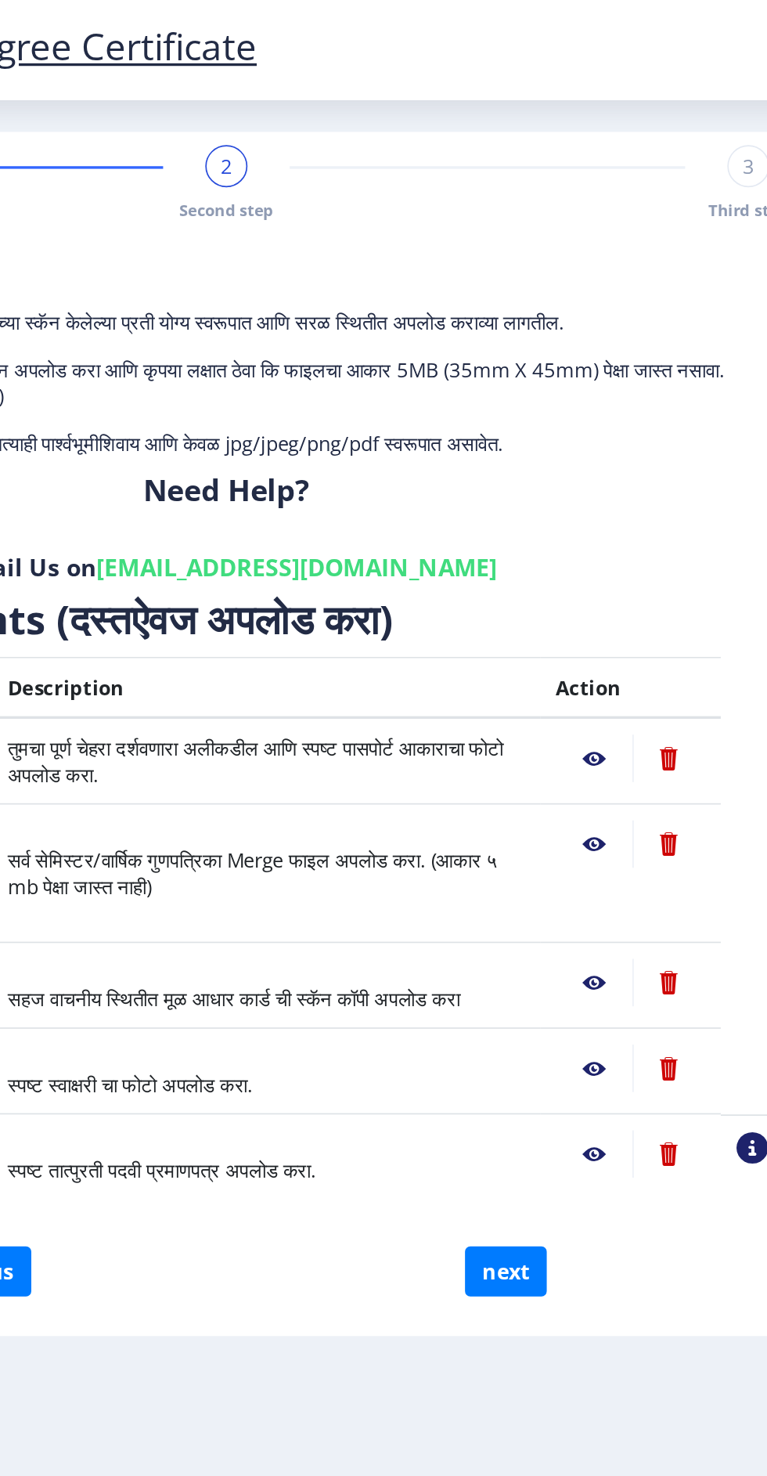
click at [703, 189] on p "1. कृपया लक्षात घ्या की तुम्हाला मूळ दस्तऐवजांच्या स्कॅन केलेल्या प्रती योग्य स…" at bounding box center [405, 191] width 639 height 16
click at [626, 460] on nb-action at bounding box center [623, 450] width 45 height 28
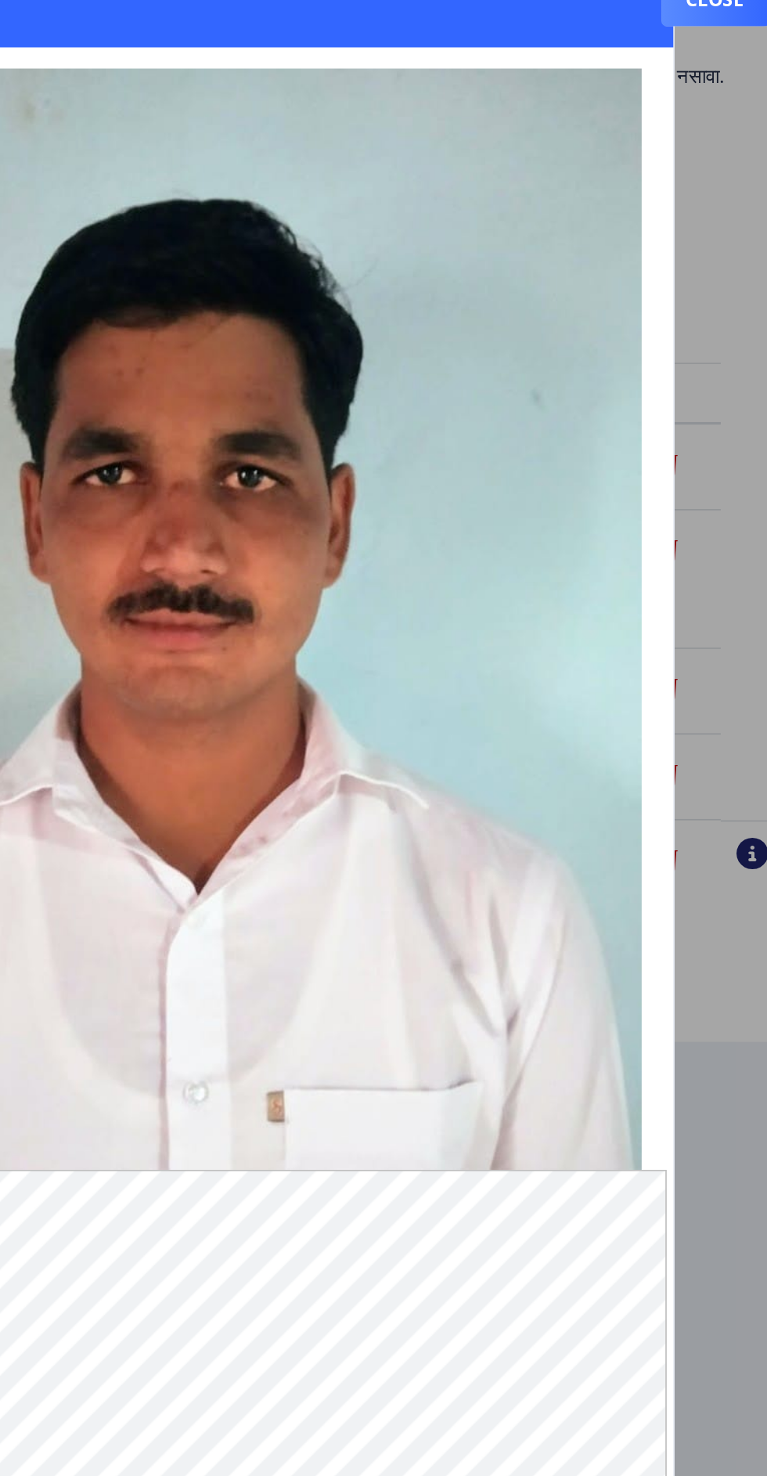
scroll to position [39, 0]
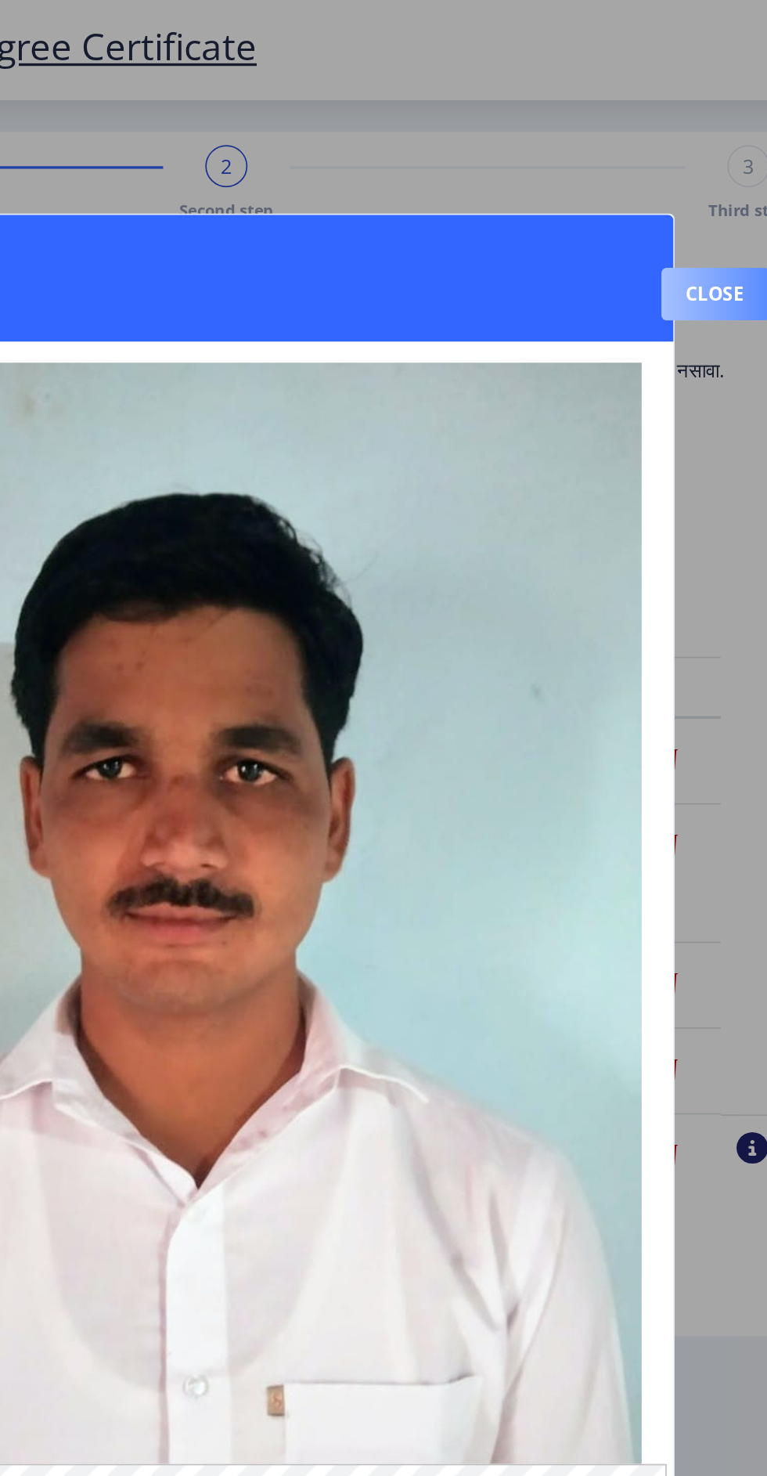
click at [702, 159] on button "Close" at bounding box center [696, 174] width 64 height 31
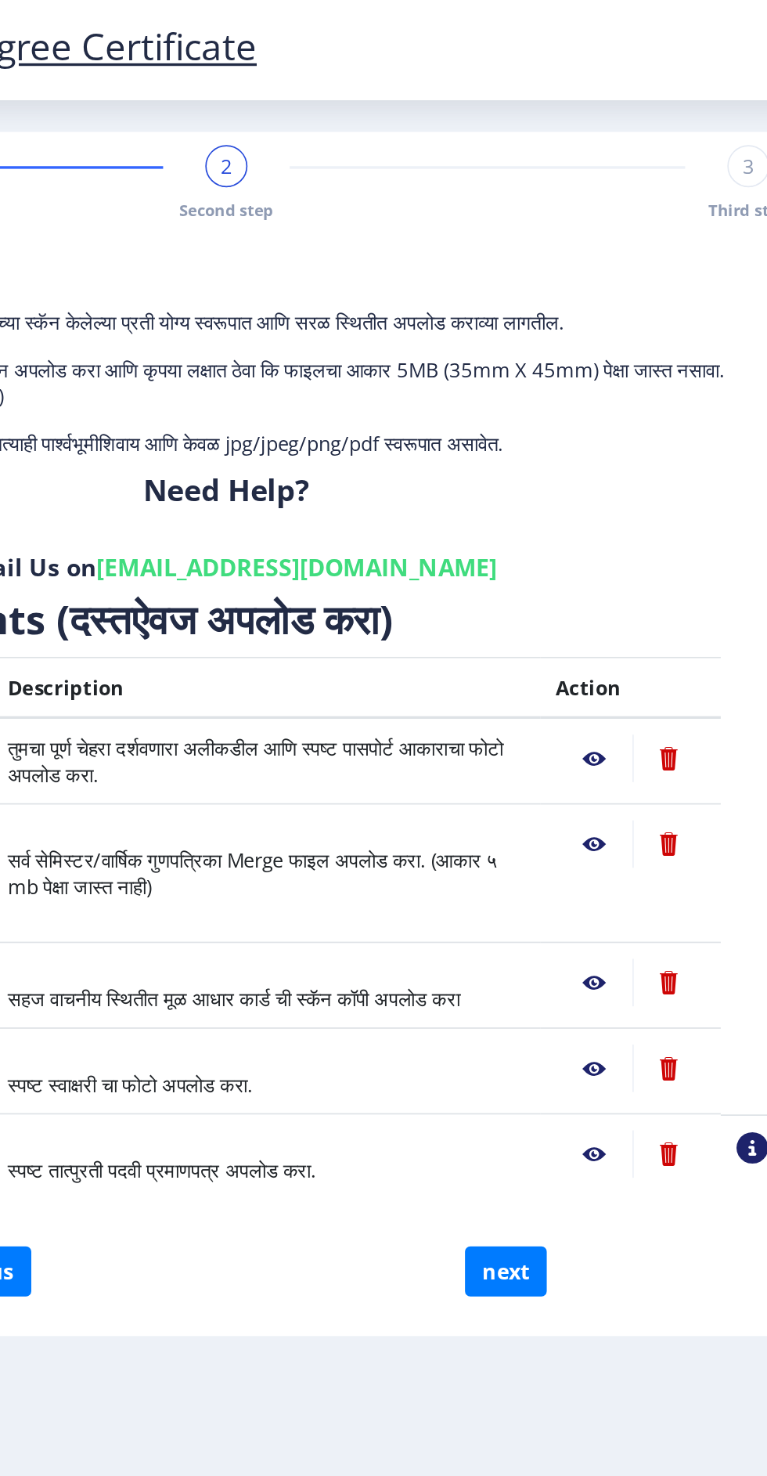
click at [630, 487] on nb-action at bounding box center [623, 501] width 45 height 28
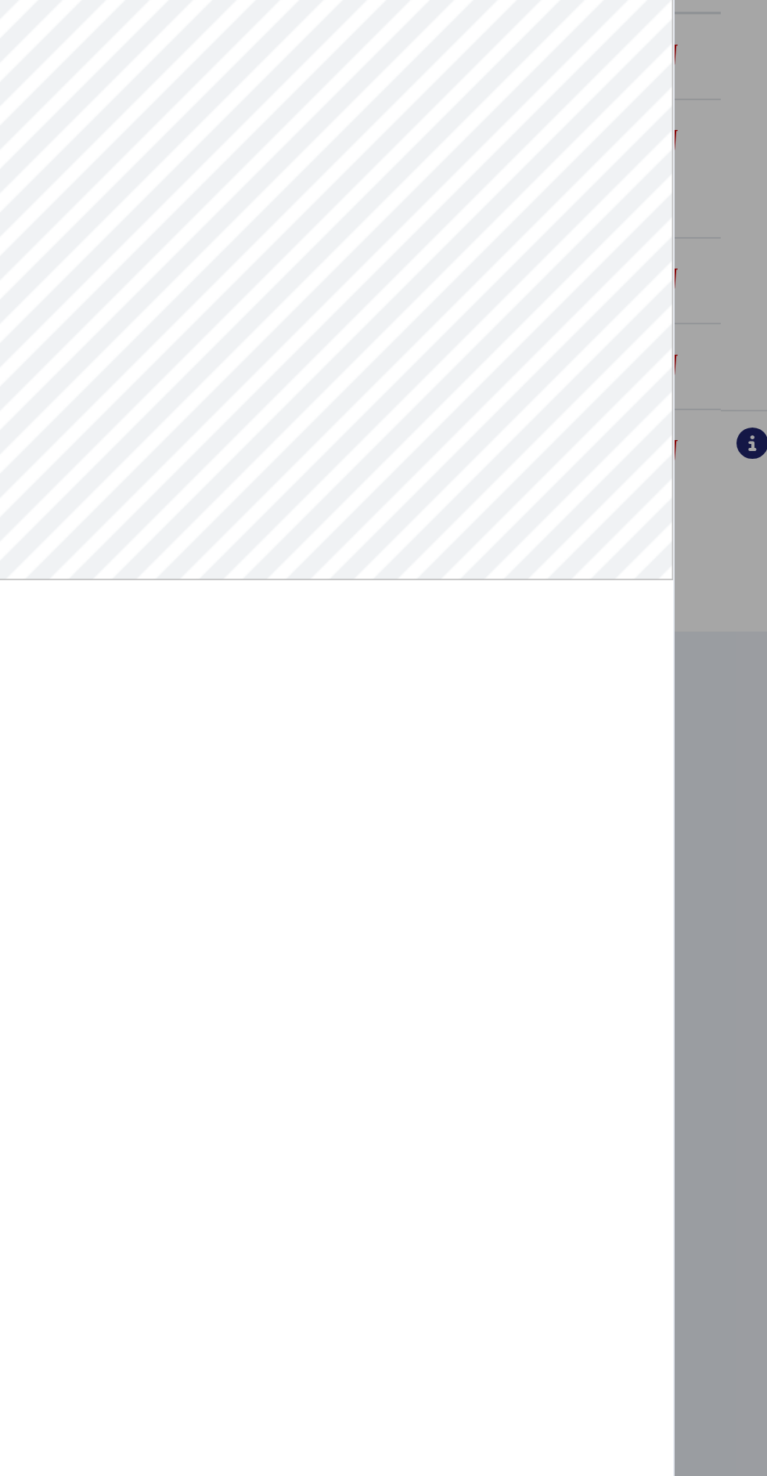
scroll to position [40, 0]
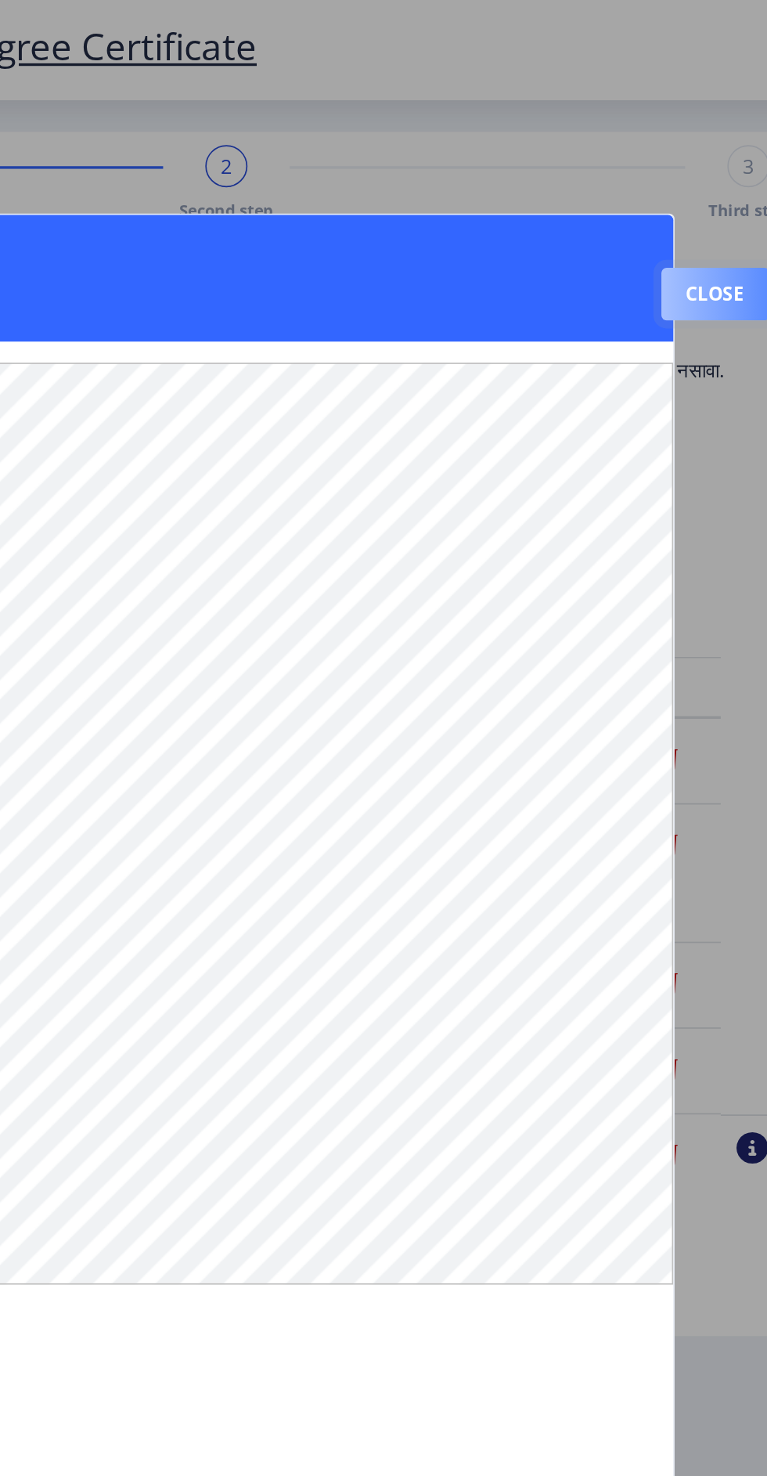
click at [706, 159] on button "Close" at bounding box center [696, 174] width 64 height 31
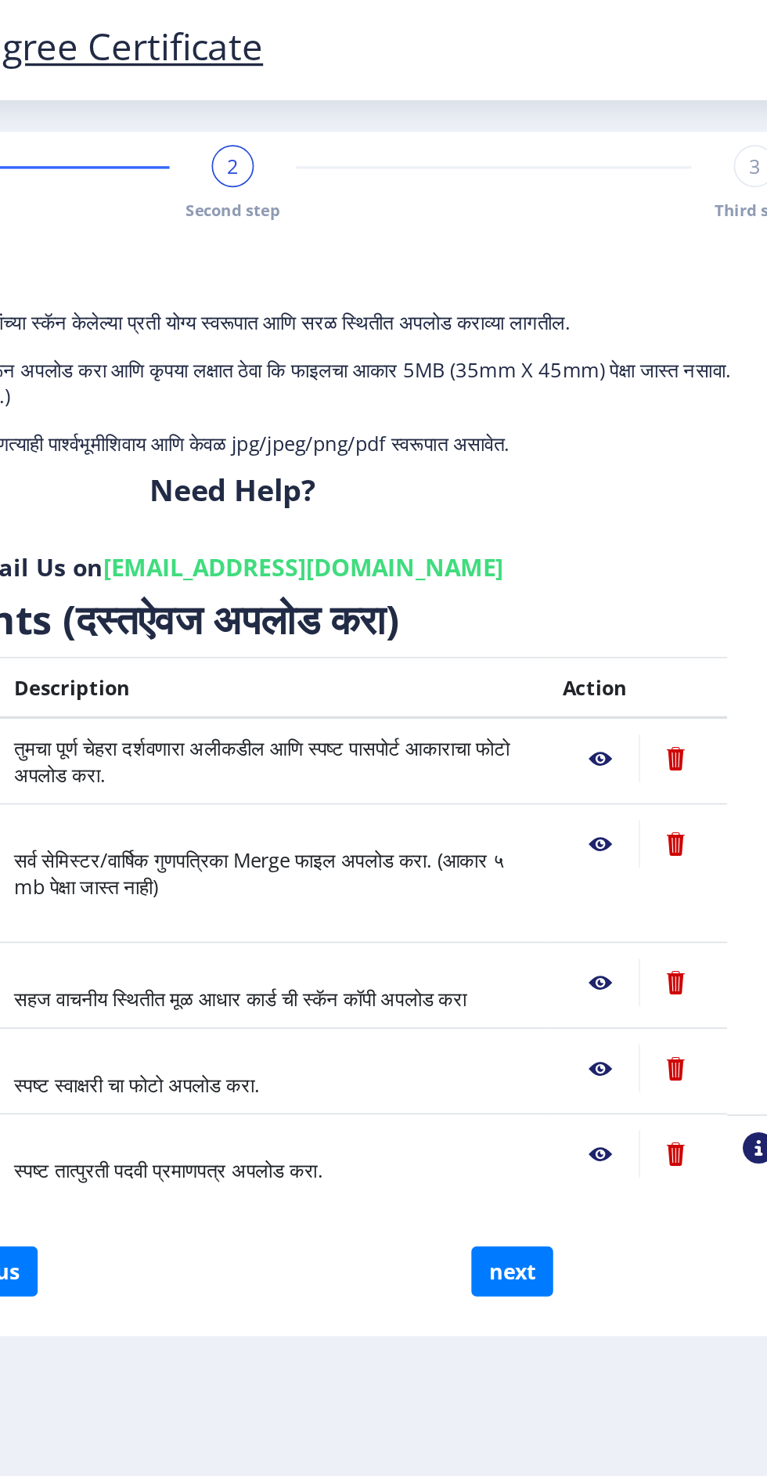
scroll to position [0, 0]
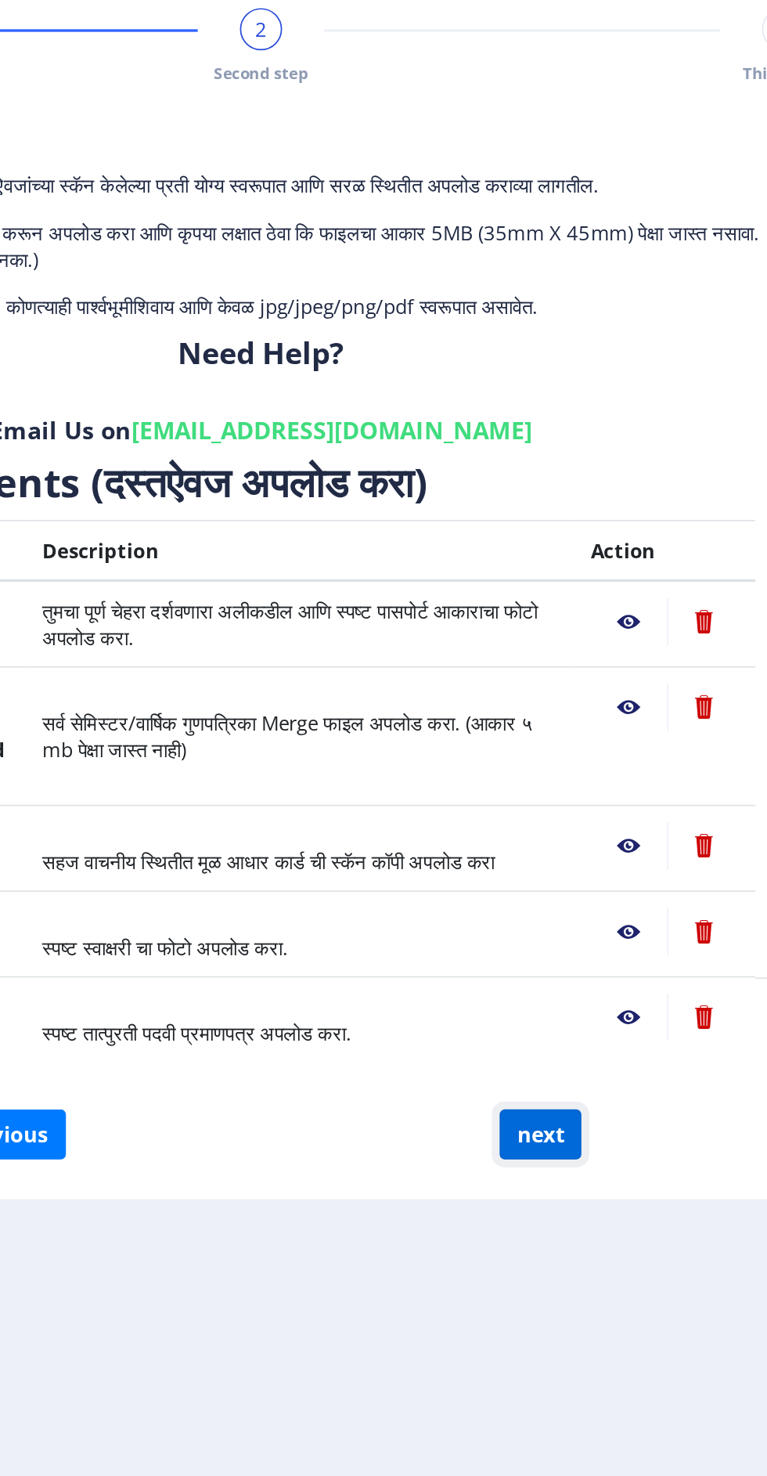
click at [579, 755] on button "next" at bounding box center [571, 755] width 49 height 30
select select
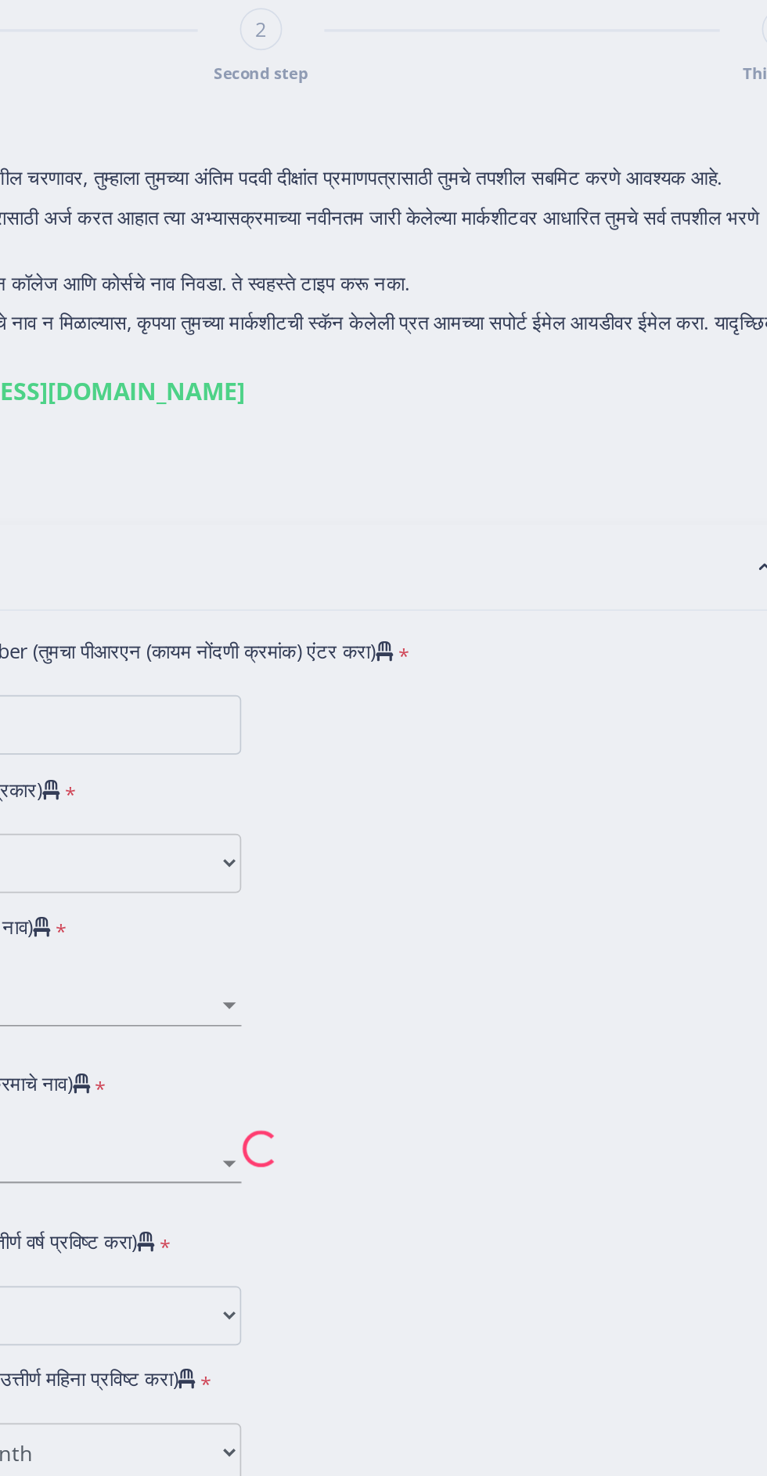
type input "Hanmant Damu Metkari"
type input "Sunita"
select select
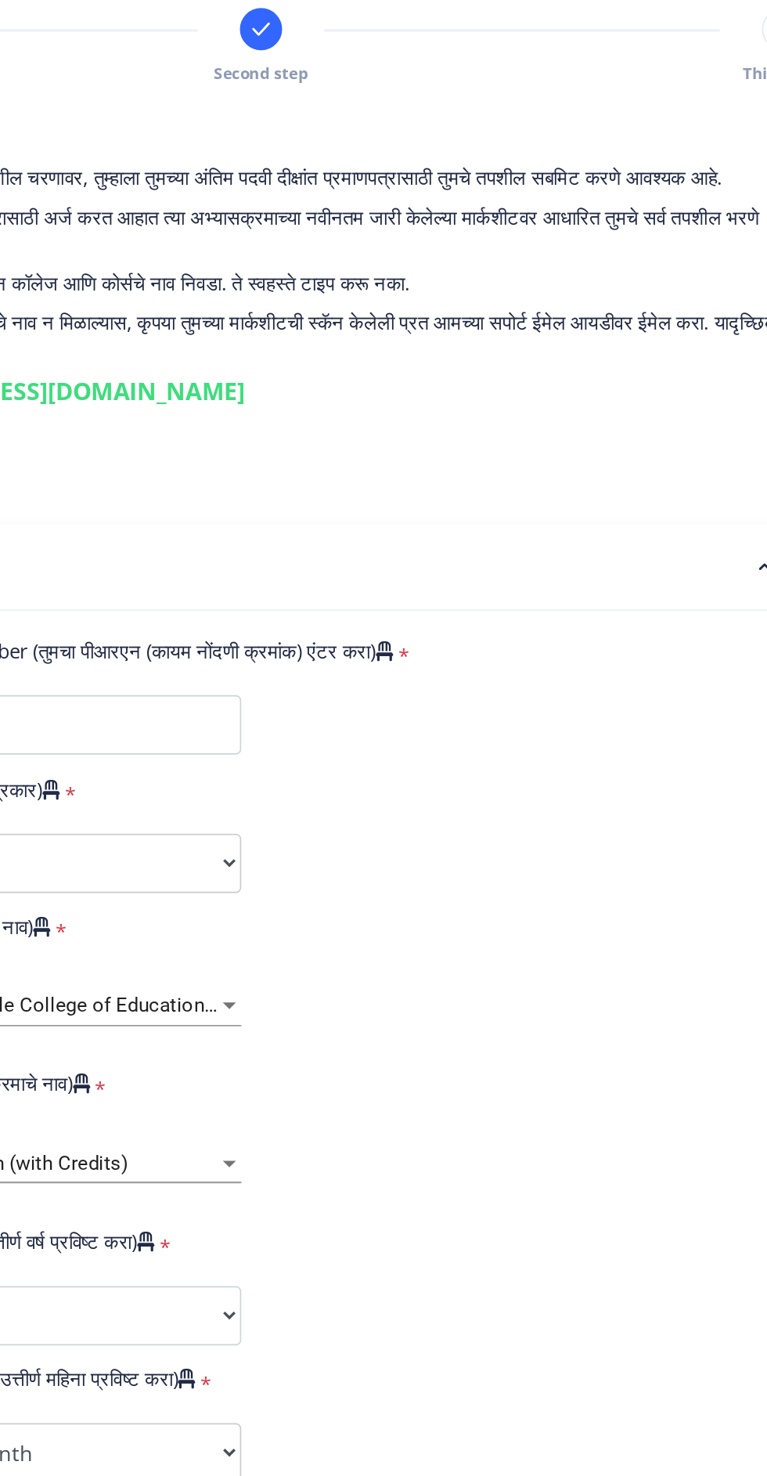
type input "2017032500302253"
select select "Regular"
select select "2019"
select select "May"
select select "Grade B+"
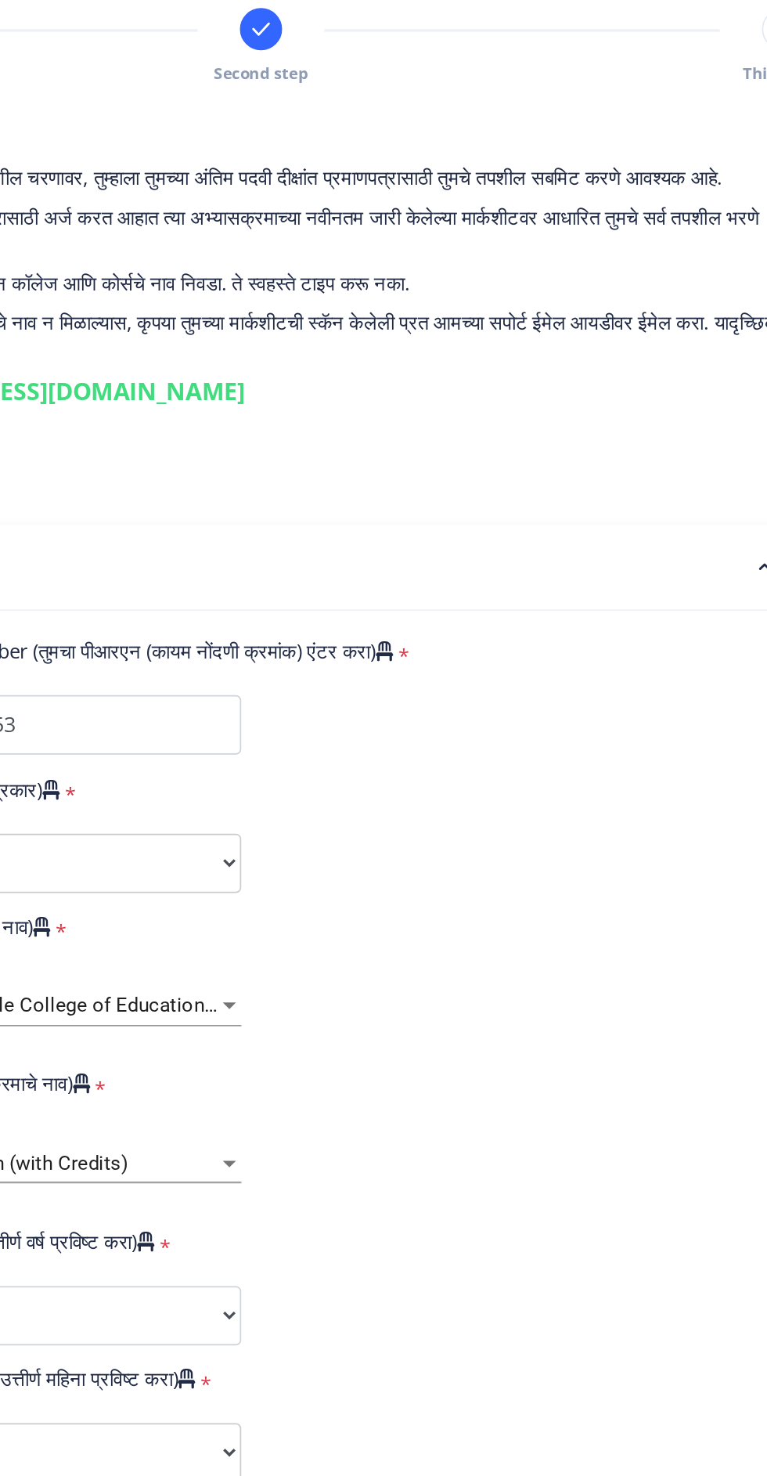
type input "304975"
select select
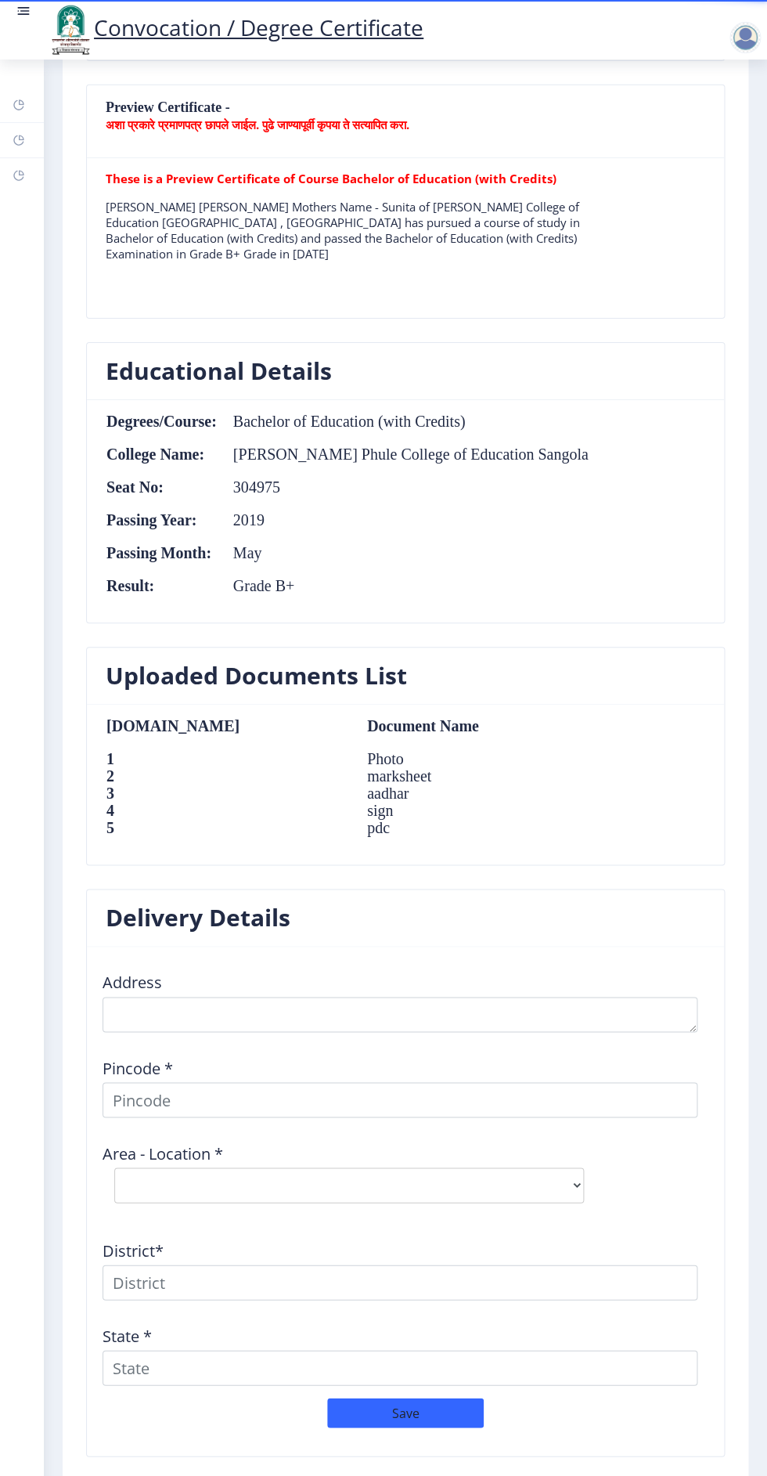
scroll to position [1142, 0]
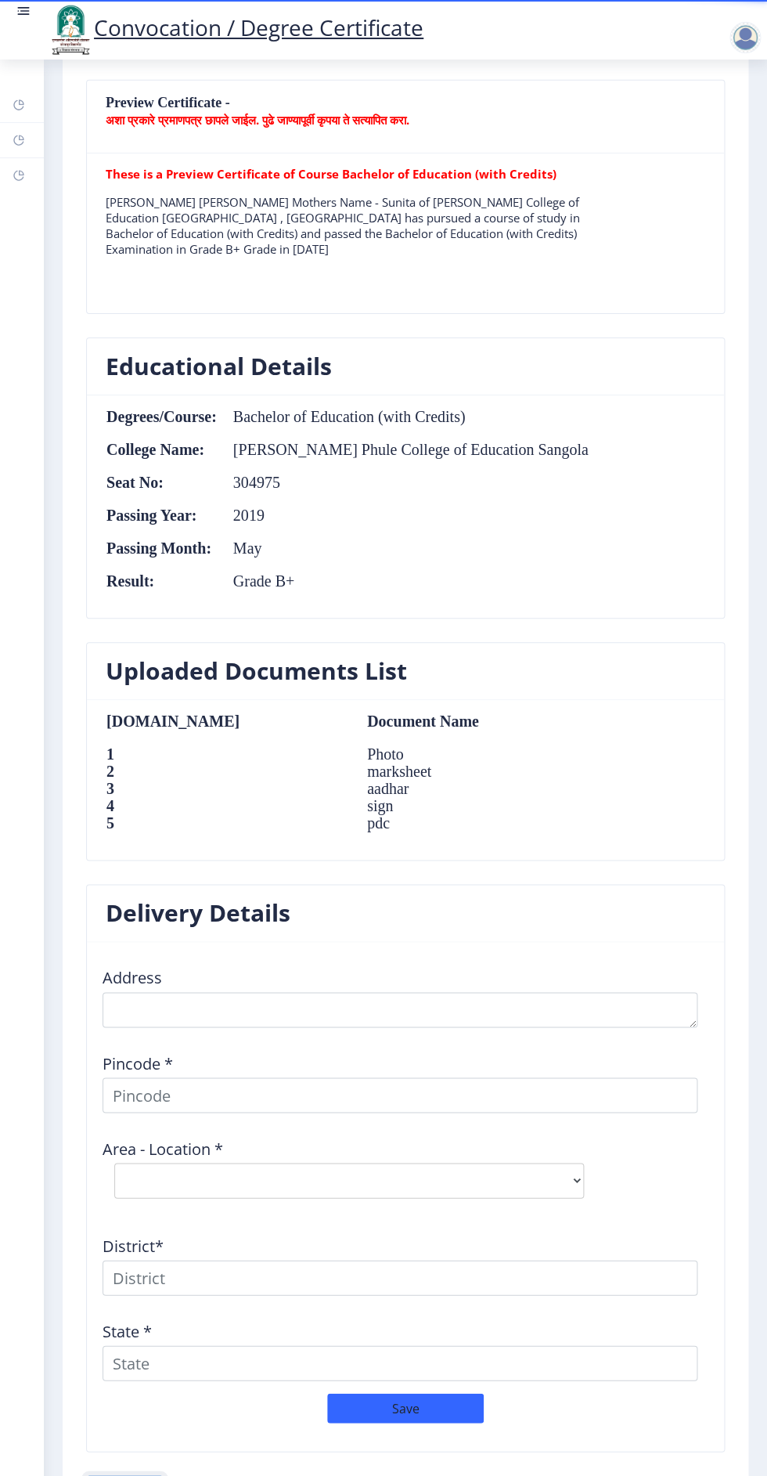
click at [93, 1475] on button "Previous ‍" at bounding box center [125, 1490] width 78 height 30
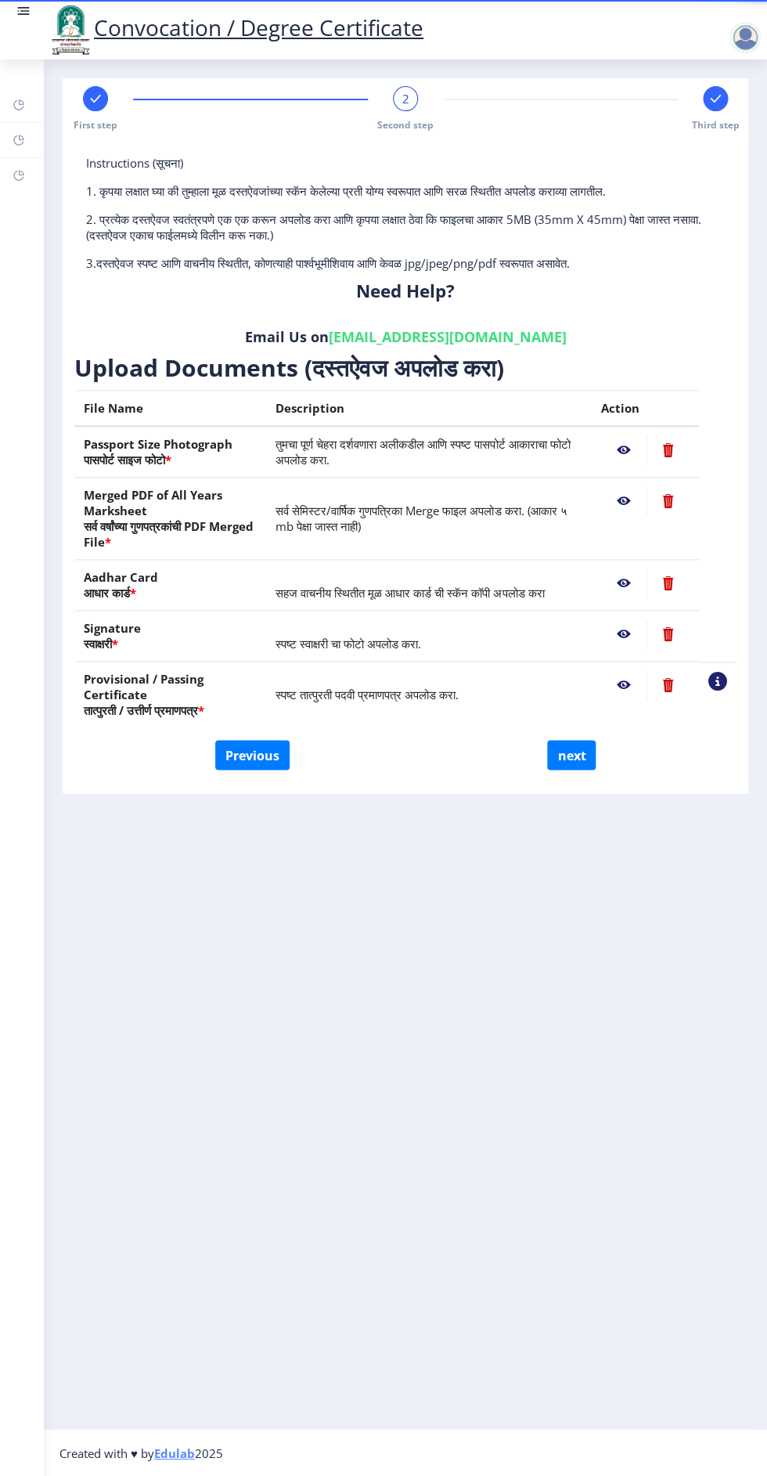
scroll to position [0, 0]
click at [258, 761] on button "Previous" at bounding box center [252, 755] width 74 height 30
select select "Regular"
select select "2019"
select select "May"
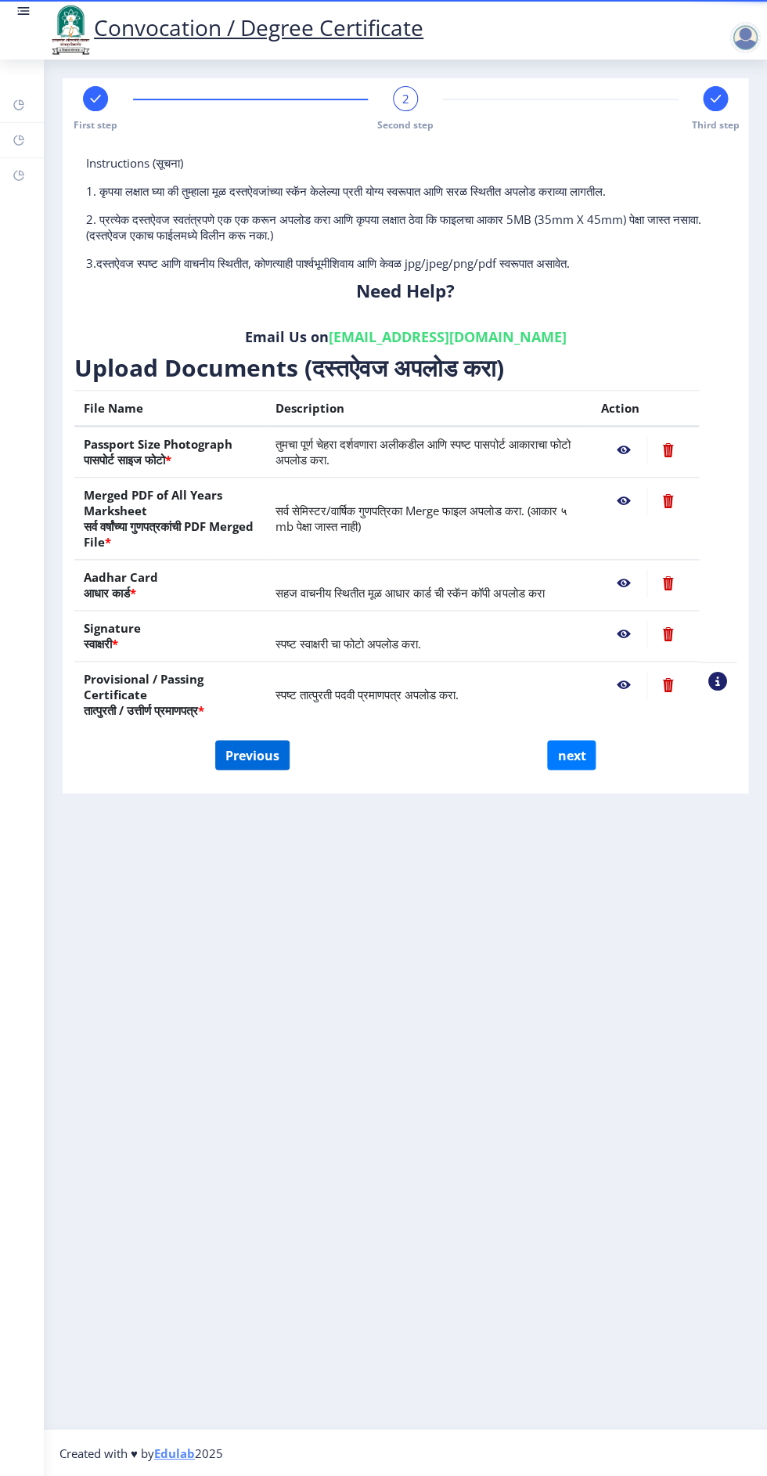
select select "Grade B+"
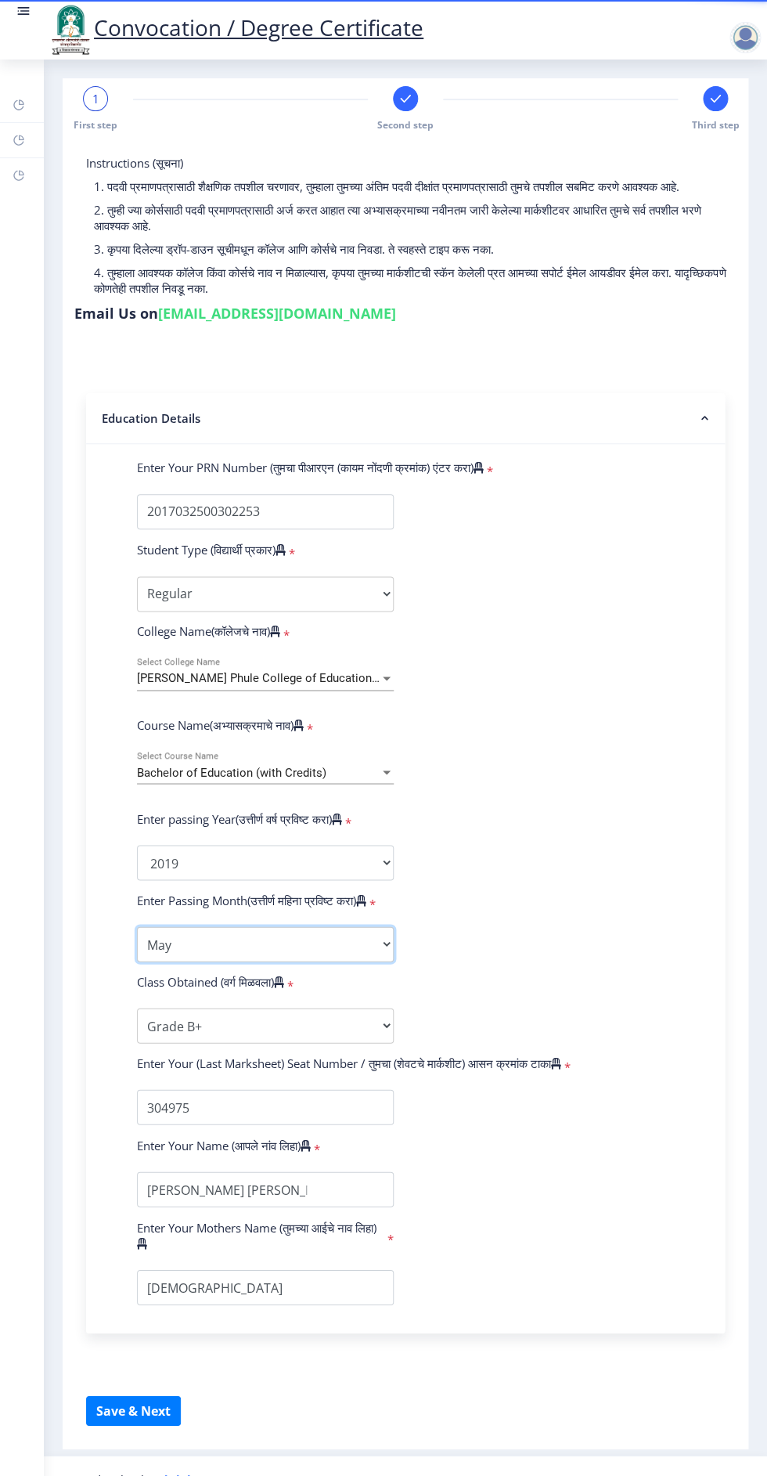
click at [390, 945] on select "Enter Passing Month March April May October November December" at bounding box center [265, 943] width 257 height 35
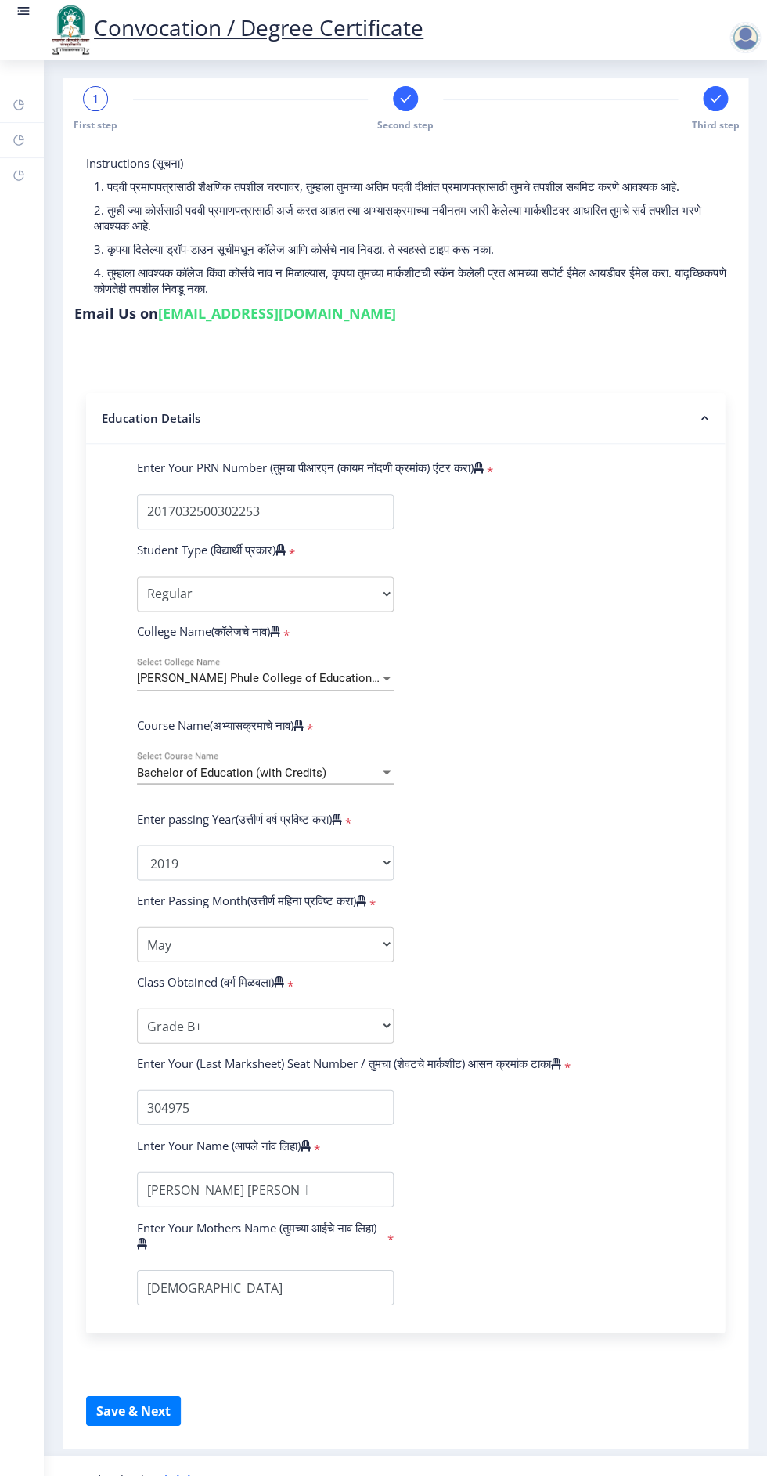
click at [26, 33] on link at bounding box center [24, 29] width 16 height 53
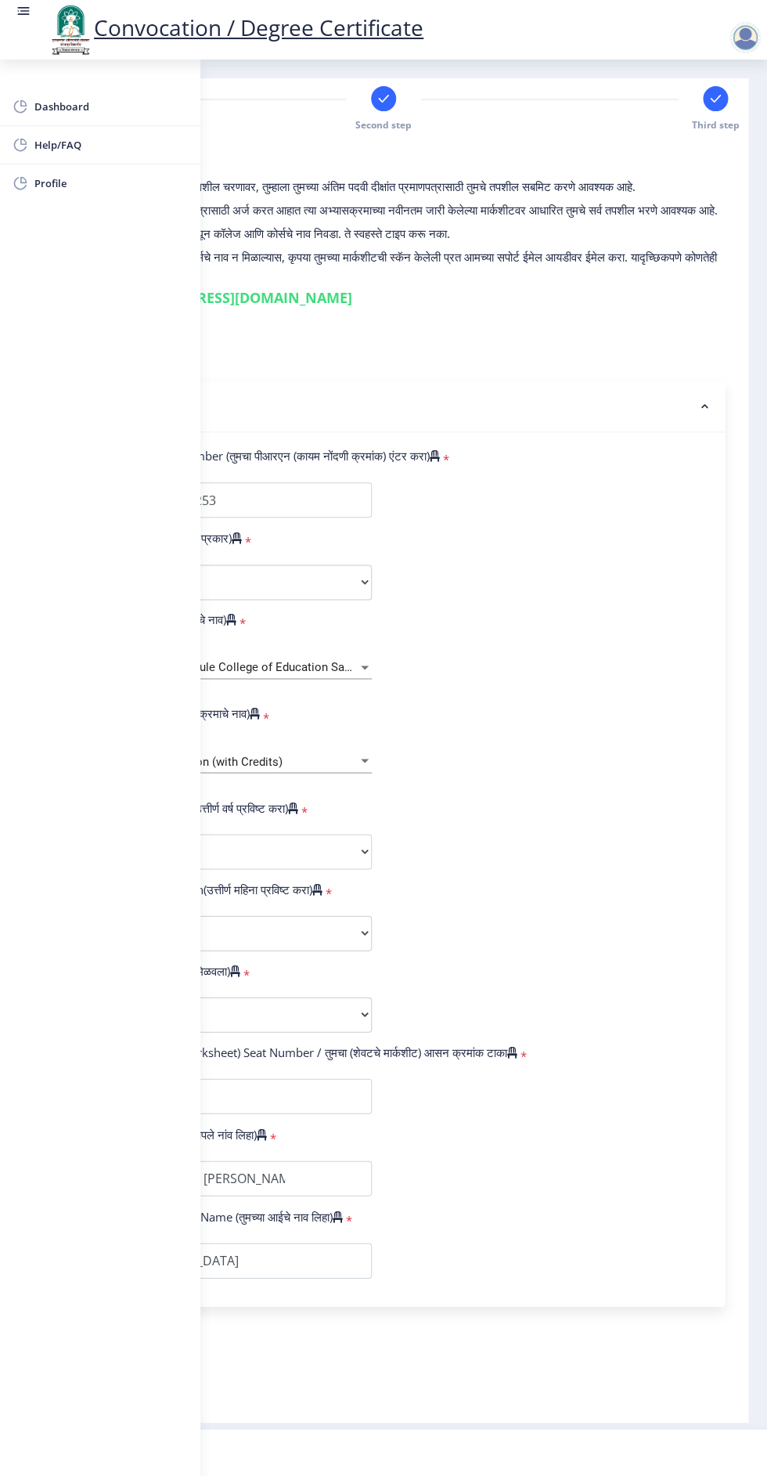
click at [749, 34] on div at bounding box center [745, 37] width 31 height 31
click at [709, 126] on span "Log out" at bounding box center [705, 122] width 100 height 19
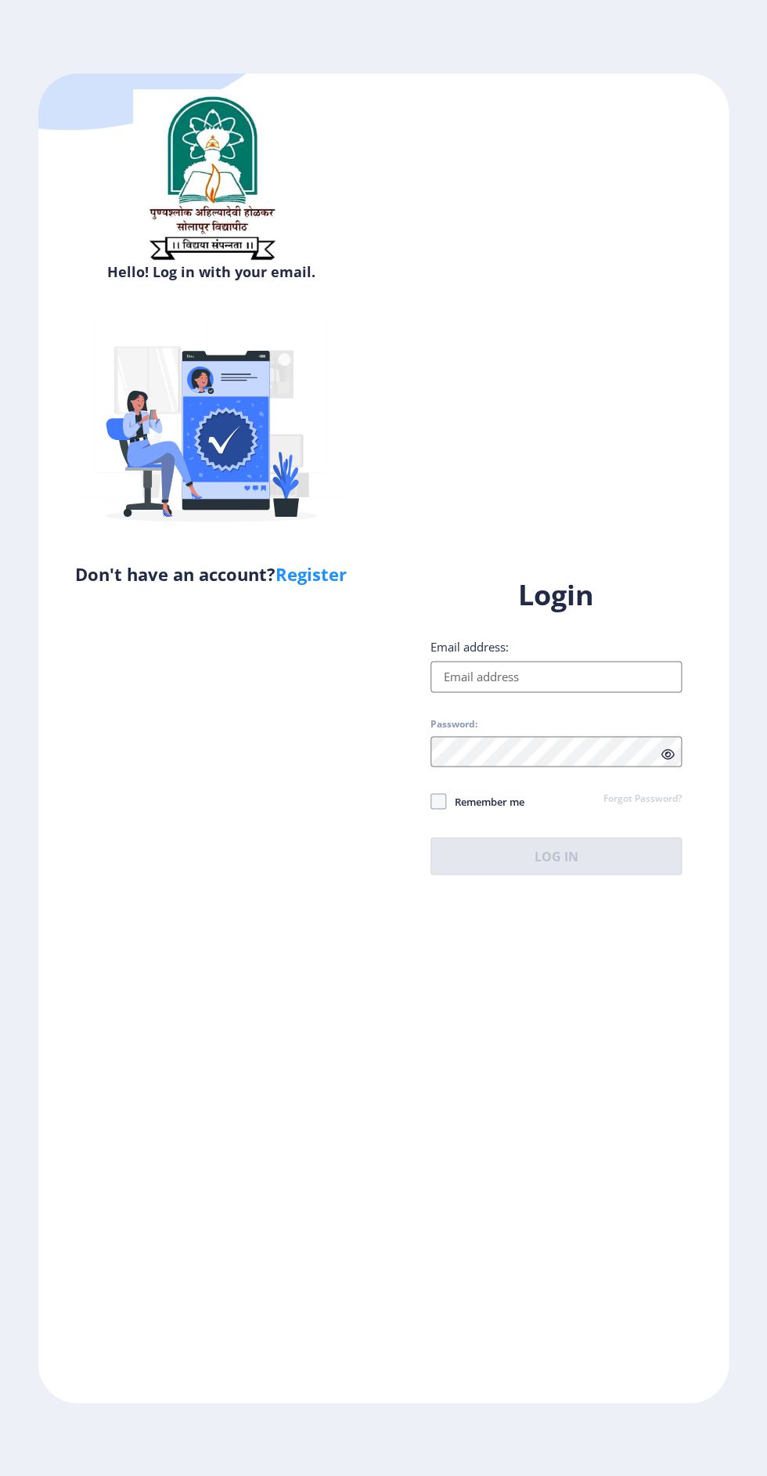
click at [597, 692] on input "Email address:" at bounding box center [556, 676] width 251 height 31
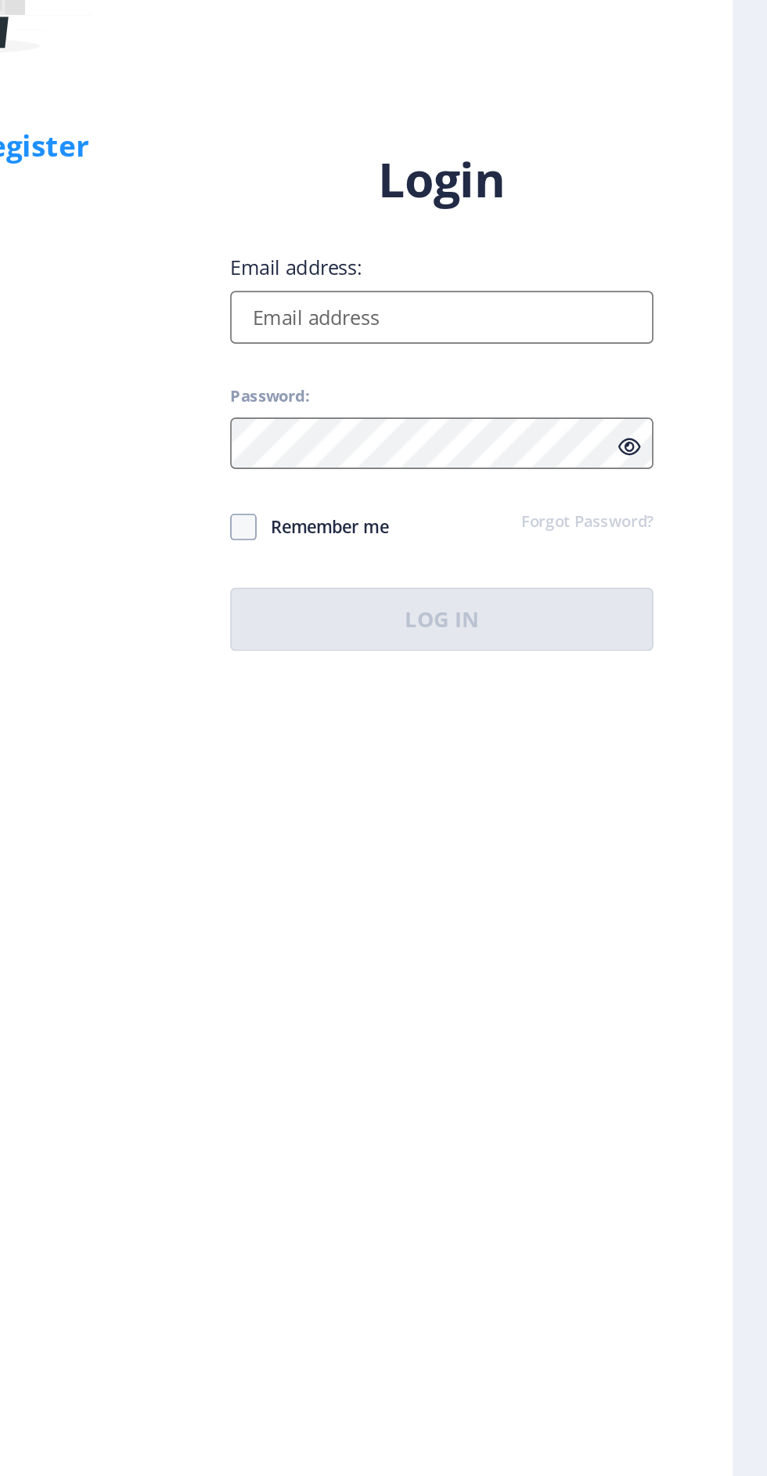
type input "metkarihd@gmail.com"
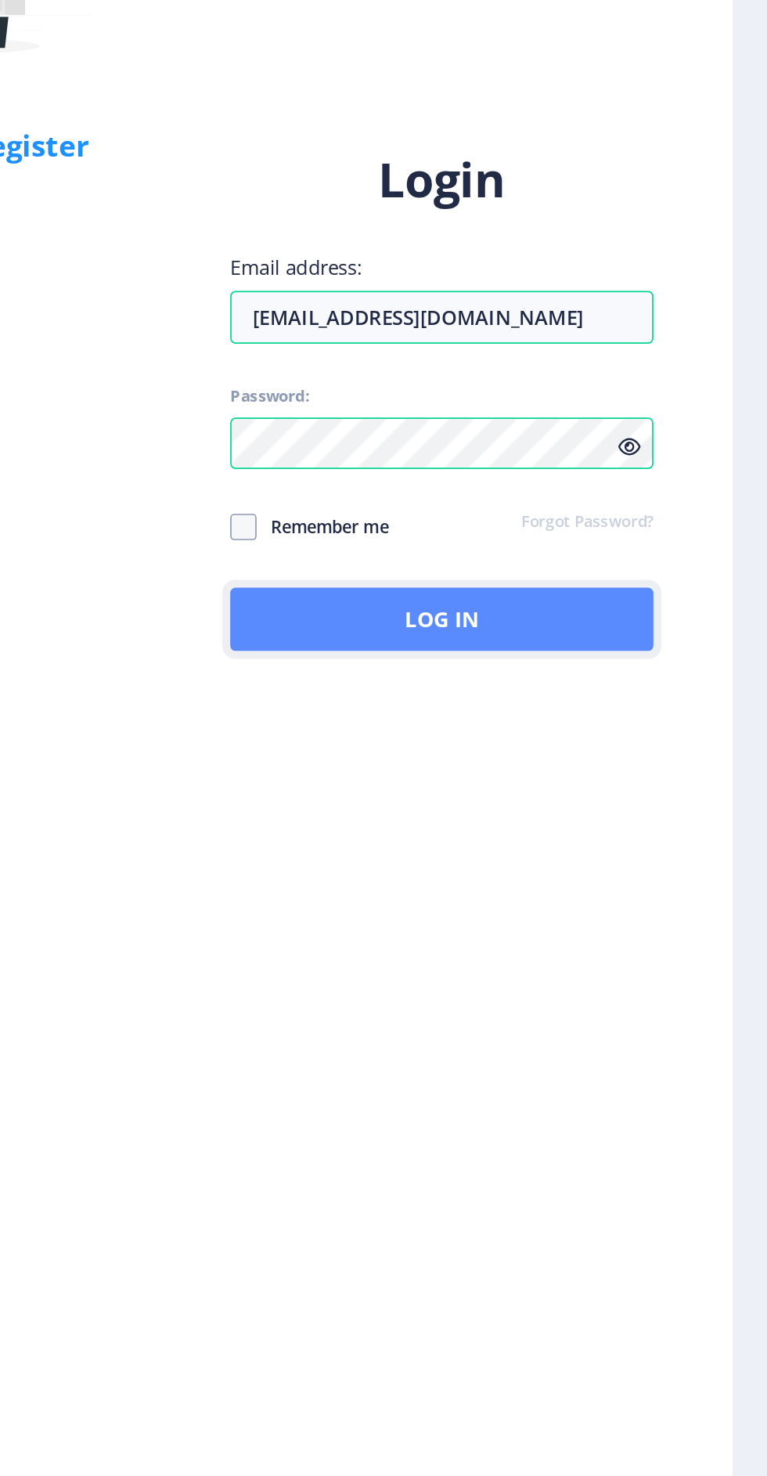
click at [603, 875] on button "Log In" at bounding box center [556, 856] width 251 height 38
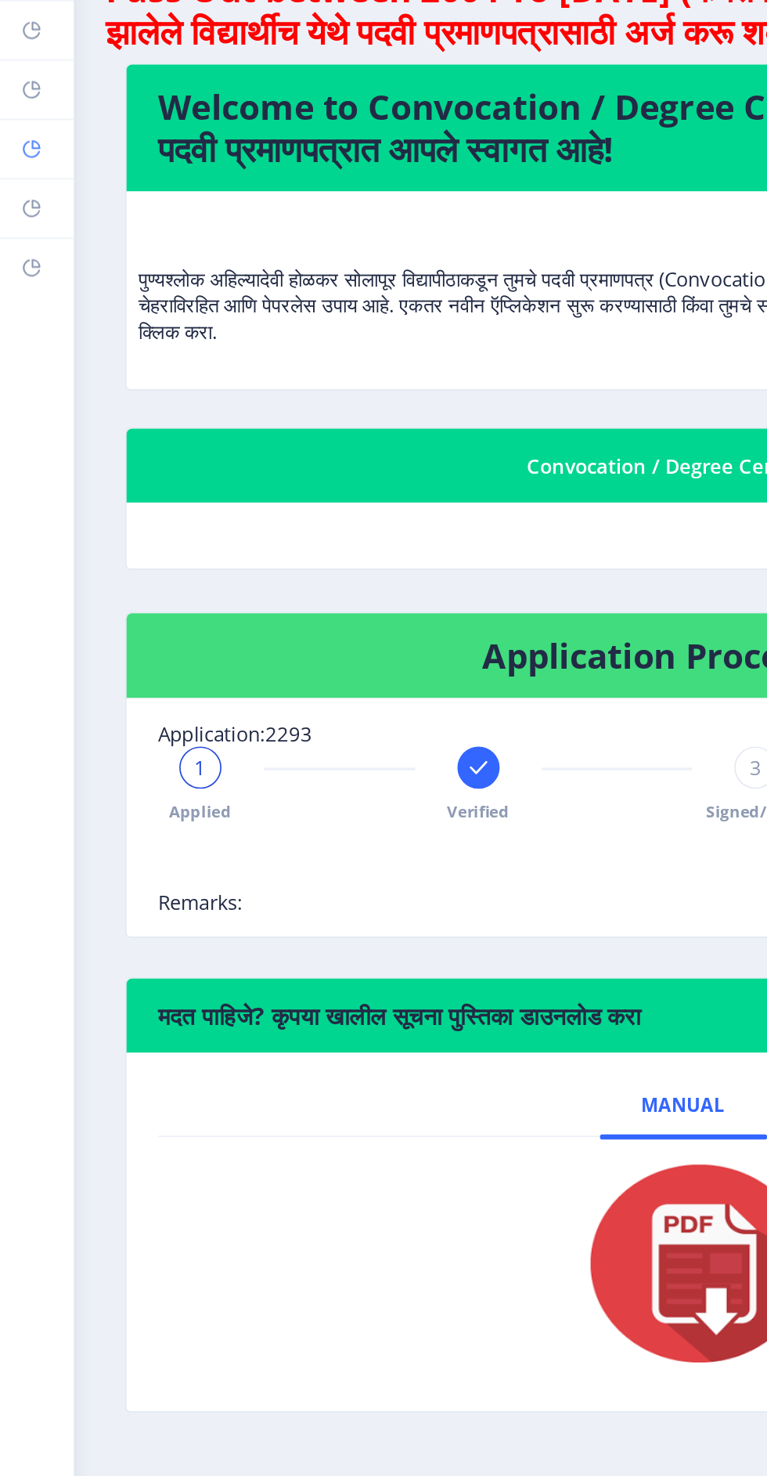
click at [41, 222] on link "Myapplication" at bounding box center [22, 210] width 44 height 34
